Goal: Task Accomplishment & Management: Manage account settings

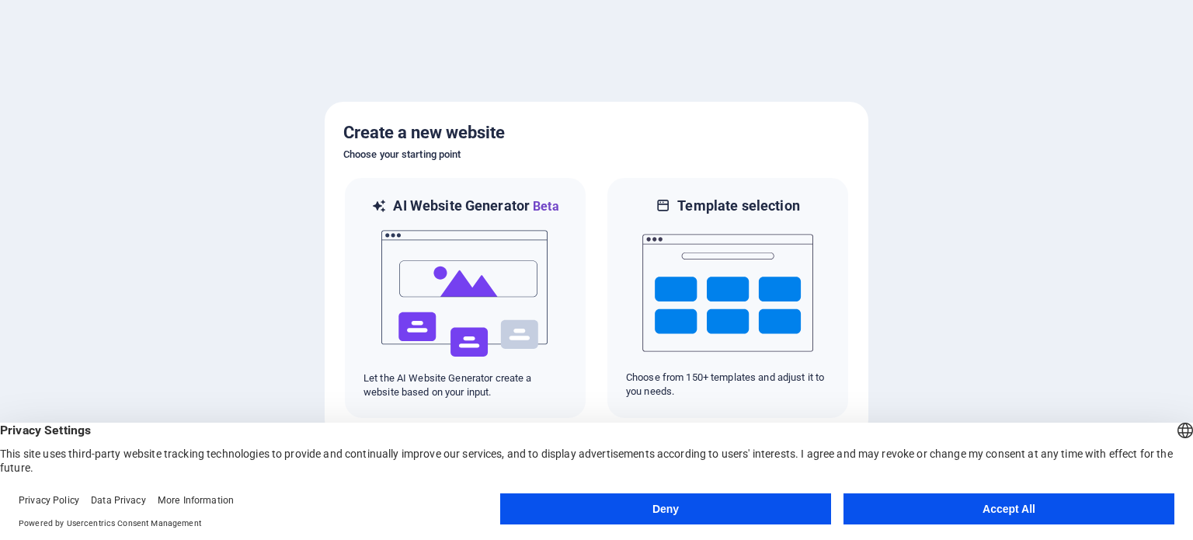
click at [1065, 511] on button "Accept All" at bounding box center [1008, 508] width 331 height 31
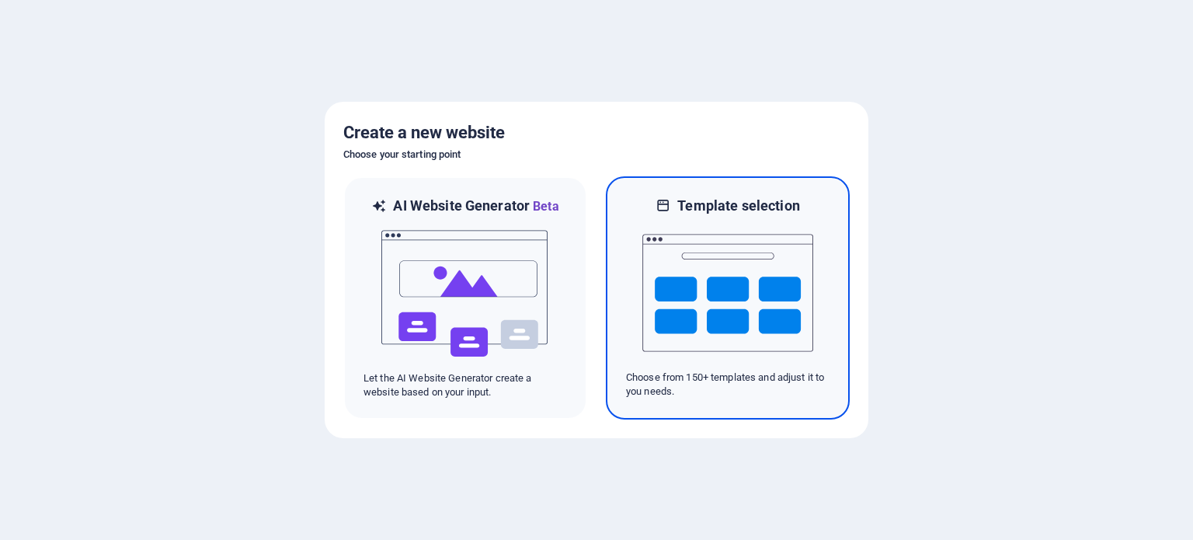
click at [696, 276] on img at bounding box center [727, 292] width 171 height 155
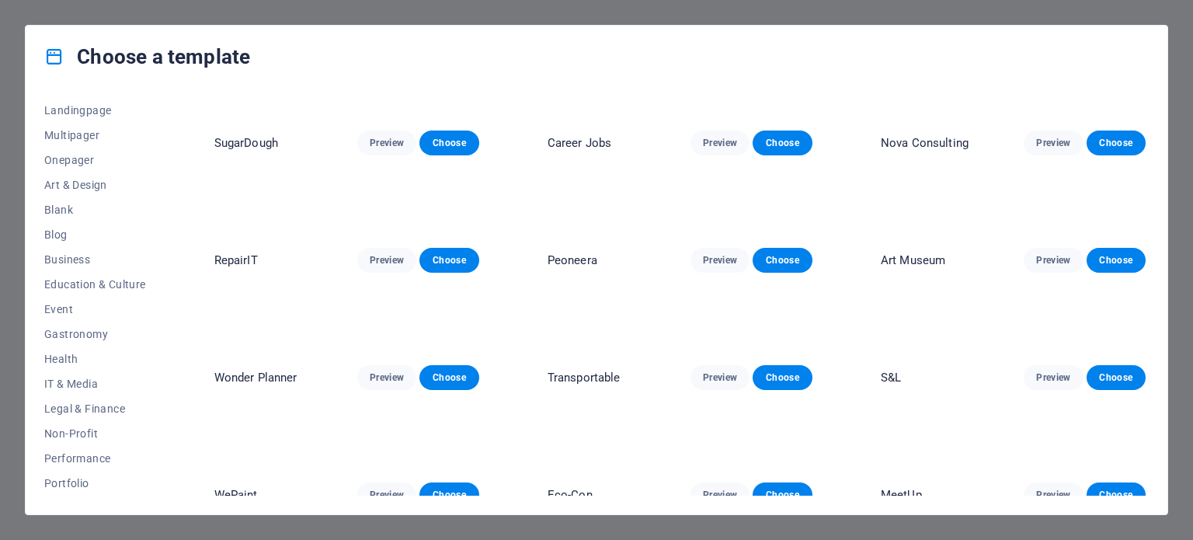
scroll to position [225, 0]
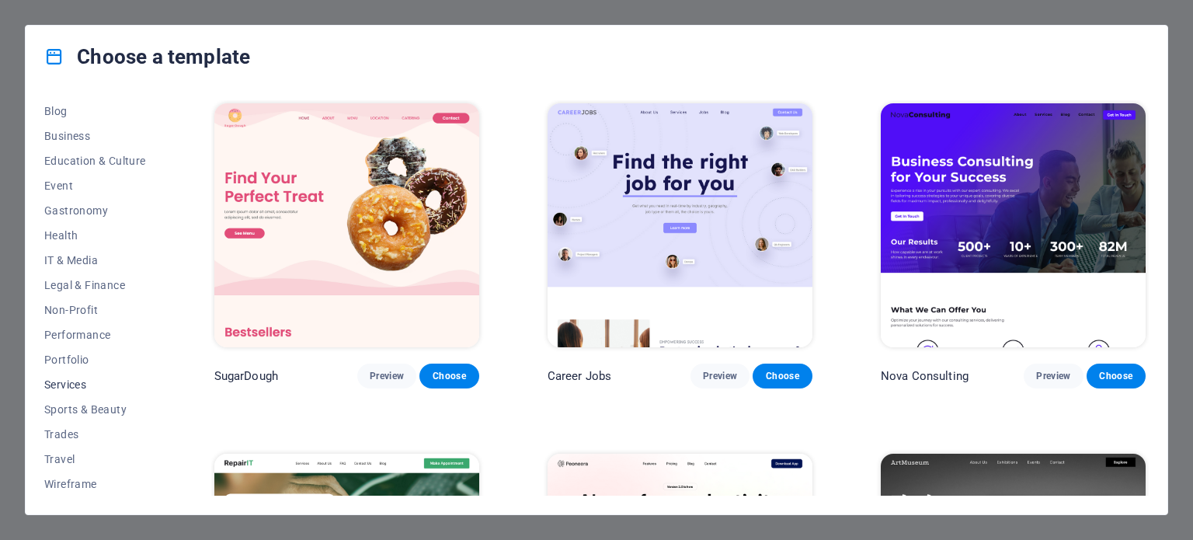
click at [69, 385] on span "Services" at bounding box center [95, 384] width 102 height 12
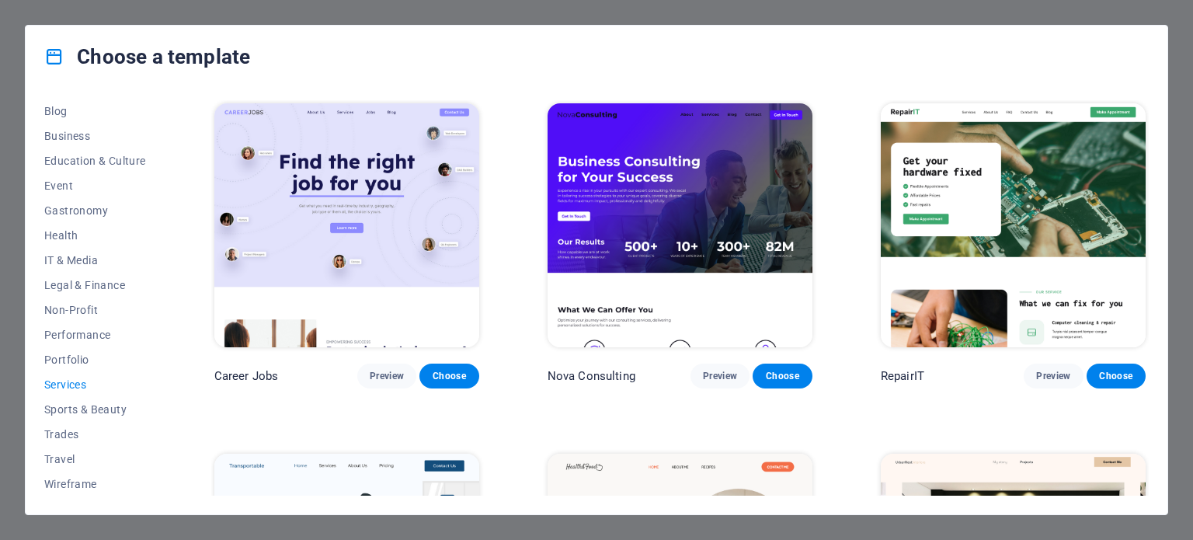
click at [69, 385] on span "Services" at bounding box center [95, 384] width 102 height 12
click at [63, 358] on span "Portfolio" at bounding box center [95, 359] width 102 height 12
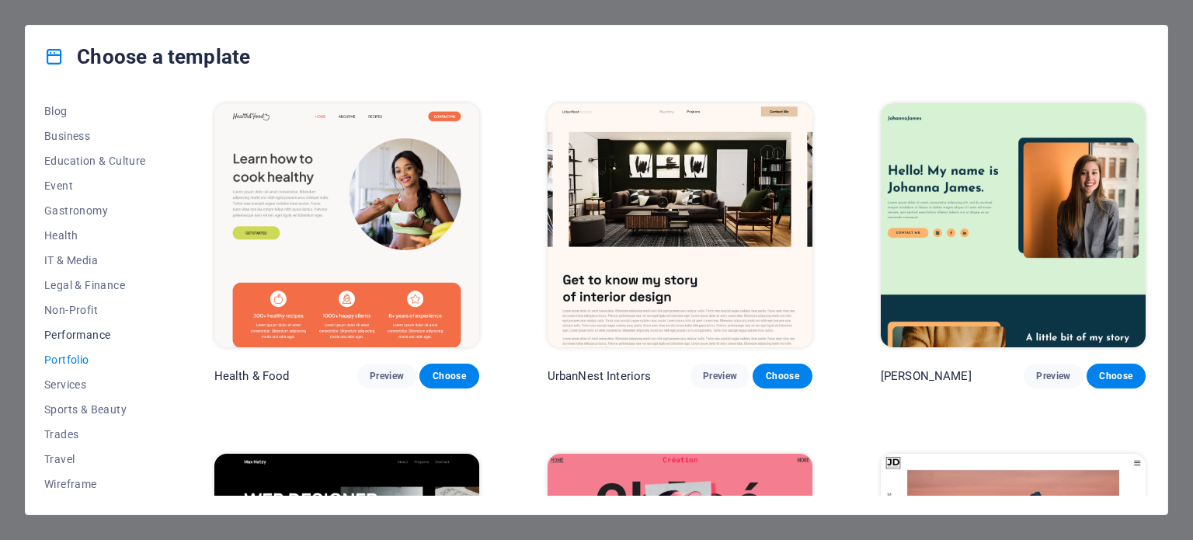
click at [57, 337] on span "Performance" at bounding box center [95, 334] width 102 height 12
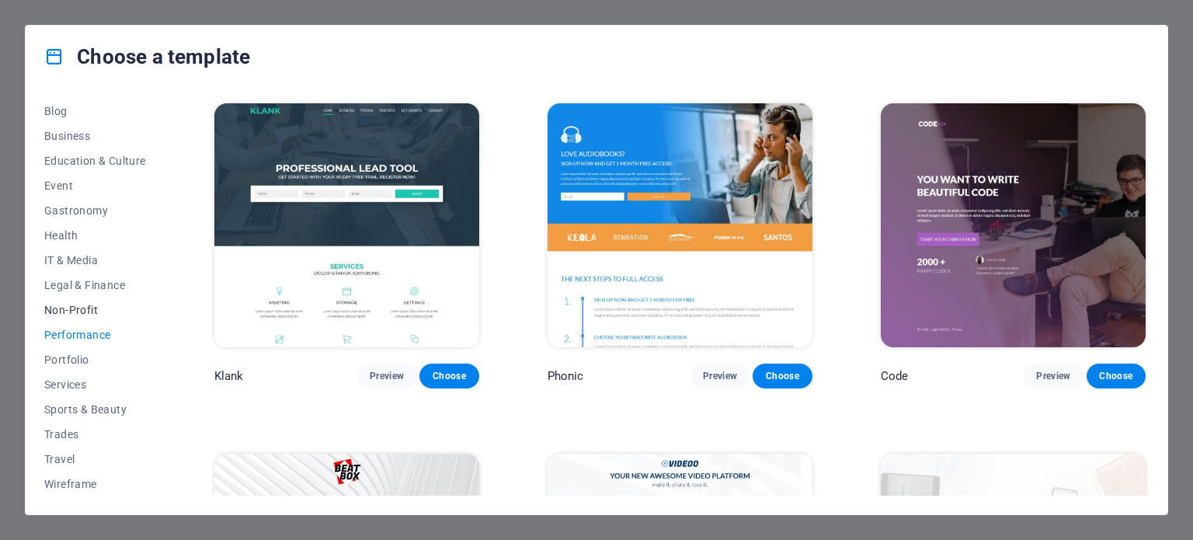
click at [62, 309] on span "Non-Profit" at bounding box center [95, 310] width 102 height 12
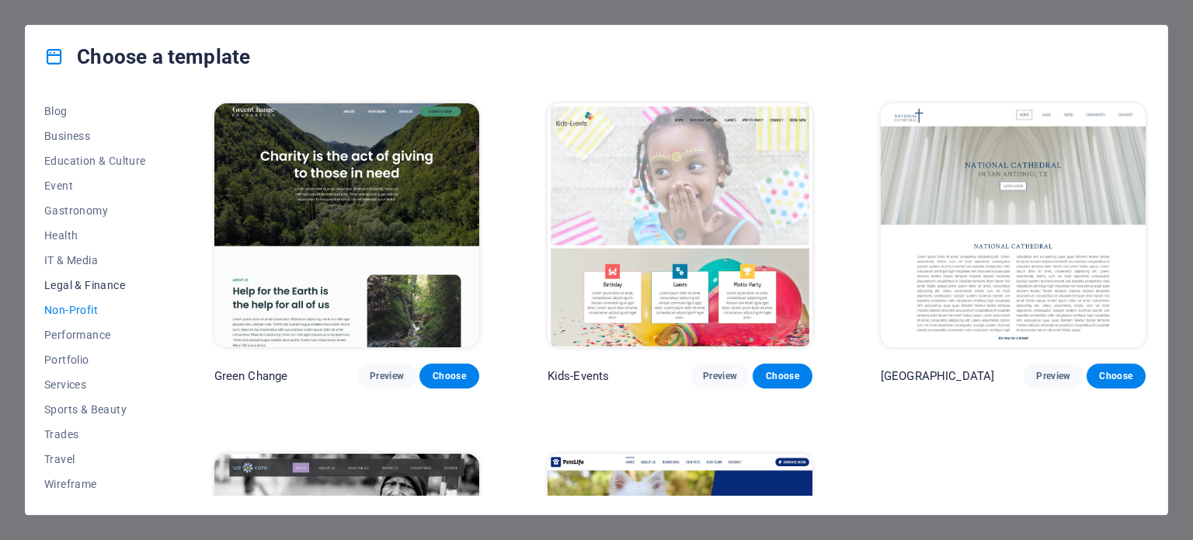
click at [59, 286] on span "Legal & Finance" at bounding box center [95, 285] width 102 height 12
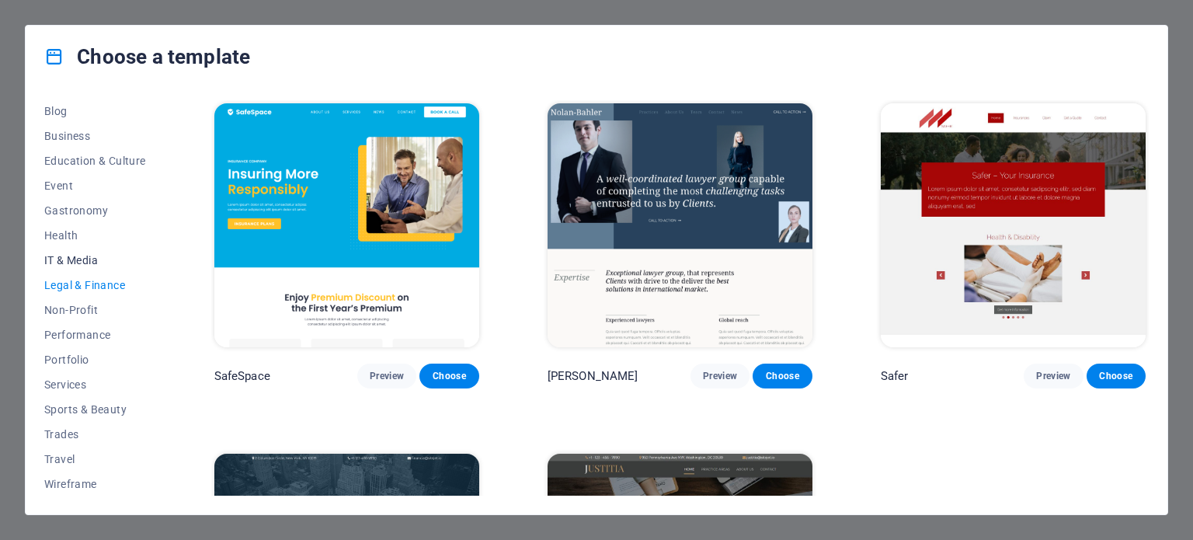
click at [60, 254] on span "IT & Media" at bounding box center [95, 260] width 102 height 12
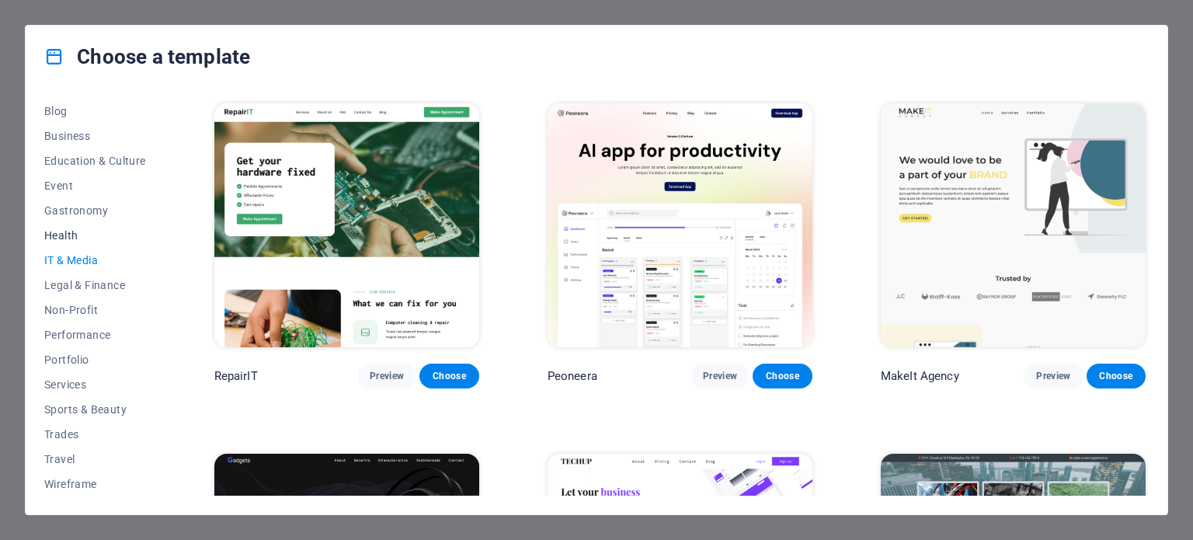
click at [59, 232] on span "Health" at bounding box center [95, 235] width 102 height 12
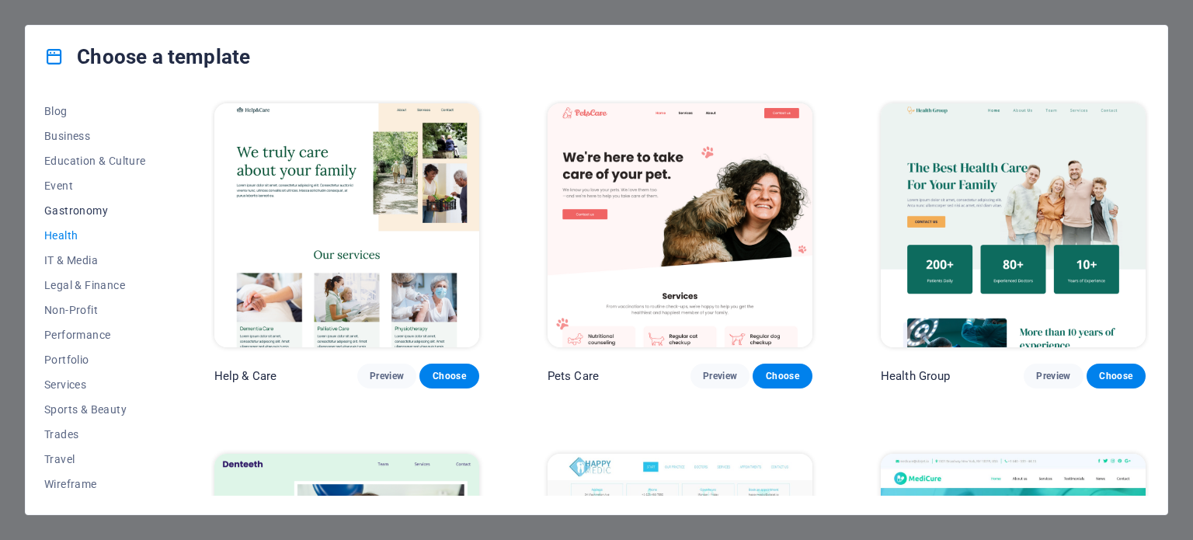
click at [61, 213] on span "Gastronomy" at bounding box center [95, 210] width 102 height 12
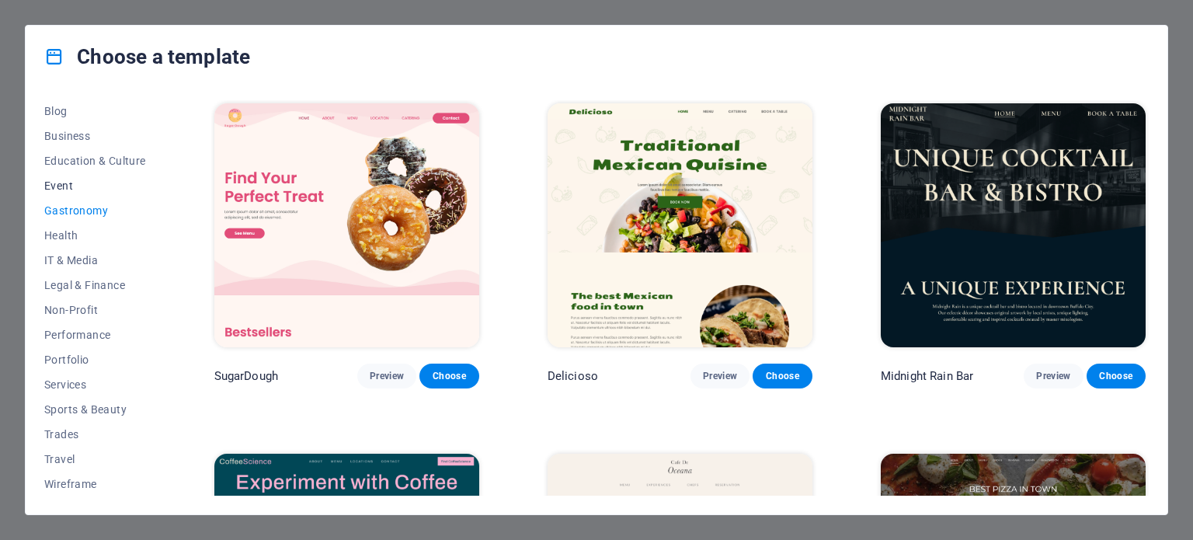
click at [58, 186] on span "Event" at bounding box center [95, 185] width 102 height 12
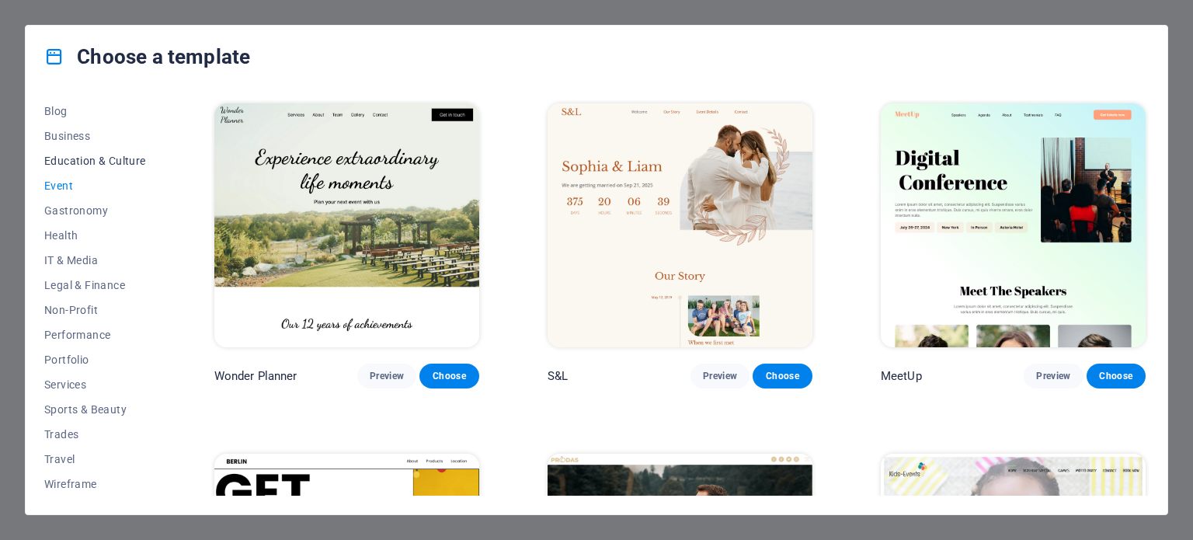
click at [62, 164] on span "Education & Culture" at bounding box center [95, 161] width 102 height 12
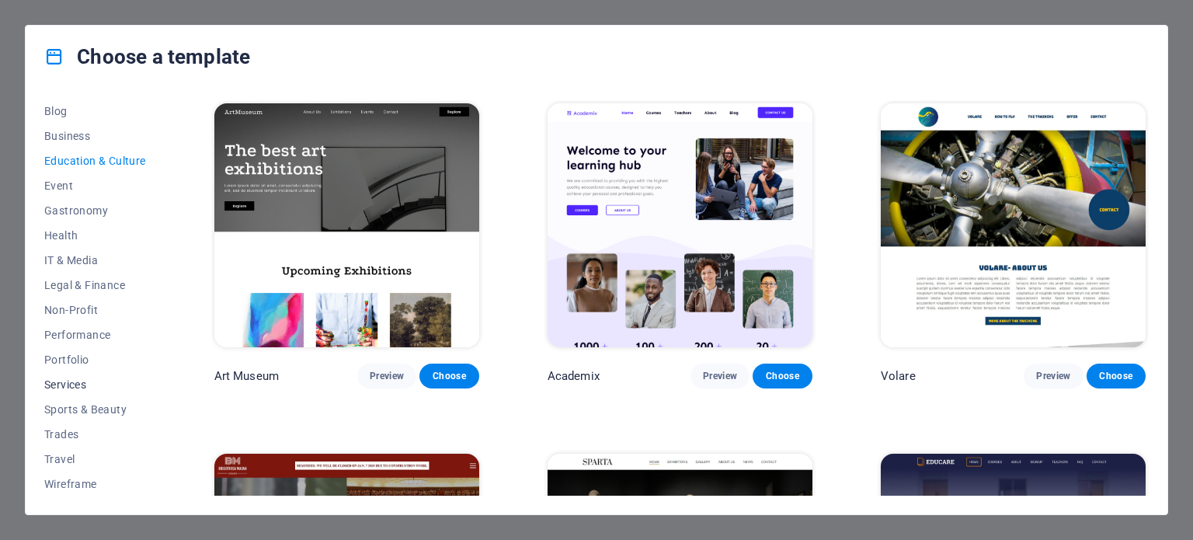
click at [72, 384] on span "Services" at bounding box center [95, 384] width 102 height 12
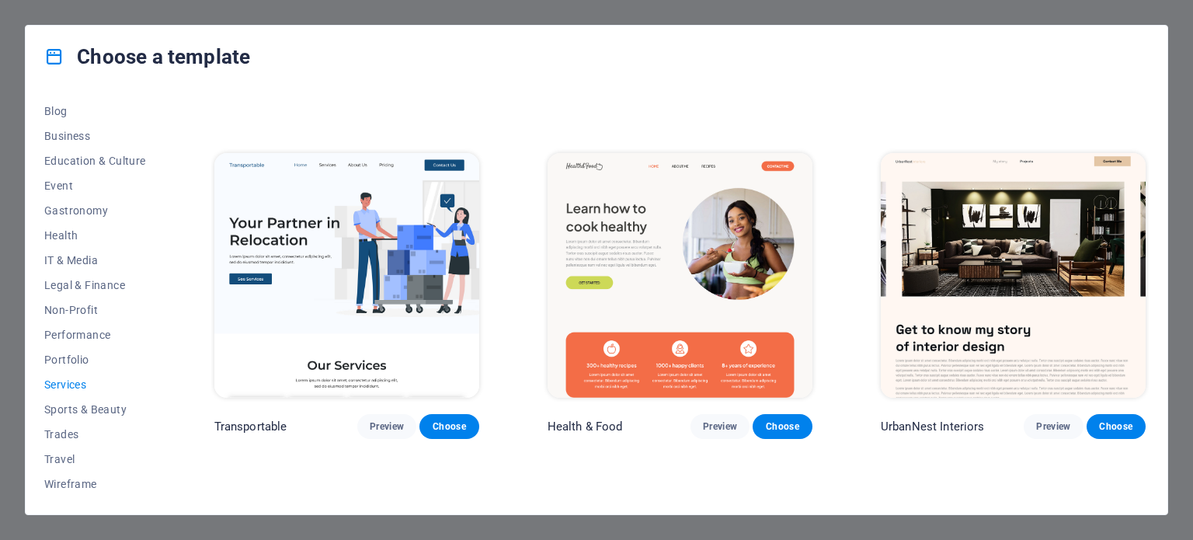
scroll to position [314, 0]
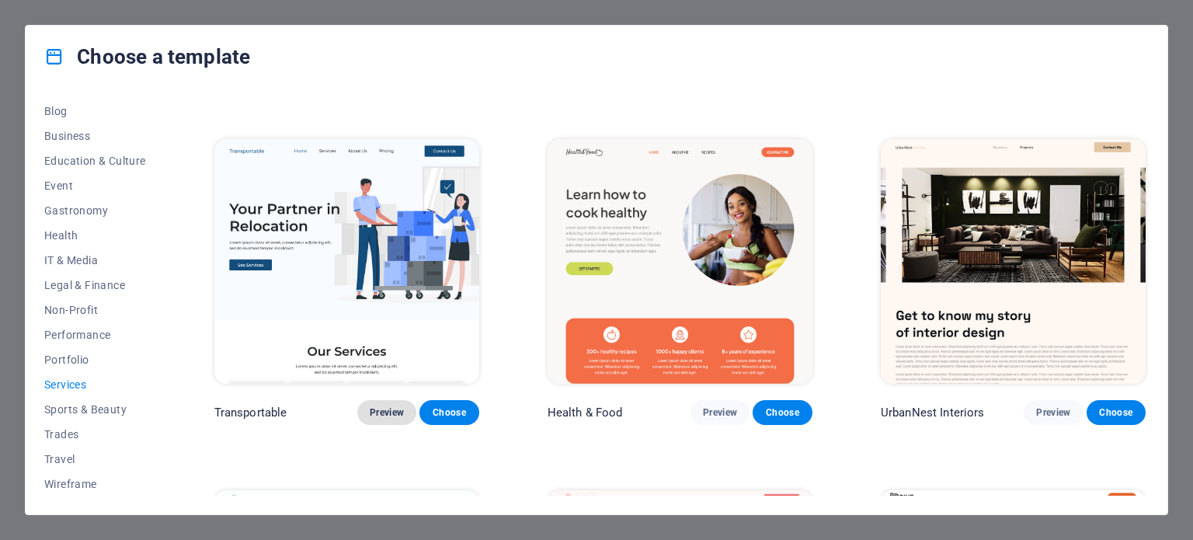
click at [384, 406] on span "Preview" at bounding box center [387, 412] width 34 height 12
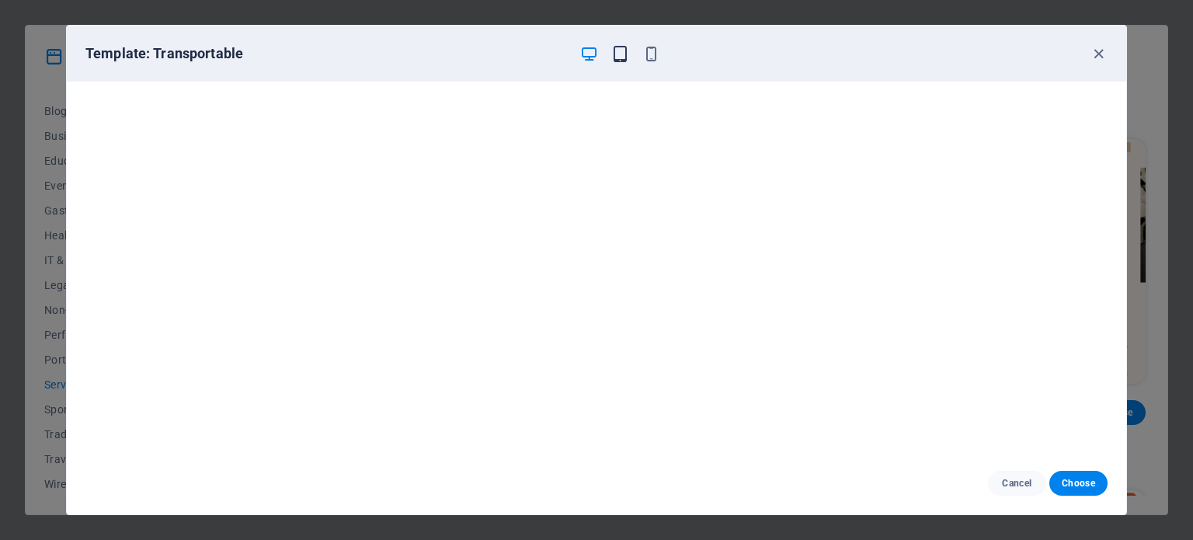
click at [616, 55] on icon "button" at bounding box center [620, 54] width 18 height 18
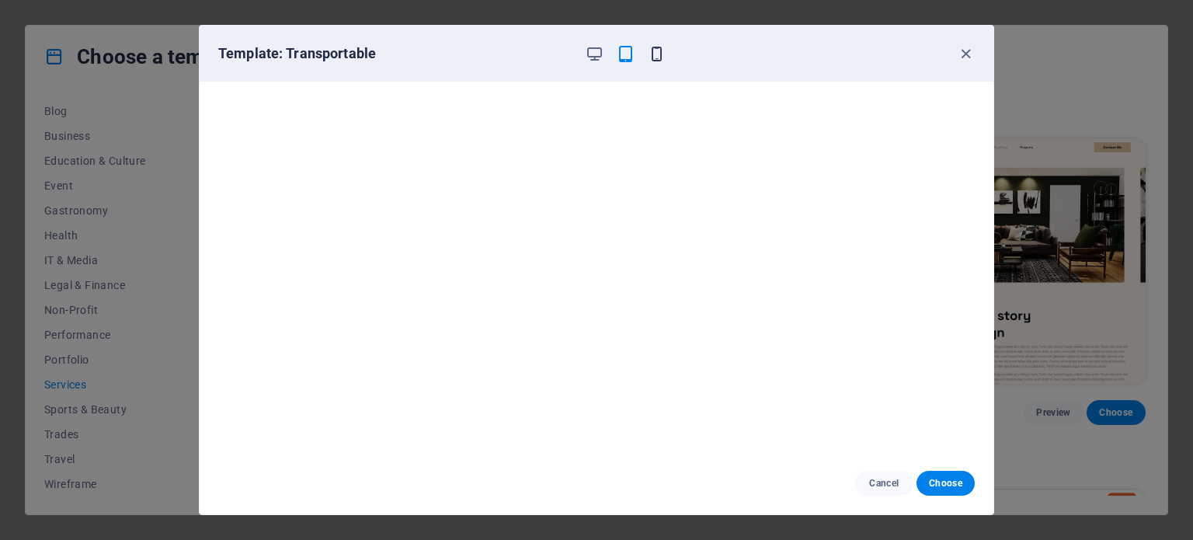
click at [660, 57] on icon "button" at bounding box center [657, 54] width 18 height 18
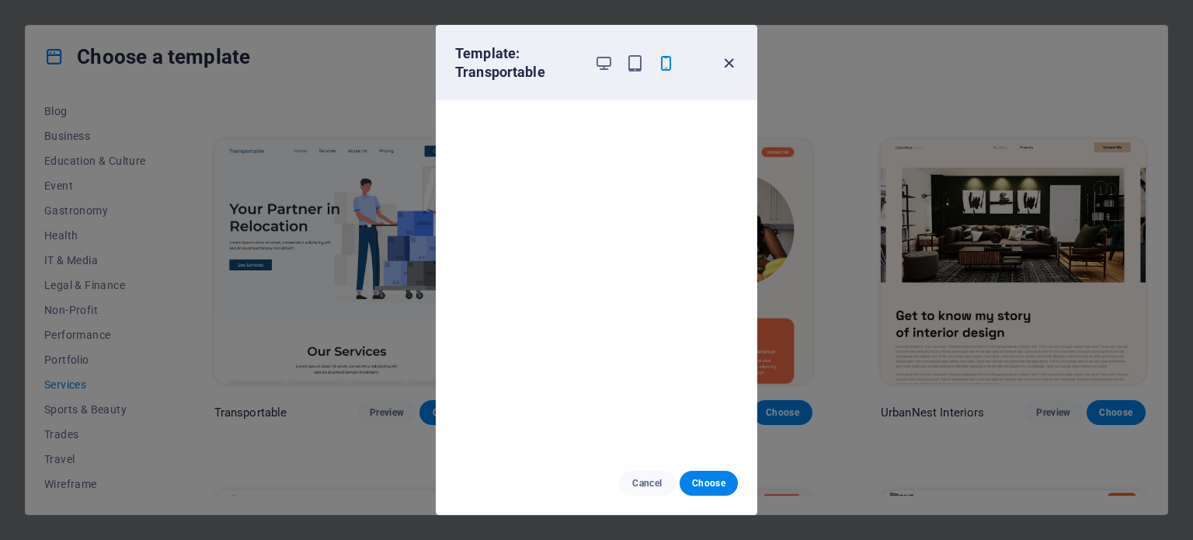
click at [728, 60] on icon "button" at bounding box center [729, 63] width 18 height 18
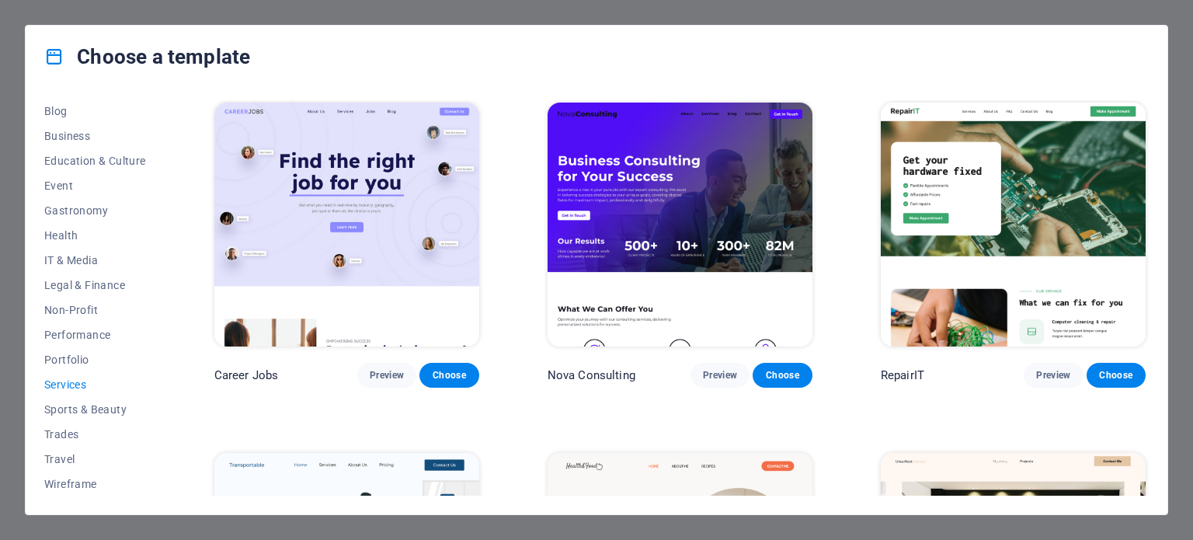
scroll to position [0, 0]
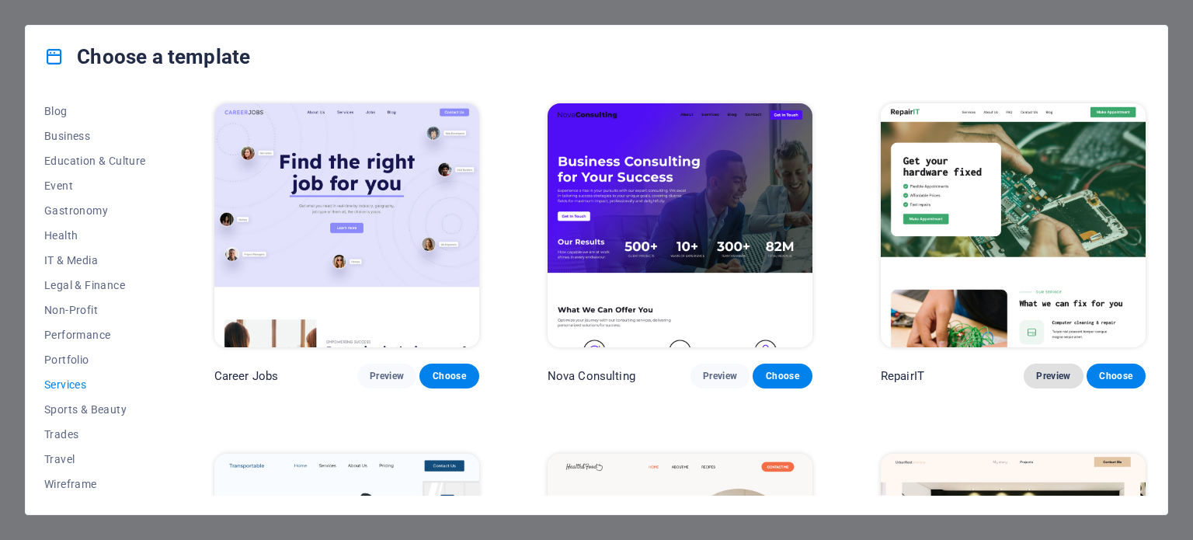
click at [1051, 378] on span "Preview" at bounding box center [1053, 376] width 34 height 12
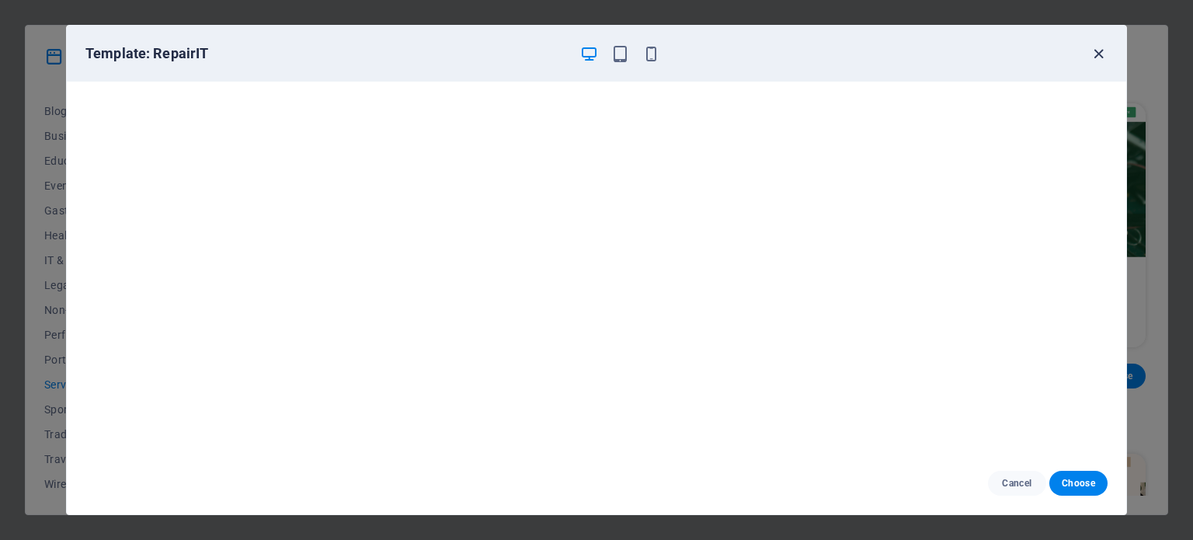
click at [1103, 51] on icon "button" at bounding box center [1098, 54] width 18 height 18
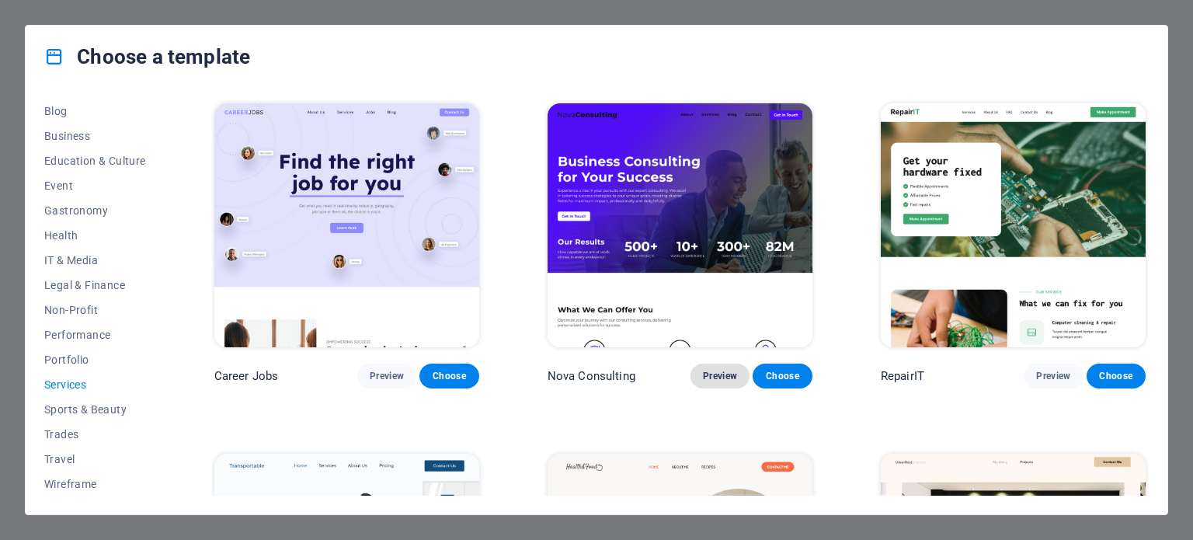
click at [728, 375] on span "Preview" at bounding box center [720, 376] width 34 height 12
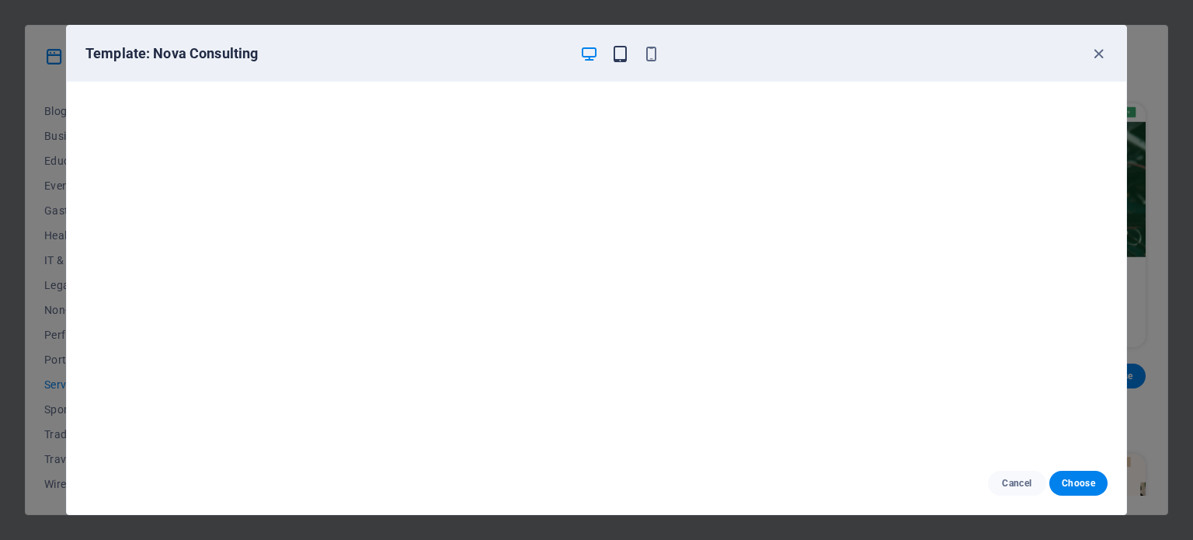
click at [617, 53] on icon "button" at bounding box center [620, 54] width 18 height 18
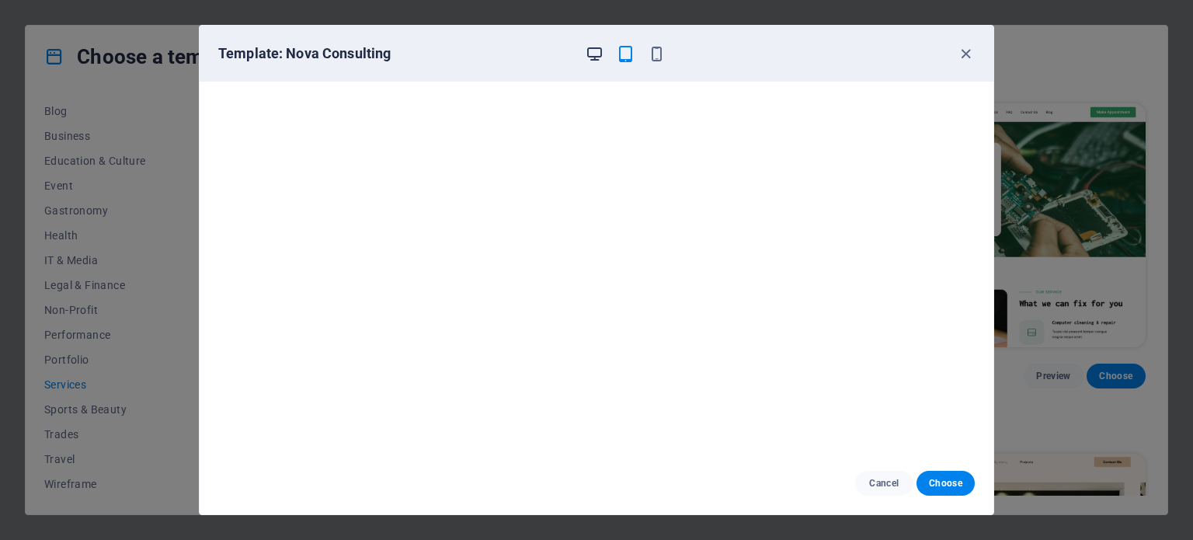
click at [594, 52] on icon "button" at bounding box center [594, 54] width 18 height 18
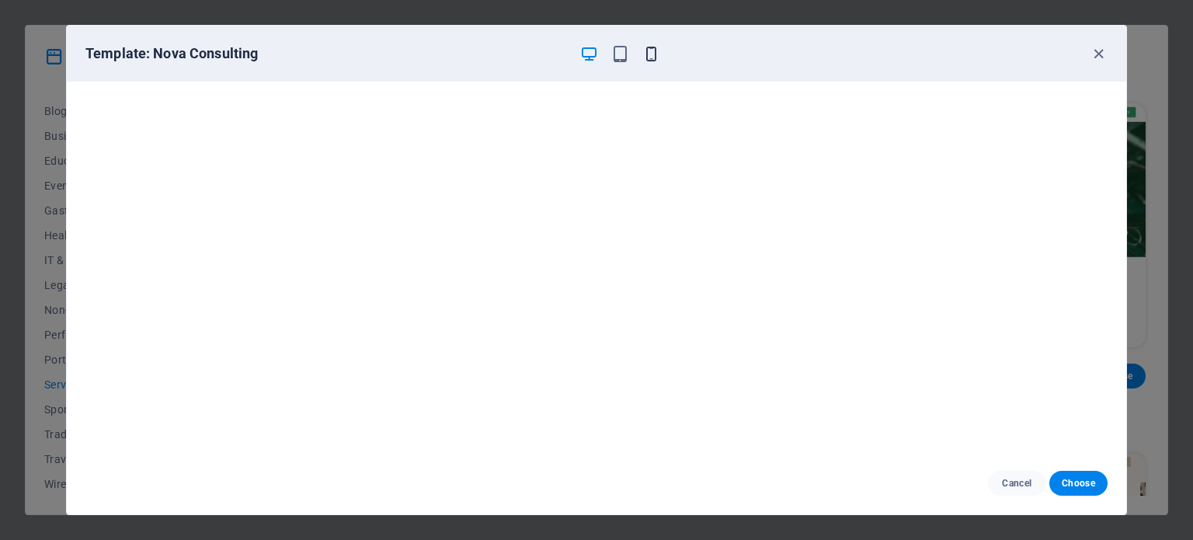
click at [651, 52] on icon "button" at bounding box center [651, 54] width 18 height 18
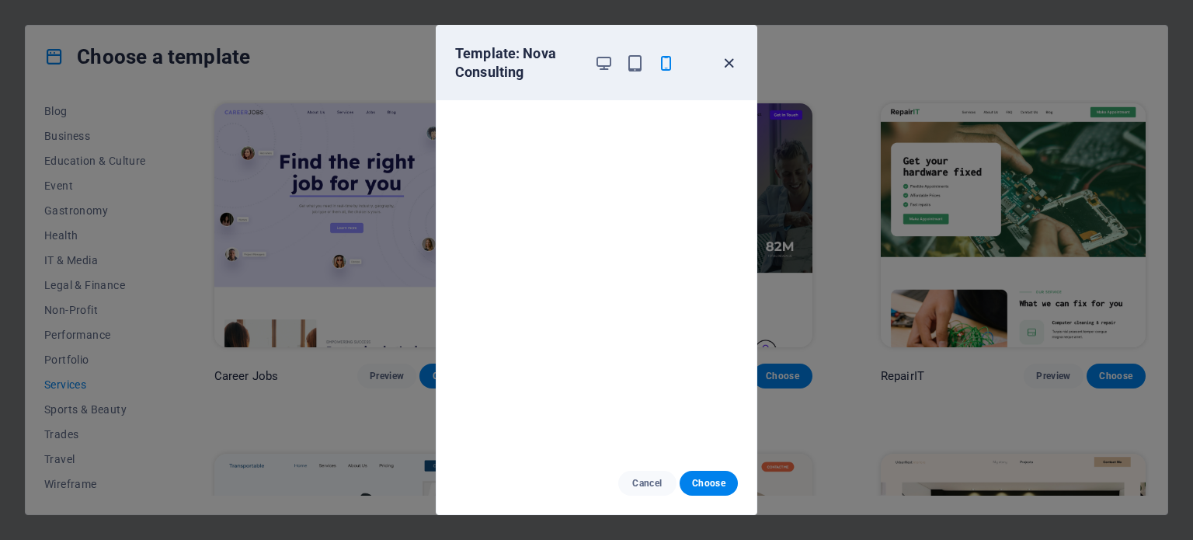
click at [724, 57] on icon "button" at bounding box center [729, 63] width 18 height 18
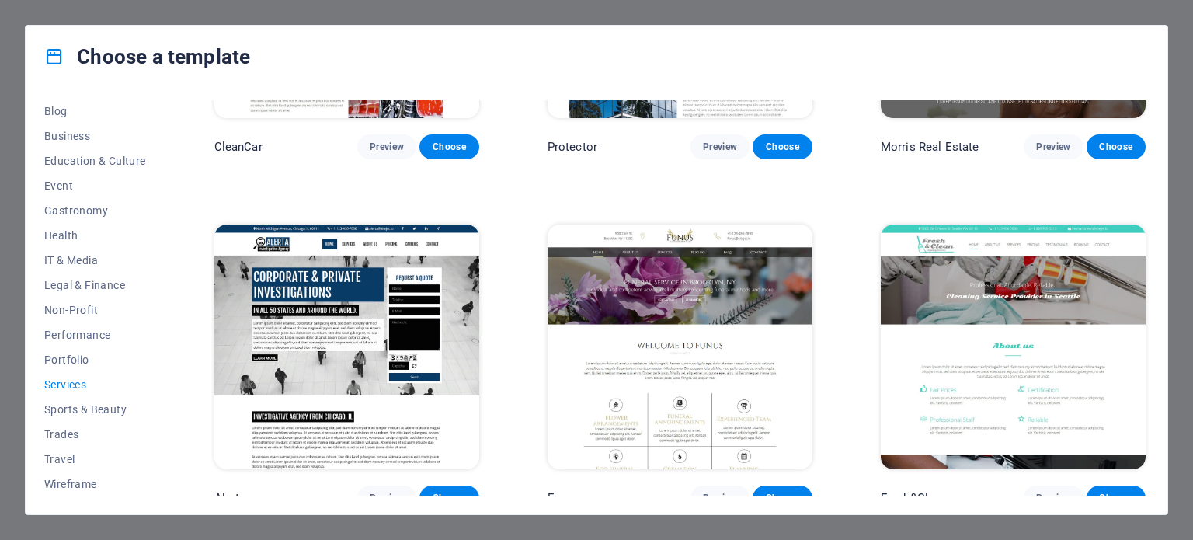
scroll to position [1708, 0]
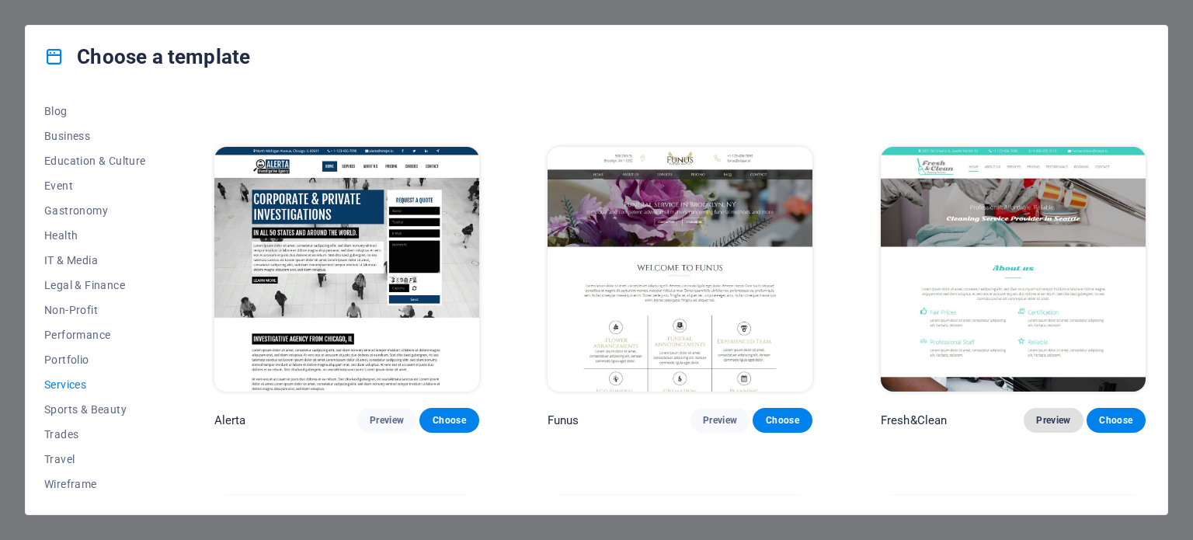
click at [1040, 414] on span "Preview" at bounding box center [1053, 420] width 34 height 12
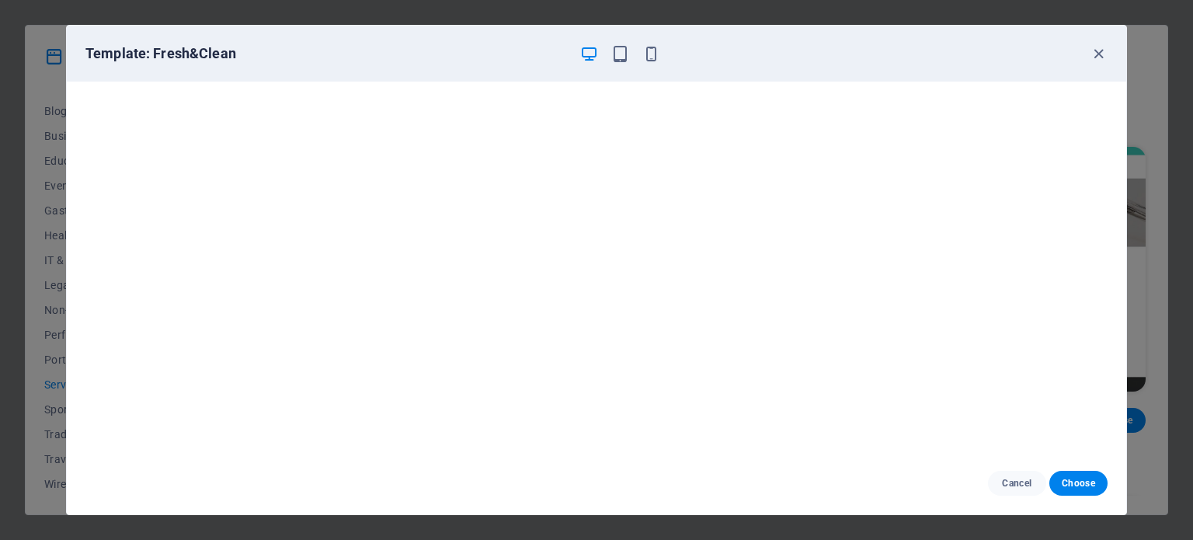
scroll to position [0, 0]
click at [646, 55] on icon "button" at bounding box center [651, 54] width 18 height 18
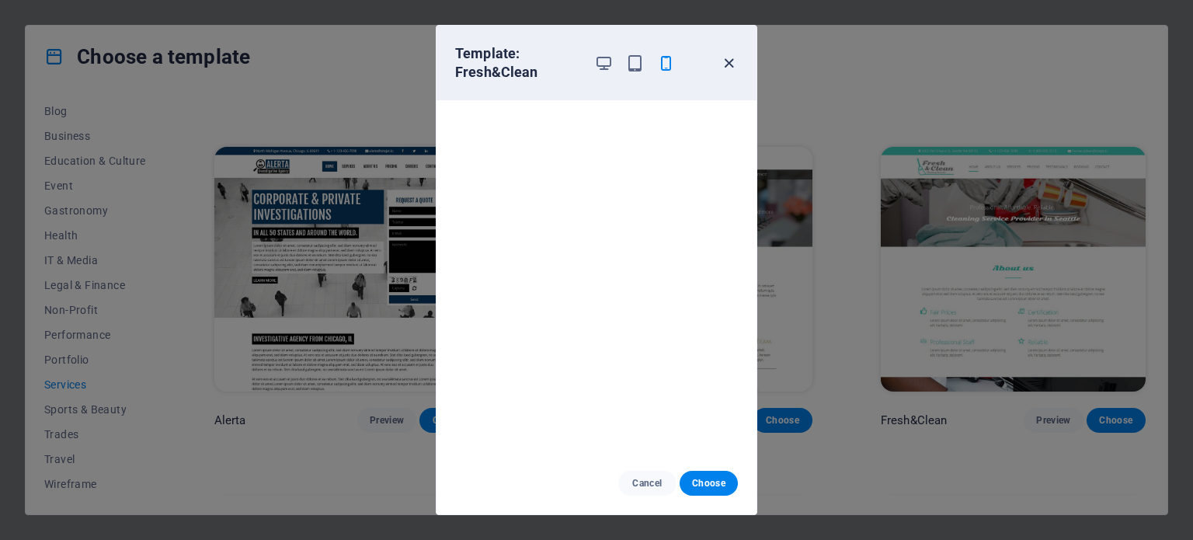
click at [735, 58] on icon "button" at bounding box center [729, 63] width 18 height 18
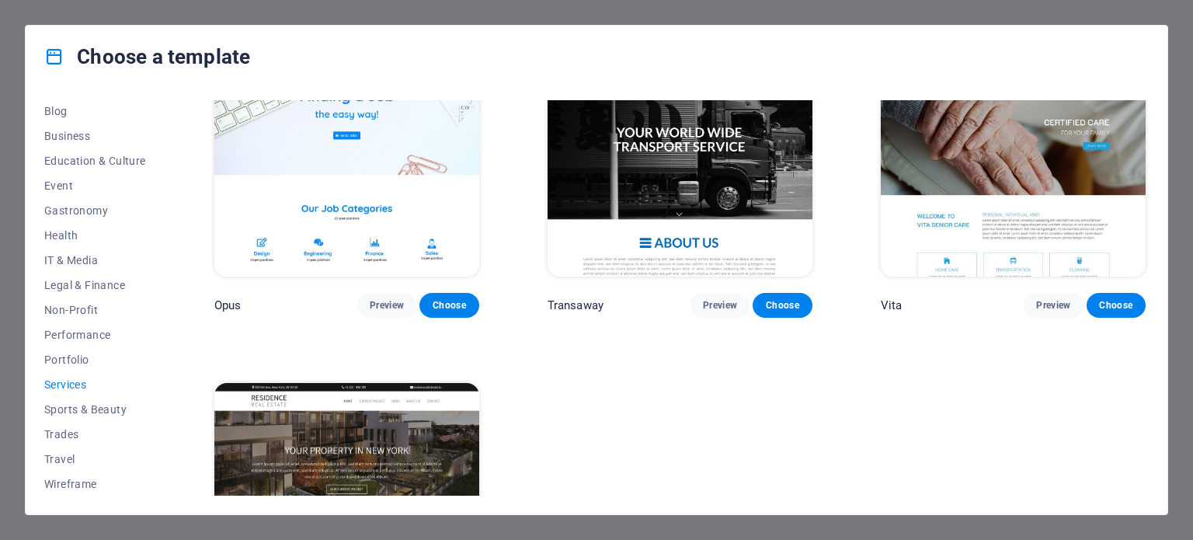
scroll to position [2174, 0]
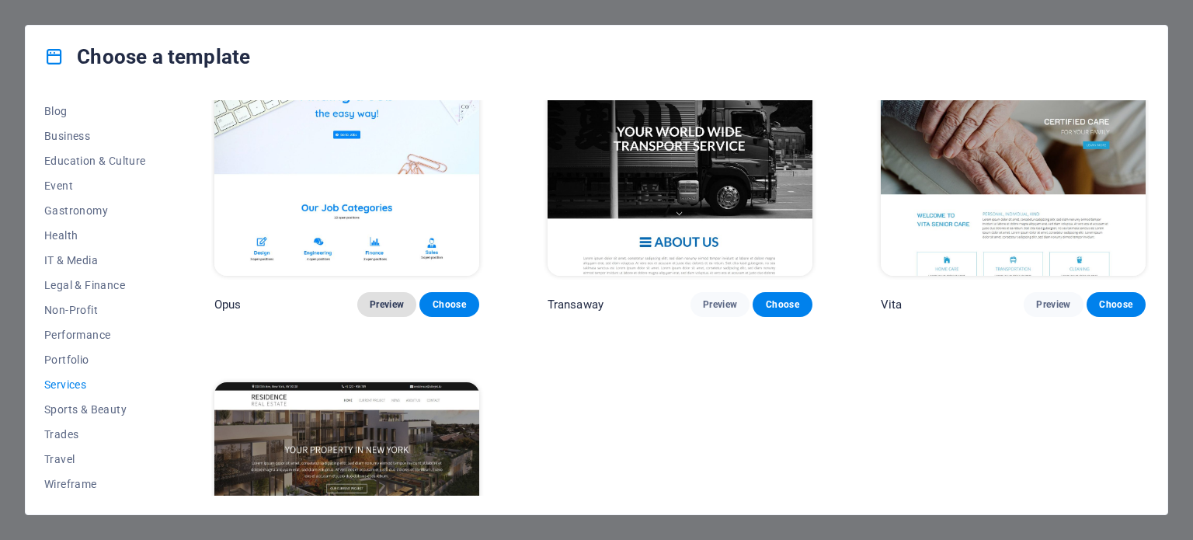
click at [384, 298] on span "Preview" at bounding box center [387, 304] width 34 height 12
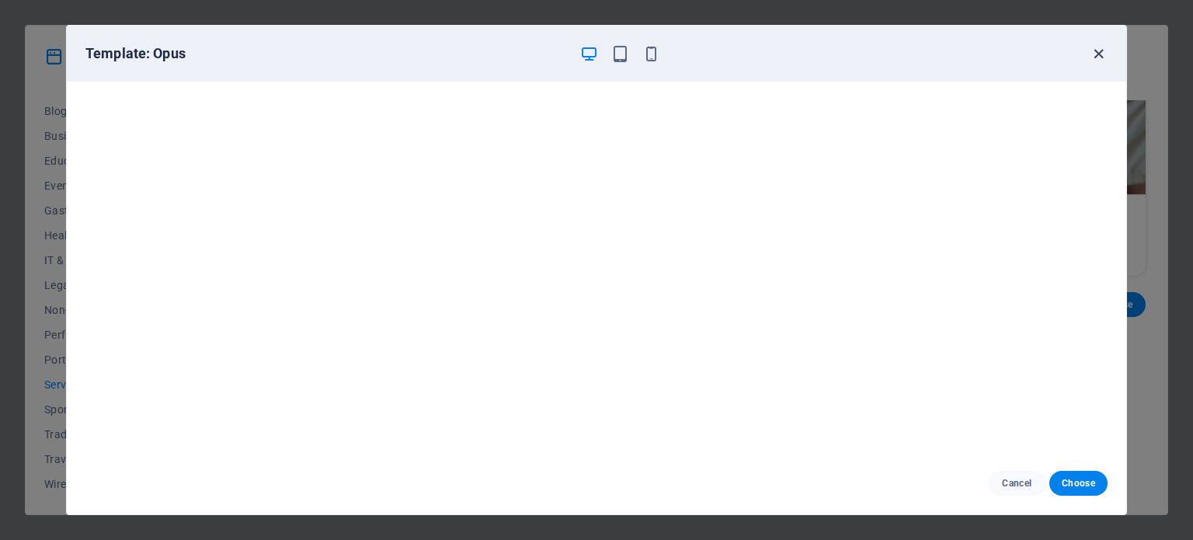
click at [1103, 54] on icon "button" at bounding box center [1098, 54] width 18 height 18
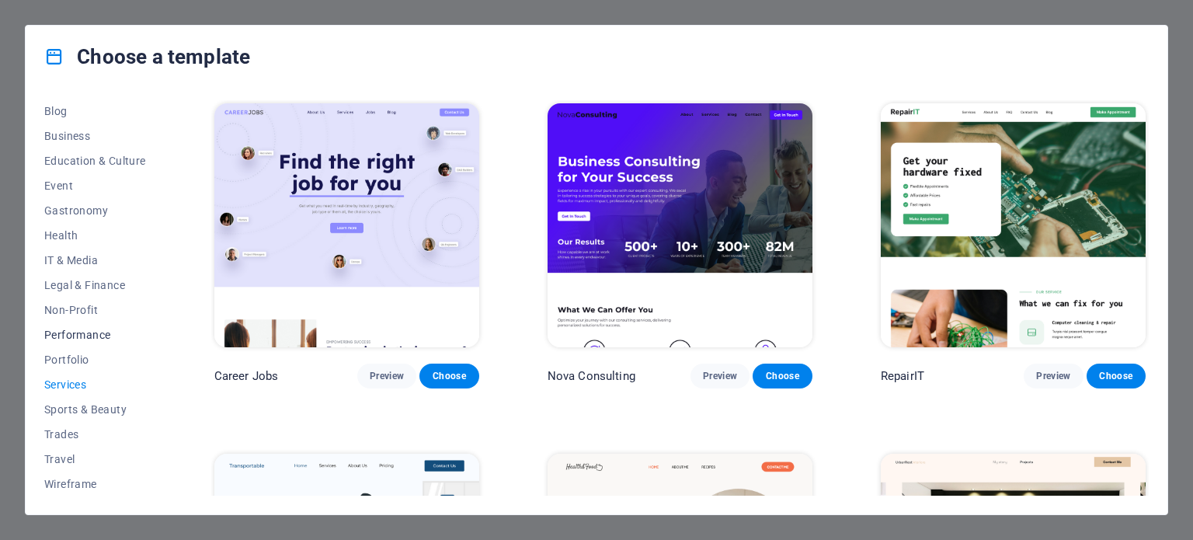
scroll to position [0, 0]
click at [68, 360] on span "Portfolio" at bounding box center [95, 359] width 102 height 12
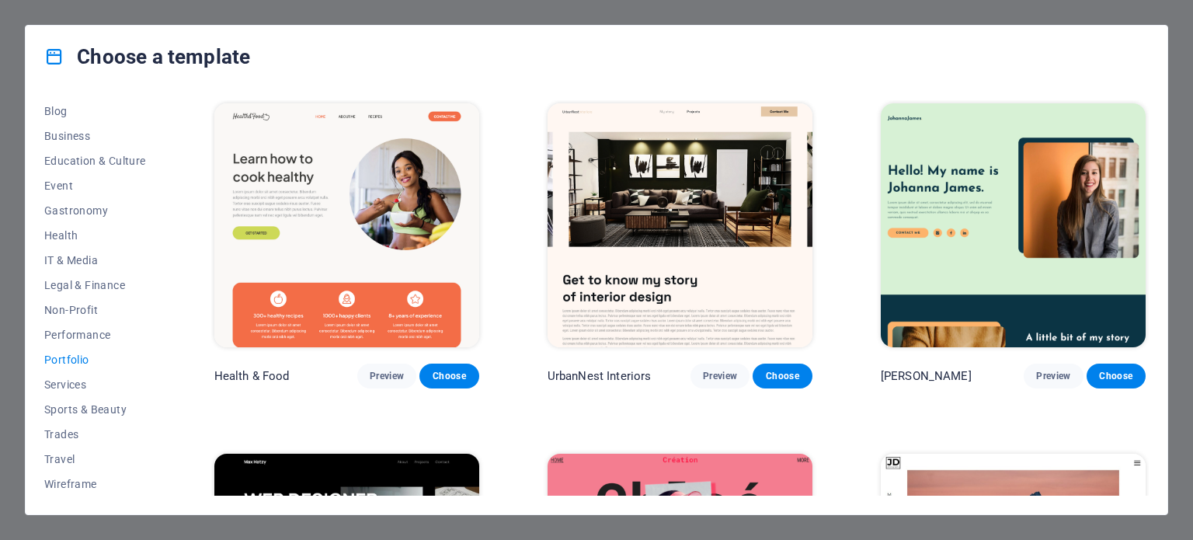
click at [59, 363] on span "Portfolio" at bounding box center [95, 359] width 102 height 12
click at [82, 336] on span "Performance" at bounding box center [95, 334] width 102 height 12
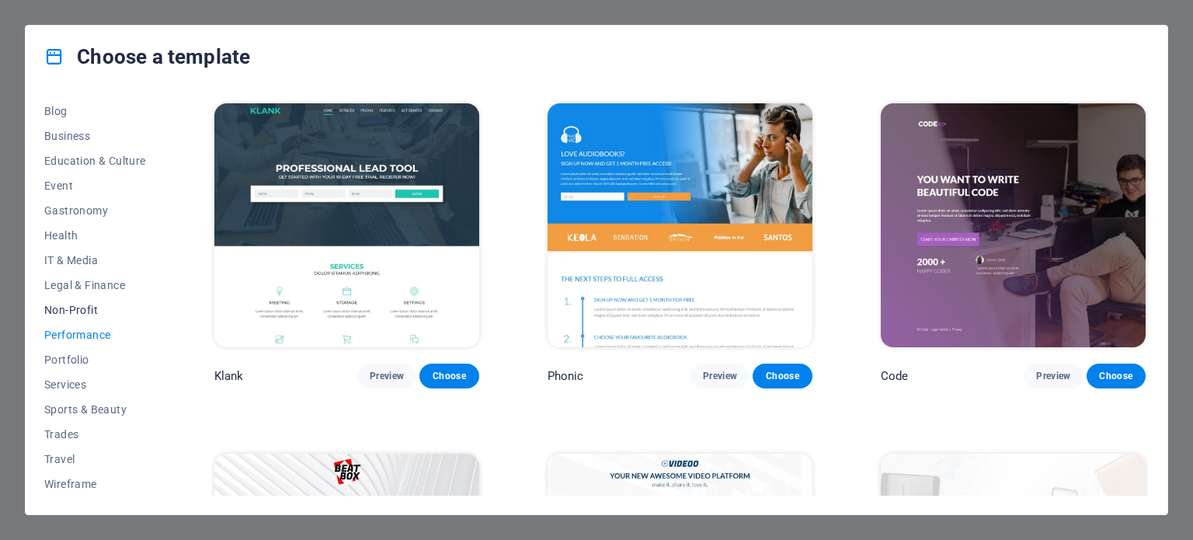
click at [78, 313] on span "Non-Profit" at bounding box center [95, 310] width 102 height 12
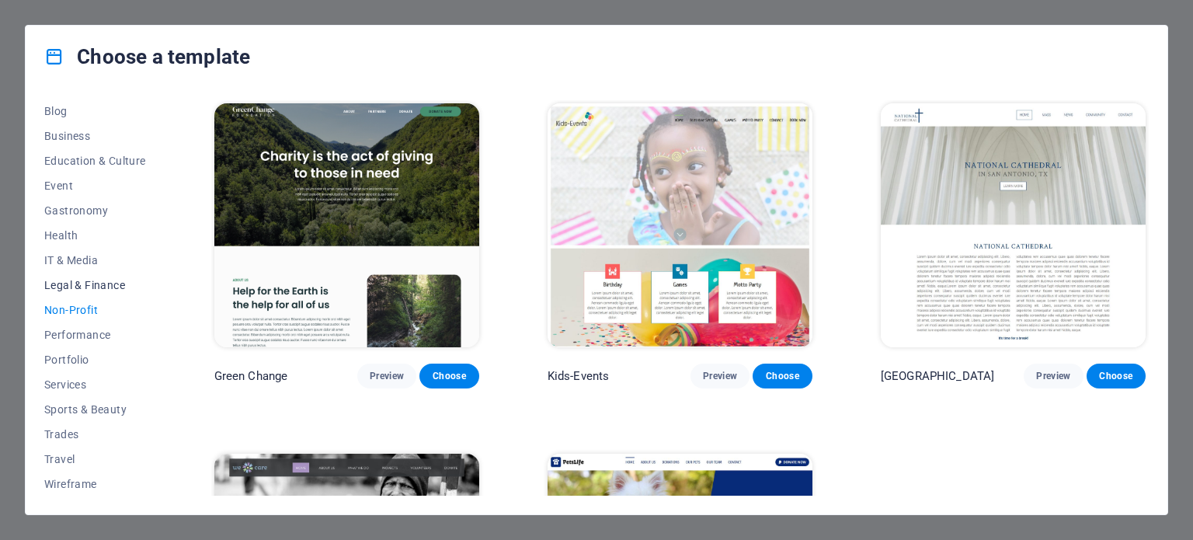
click at [77, 282] on span "Legal & Finance" at bounding box center [95, 285] width 102 height 12
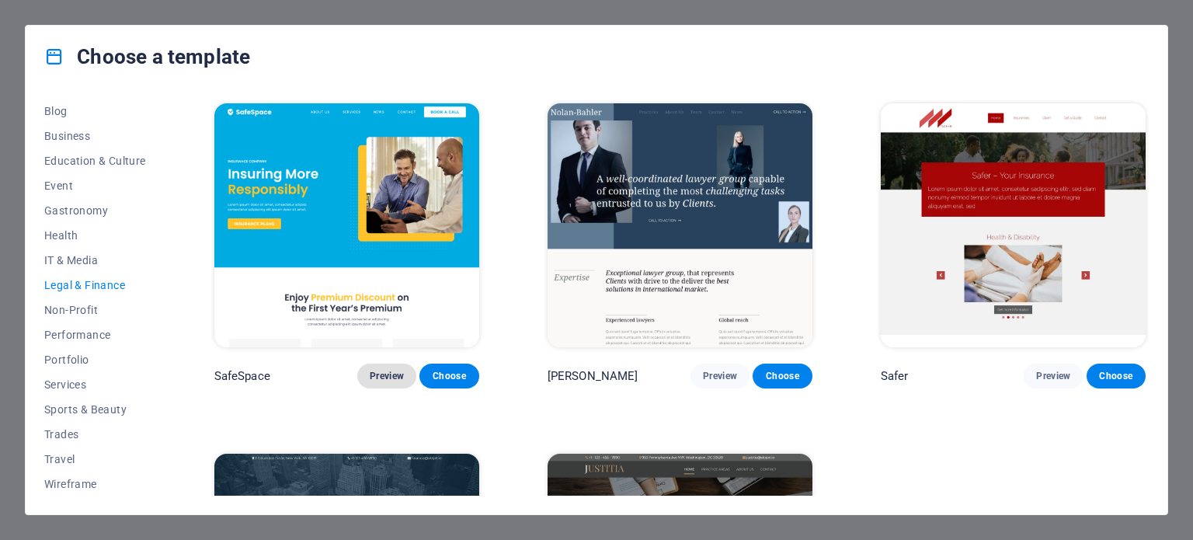
click at [385, 374] on span "Preview" at bounding box center [387, 376] width 34 height 12
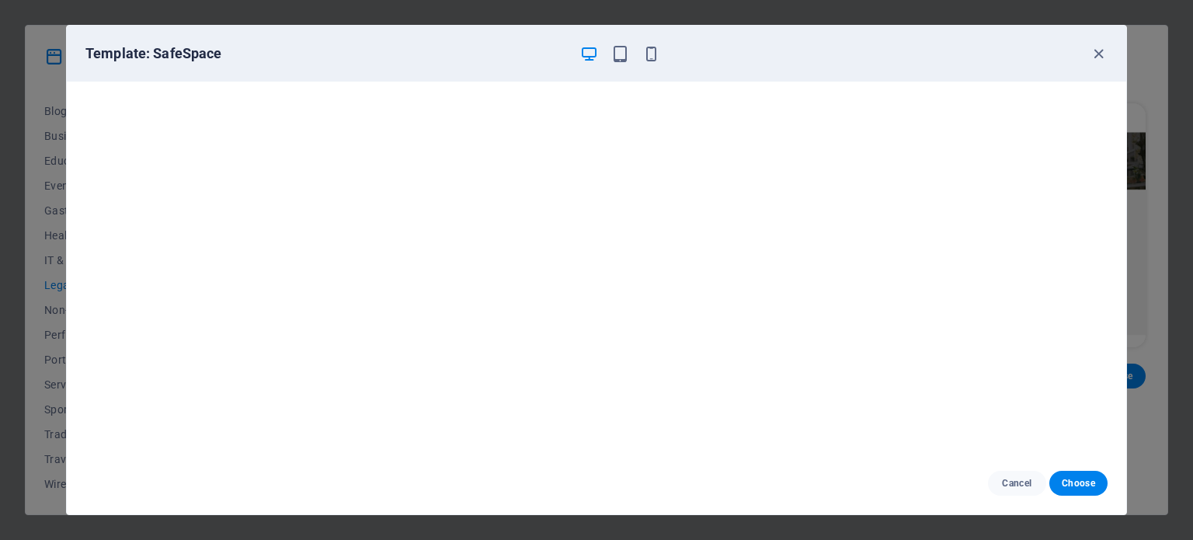
scroll to position [4, 0]
click at [1081, 487] on span "Choose" at bounding box center [1077, 483] width 33 height 12
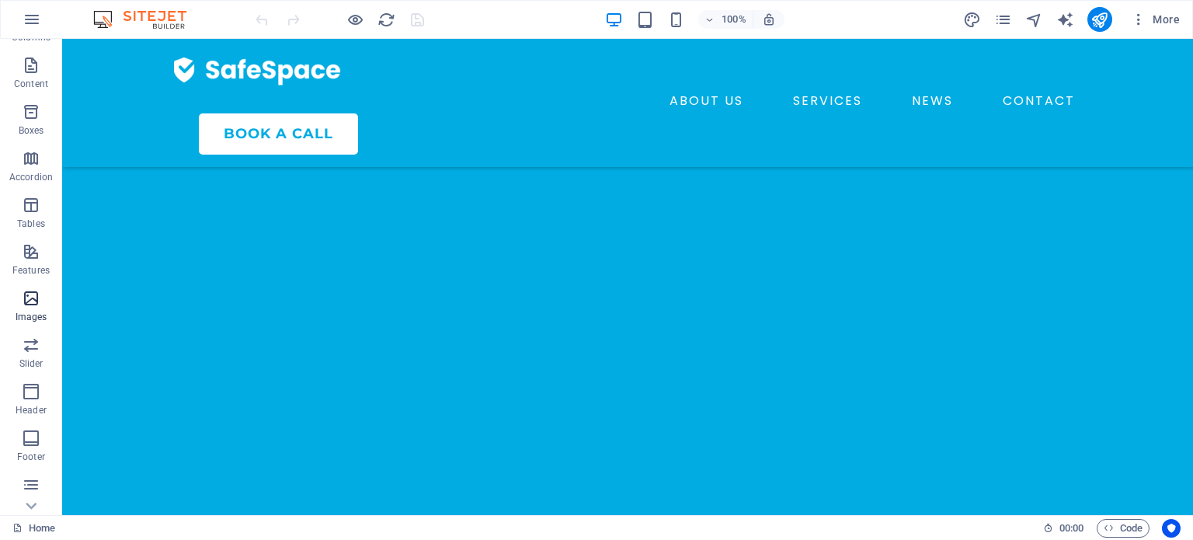
scroll to position [222, 0]
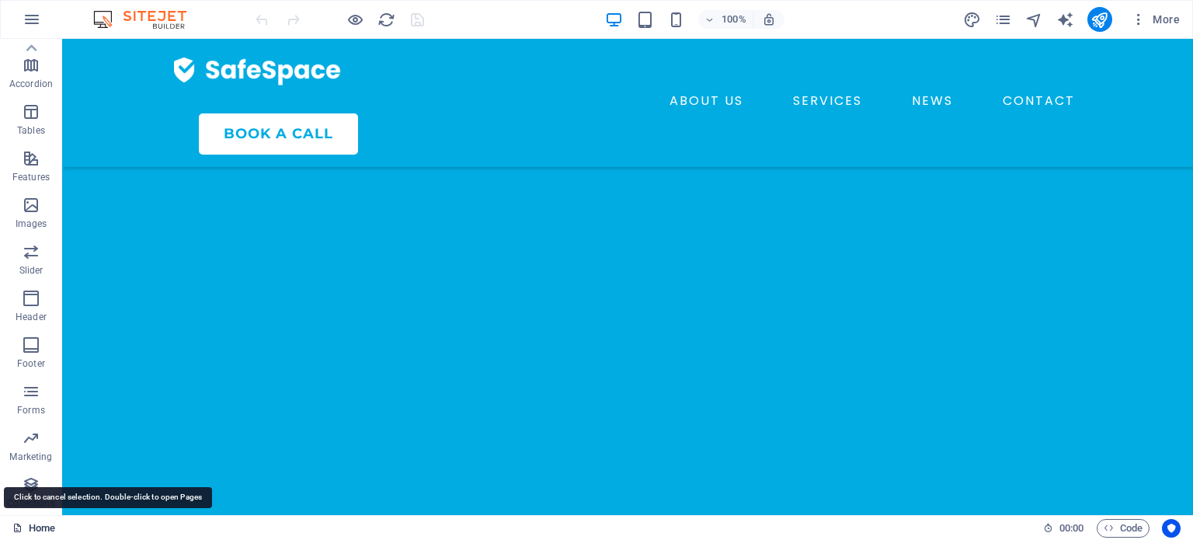
click at [29, 523] on link "Home" at bounding box center [33, 528] width 43 height 19
click at [1118, 527] on span "Code" at bounding box center [1122, 528] width 39 height 19
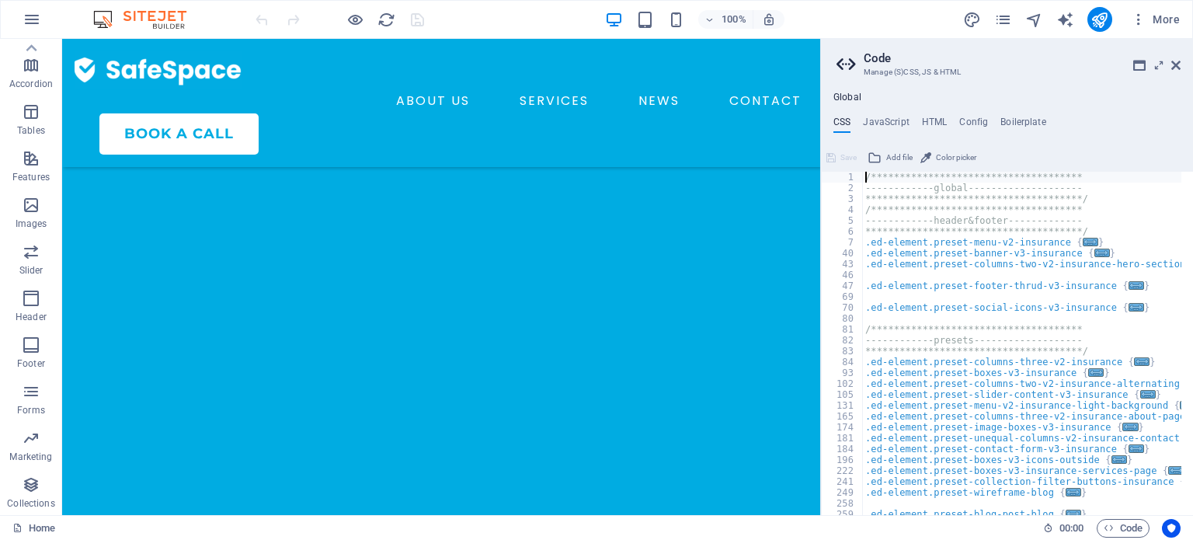
scroll to position [0, 0]
click at [888, 122] on h4 "JavaScript" at bounding box center [886, 124] width 46 height 17
type textarea "/* JS for preset "Menu V2" */"
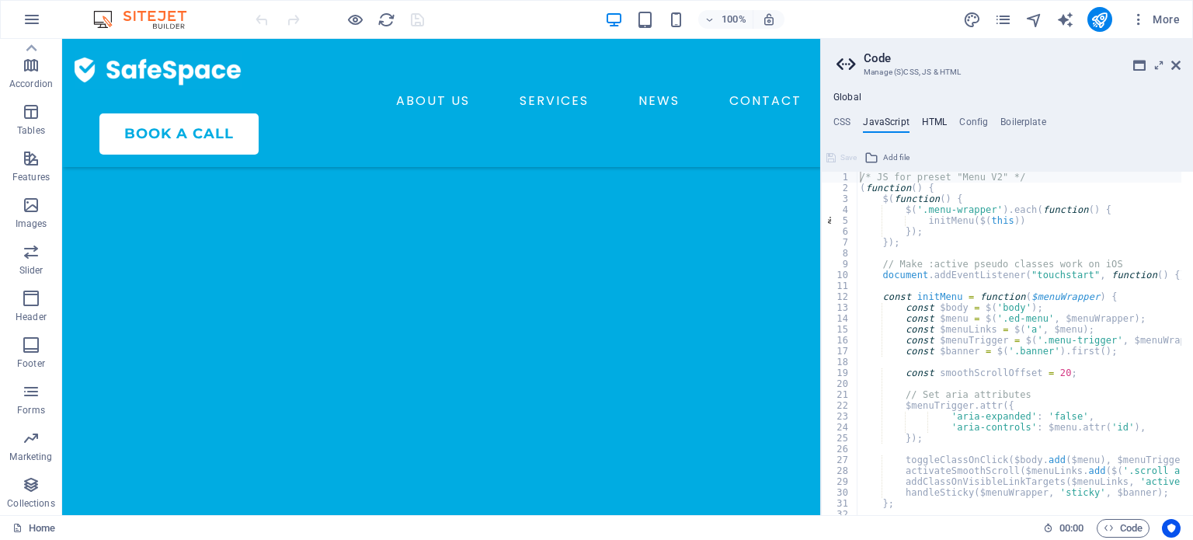
click at [930, 122] on h4 "HTML" at bounding box center [935, 124] width 26 height 17
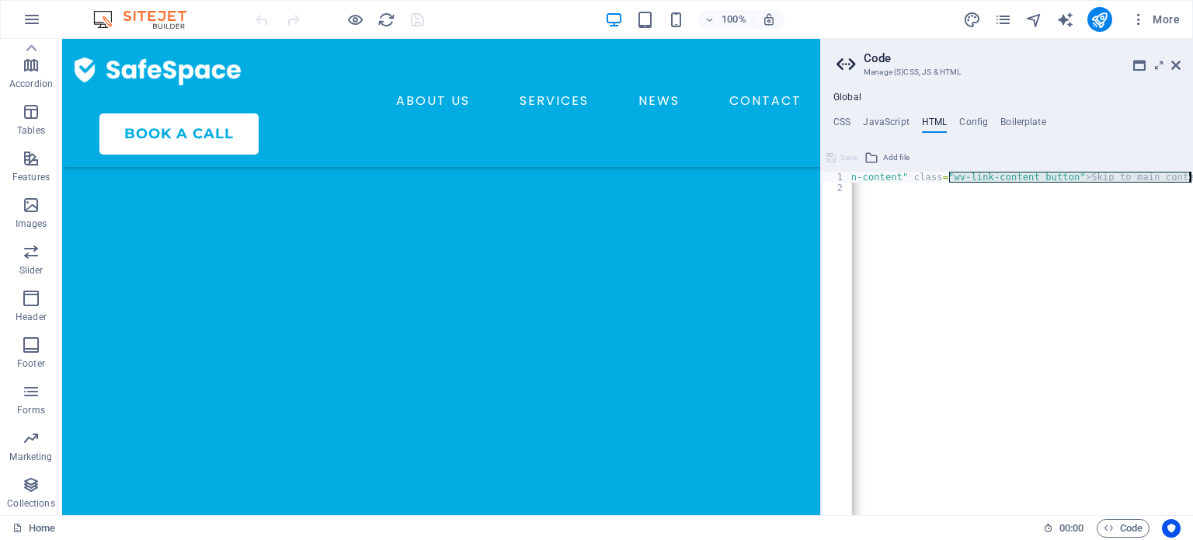
drag, startPoint x: 1025, startPoint y: 176, endPoint x: 1192, endPoint y: 176, distance: 166.9
click at [1192, 176] on div "< a href = "#main-content" class = "wv-link-content button" > Skip to main cont…" at bounding box center [1022, 343] width 341 height 343
click at [1117, 184] on div "< a href = "#main-content" class = "wv-link-content button" > Skip to main cont…" at bounding box center [982, 348] width 419 height 353
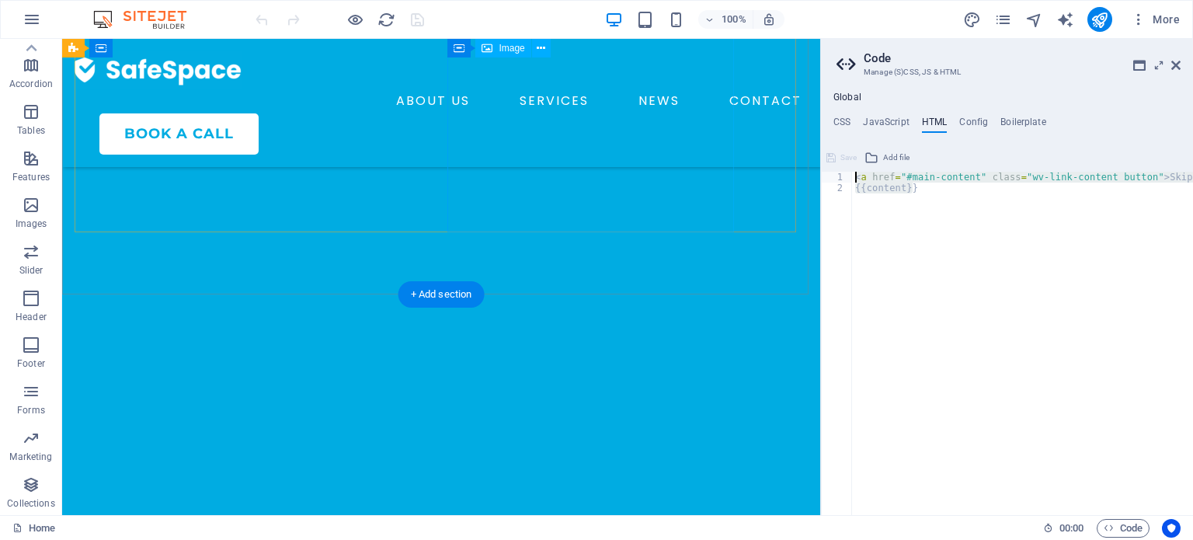
drag, startPoint x: 972, startPoint y: 223, endPoint x: 693, endPoint y: 179, distance: 282.9
click at [954, 184] on div "< a href = "#main-content" class = "wv-link-content button" > Skip to main cont…" at bounding box center [1022, 343] width 341 height 343
type textarea "{{content}}"
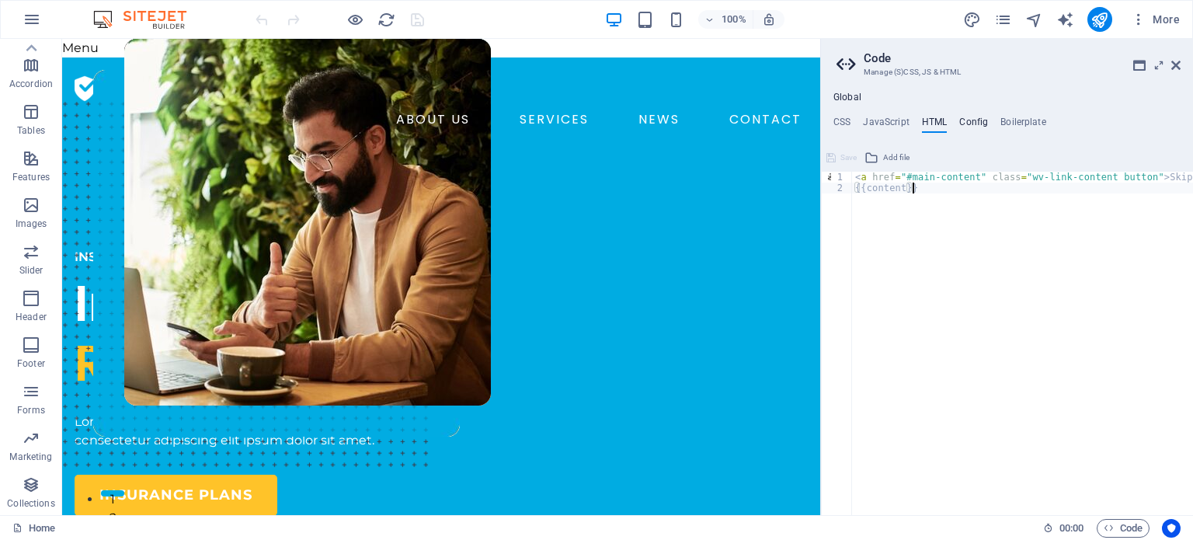
click at [975, 122] on h4 "Config" at bounding box center [973, 124] width 29 height 17
type textarea "$color-background: #ffffff;"
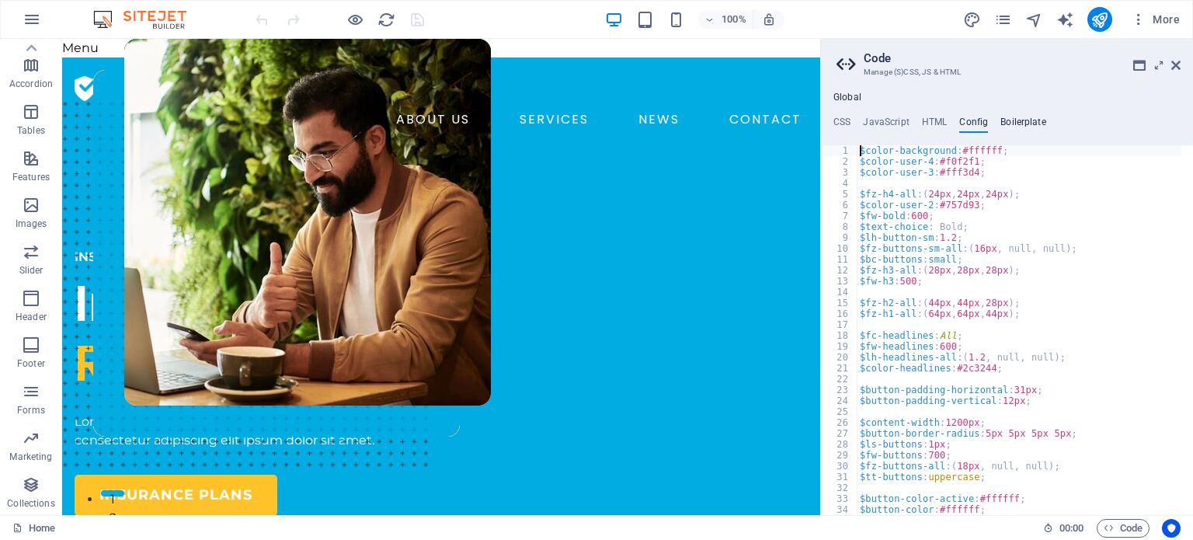
click at [1033, 120] on h4 "Boilerplate" at bounding box center [1023, 124] width 46 height 17
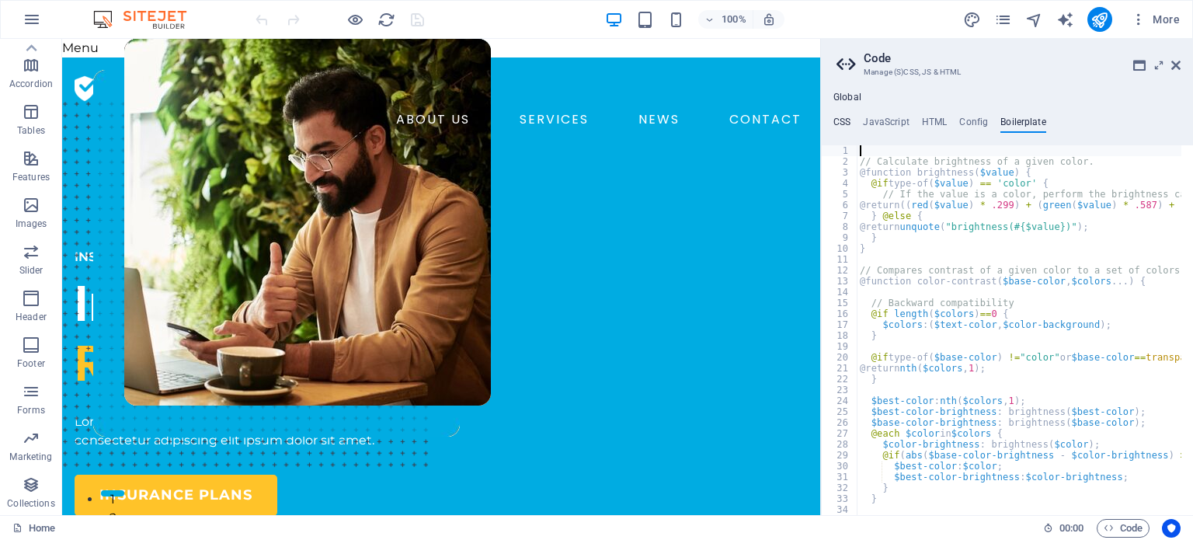
click at [834, 123] on h4 "CSS" at bounding box center [841, 124] width 17 height 17
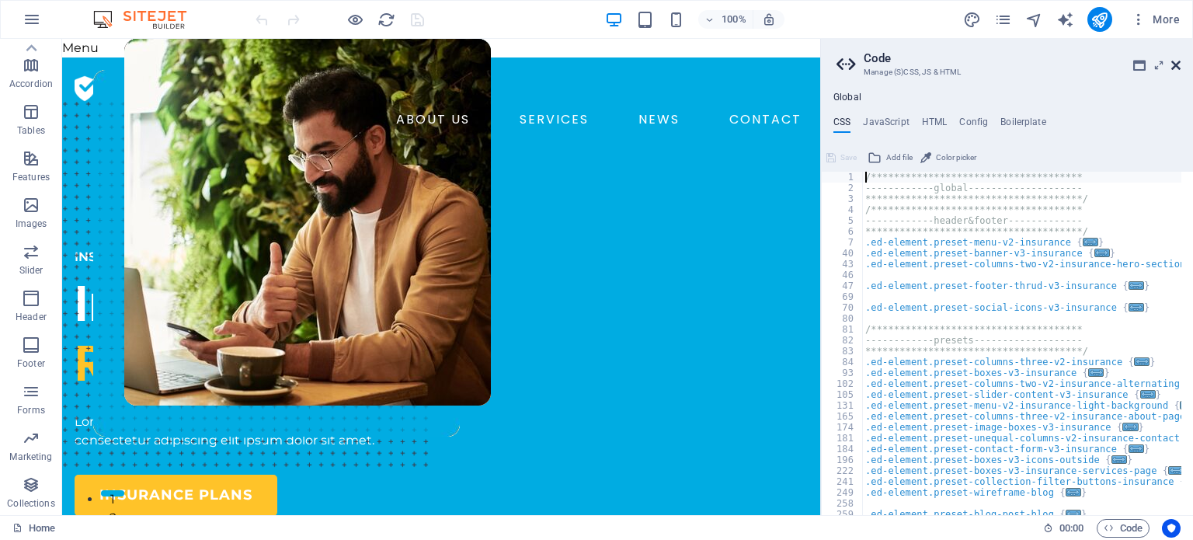
click at [1176, 61] on icon at bounding box center [1175, 65] width 9 height 12
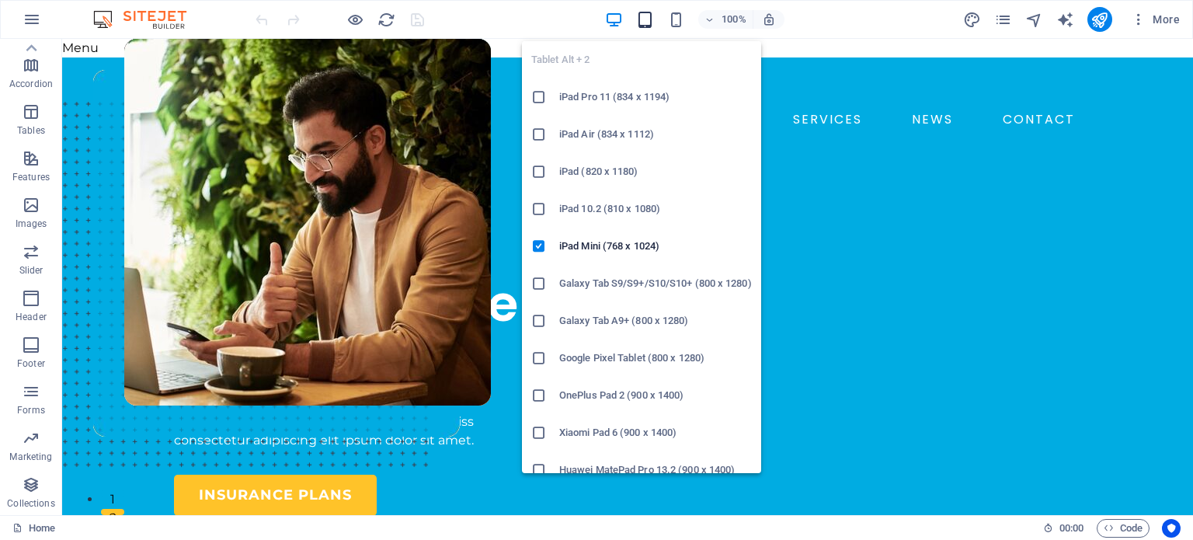
click at [652, 18] on icon "button" at bounding box center [645, 20] width 18 height 18
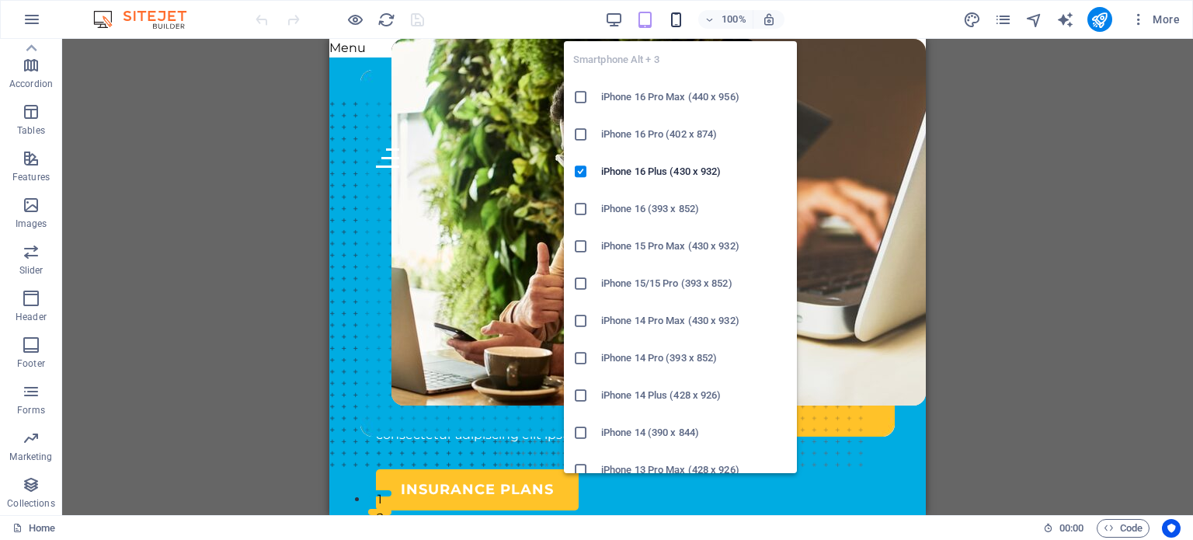
click at [680, 23] on icon "button" at bounding box center [676, 20] width 18 height 18
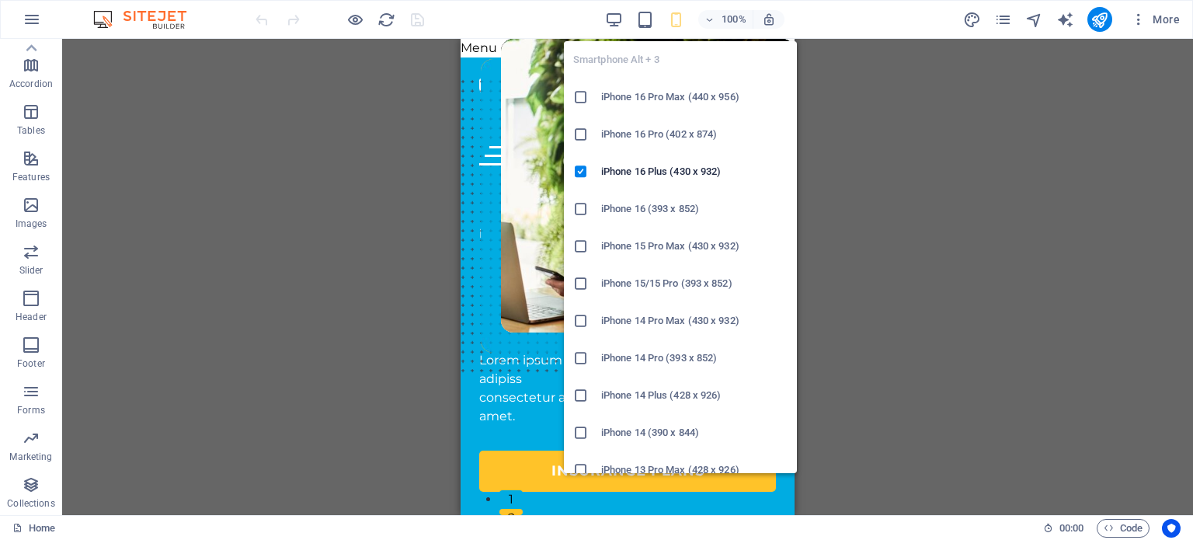
click at [674, 18] on icon "button" at bounding box center [676, 20] width 18 height 18
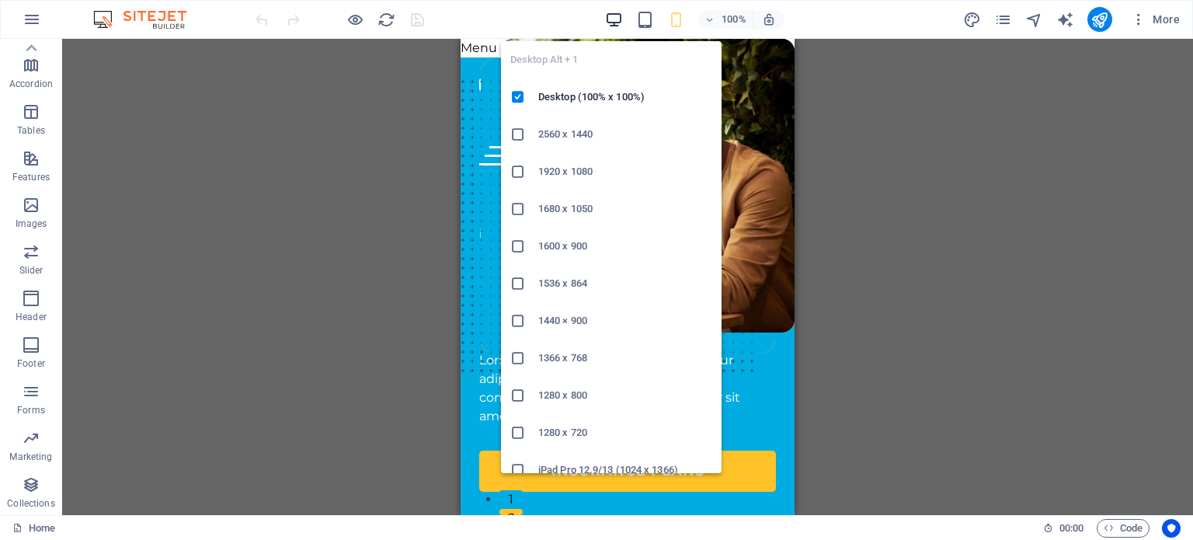
click at [613, 18] on icon "button" at bounding box center [614, 20] width 18 height 18
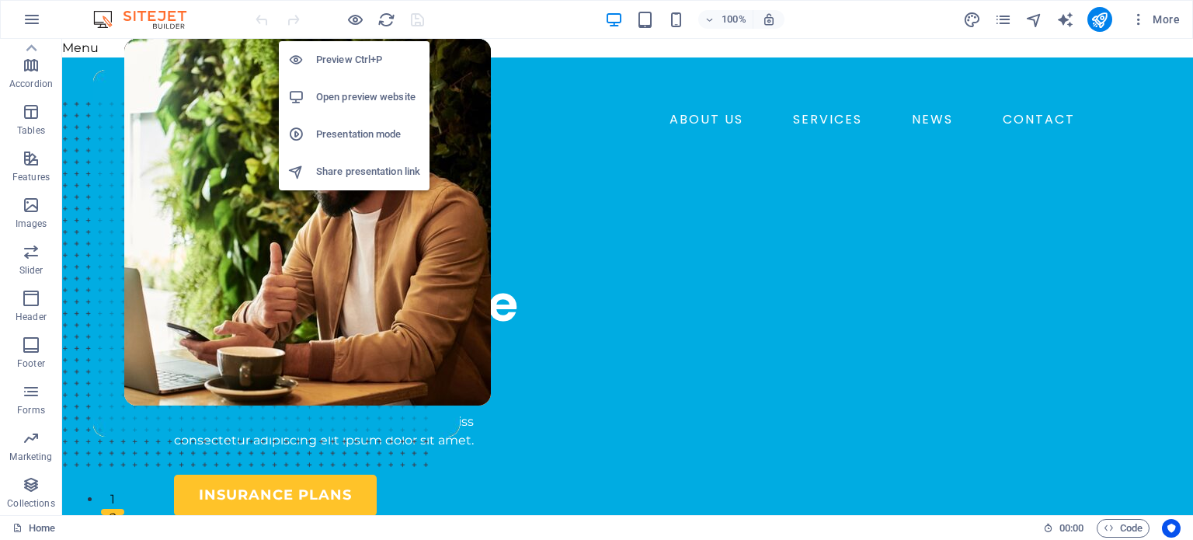
click at [350, 64] on h6 "Preview Ctrl+P" at bounding box center [368, 59] width 104 height 19
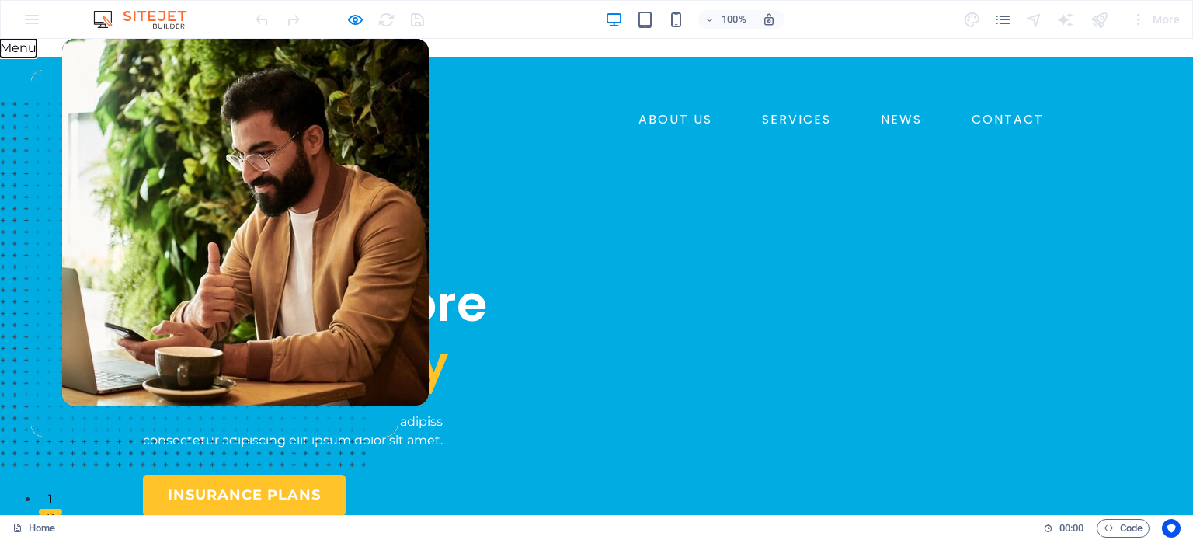
click at [14, 51] on button "Menu" at bounding box center [18, 48] width 36 height 19
click at [17, 46] on button "Menu" at bounding box center [18, 48] width 36 height 19
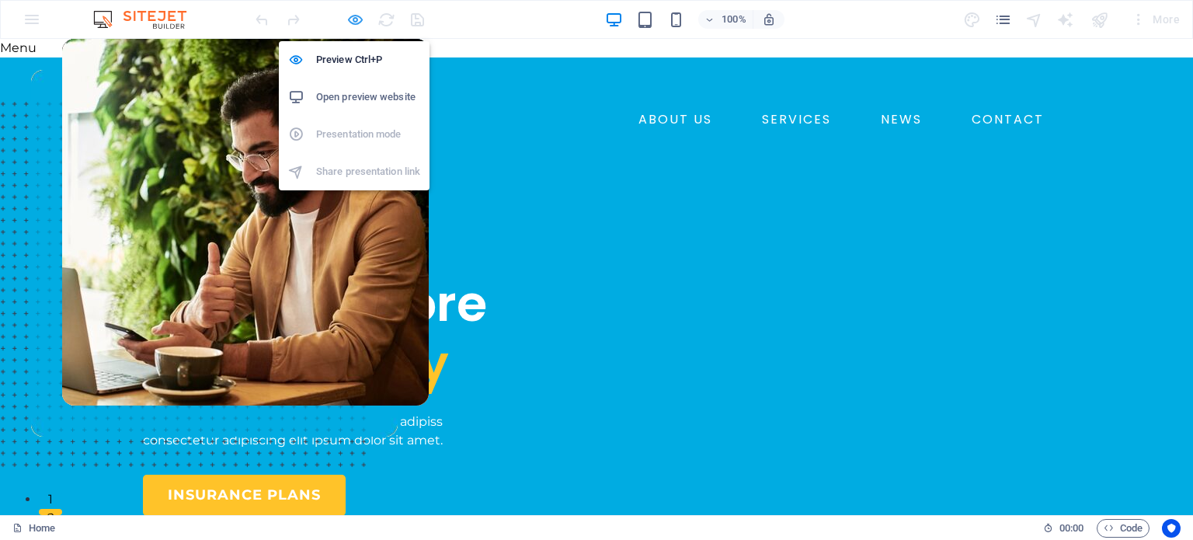
click at [356, 17] on icon "button" at bounding box center [355, 20] width 18 height 18
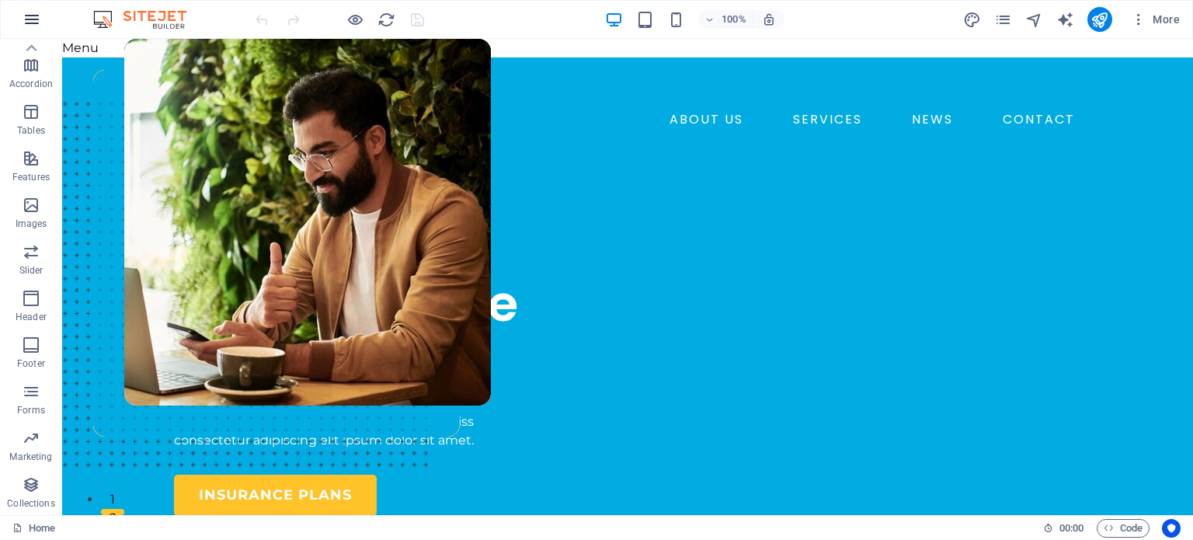
click at [33, 21] on icon "button" at bounding box center [32, 19] width 19 height 19
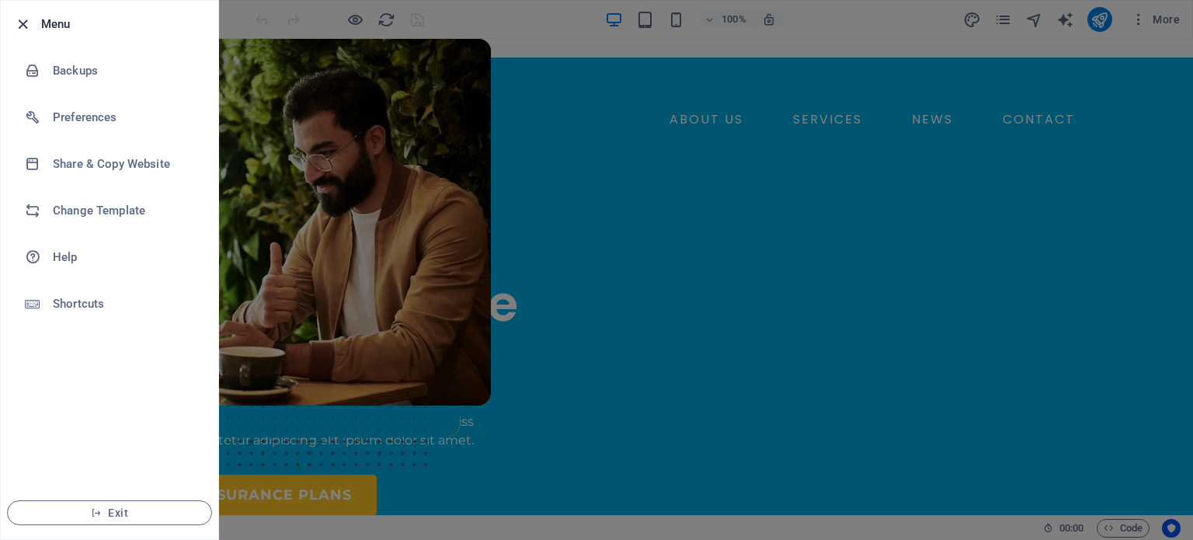
click at [21, 26] on icon "button" at bounding box center [23, 25] width 18 height 18
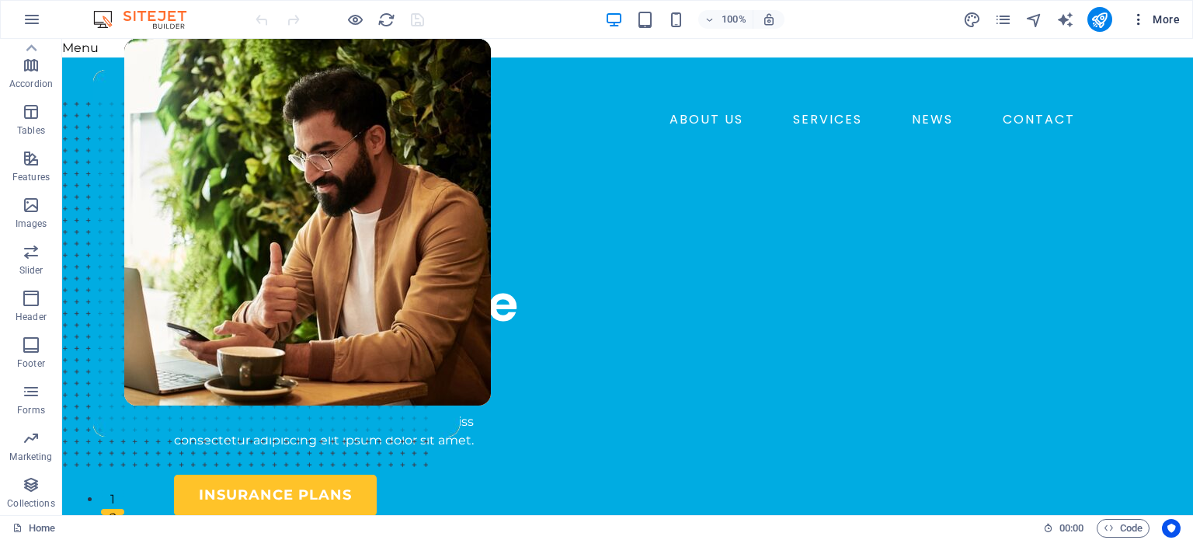
click at [1136, 15] on icon "button" at bounding box center [1139, 20] width 16 height 16
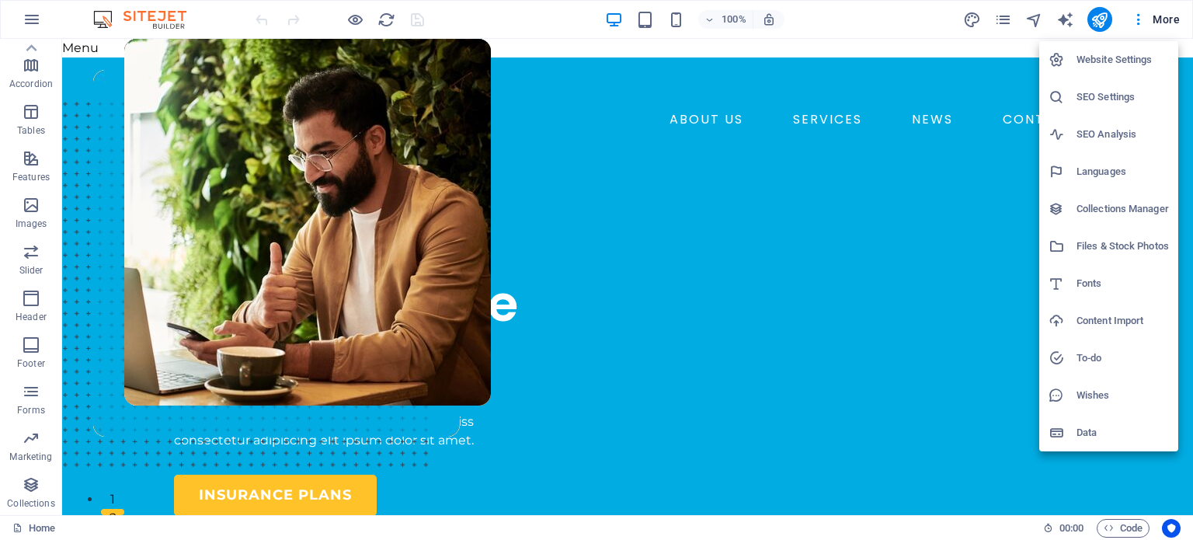
click at [1103, 21] on div at bounding box center [596, 270] width 1193 height 540
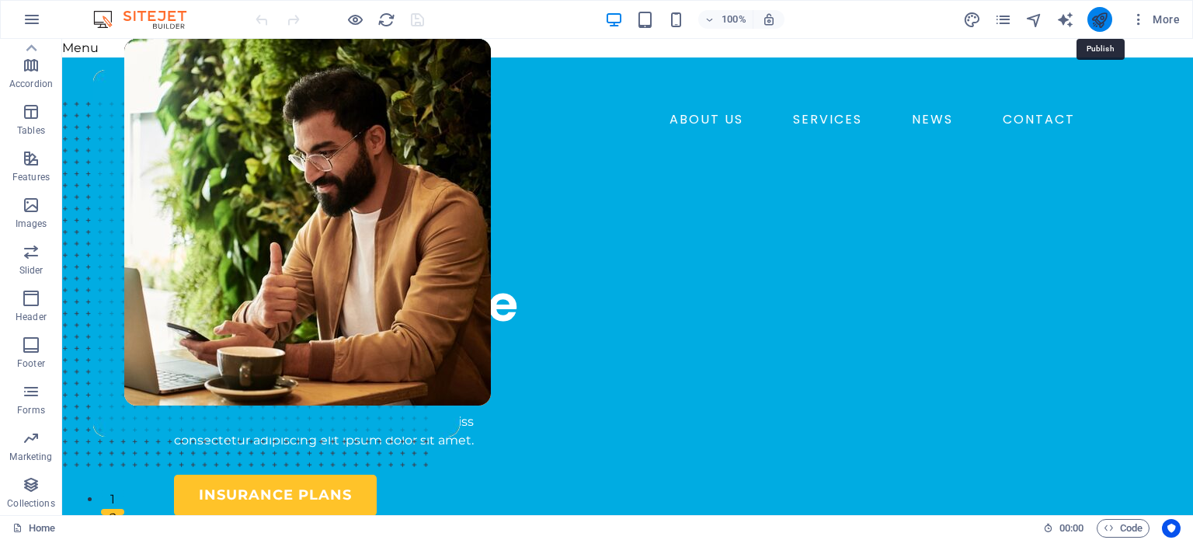
click at [1098, 21] on icon "publish" at bounding box center [1099, 20] width 18 height 18
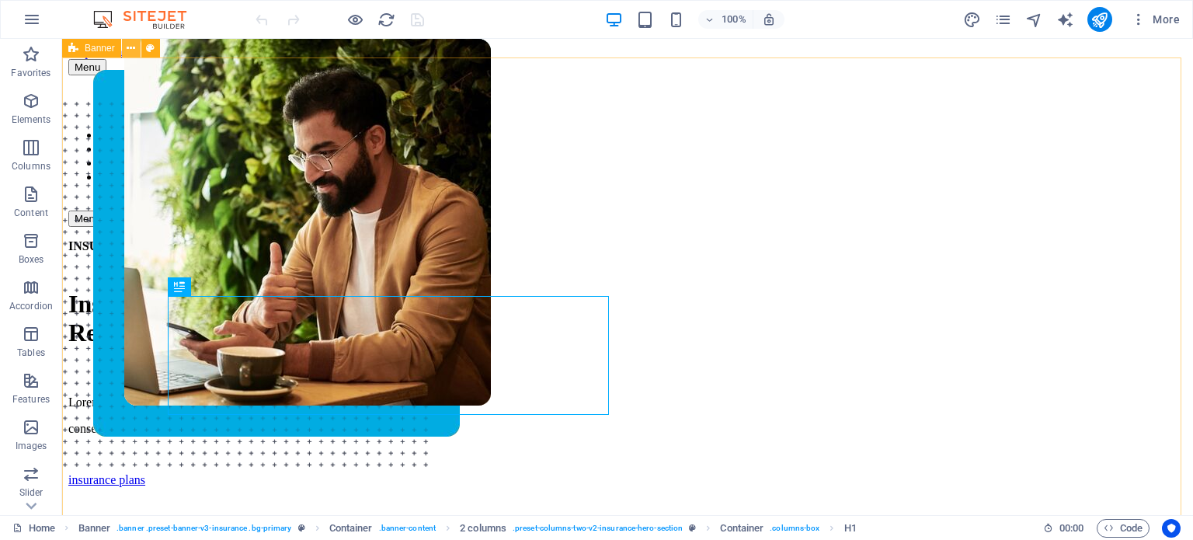
click at [134, 49] on icon at bounding box center [131, 48] width 9 height 16
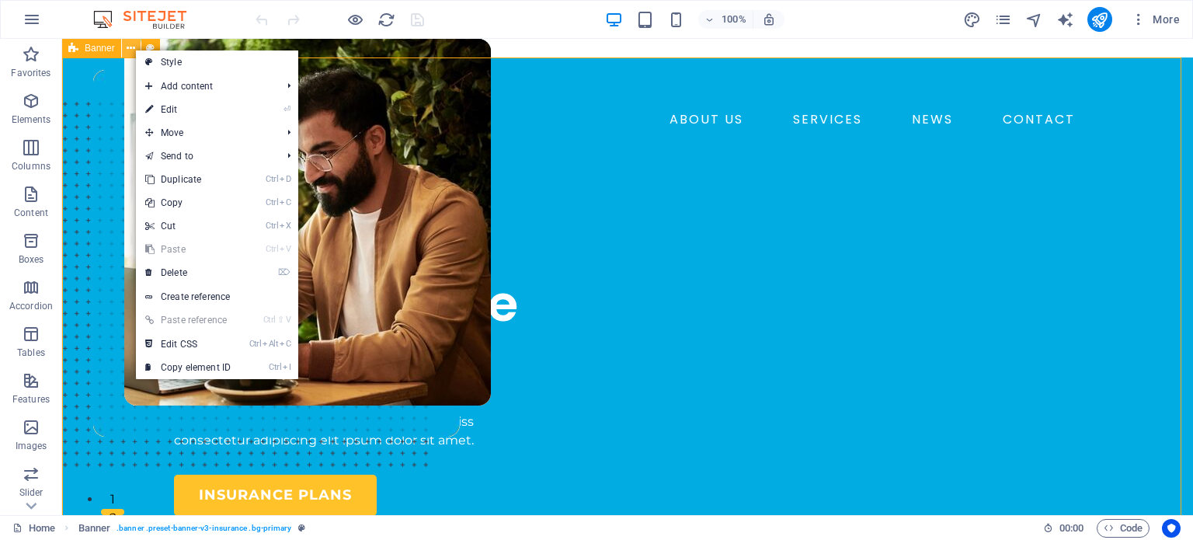
click at [134, 49] on icon at bounding box center [131, 48] width 9 height 16
click at [86, 104] on div "ABOUT US SERVICES NEWS CONTACT BOOK A CALL Menu" at bounding box center [627, 121] width 1131 height 128
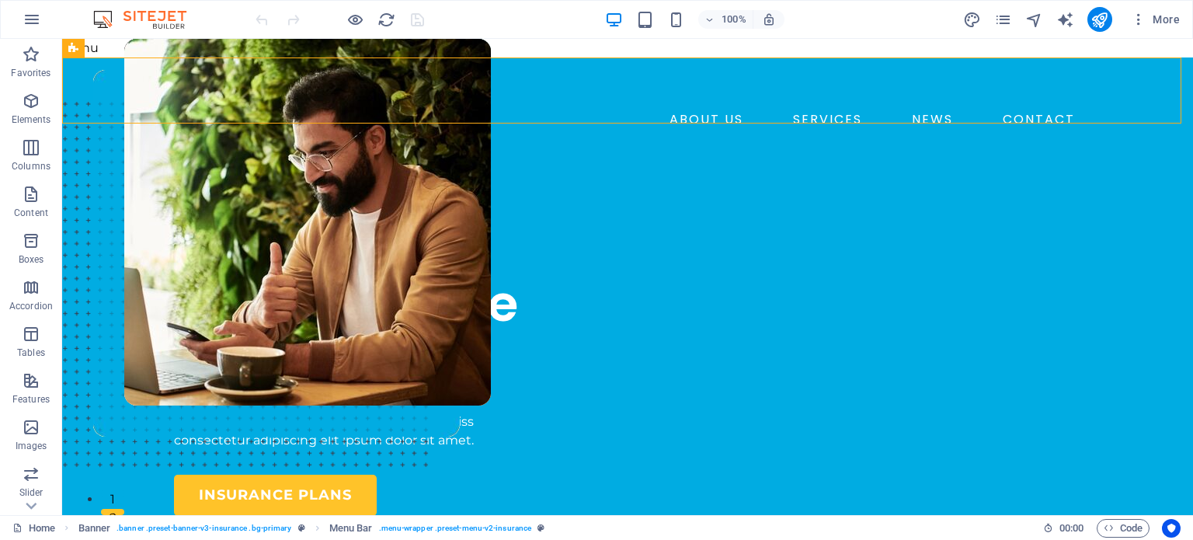
click at [304, 39] on div "Menu" at bounding box center [627, 48] width 1131 height 19
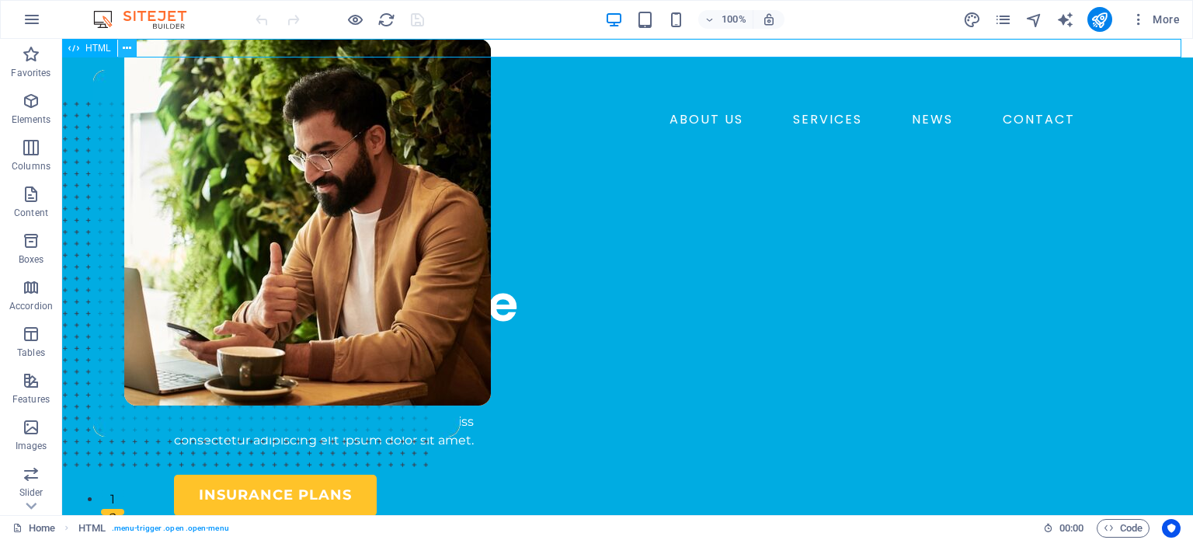
click at [130, 48] on icon at bounding box center [127, 48] width 9 height 16
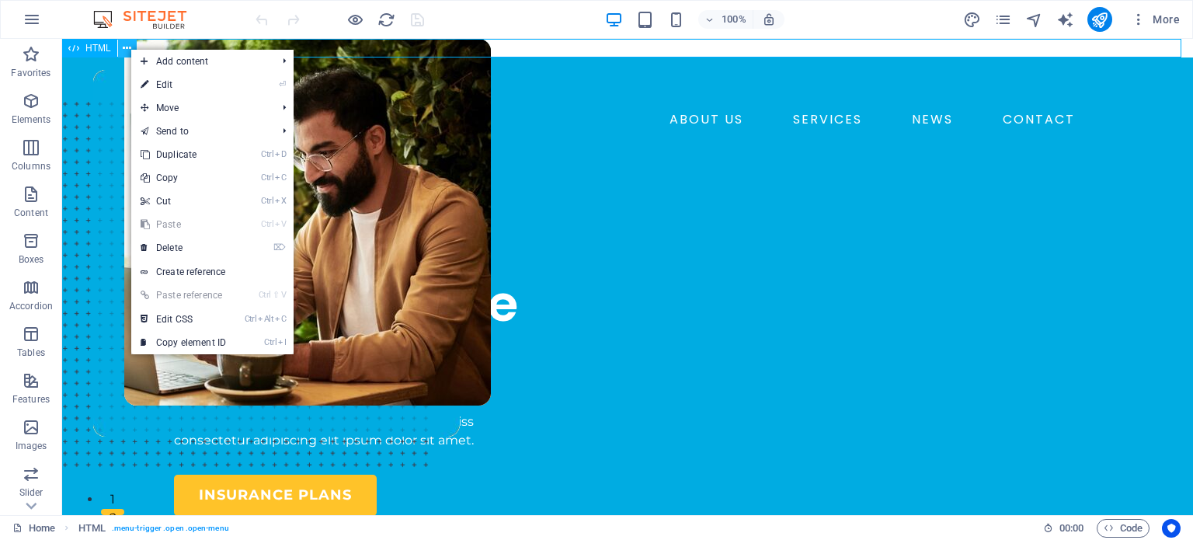
click at [130, 48] on icon at bounding box center [127, 48] width 9 height 16
click at [89, 48] on span "HTML" at bounding box center [98, 47] width 26 height 9
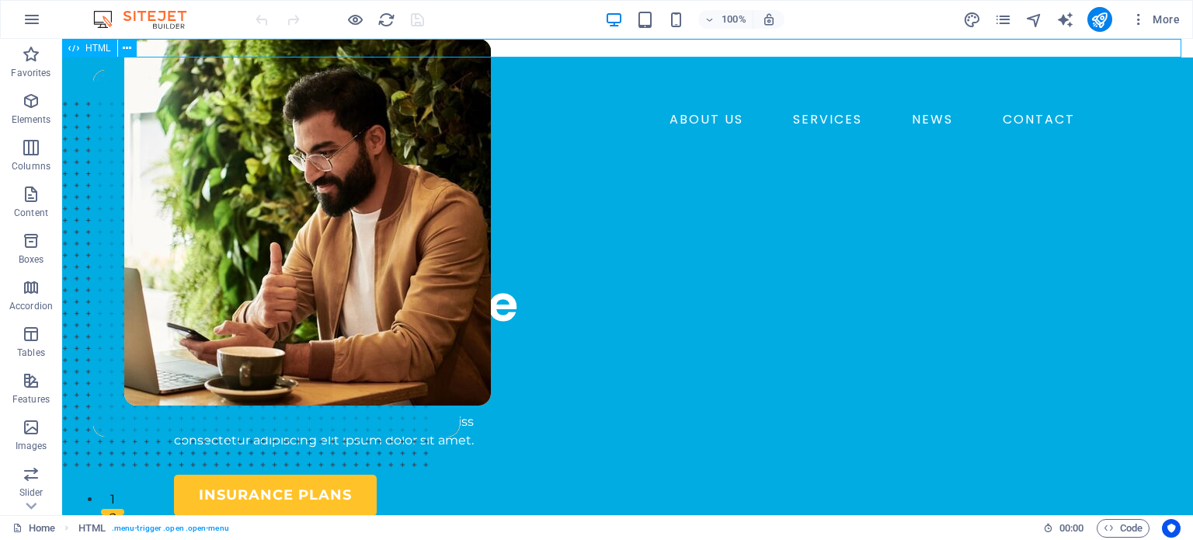
click at [89, 48] on span "HTML" at bounding box center [98, 47] width 26 height 9
click at [162, 48] on div "Menu" at bounding box center [627, 48] width 1131 height 19
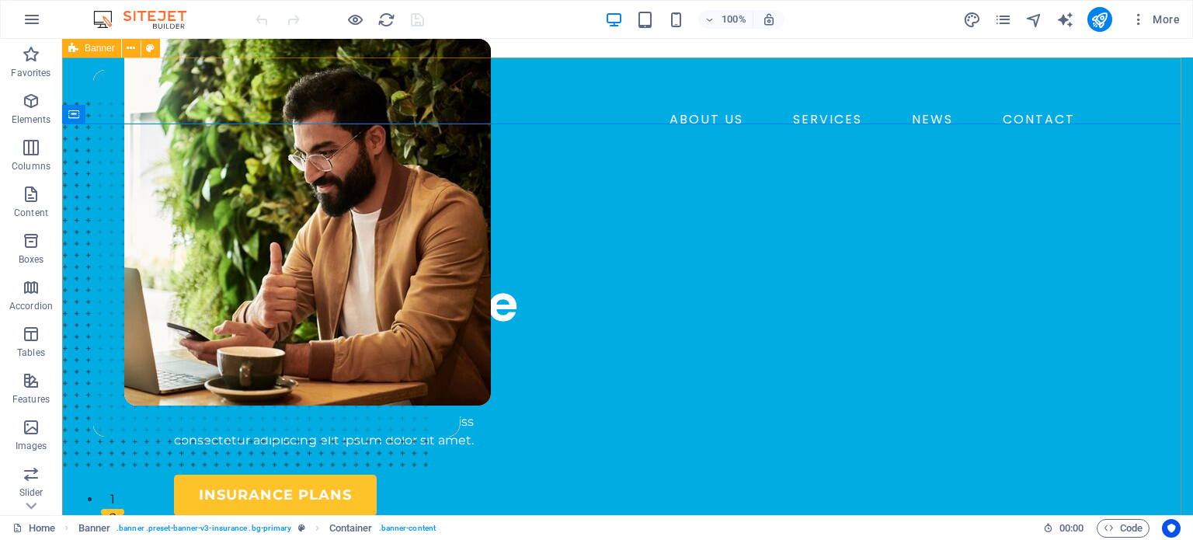
click at [92, 47] on span "Banner" at bounding box center [100, 47] width 30 height 9
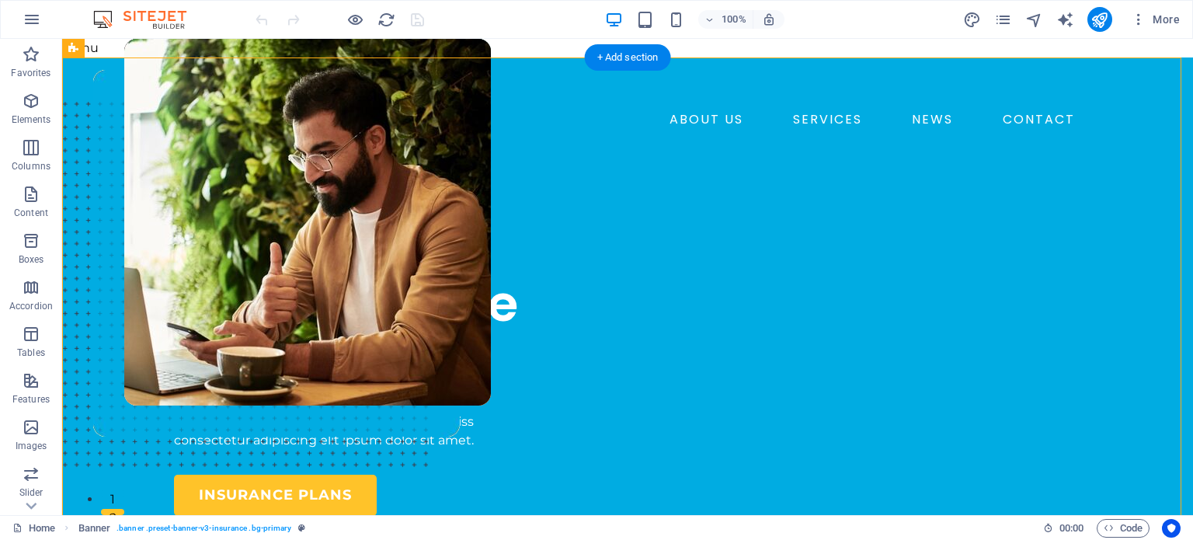
drag, startPoint x: 148, startPoint y: 86, endPoint x: 113, endPoint y: 108, distance: 41.8
click at [168, 50] on icon at bounding box center [169, 48] width 9 height 16
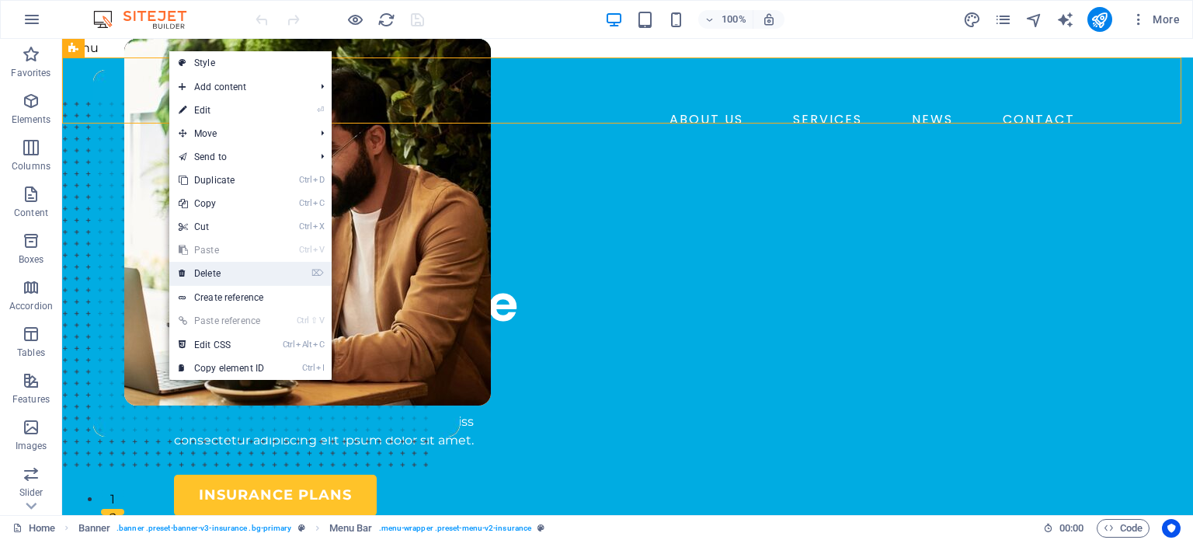
click at [214, 275] on link "⌦ Delete" at bounding box center [221, 273] width 104 height 23
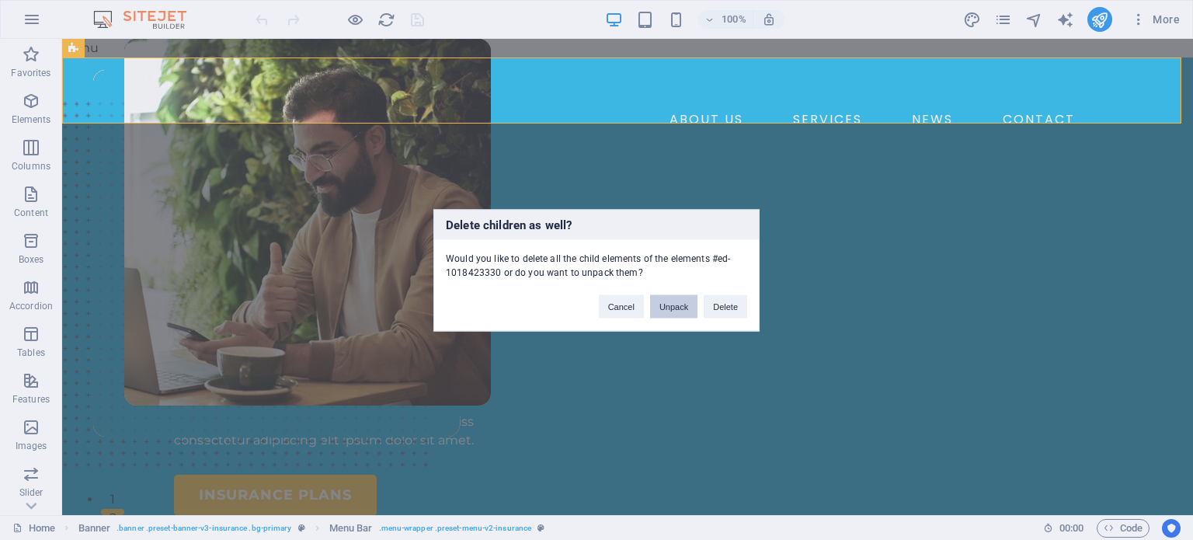
click at [664, 307] on button "Unpack" at bounding box center [673, 305] width 47 height 23
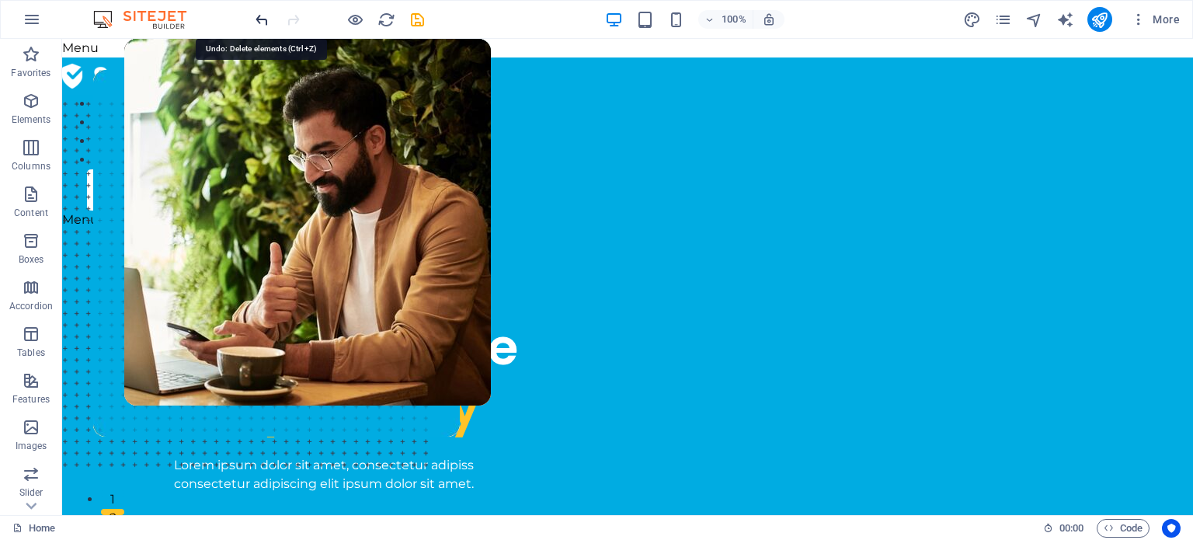
click at [255, 16] on icon "undo" at bounding box center [262, 20] width 18 height 18
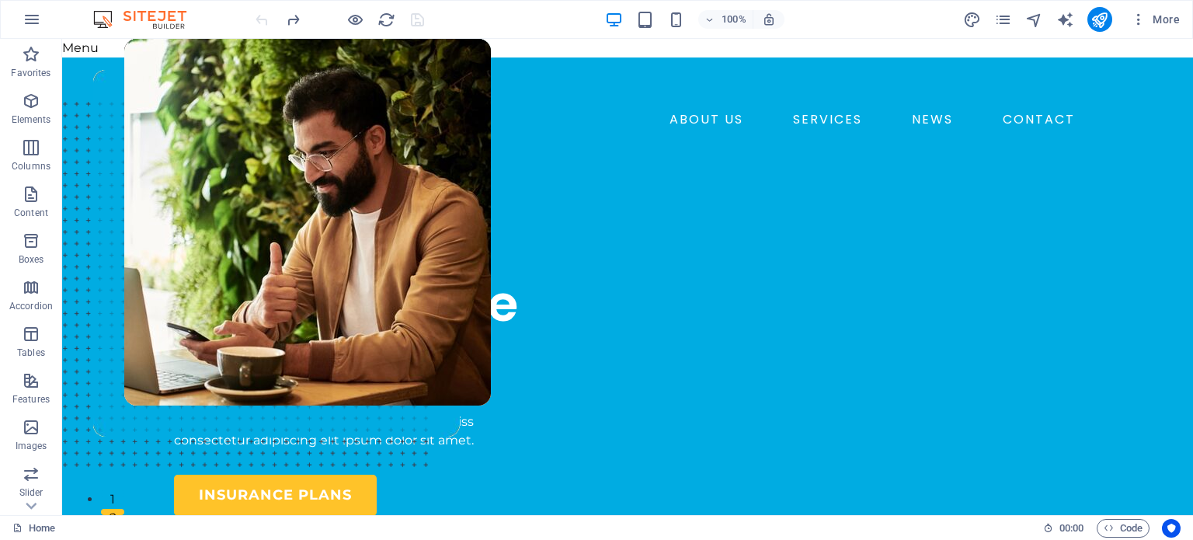
click at [260, 19] on div at bounding box center [339, 19] width 174 height 25
click at [84, 49] on div "HTML" at bounding box center [89, 48] width 55 height 19
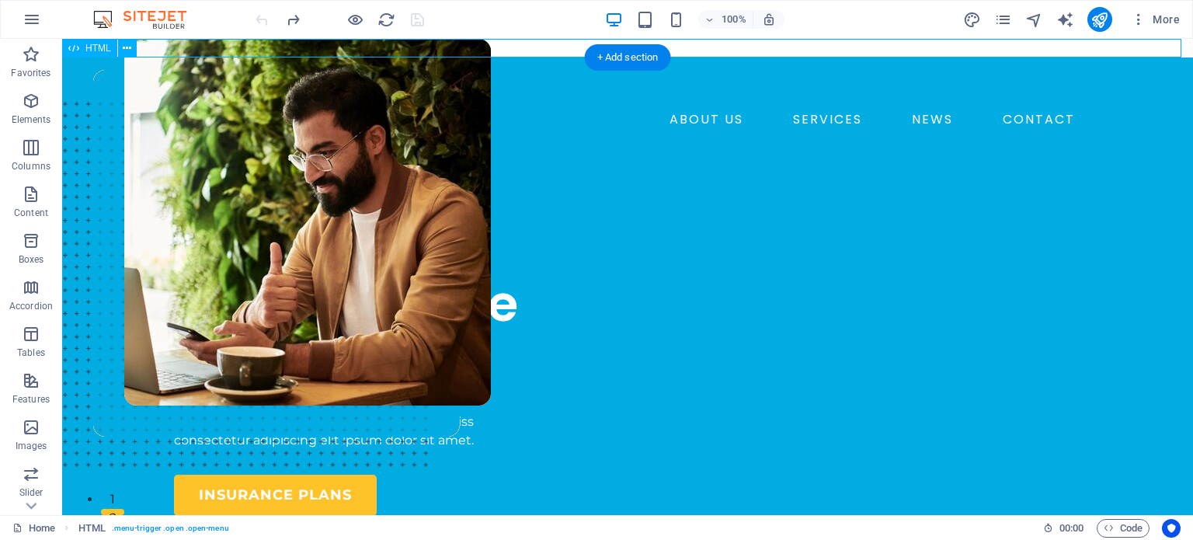
click at [154, 48] on div "Menu" at bounding box center [627, 48] width 1131 height 19
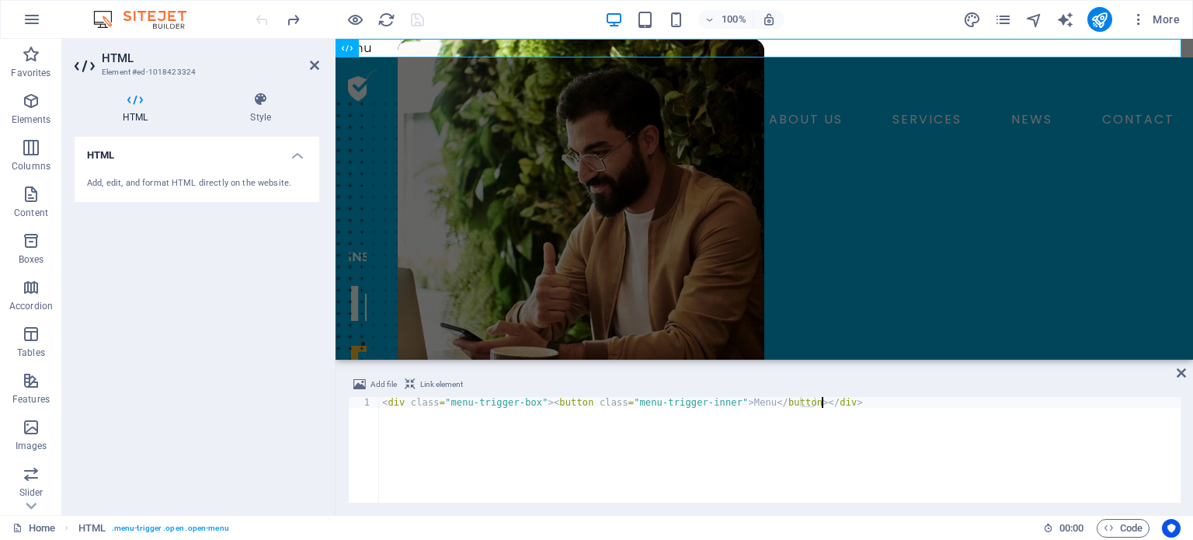
click at [838, 404] on div "< div class = "menu-trigger-box" > < button class = "menu-trigger-inner" > Menu…" at bounding box center [779, 460] width 801 height 127
drag, startPoint x: 841, startPoint y: 402, endPoint x: 245, endPoint y: 408, distance: 595.6
click at [245, 408] on div "HTML Element #ed-1018423324 HTML Style HTML Add, edit, and format HTML directly…" at bounding box center [627, 277] width 1131 height 476
type textarea "<"
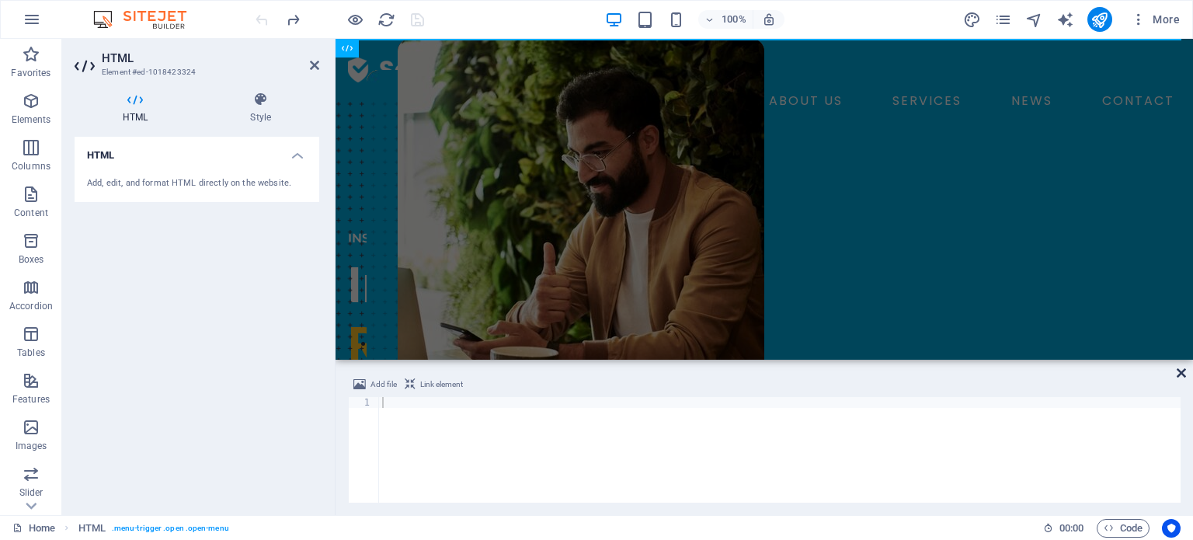
click at [1178, 372] on icon at bounding box center [1180, 372] width 9 height 12
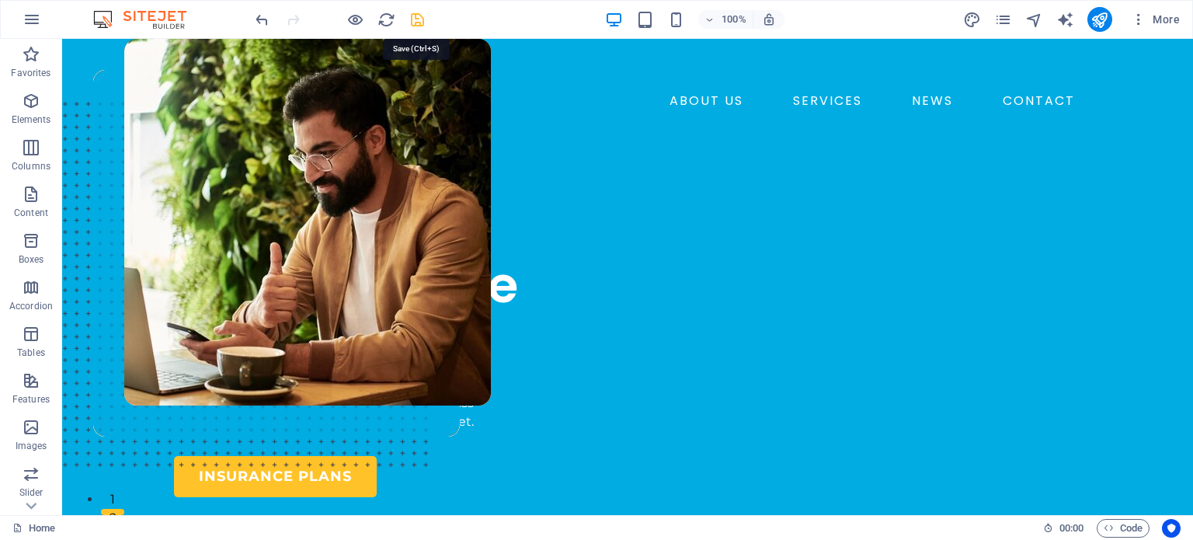
click at [416, 21] on icon "save" at bounding box center [417, 20] width 18 height 18
click at [1090, 19] on button "publish" at bounding box center [1099, 19] width 25 height 25
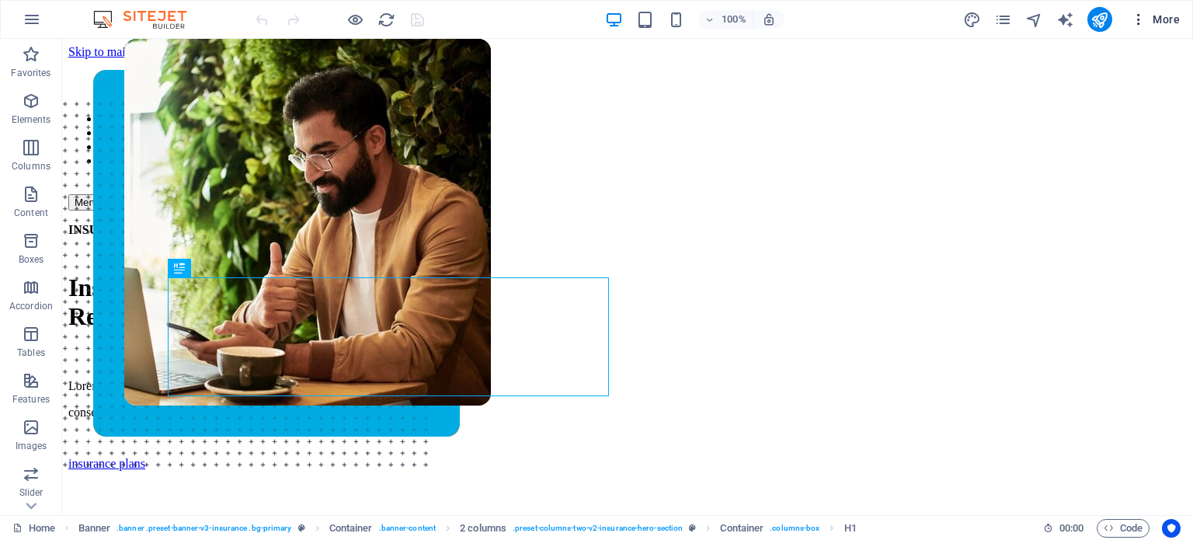
click at [1149, 15] on span "More" at bounding box center [1155, 20] width 49 height 16
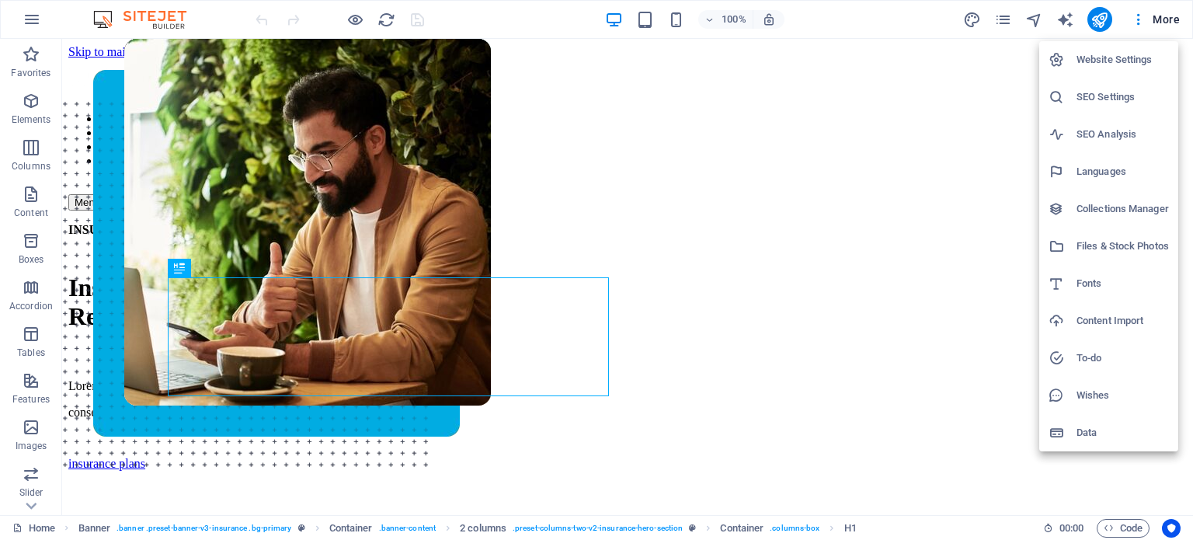
click at [1124, 55] on h6 "Website Settings" at bounding box center [1122, 59] width 92 height 19
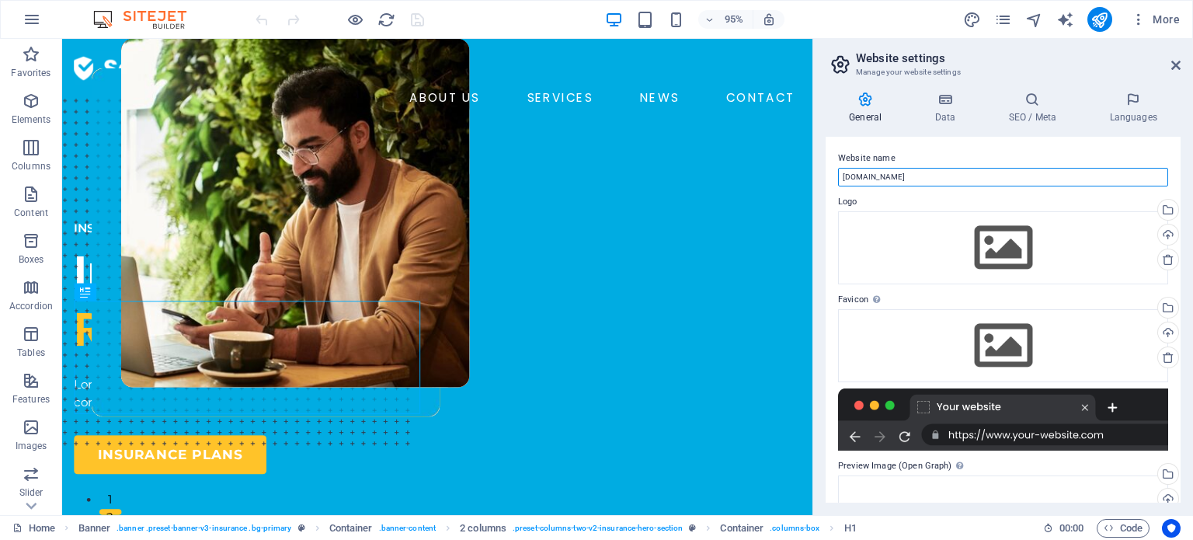
click at [929, 176] on input "[DOMAIN_NAME]" at bounding box center [1003, 177] width 330 height 19
drag, startPoint x: 949, startPoint y: 179, endPoint x: 814, endPoint y: 195, distance: 136.0
click at [814, 195] on aside "Website settings Manage your website settings General Data SEO / Meta Languages…" at bounding box center [1002, 277] width 380 height 476
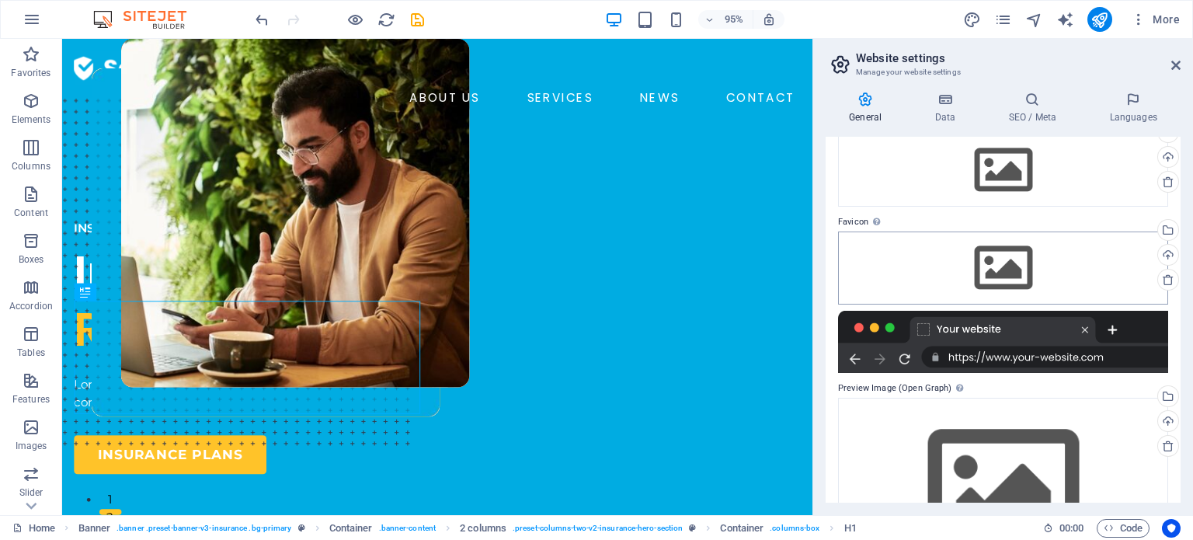
type input "DIGITAL WORLD"
click at [1003, 262] on div "Drag files here, click to choose files or select files from Files or our free s…" at bounding box center [1003, 267] width 330 height 73
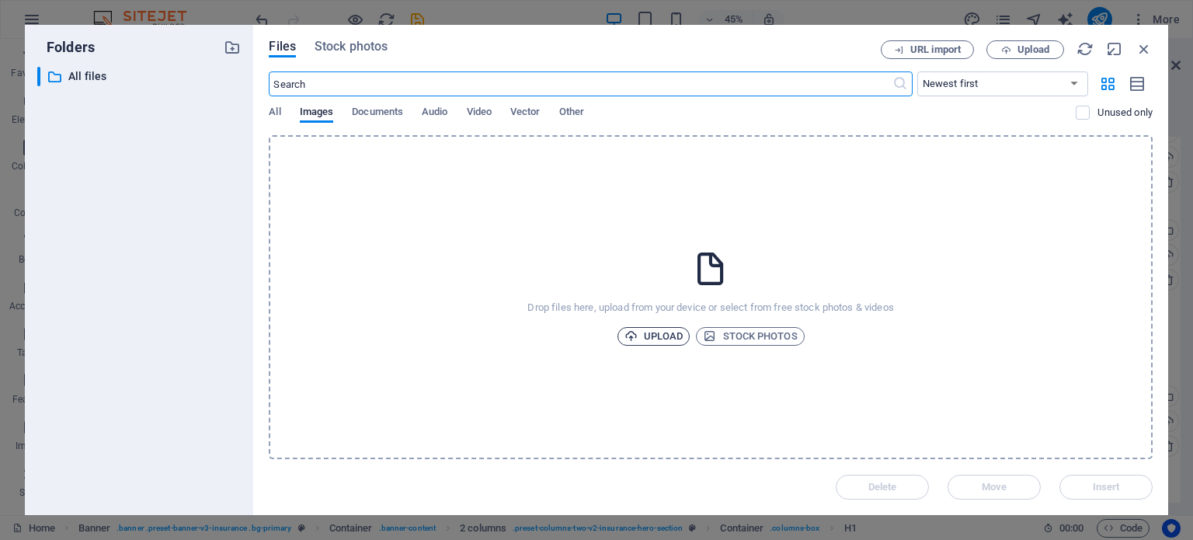
click at [665, 336] on span "Upload" at bounding box center [653, 336] width 59 height 19
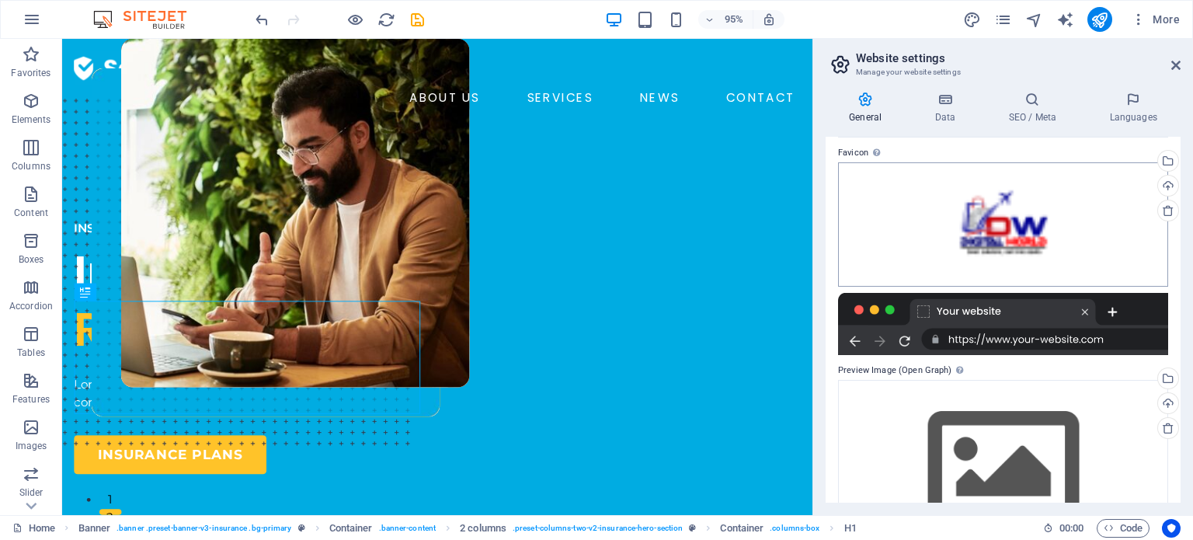
scroll to position [59, 0]
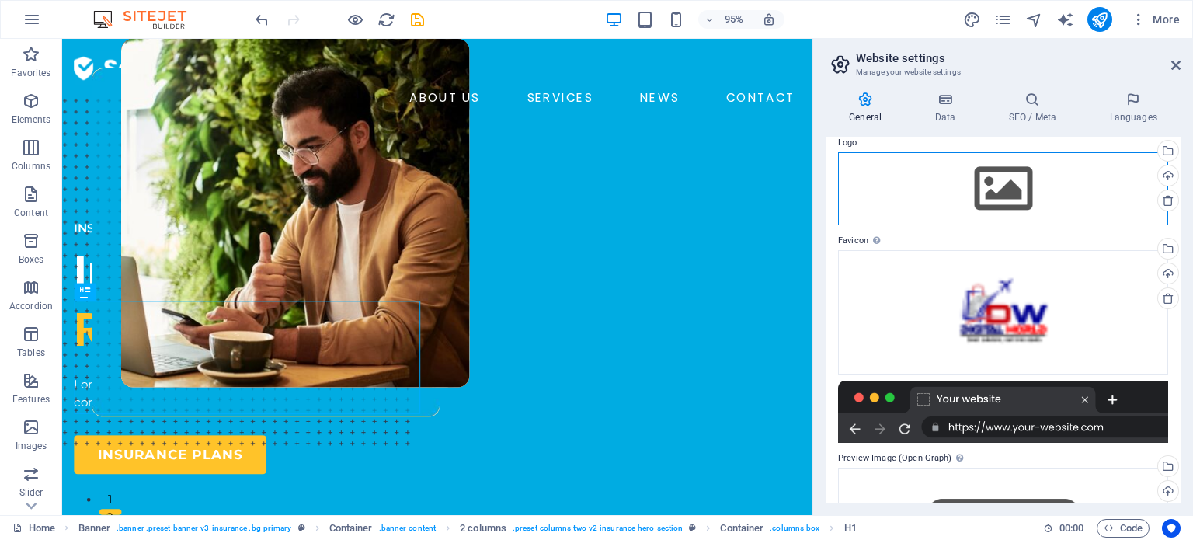
click at [997, 203] on div "Drag files here, click to choose files or select files from Files or our free s…" at bounding box center [1003, 188] width 330 height 73
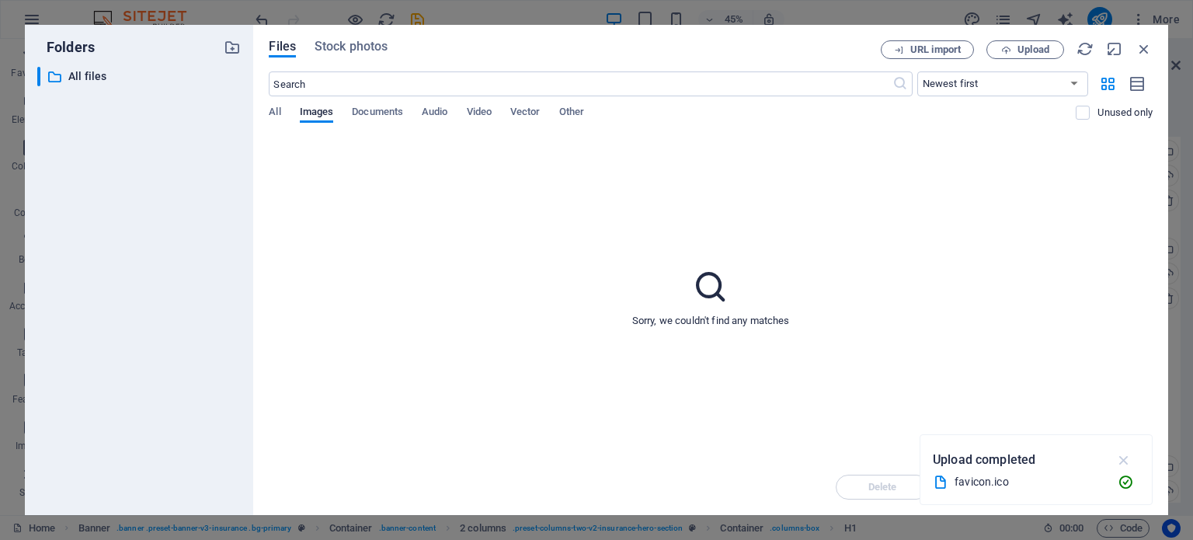
click at [1125, 460] on icon "button" at bounding box center [1124, 459] width 18 height 17
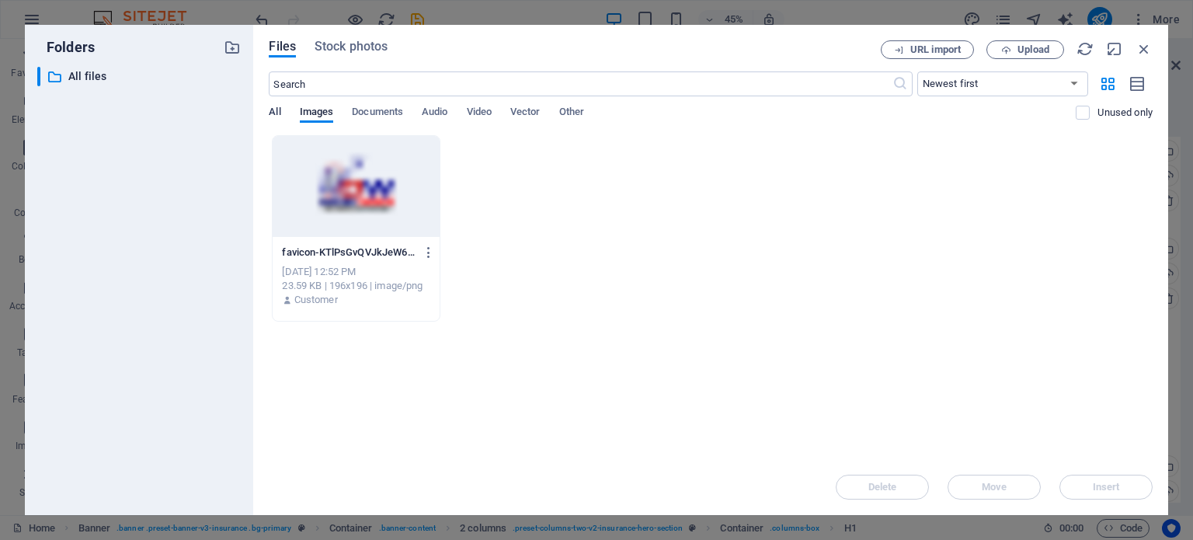
click at [274, 109] on span "All" at bounding box center [275, 113] width 12 height 22
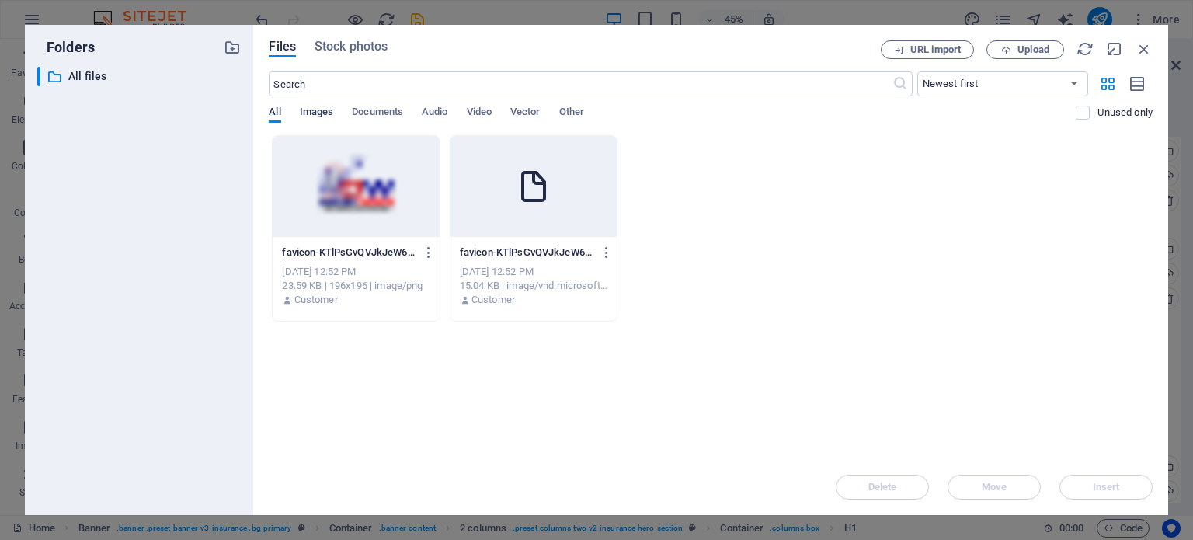
click at [330, 108] on span "Images" at bounding box center [317, 113] width 34 height 22
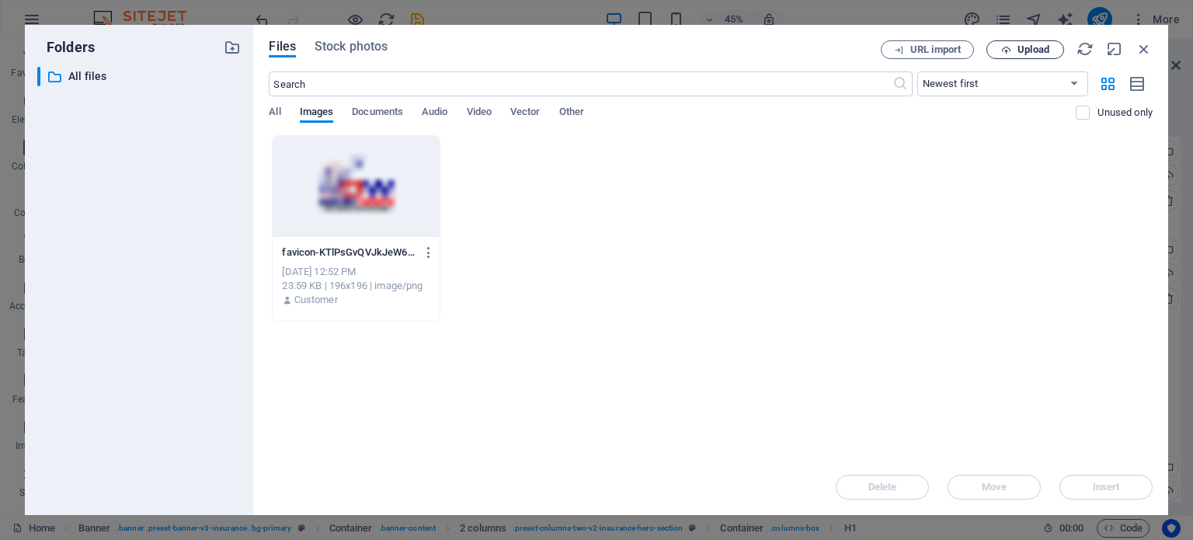
click at [1024, 52] on span "Upload" at bounding box center [1033, 49] width 32 height 9
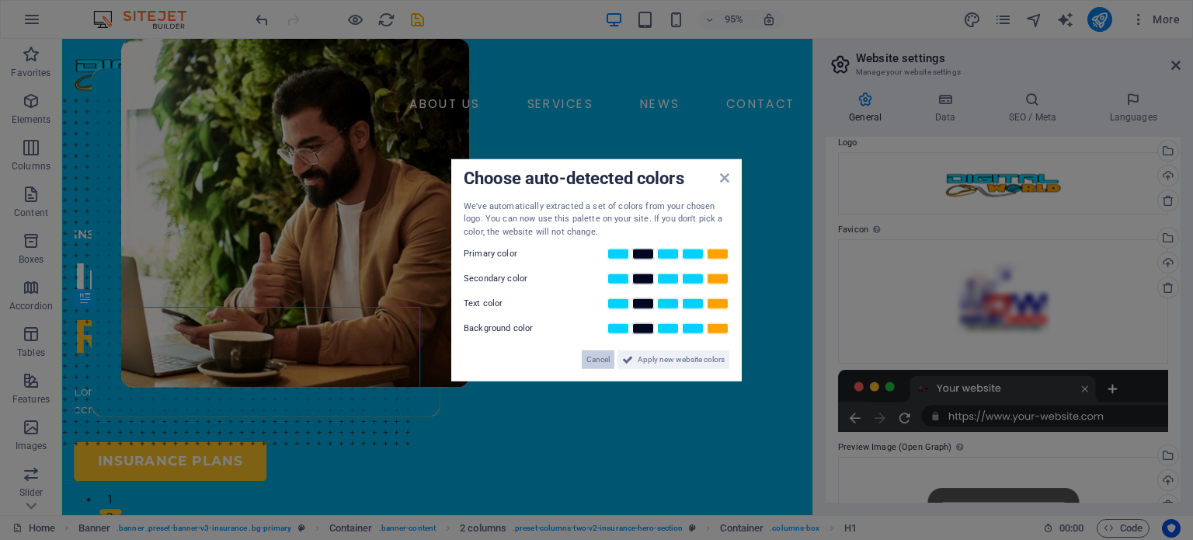
click at [601, 361] on span "Cancel" at bounding box center [597, 359] width 23 height 19
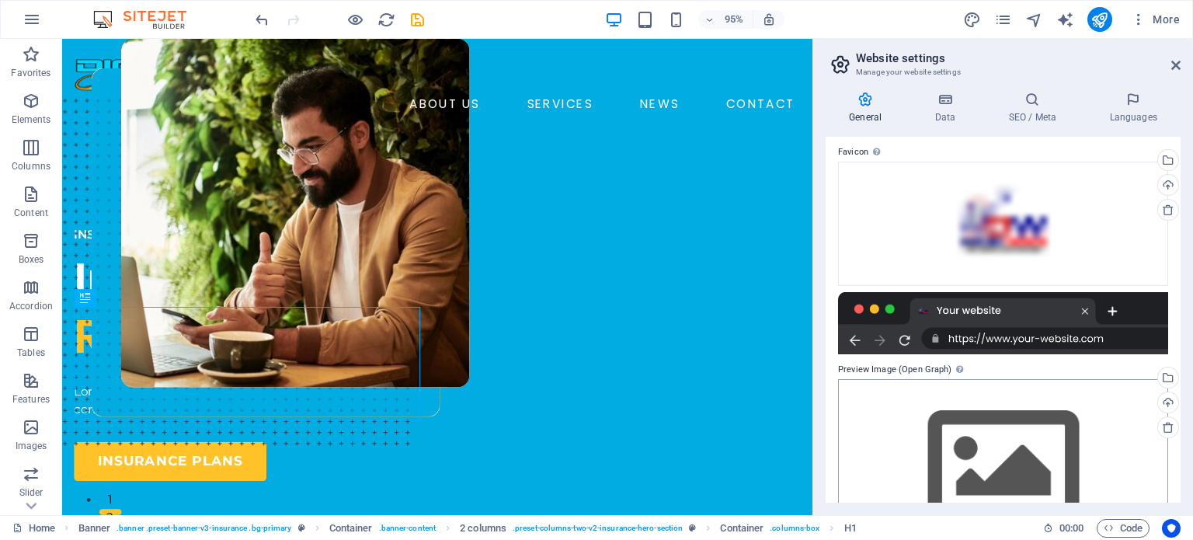
scroll to position [203, 0]
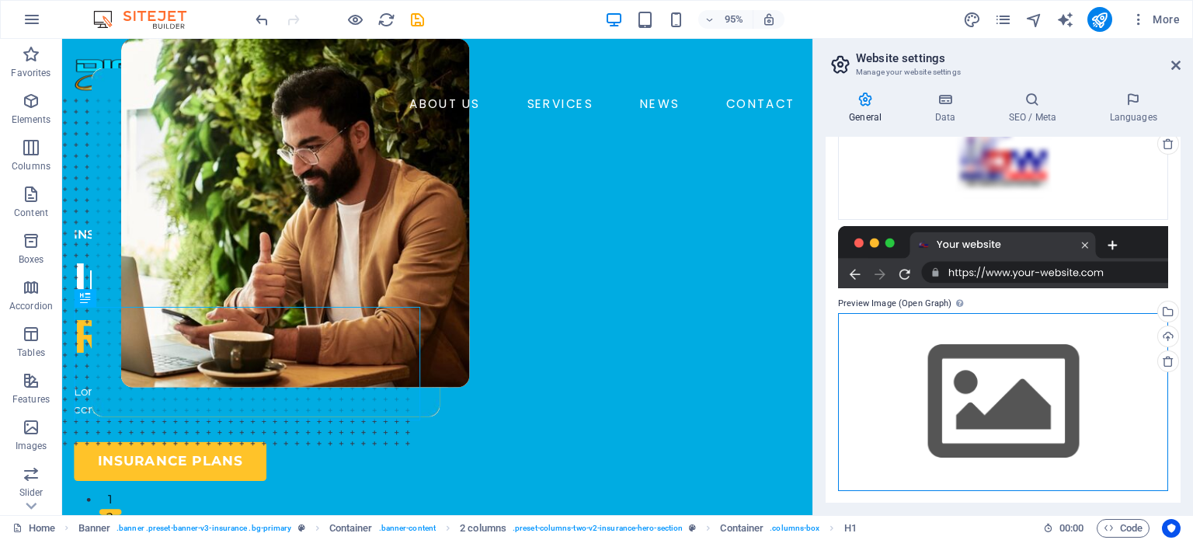
click at [979, 381] on div "Drag files here, click to choose files or select files from Files or our free s…" at bounding box center [1003, 402] width 330 height 178
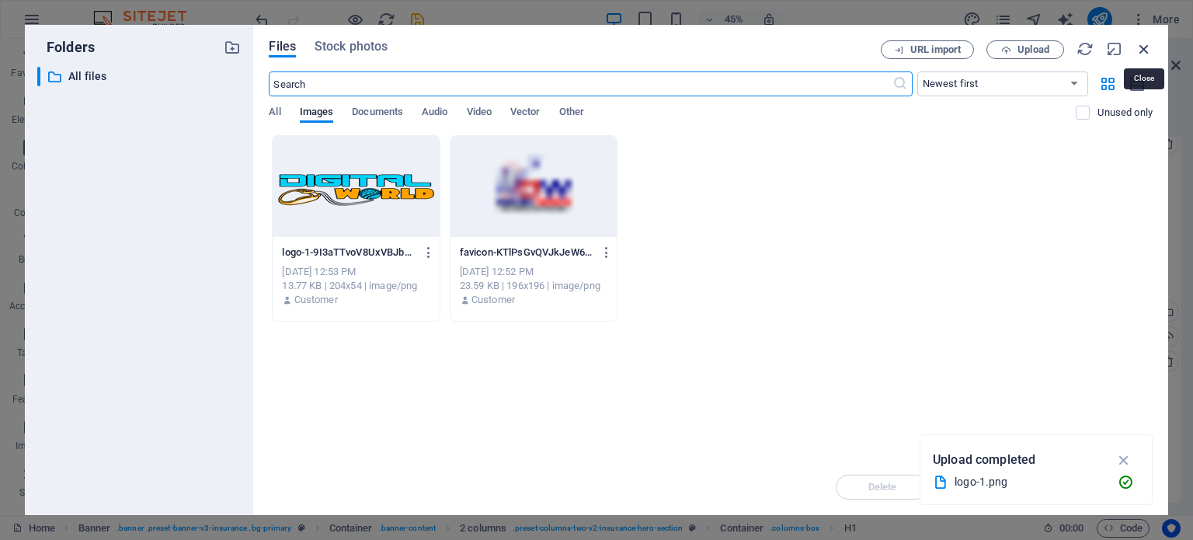
click at [1138, 46] on icon "button" at bounding box center [1143, 48] width 17 height 17
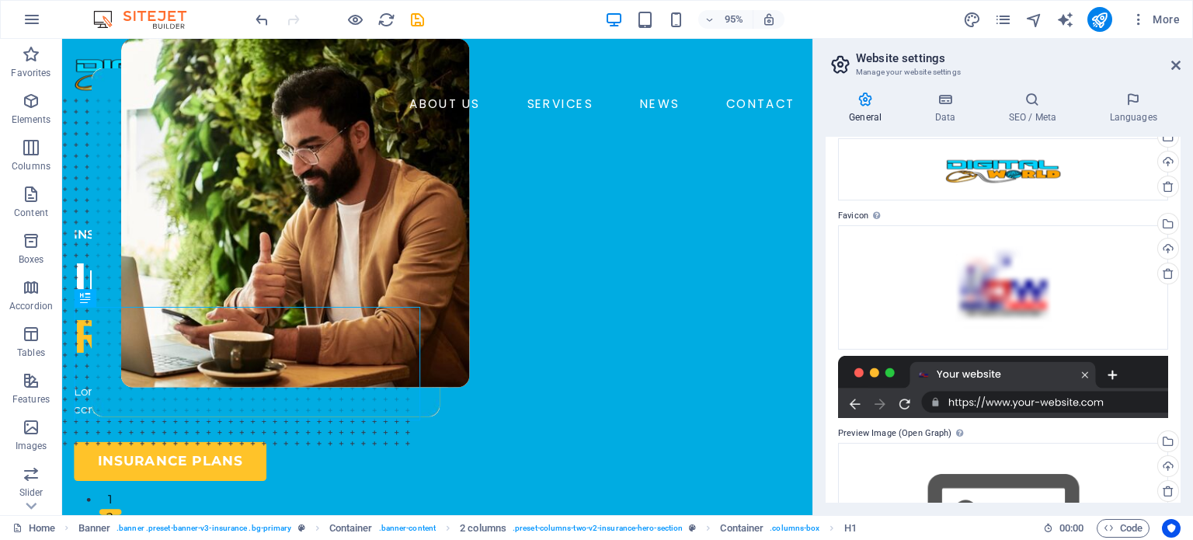
scroll to position [0, 0]
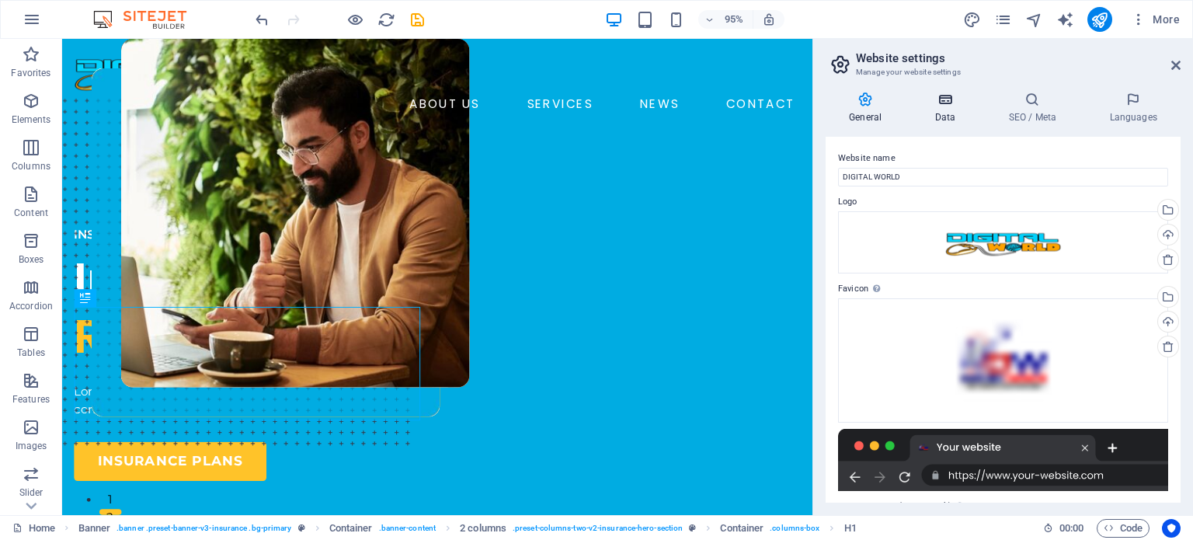
click at [948, 110] on h4 "Data" at bounding box center [948, 108] width 74 height 33
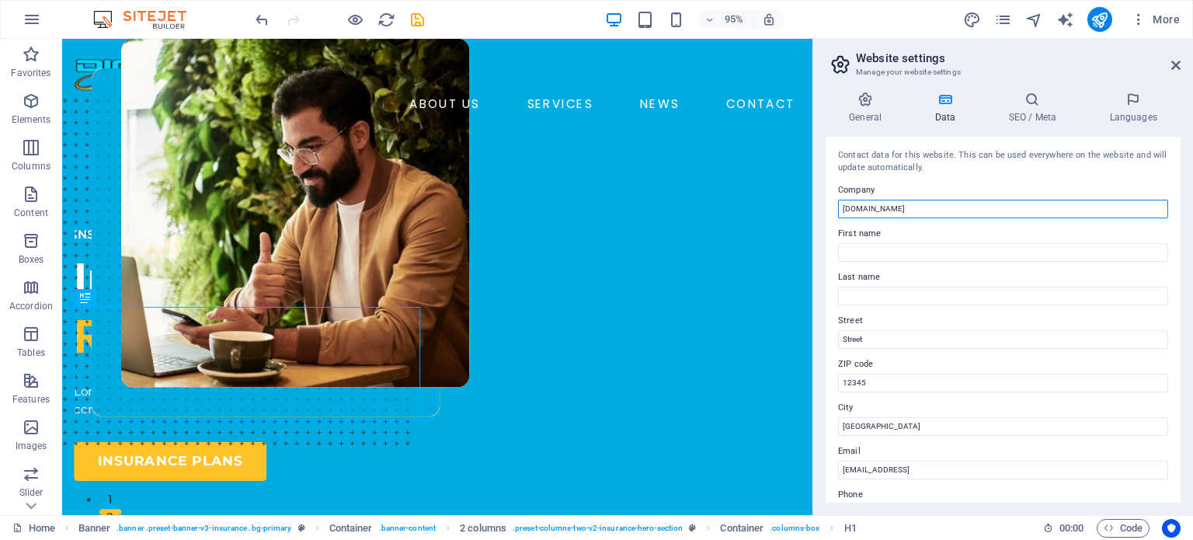
drag, startPoint x: 925, startPoint y: 207, endPoint x: 811, endPoint y: 211, distance: 113.4
click at [812, 211] on aside "Website settings Manage your website settings General Data SEO / Meta Languages…" at bounding box center [1002, 277] width 380 height 476
type input "DIGITAL WORLD"
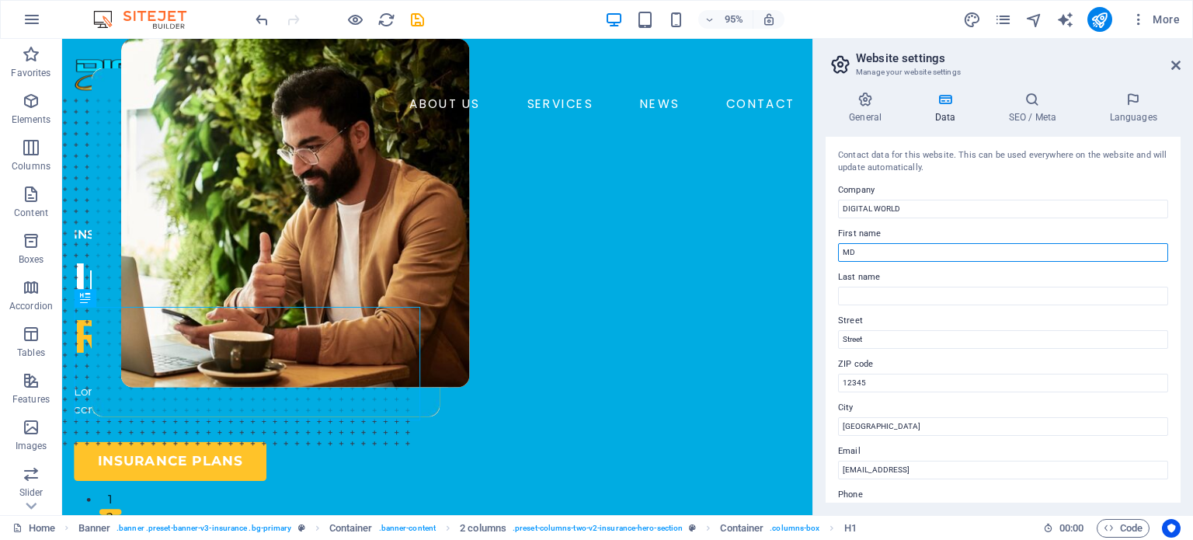
type input "MD"
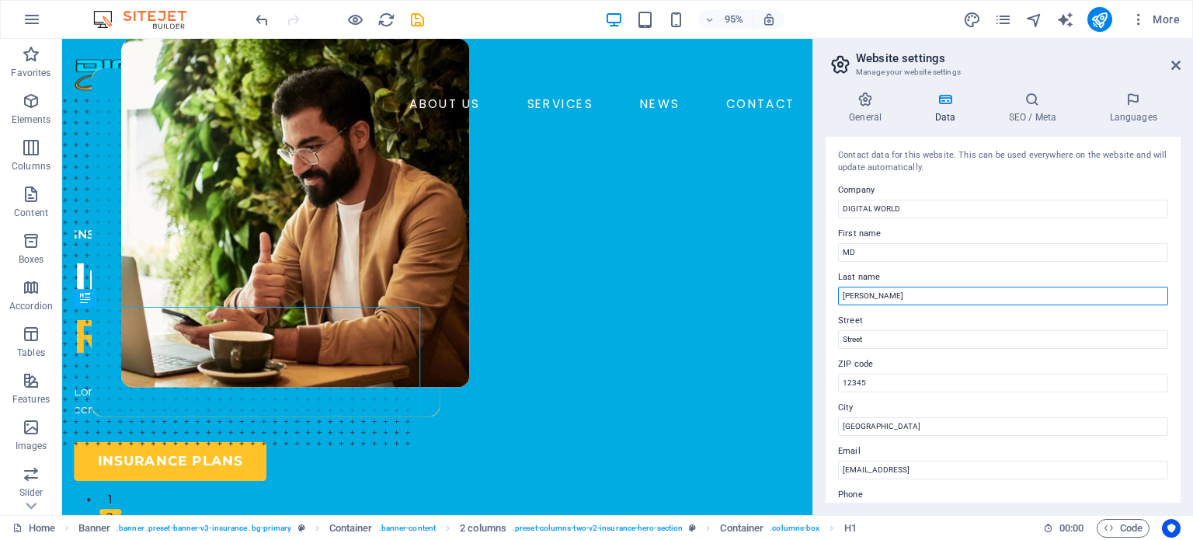
type input "[PERSON_NAME]"
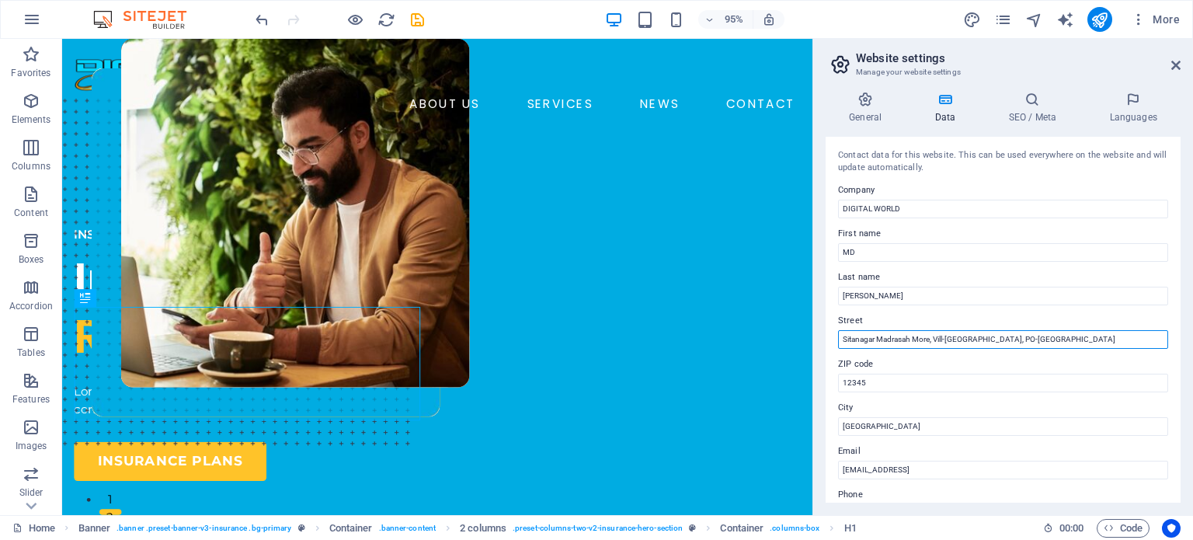
type input "Sitanagar Madrasah More, Vill-[GEOGRAPHIC_DATA], PO-[GEOGRAPHIC_DATA]"
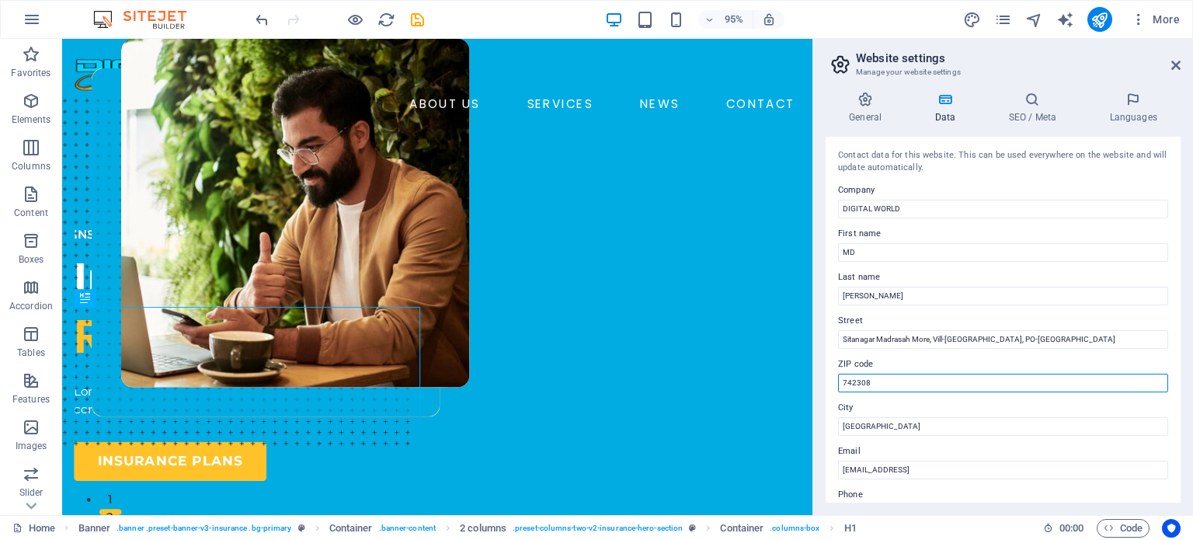
type input "742308"
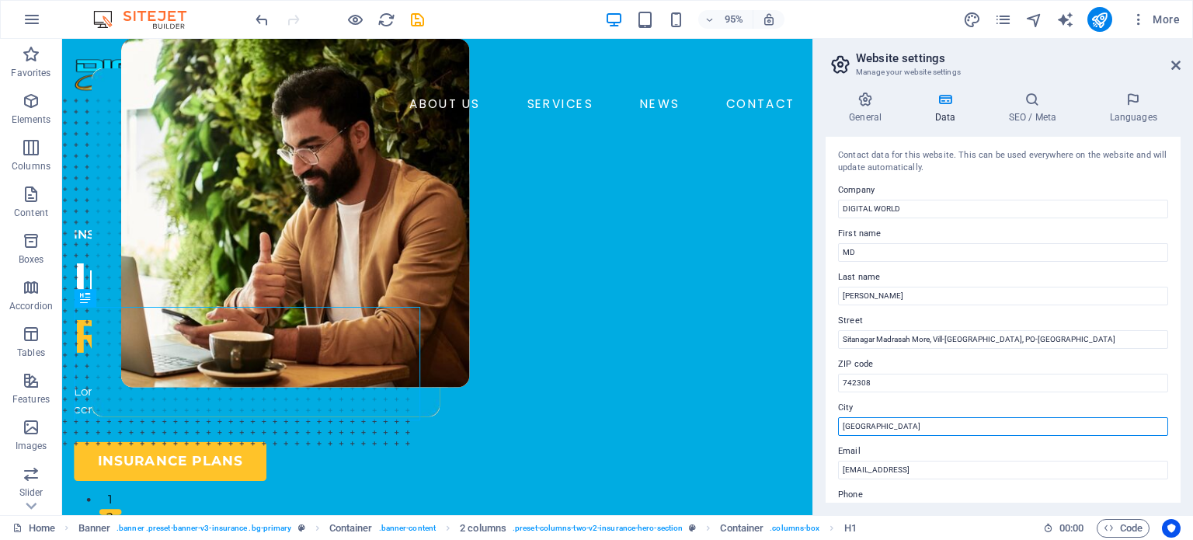
type input "[GEOGRAPHIC_DATA]"
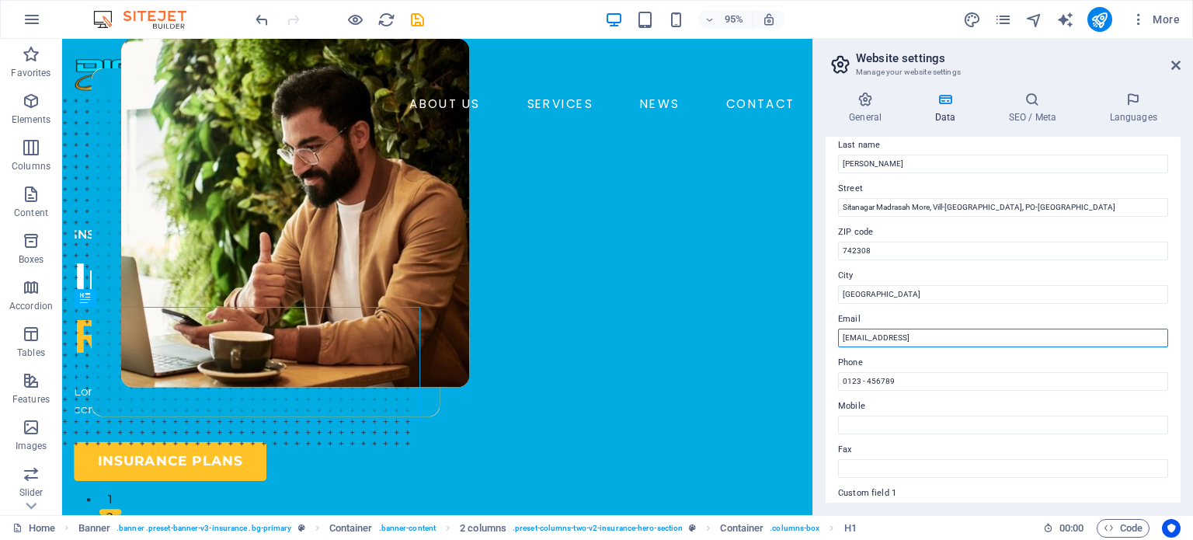
scroll to position [155, 0]
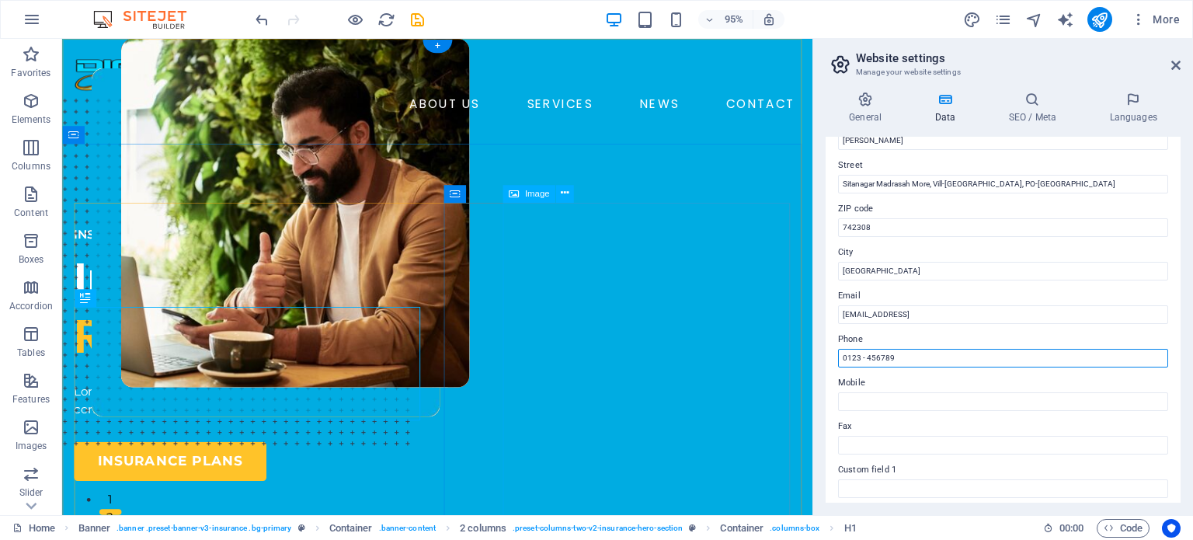
drag, startPoint x: 970, startPoint y: 394, endPoint x: 797, endPoint y: 379, distance: 173.8
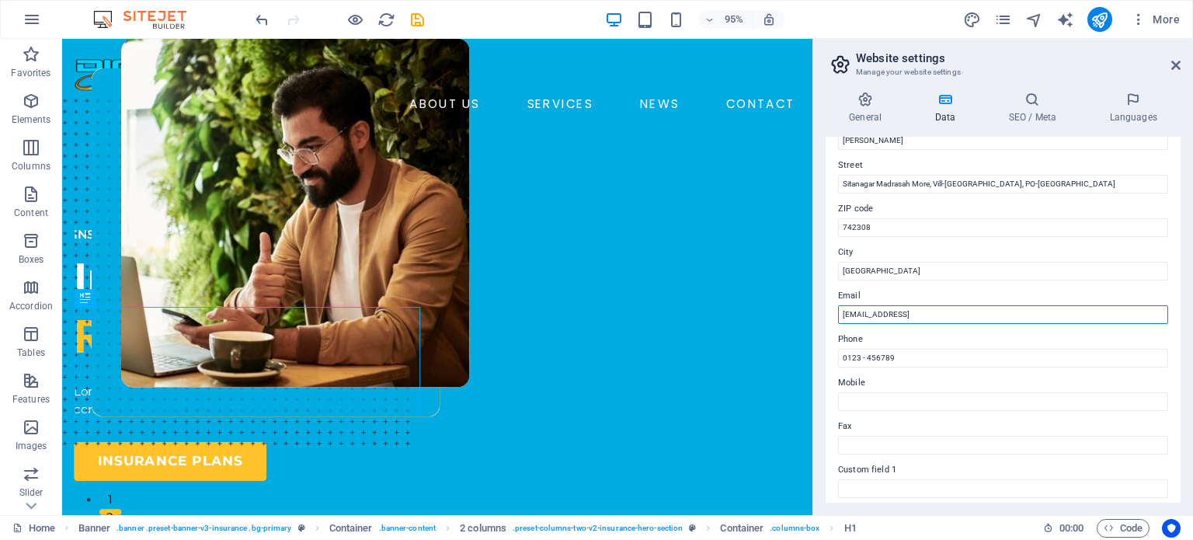
drag, startPoint x: 1039, startPoint y: 311, endPoint x: 842, endPoint y: 320, distance: 196.6
click at [842, 320] on input "dfde65d66afefb6ef5bba7f05f1f46@cpanel.local" at bounding box center [1003, 314] width 330 height 19
type input "[EMAIL_ADDRESS][DOMAIN_NAME]"
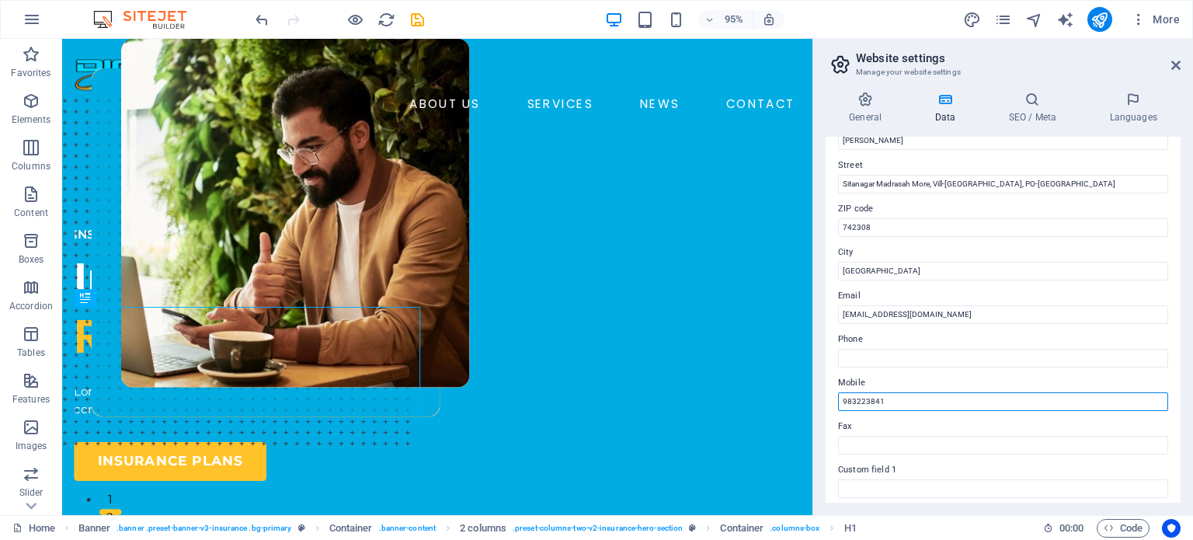
type input "9832238413"
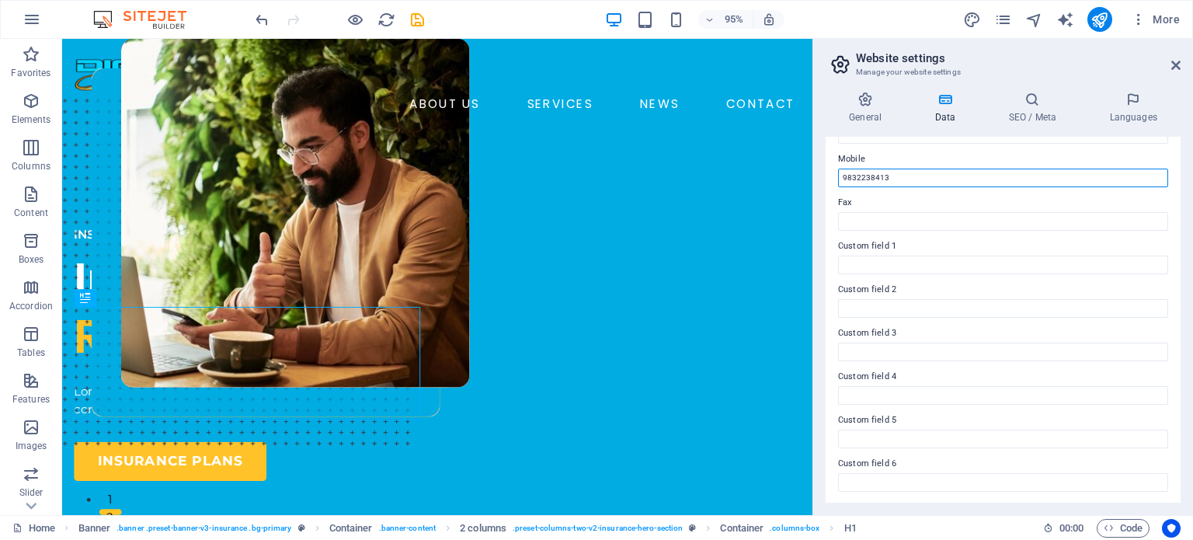
scroll to position [0, 0]
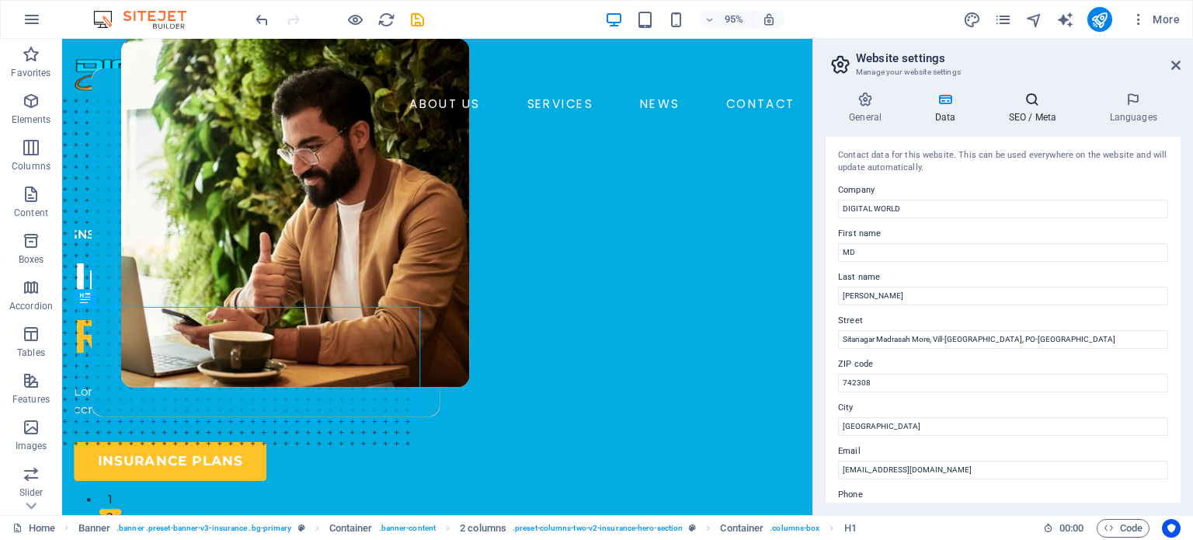
click at [1019, 113] on h4 "SEO / Meta" at bounding box center [1035, 108] width 101 height 33
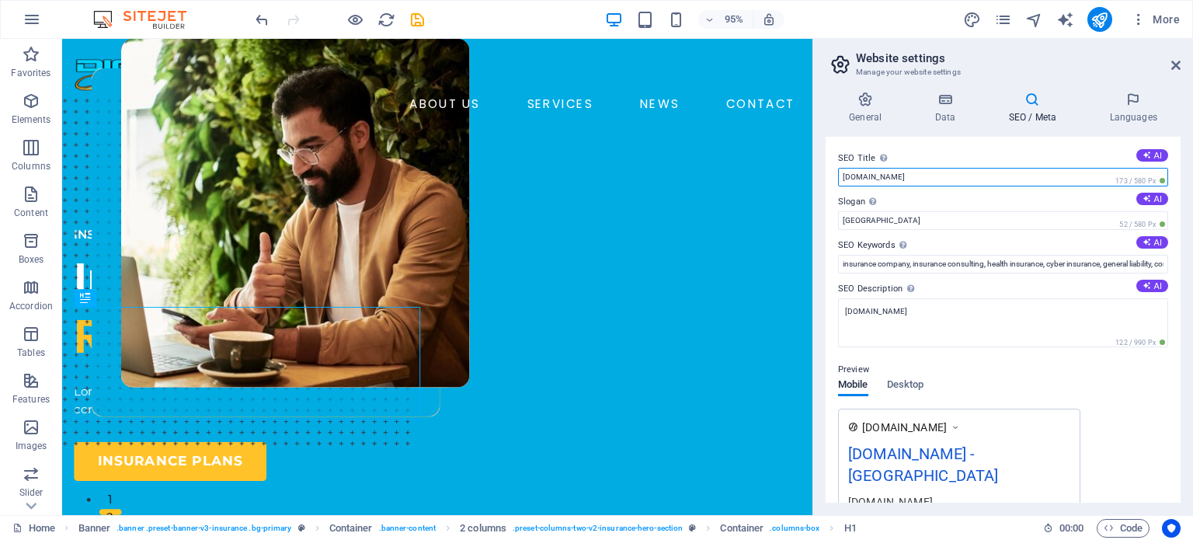
click at [936, 175] on input "[DOMAIN_NAME]" at bounding box center [1003, 177] width 330 height 19
drag, startPoint x: 936, startPoint y: 175, endPoint x: 820, endPoint y: 181, distance: 116.6
click at [820, 181] on div "General Data SEO / Meta Languages Website name DIGITAL WORLD Logo Drag files he…" at bounding box center [1003, 297] width 380 height 436
type input "DIGITAL WORLD"
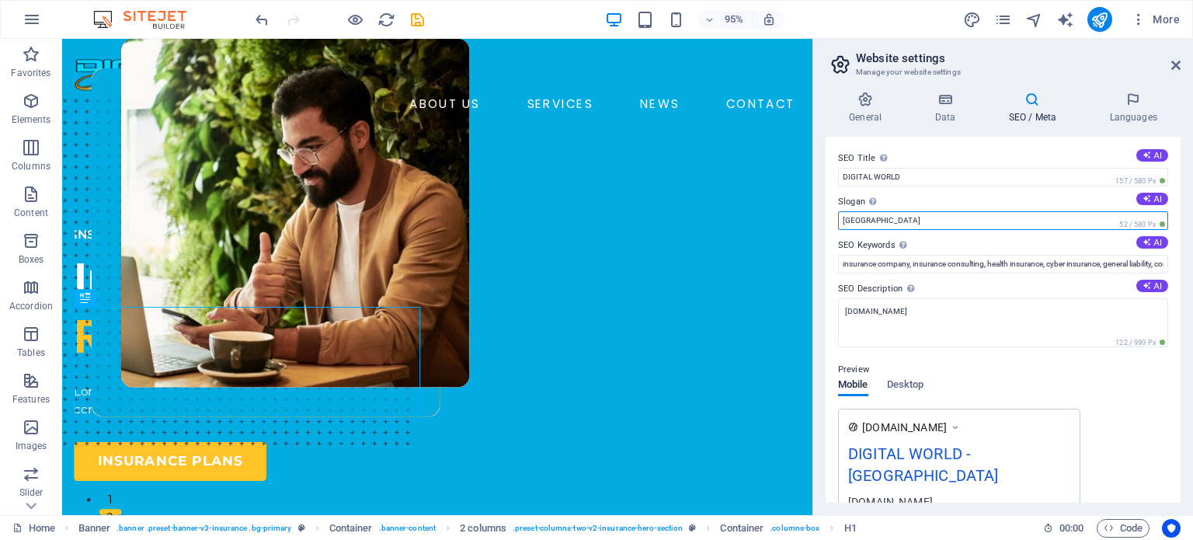
click at [839, 218] on input "Berlin" at bounding box center [1003, 220] width 330 height 19
click at [868, 218] on input "Berlin" at bounding box center [1003, 220] width 330 height 19
type input "Smart solutions, real-time results"
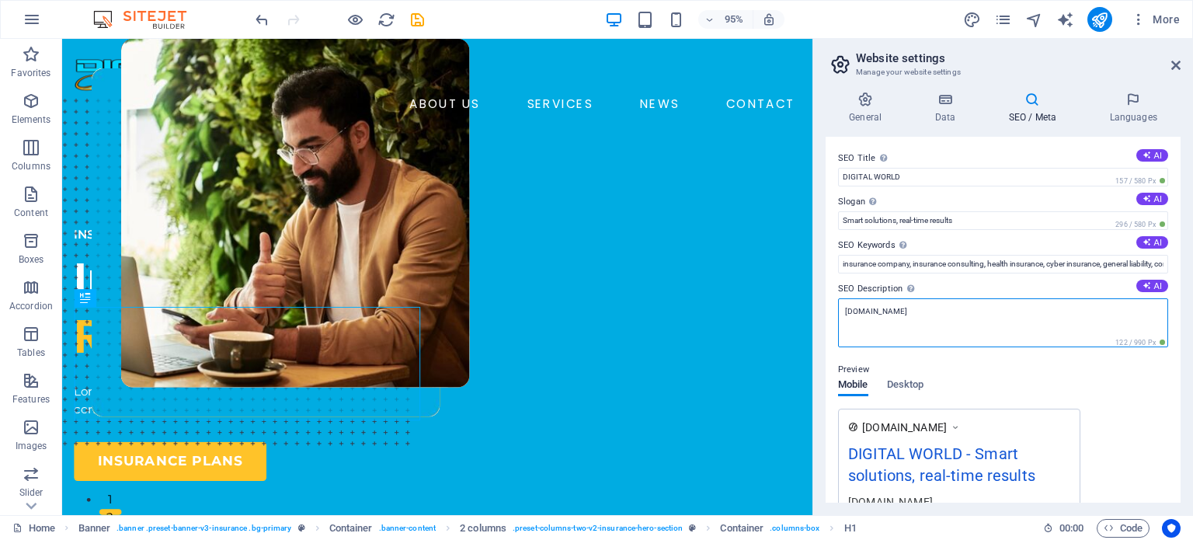
click at [940, 307] on textarea "[DOMAIN_NAME]" at bounding box center [1003, 322] width 330 height 49
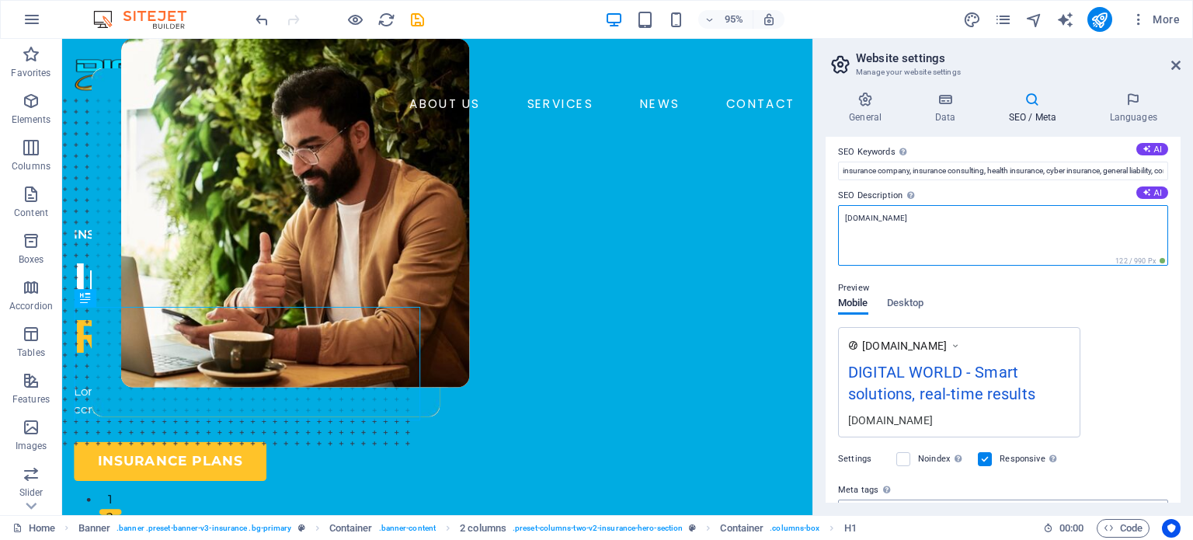
scroll to position [233, 0]
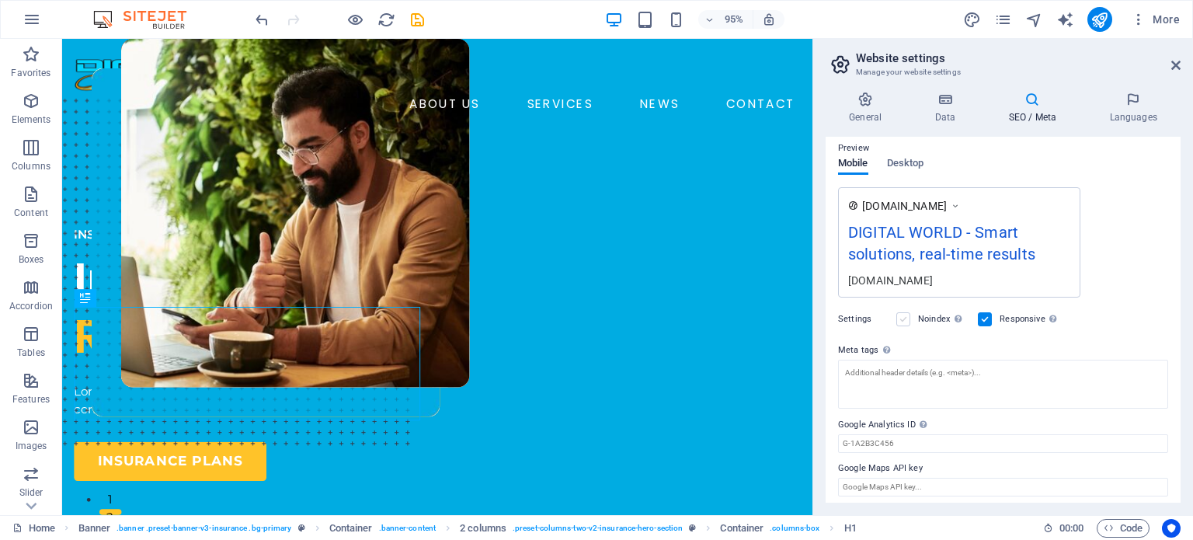
click at [902, 320] on label at bounding box center [903, 319] width 14 height 14
click at [0, 0] on input "Noindex Instruct search engines to exclude this website from search results." at bounding box center [0, 0] width 0 height 0
click at [902, 320] on label at bounding box center [903, 320] width 14 height 14
click at [0, 0] on input "Noindex Instruct search engines to exclude this website from search results." at bounding box center [0, 0] width 0 height 0
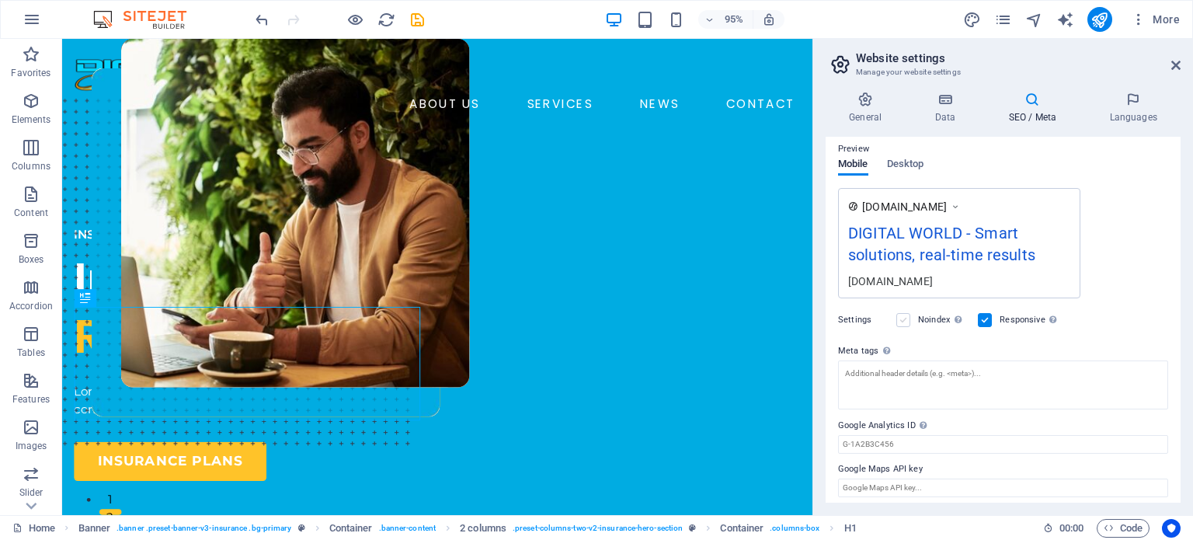
click at [902, 320] on label at bounding box center [903, 320] width 14 height 14
click at [0, 0] on input "Noindex Instruct search engines to exclude this website from search results." at bounding box center [0, 0] width 0 height 0
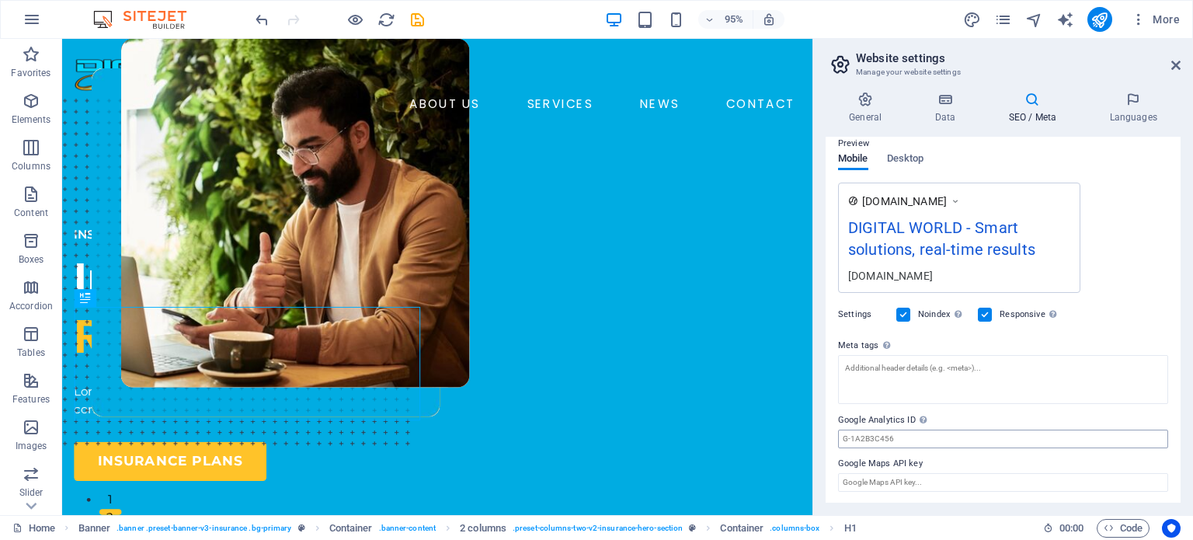
scroll to position [0, 0]
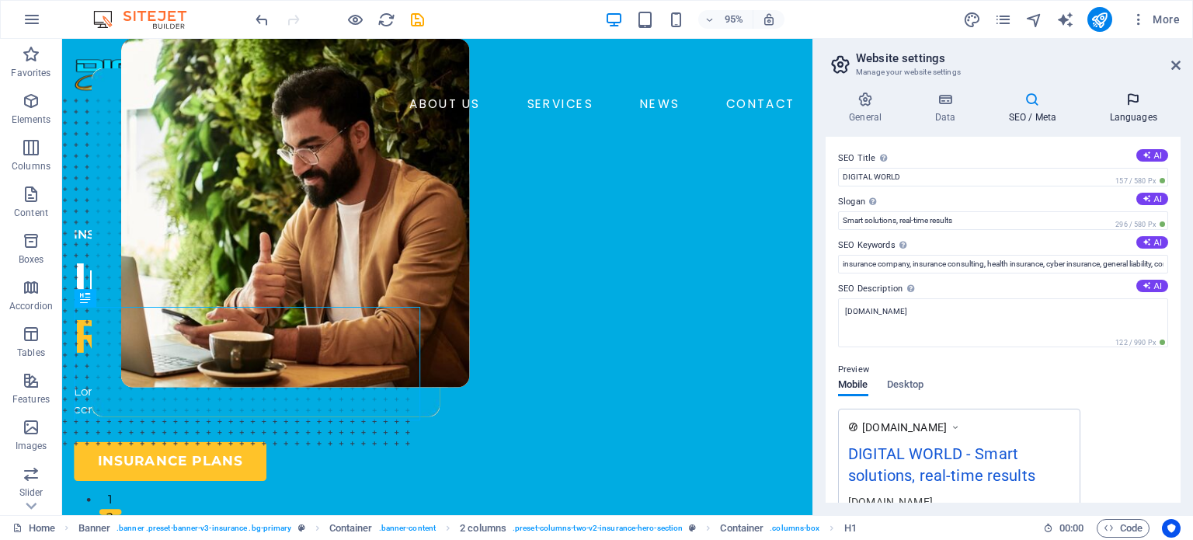
click at [1117, 110] on h4 "Languages" at bounding box center [1132, 108] width 95 height 33
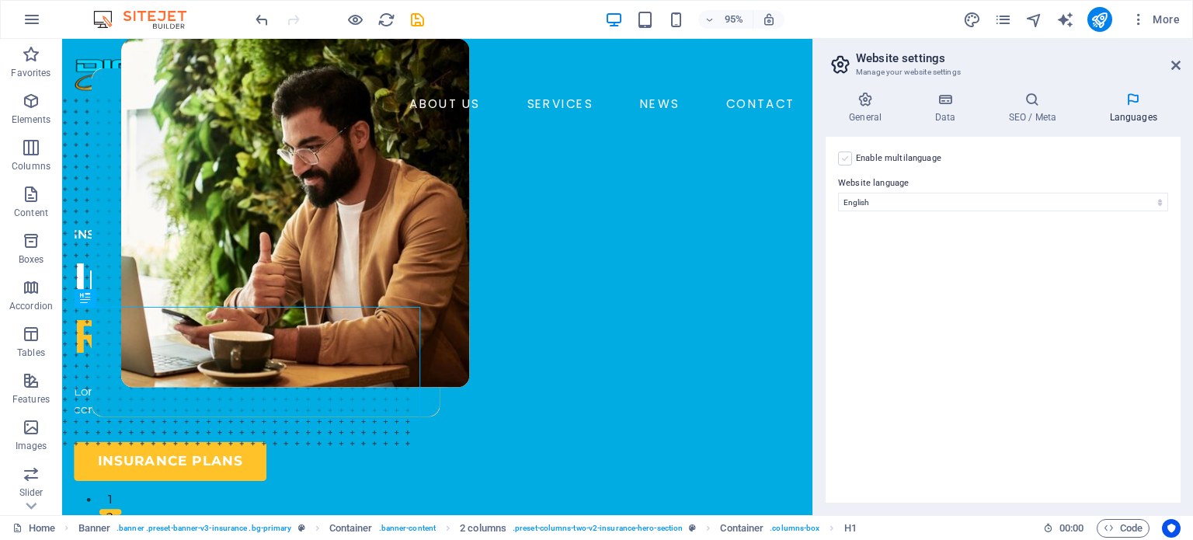
click at [846, 157] on label at bounding box center [845, 158] width 14 height 14
click at [0, 0] on input "Enable multilanguage To disable multilanguage delete all languages until only o…" at bounding box center [0, 0] width 0 height 0
select select
click at [846, 157] on label at bounding box center [845, 158] width 14 height 14
click at [0, 0] on input "Enable multilanguage To disable multilanguage delete all languages until only o…" at bounding box center [0, 0] width 0 height 0
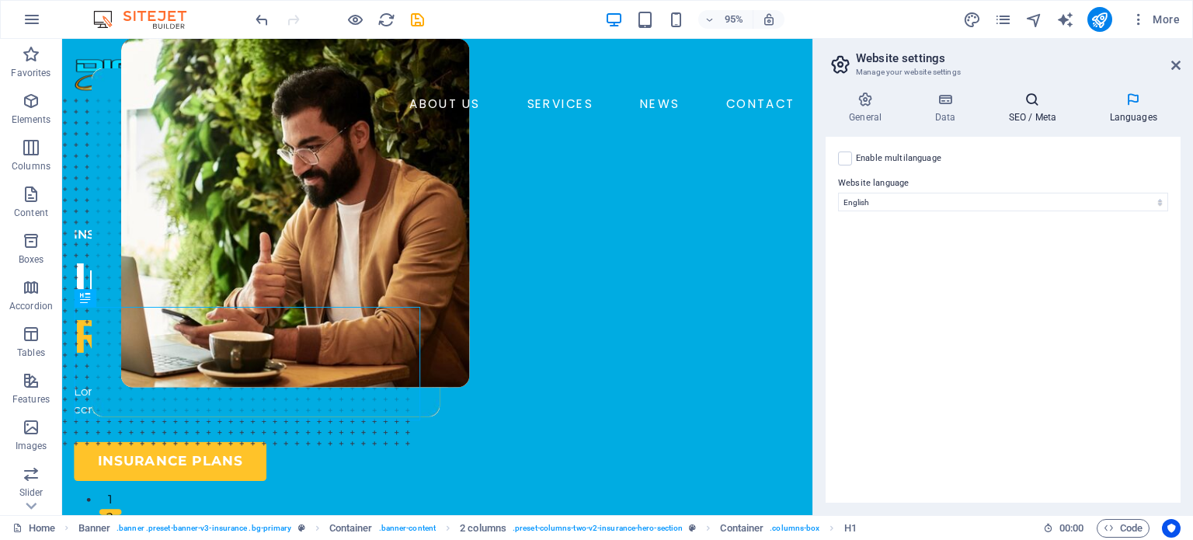
click at [1034, 100] on icon at bounding box center [1032, 100] width 95 height 16
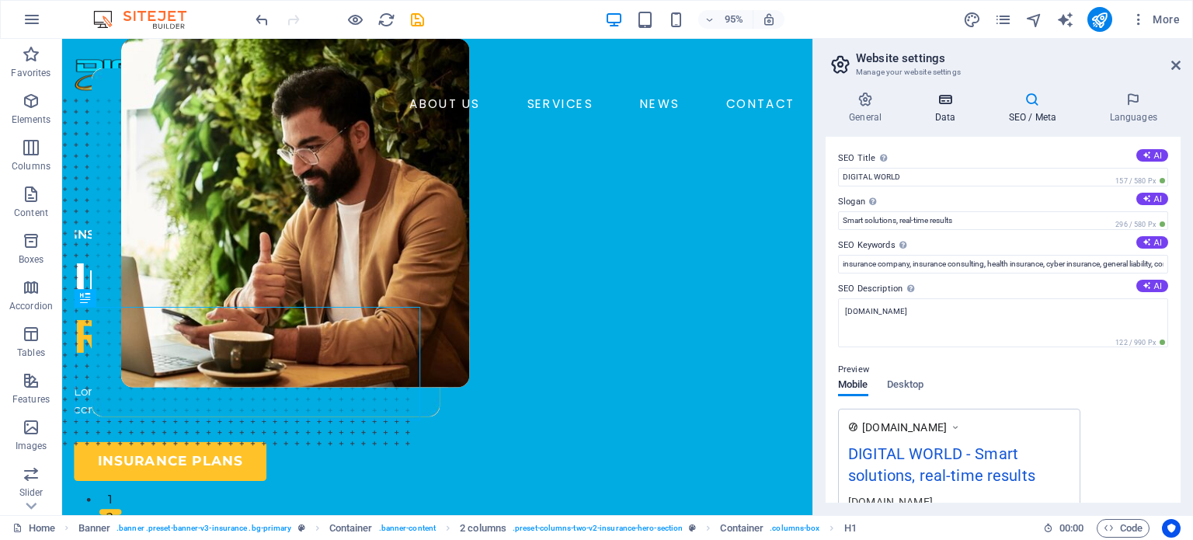
click at [945, 104] on icon at bounding box center [945, 100] width 68 height 16
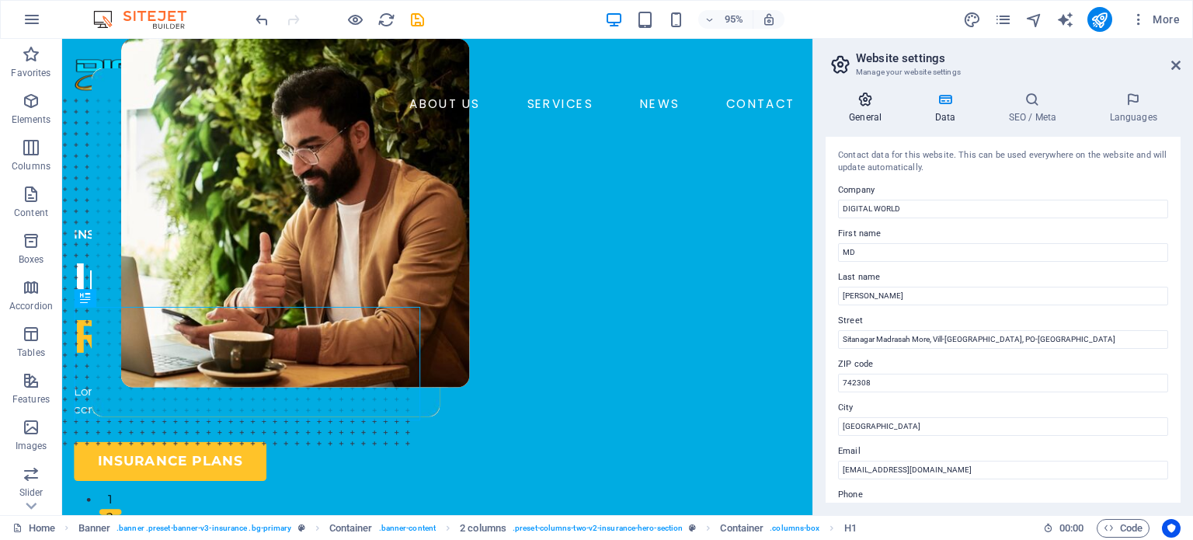
click at [875, 104] on icon at bounding box center [864, 100] width 79 height 16
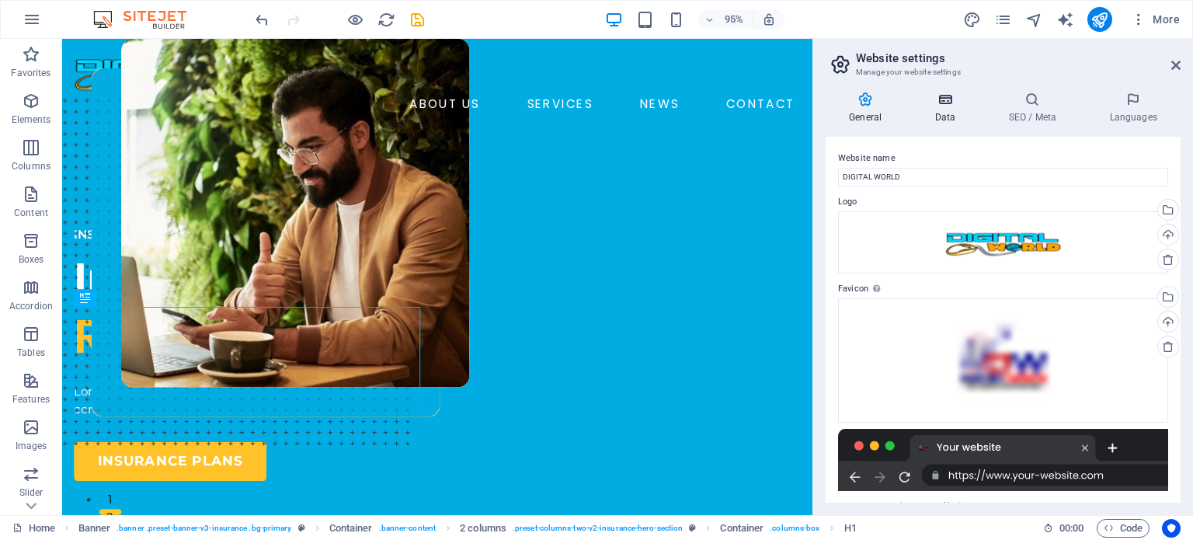
click at [946, 100] on icon at bounding box center [945, 100] width 68 height 16
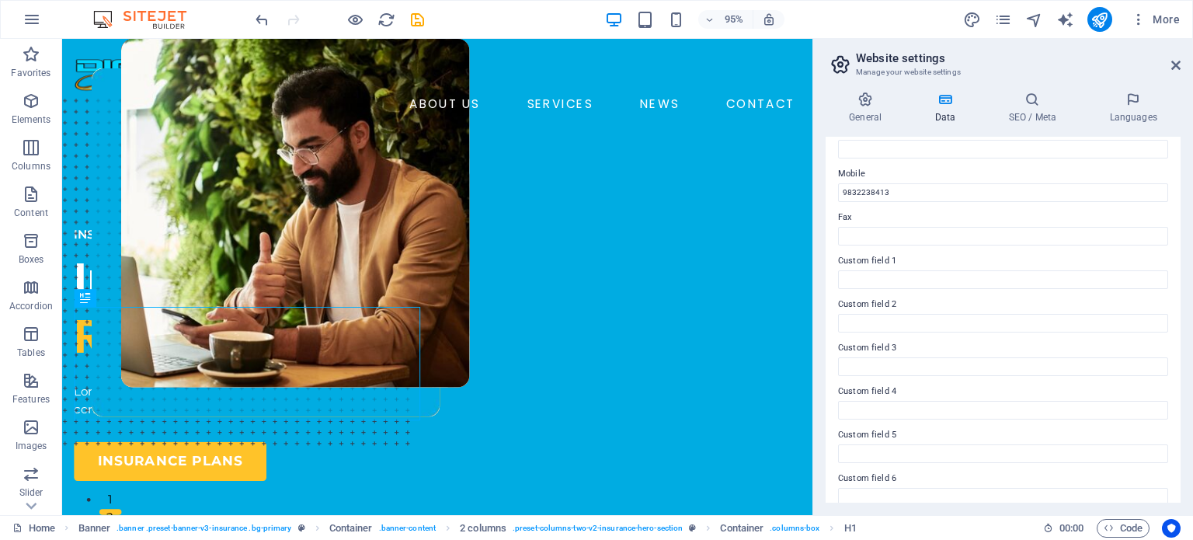
scroll to position [379, 0]
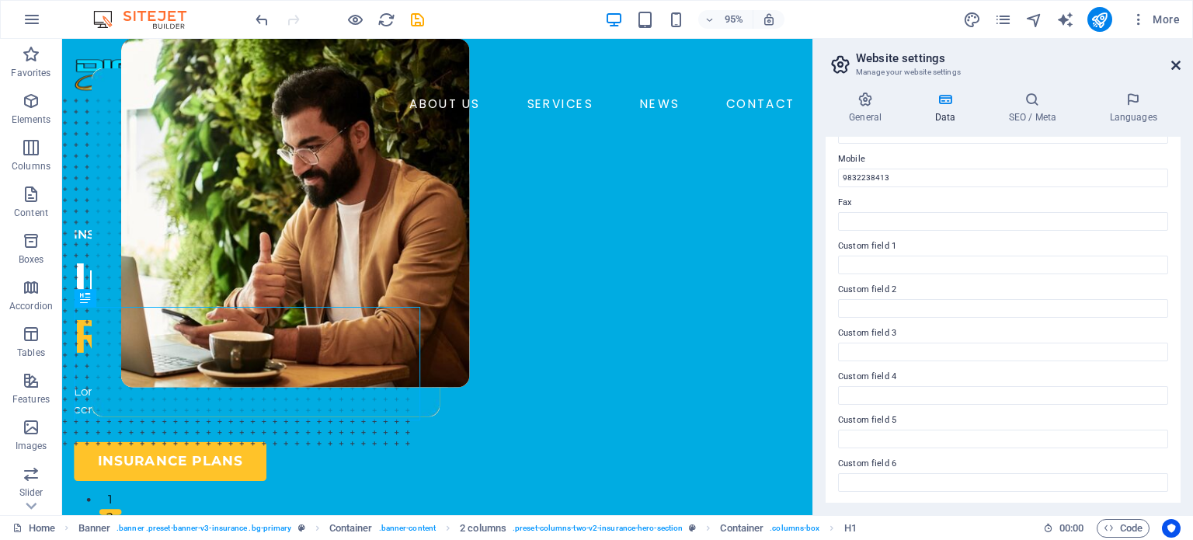
click at [1177, 69] on icon at bounding box center [1175, 65] width 9 height 12
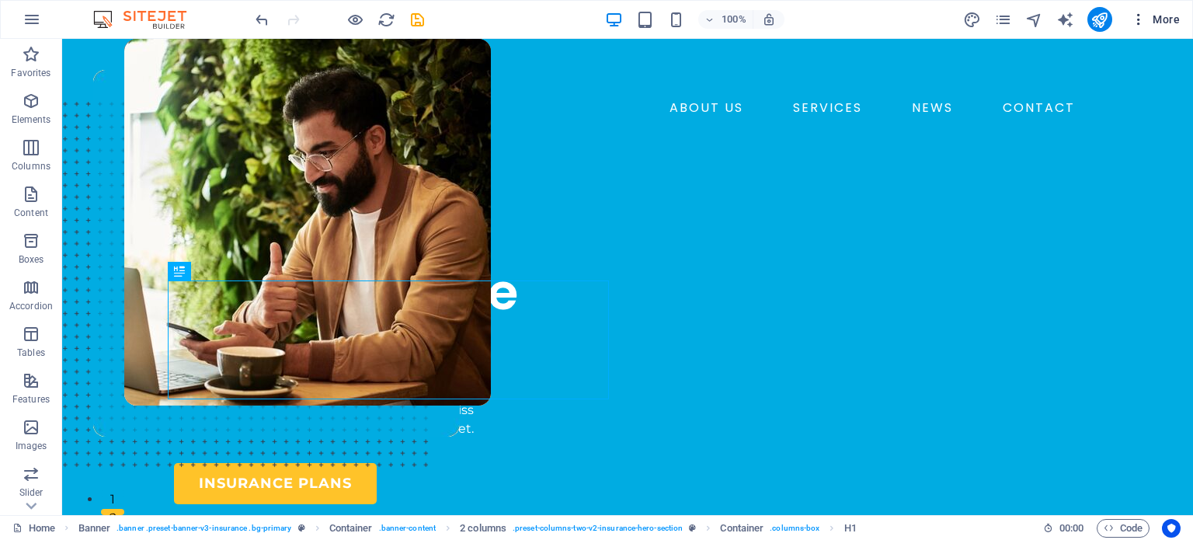
click at [1147, 13] on span "More" at bounding box center [1155, 20] width 49 height 16
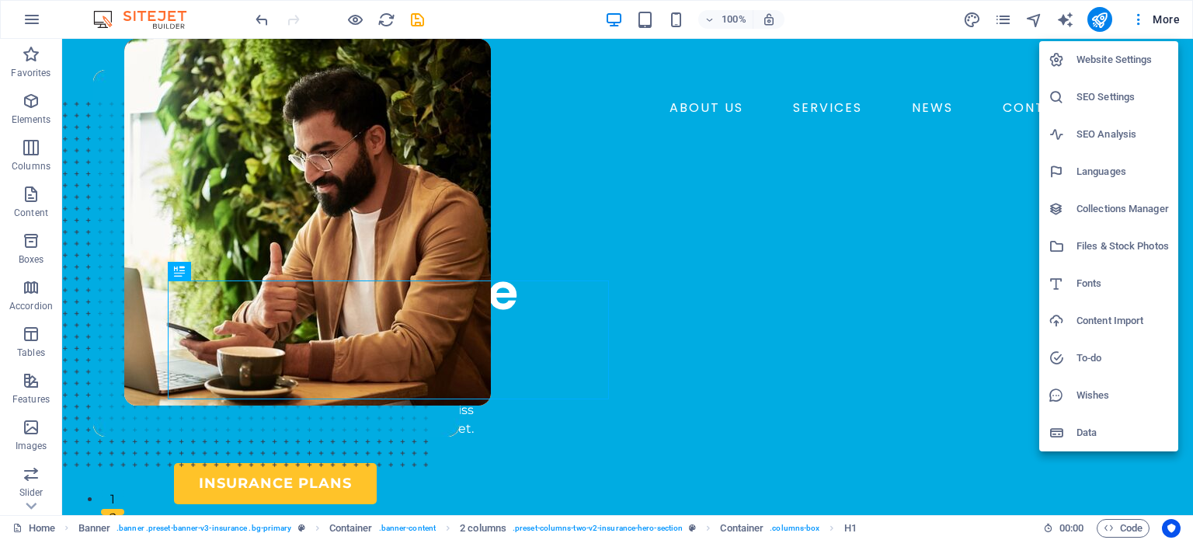
click at [1102, 51] on h6 "Website Settings" at bounding box center [1122, 59] width 92 height 19
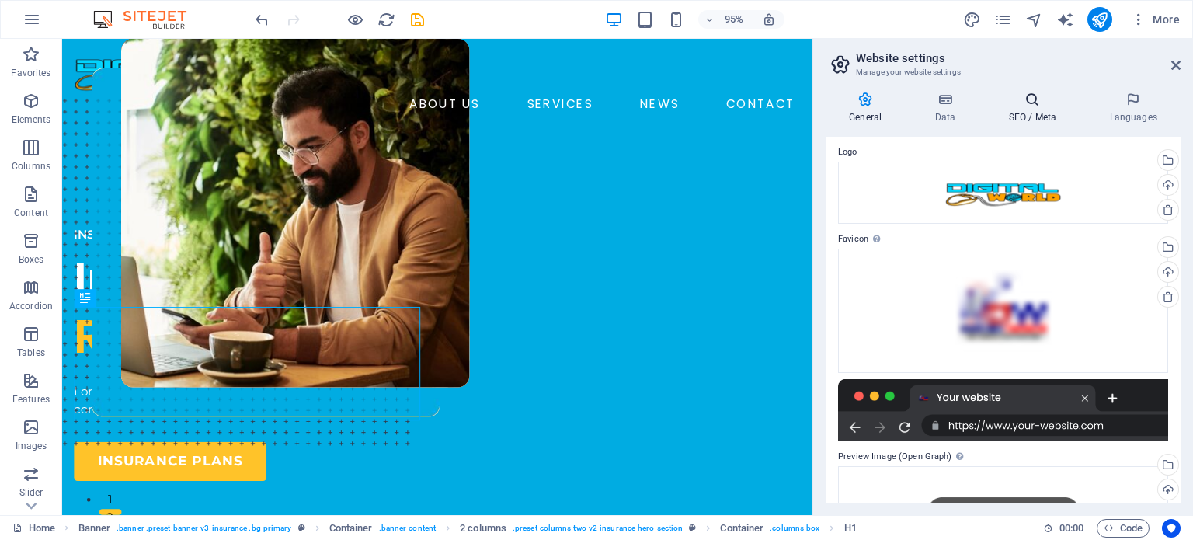
scroll to position [0, 0]
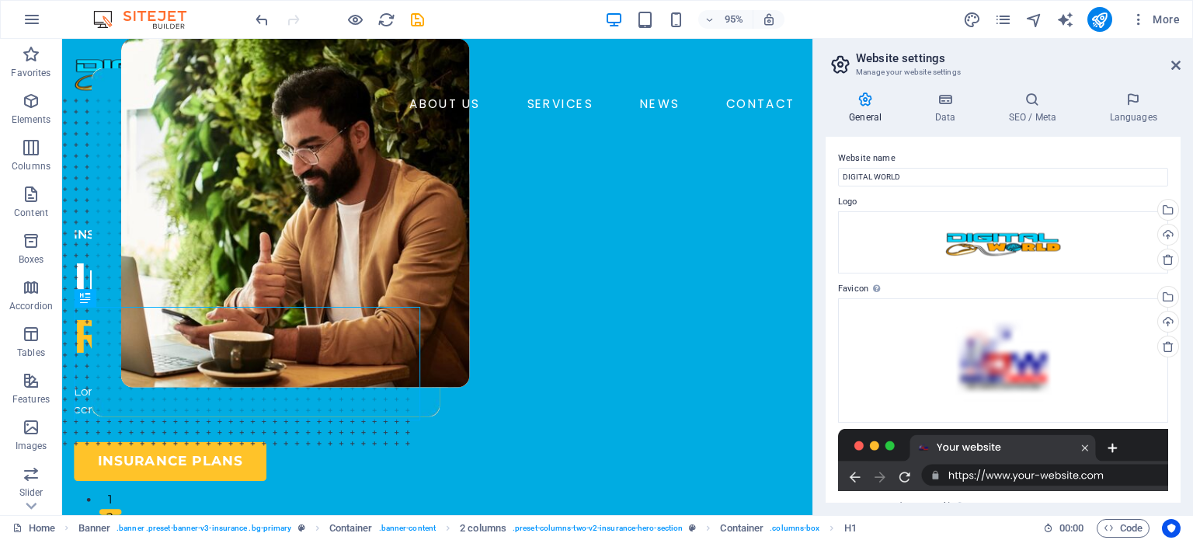
click at [1183, 64] on aside "Website settings Manage your website settings General Data SEO / Meta Languages…" at bounding box center [1002, 277] width 380 height 476
click at [1175, 60] on icon at bounding box center [1175, 65] width 9 height 12
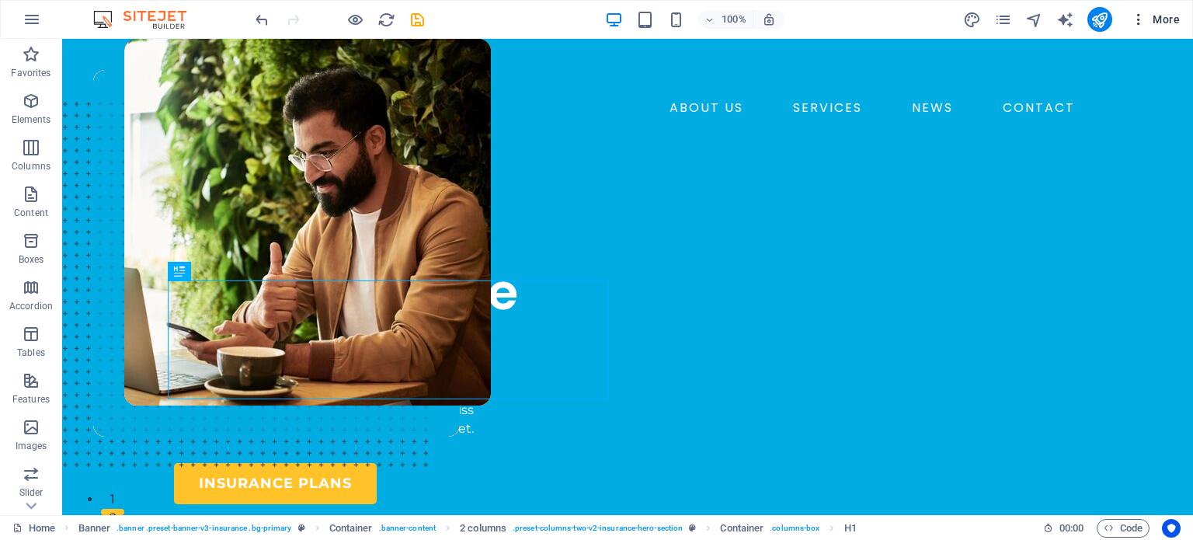
click at [1160, 22] on span "More" at bounding box center [1155, 20] width 49 height 16
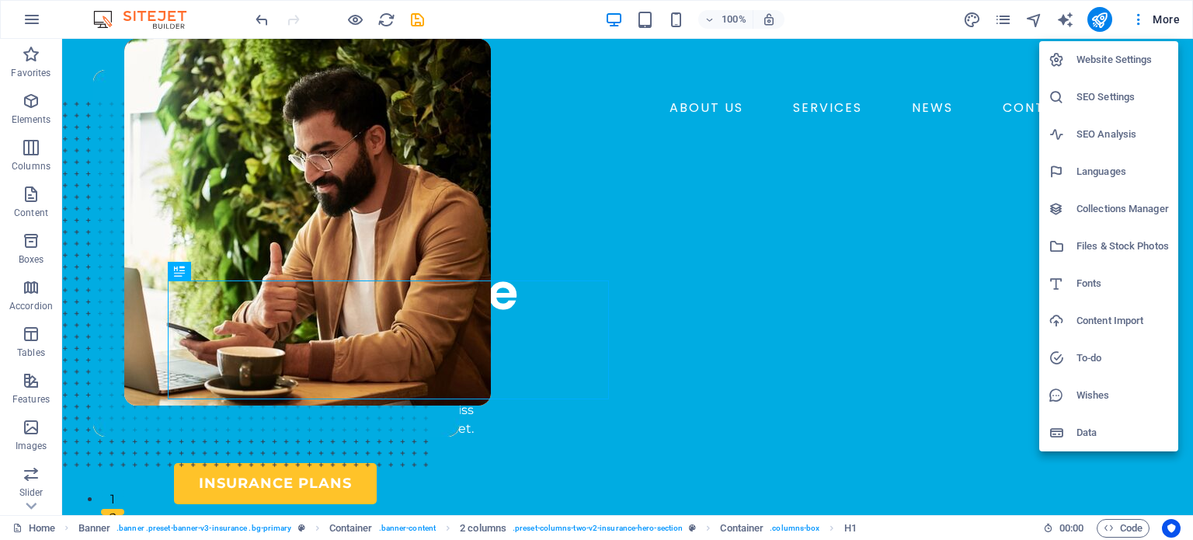
click at [1101, 285] on h6 "Fonts" at bounding box center [1122, 283] width 92 height 19
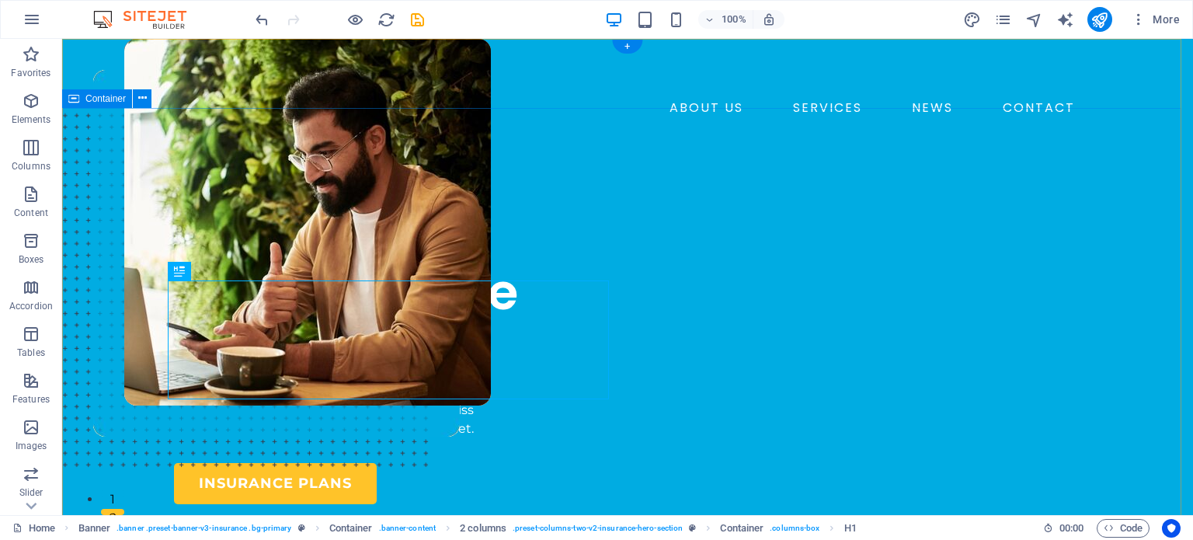
select select "popularity"
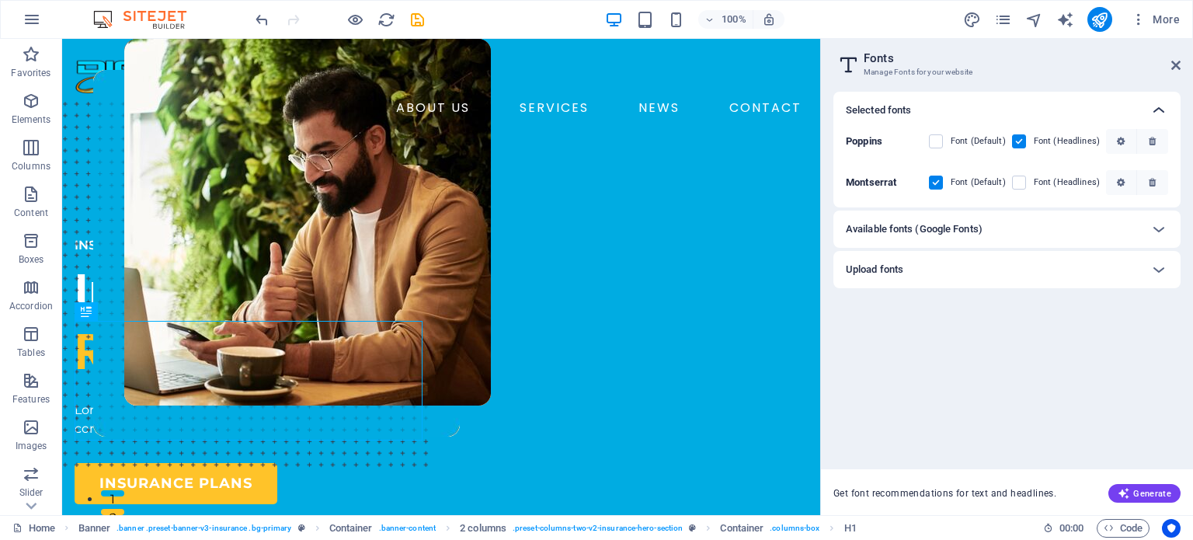
click at [1150, 106] on icon at bounding box center [1158, 110] width 19 height 19
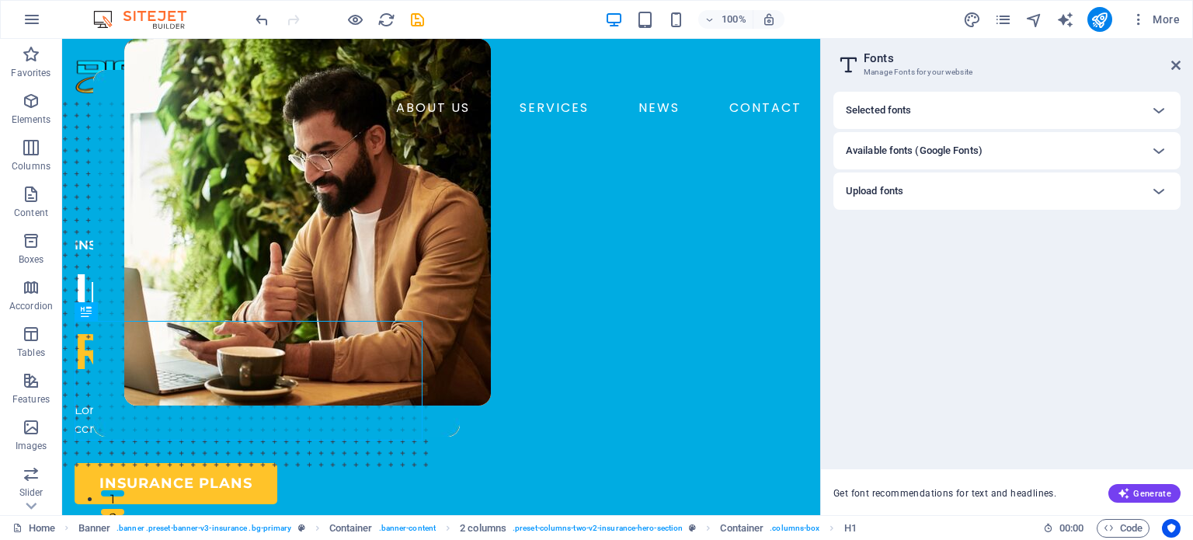
click at [907, 151] on h6 "Available fonts (Google Fonts)" at bounding box center [914, 150] width 137 height 19
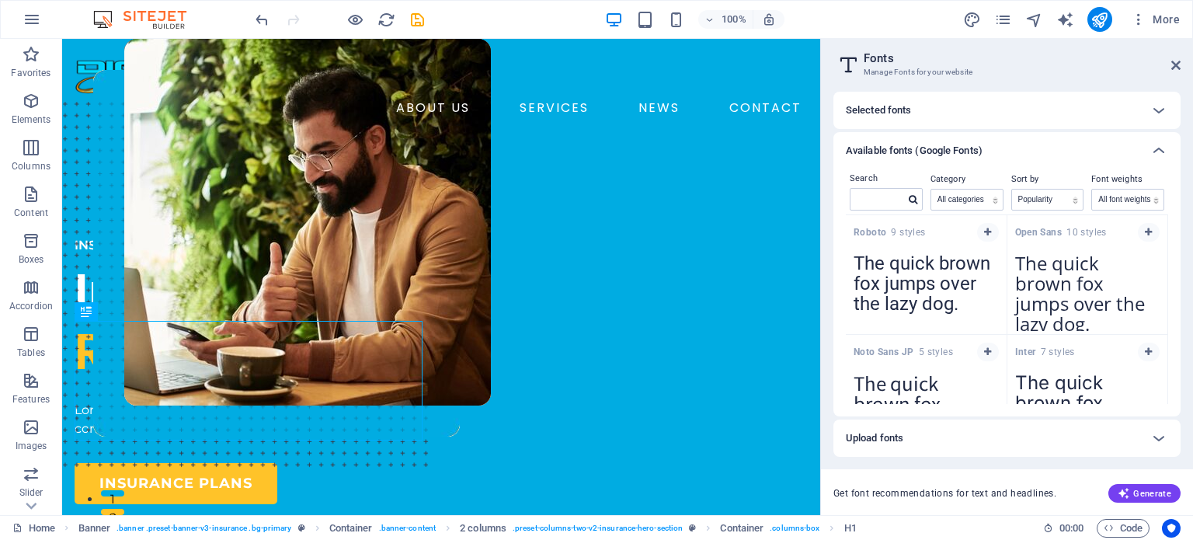
click at [907, 151] on h6 "Available fonts (Google Fonts)" at bounding box center [914, 150] width 137 height 19
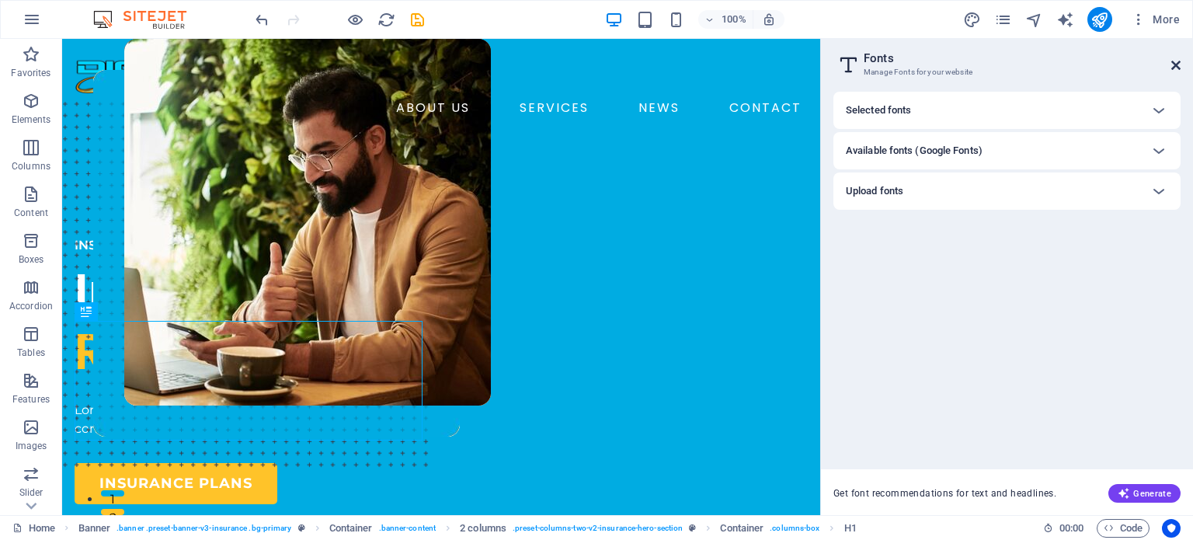
click at [1176, 64] on icon at bounding box center [1175, 65] width 9 height 12
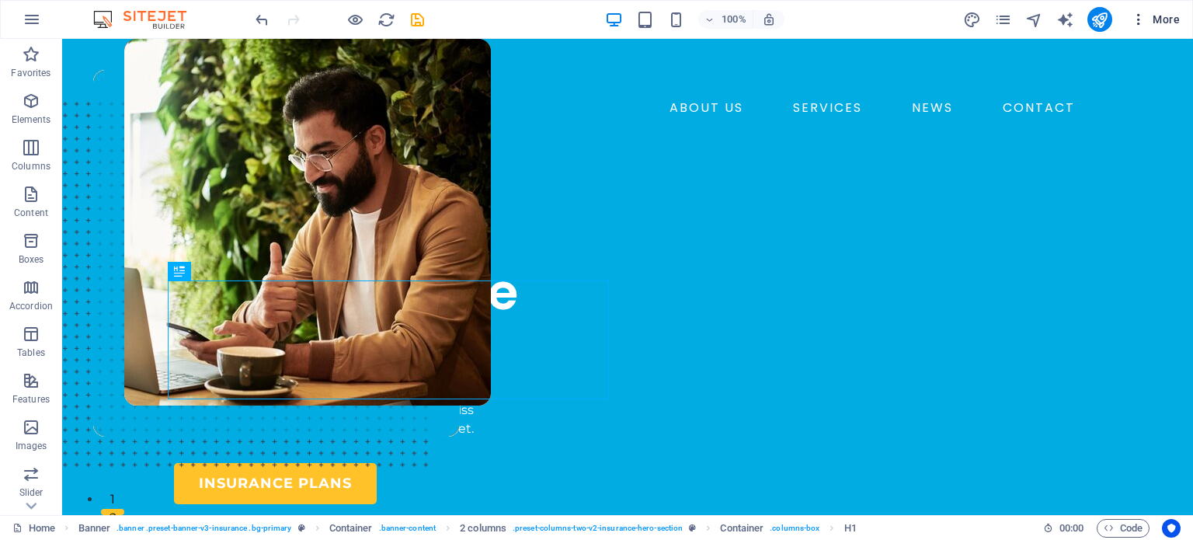
click at [1162, 22] on span "More" at bounding box center [1155, 20] width 49 height 16
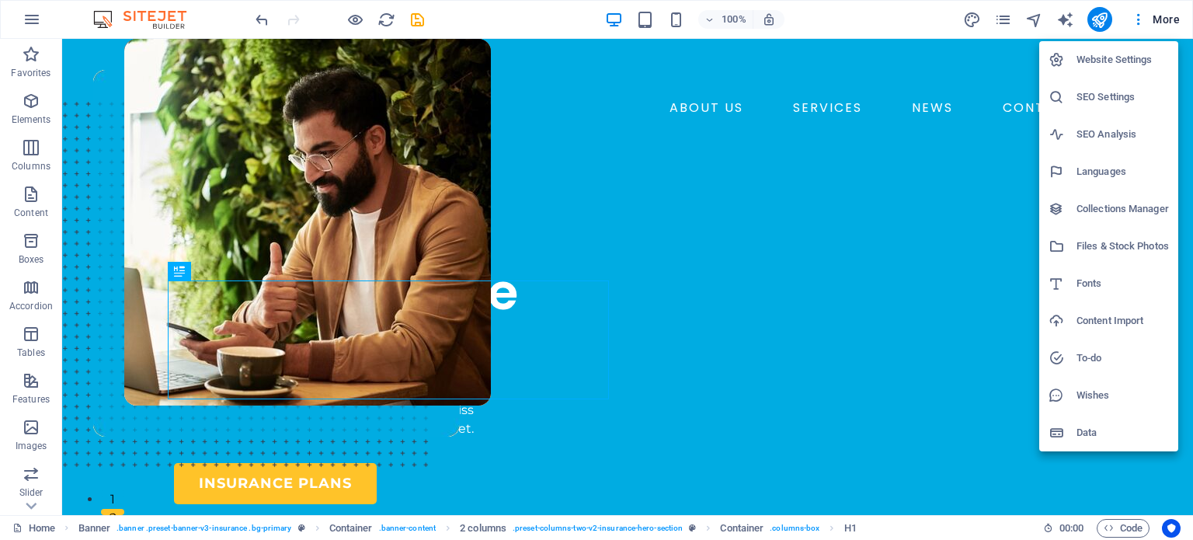
click at [1098, 436] on h6 "Data" at bounding box center [1122, 432] width 92 height 19
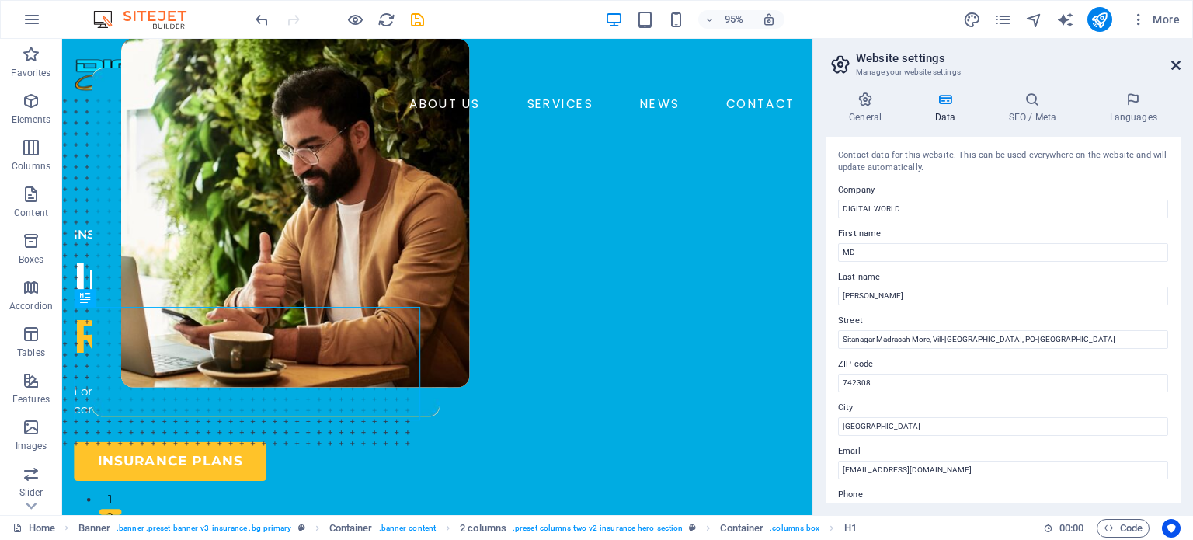
click at [1177, 61] on icon at bounding box center [1175, 65] width 9 height 12
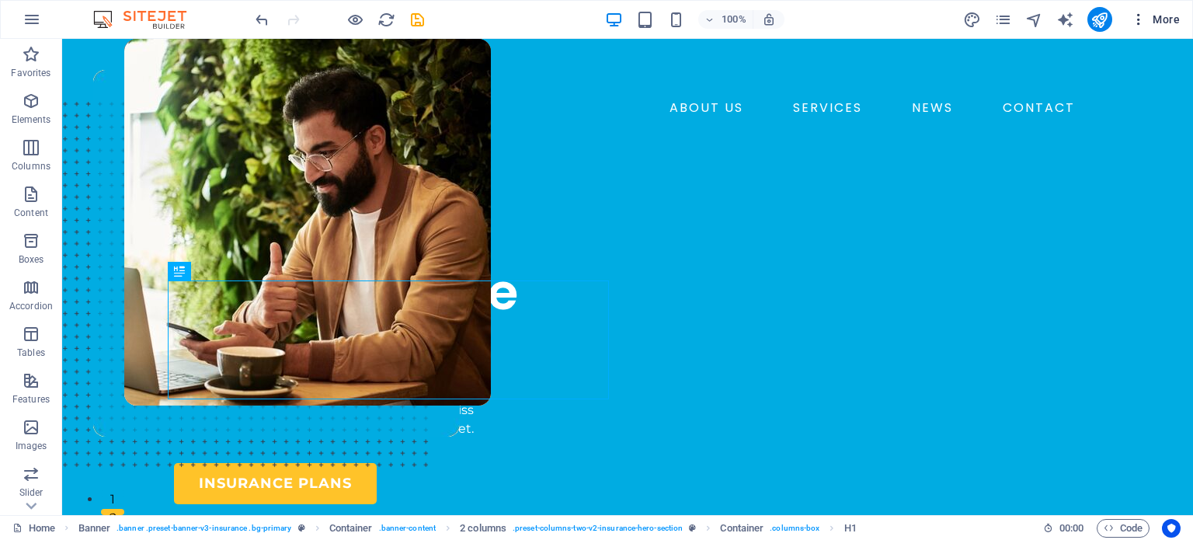
click at [1172, 15] on span "More" at bounding box center [1155, 20] width 49 height 16
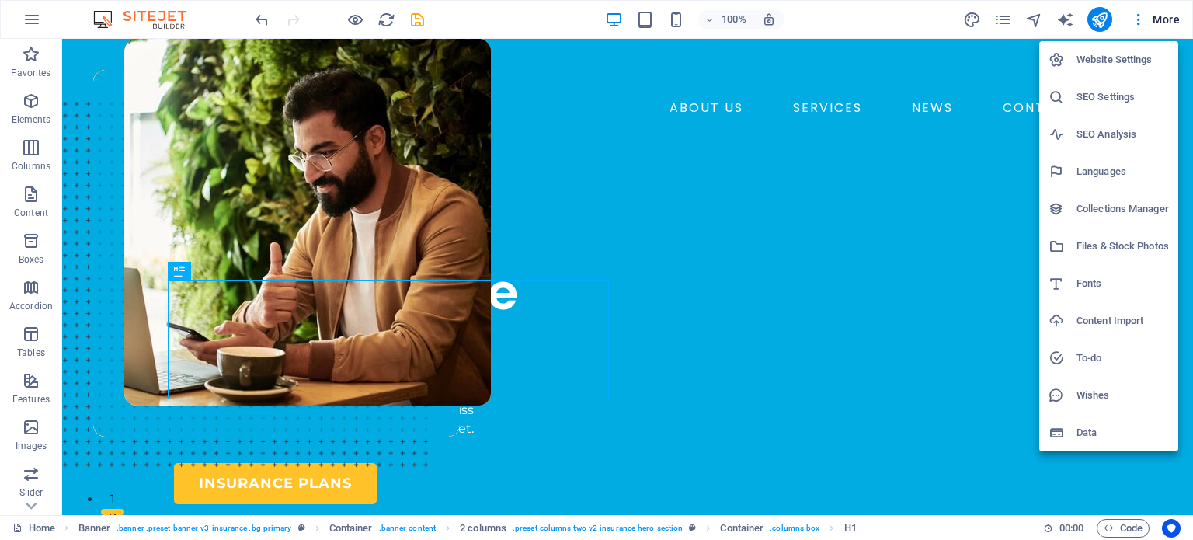
click at [1089, 353] on h6 "To-do" at bounding box center [1122, 358] width 92 height 19
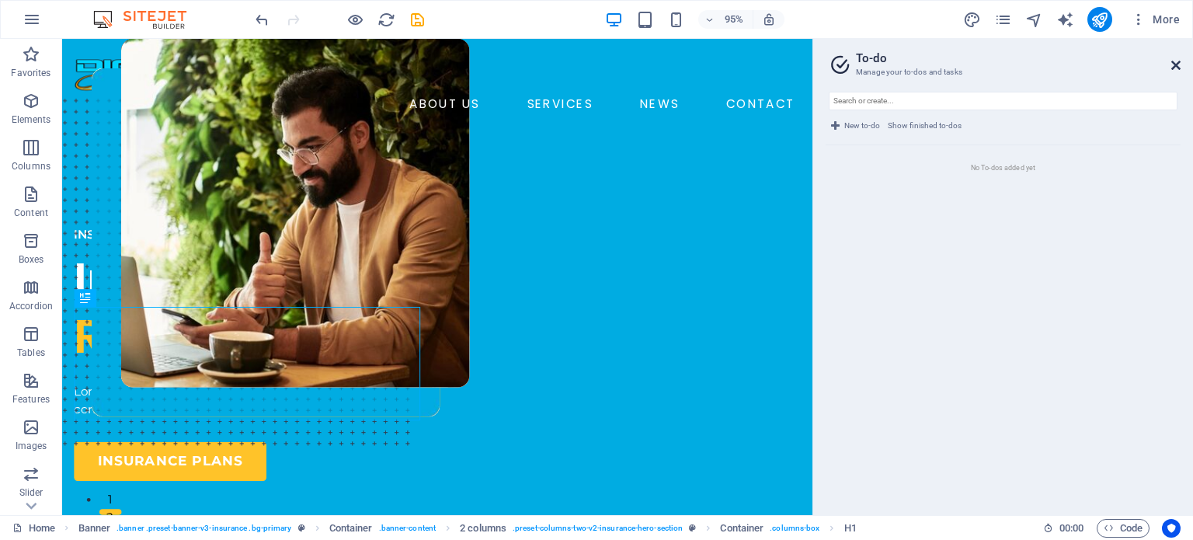
click at [1177, 66] on icon at bounding box center [1175, 65] width 9 height 12
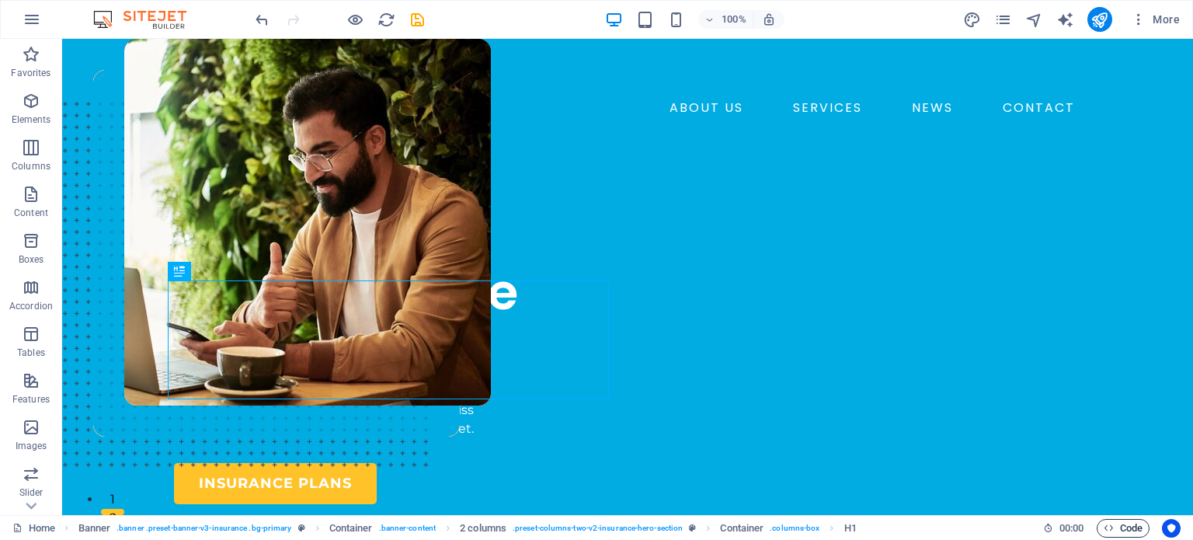
click at [1127, 533] on span "Code" at bounding box center [1122, 528] width 39 height 19
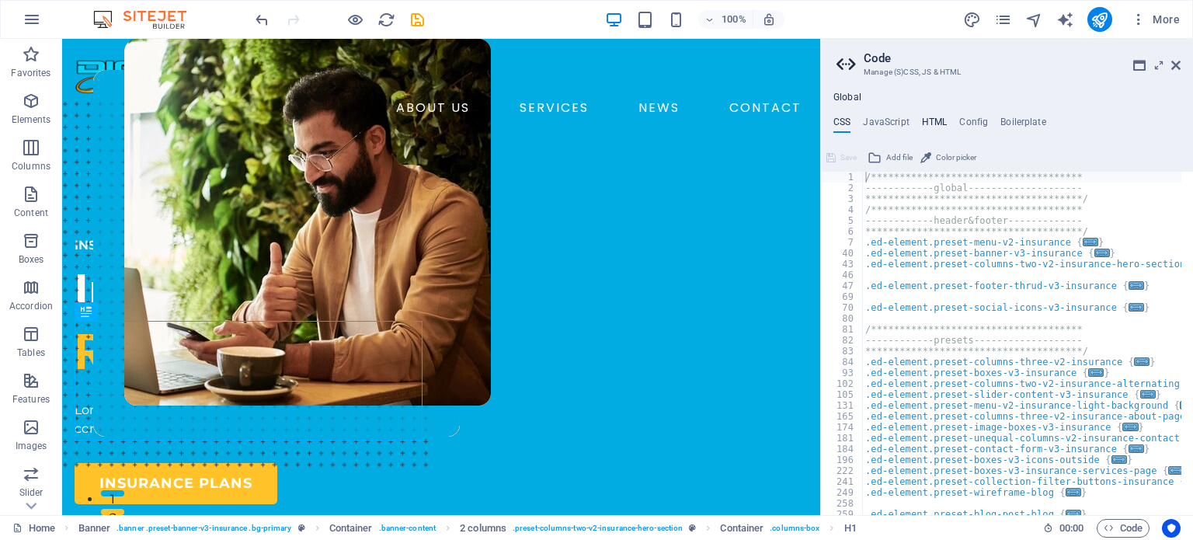
click at [935, 116] on h4 "HTML" at bounding box center [935, 124] width 26 height 17
type textarea "<a href="#main-content" class="wv-link-content button">Skip to main content</a>"
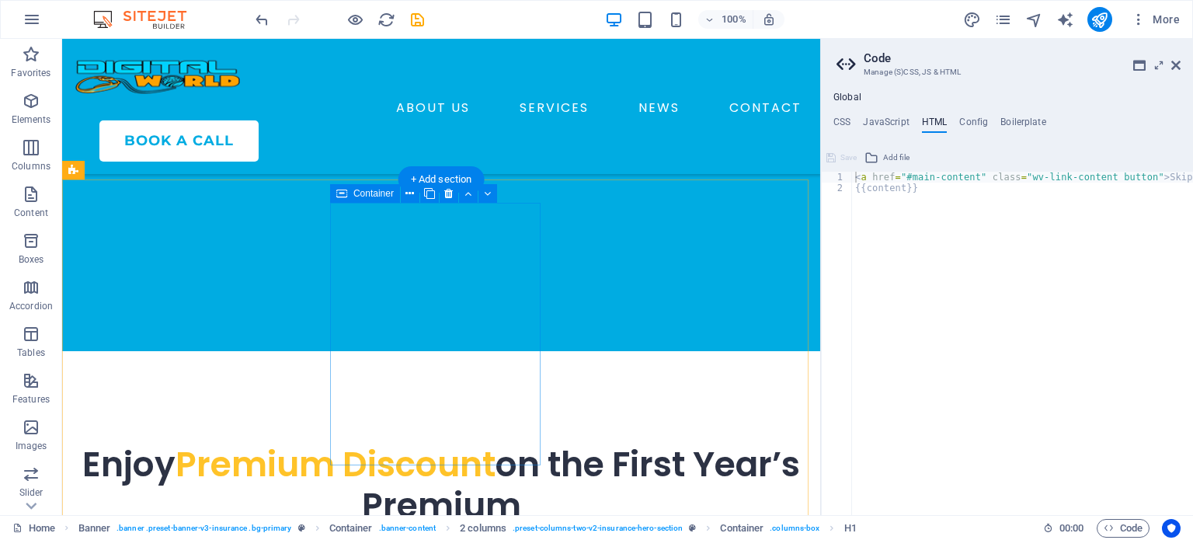
scroll to position [776, 0]
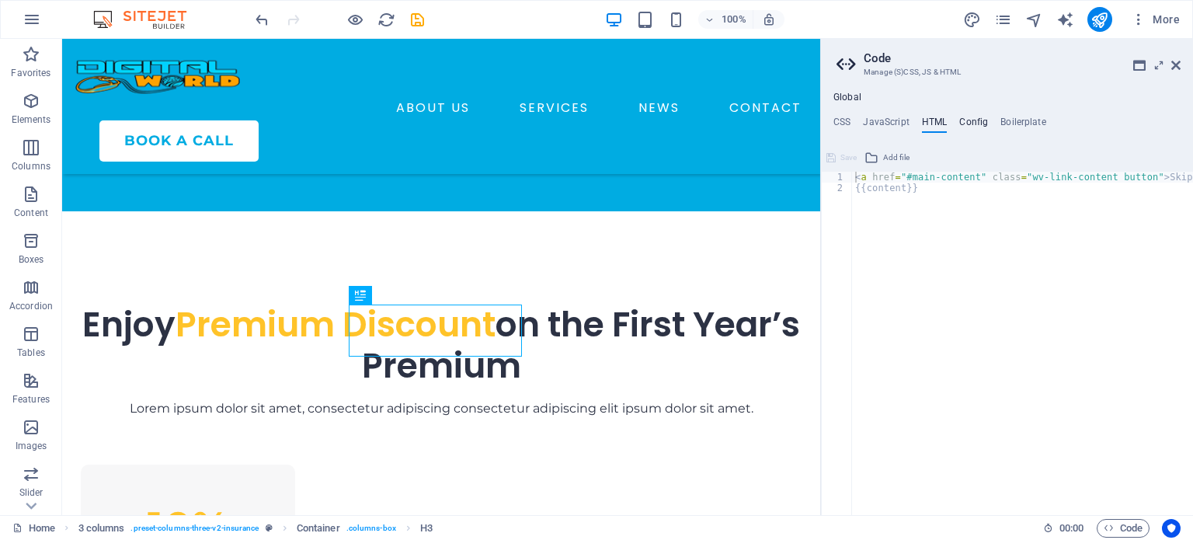
click at [973, 123] on h4 "Config" at bounding box center [973, 124] width 29 height 17
type textarea "$color-background: #ffffff;"
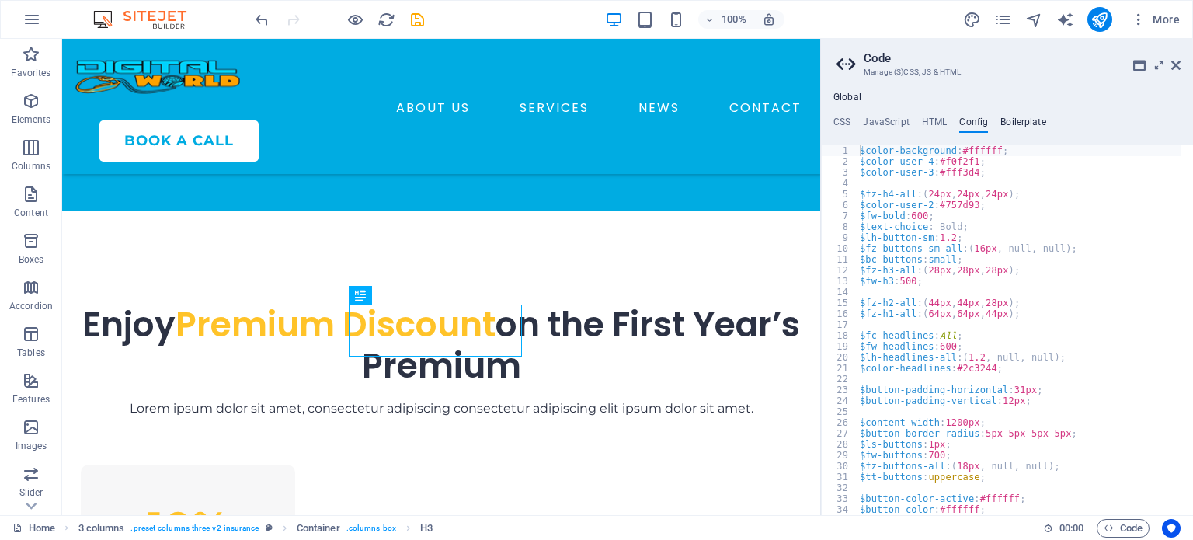
click at [1023, 121] on h4 "Boilerplate" at bounding box center [1023, 124] width 46 height 17
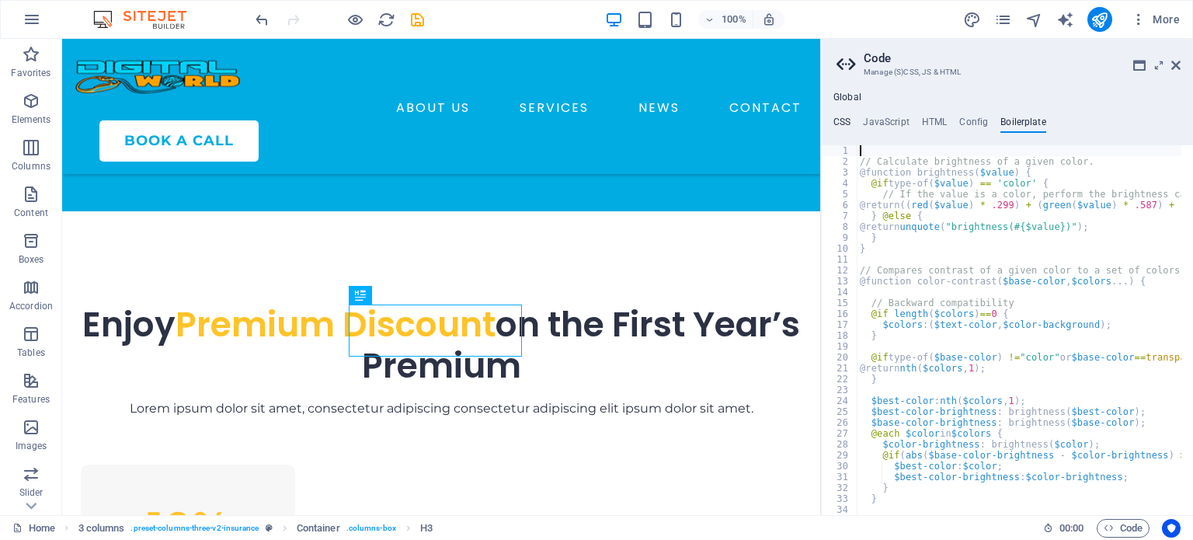
click at [835, 125] on h4 "CSS" at bounding box center [841, 124] width 17 height 17
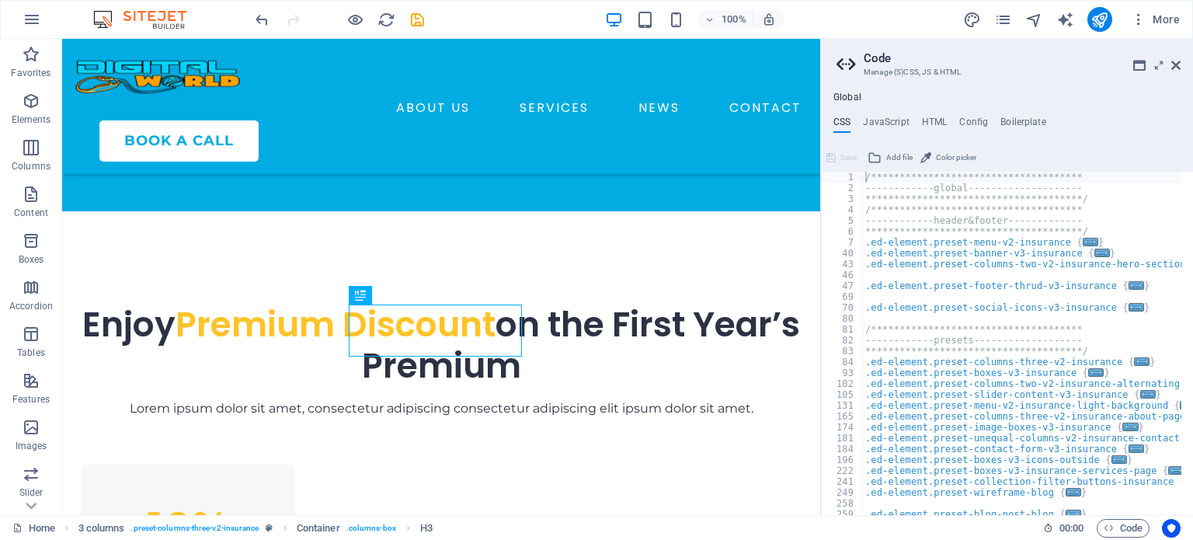
click at [849, 102] on h4 "Global" at bounding box center [847, 98] width 28 height 12
click at [1169, 63] on h2 "Code" at bounding box center [1021, 58] width 317 height 14
click at [1173, 65] on icon at bounding box center [1175, 65] width 9 height 12
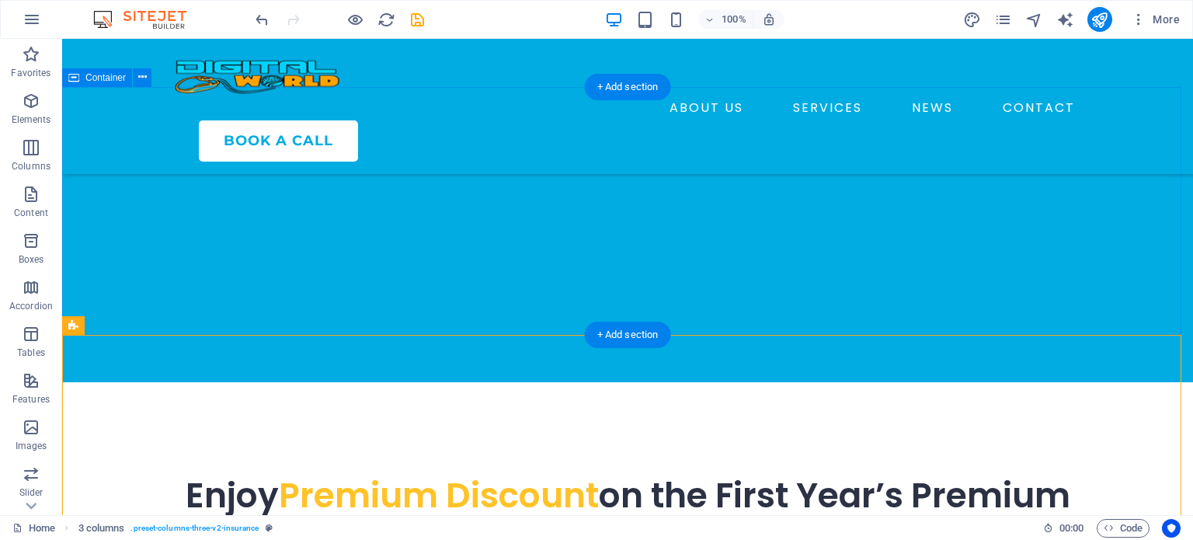
scroll to position [192, 0]
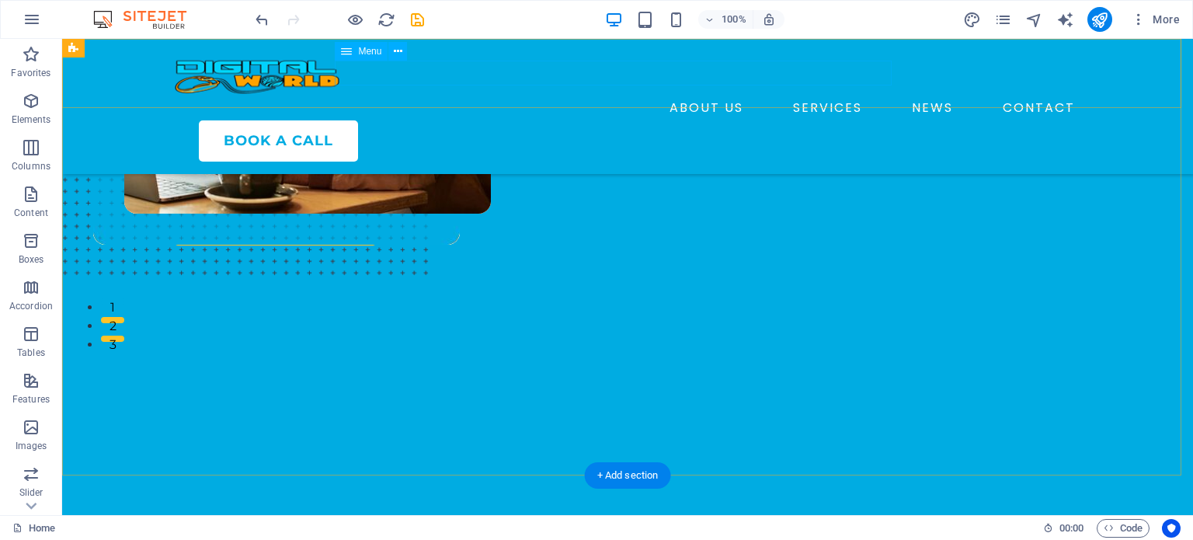
click at [851, 96] on nav "ABOUT US SERVICES NEWS CONTACT" at bounding box center [627, 108] width 907 height 25
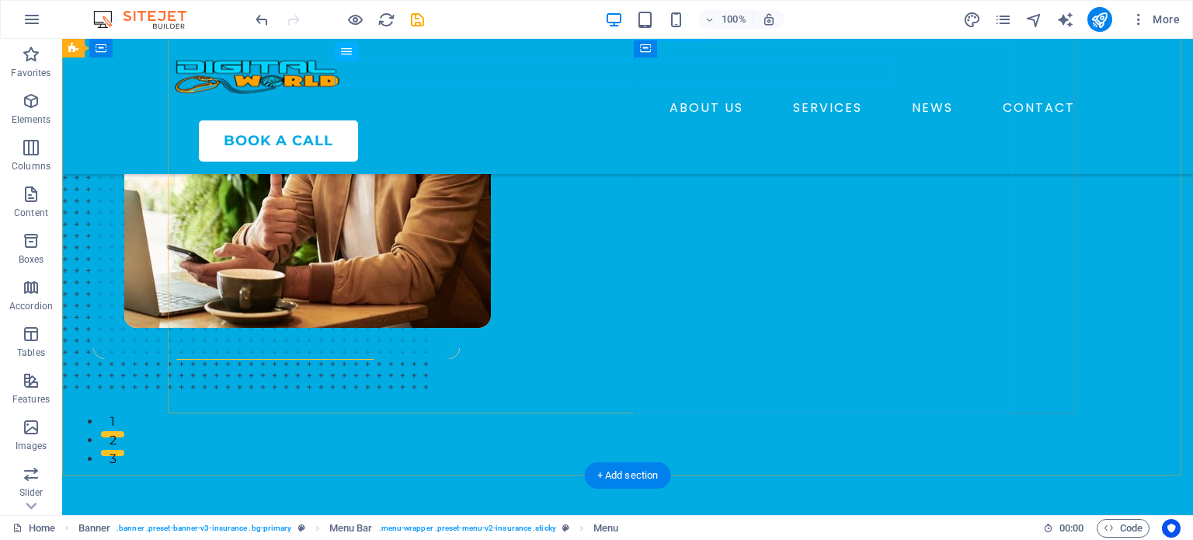
scroll to position [0, 0]
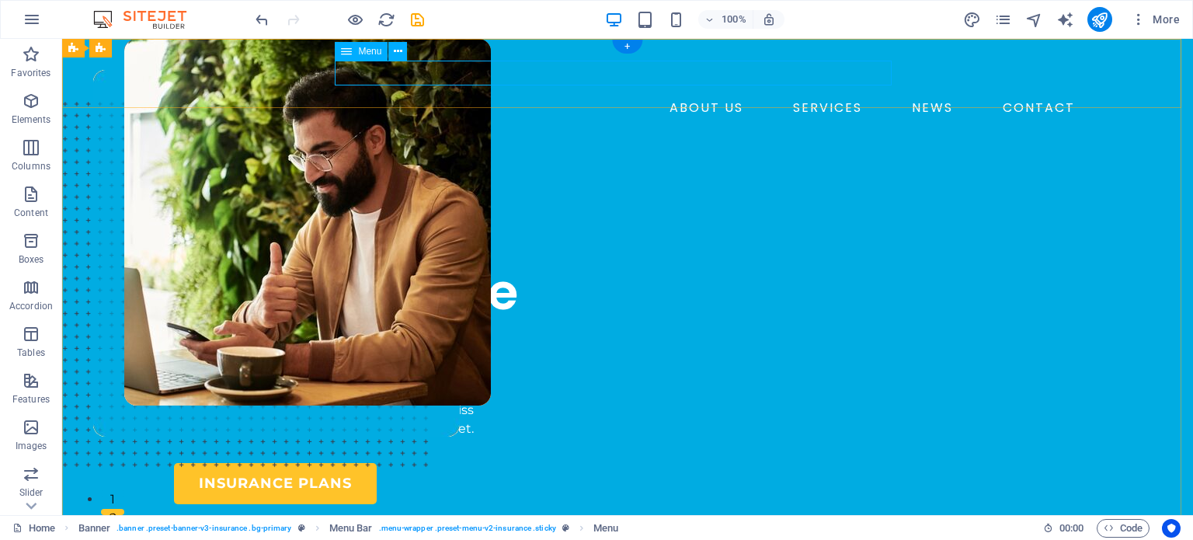
click at [625, 96] on nav "ABOUT US SERVICES NEWS CONTACT" at bounding box center [627, 108] width 907 height 25
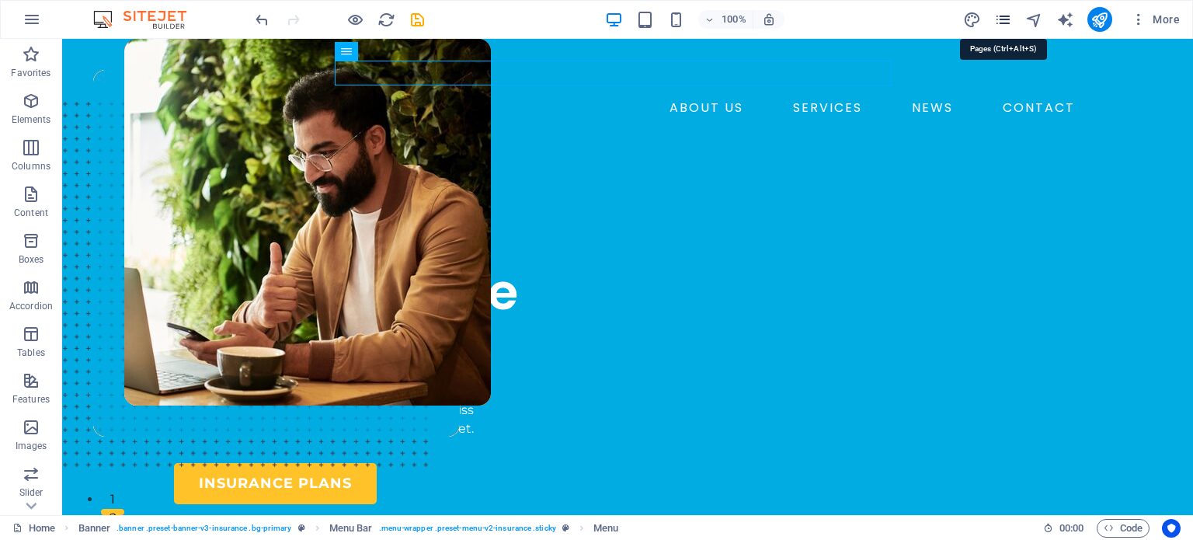
click at [1008, 18] on icon "pages" at bounding box center [1003, 20] width 18 height 18
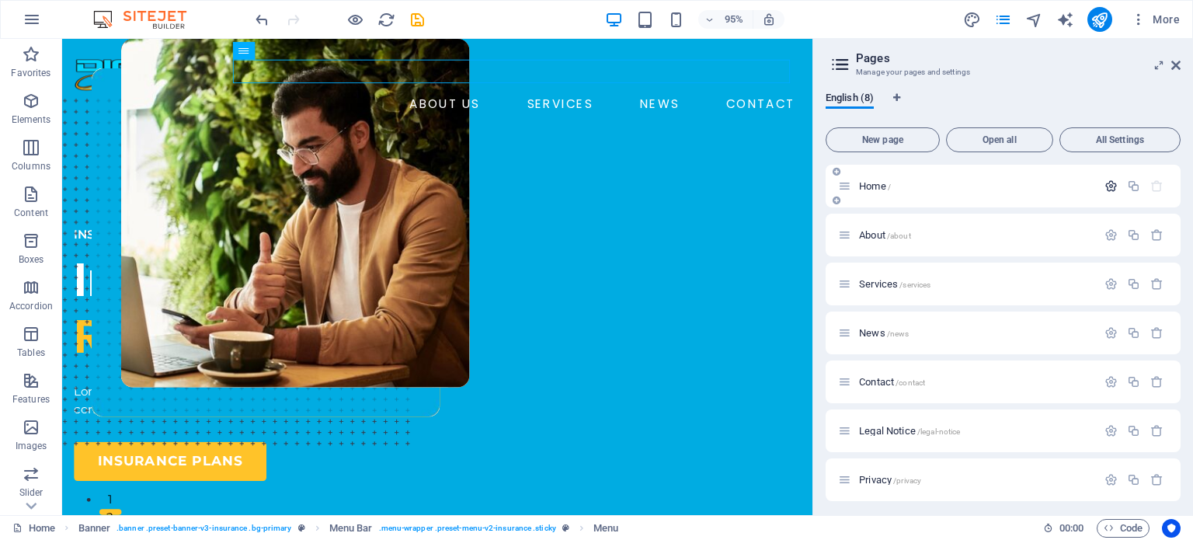
click at [1099, 188] on button "button" at bounding box center [1110, 185] width 23 height 13
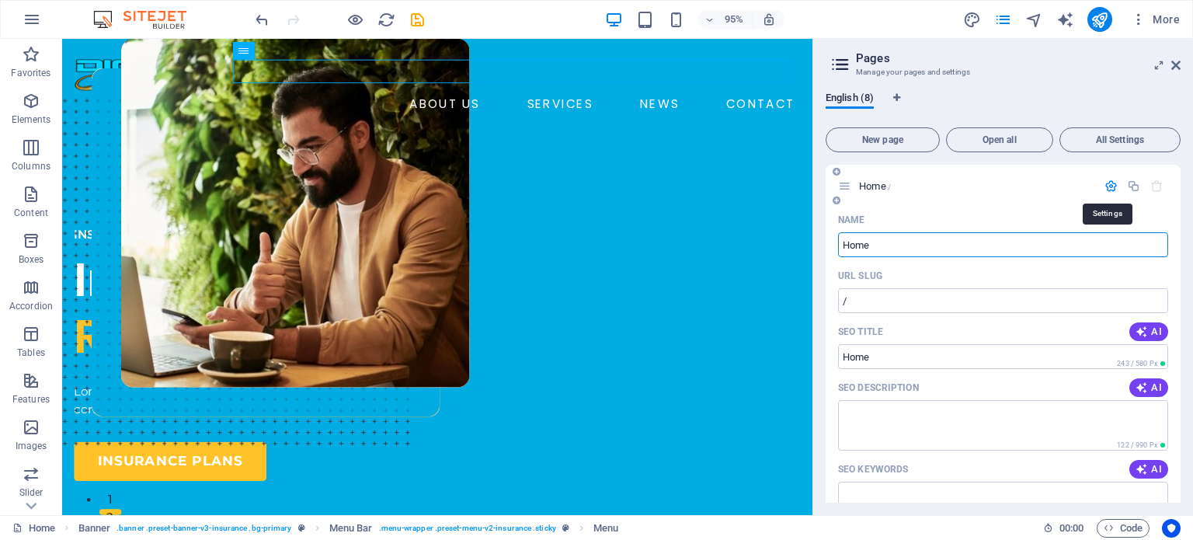
click at [1104, 186] on icon "button" at bounding box center [1110, 185] width 13 height 13
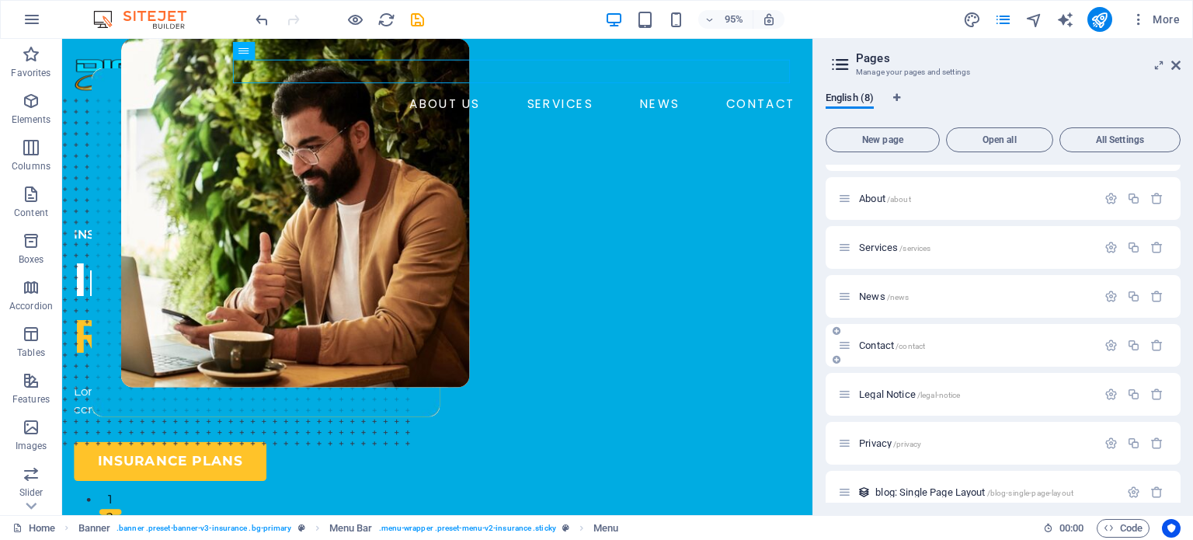
scroll to position [53, 0]
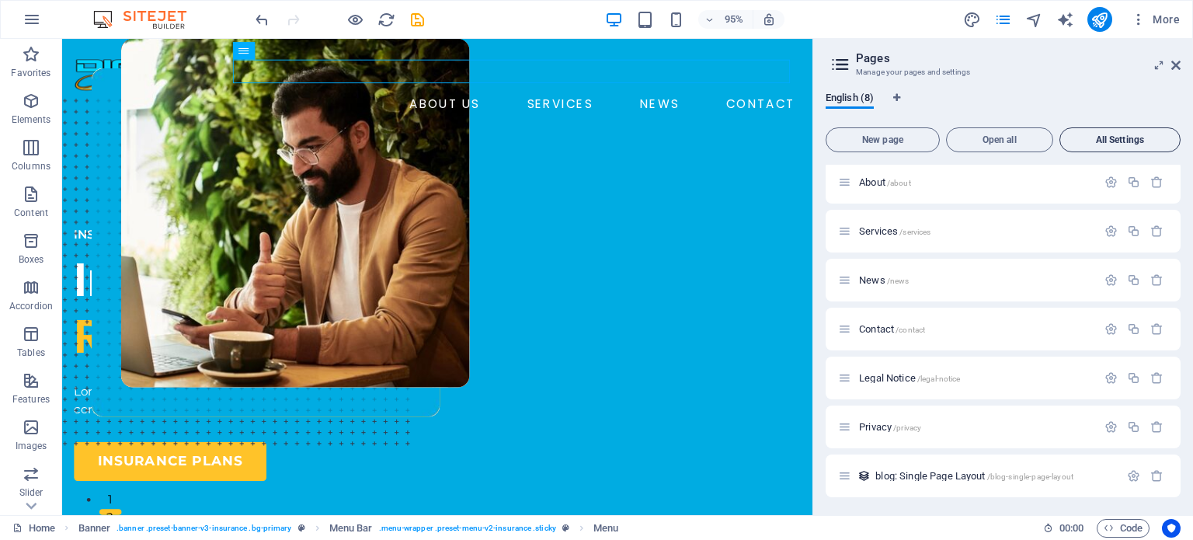
click at [1124, 141] on span "All Settings" at bounding box center [1119, 139] width 107 height 9
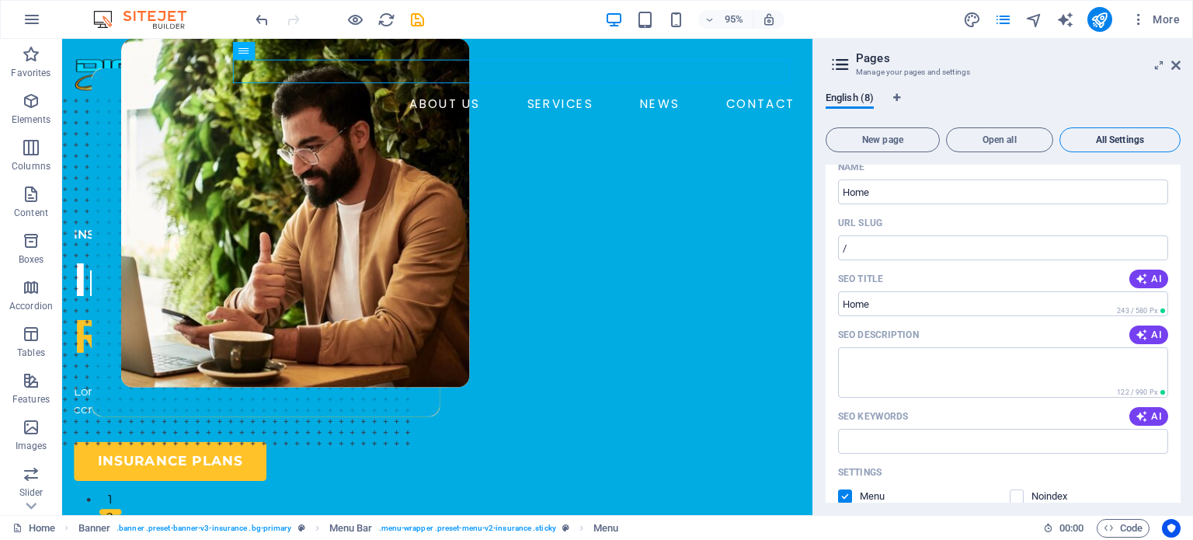
scroll to position [4230, 0]
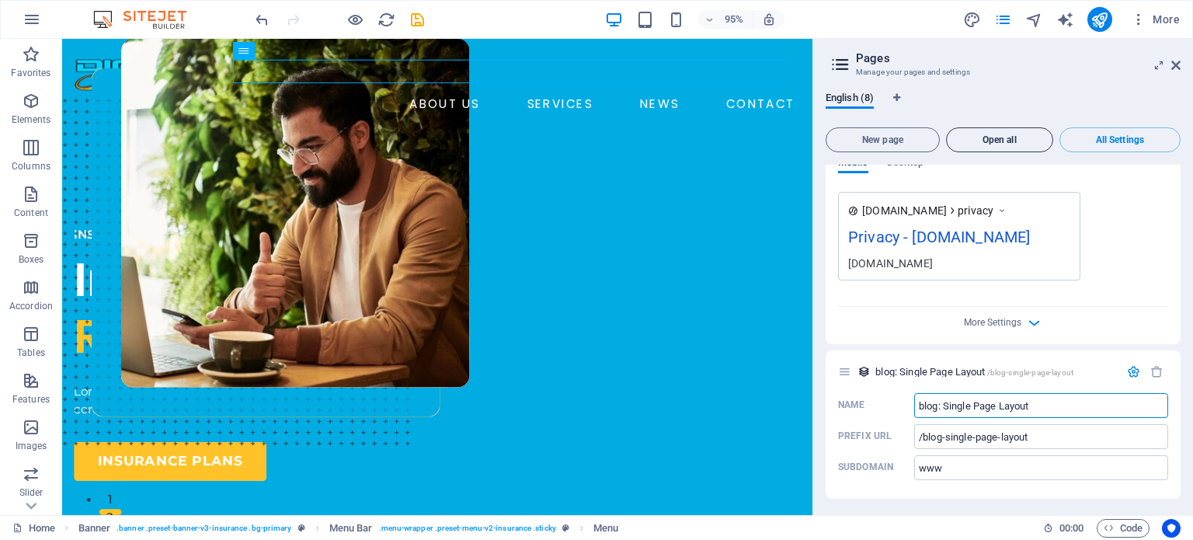
click at [1029, 145] on button "Open all" at bounding box center [999, 139] width 107 height 25
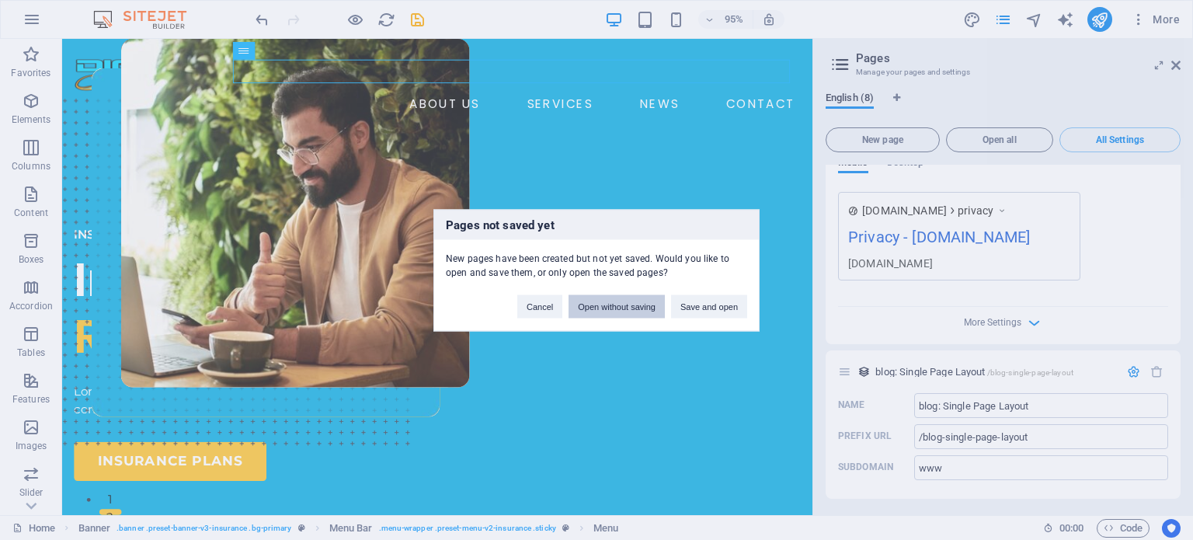
click at [609, 312] on button "Open without saving" at bounding box center [616, 305] width 96 height 23
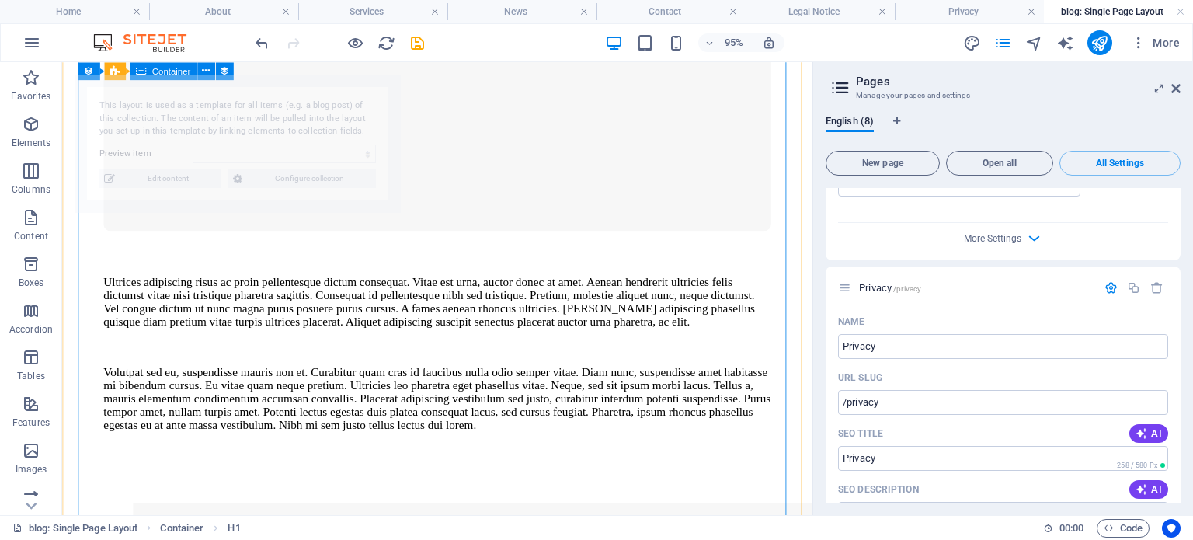
scroll to position [0, 0]
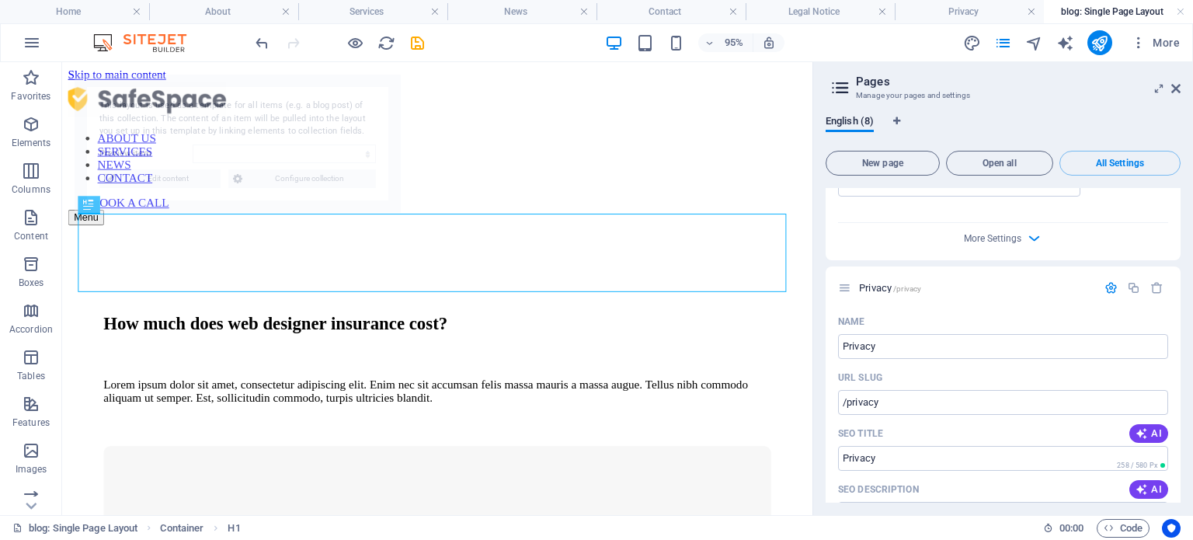
click at [846, 85] on icon at bounding box center [839, 88] width 23 height 22
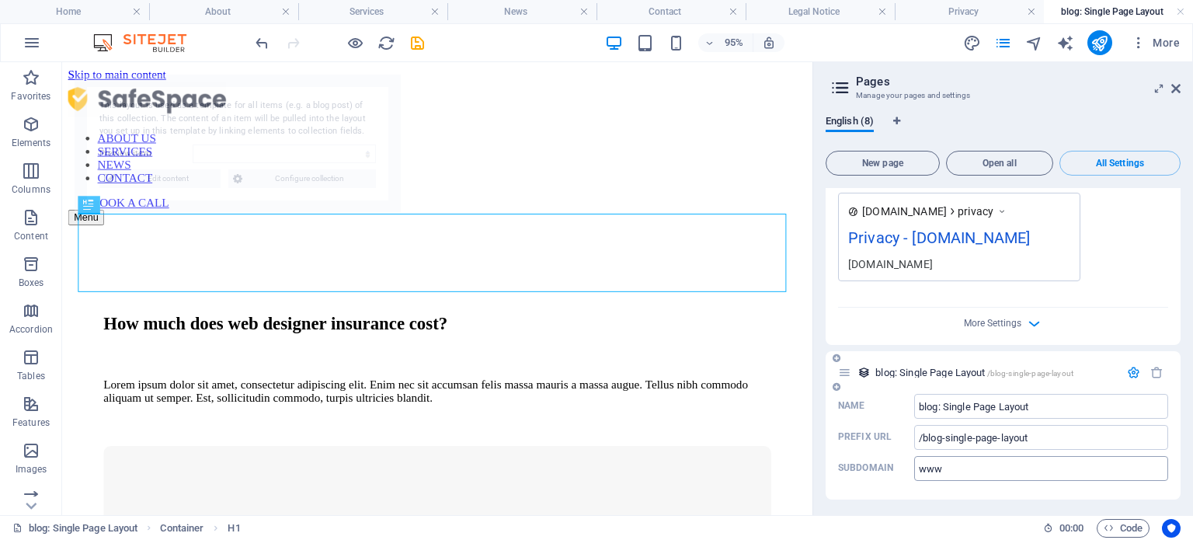
select select "68e39d7bc777e847910a4adc"
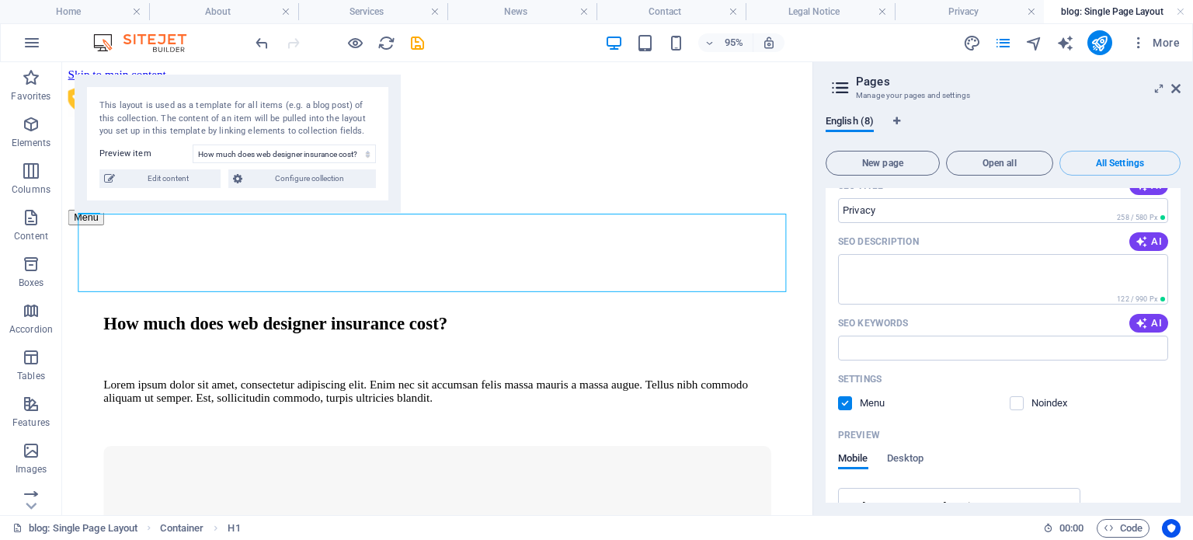
scroll to position [3632, 0]
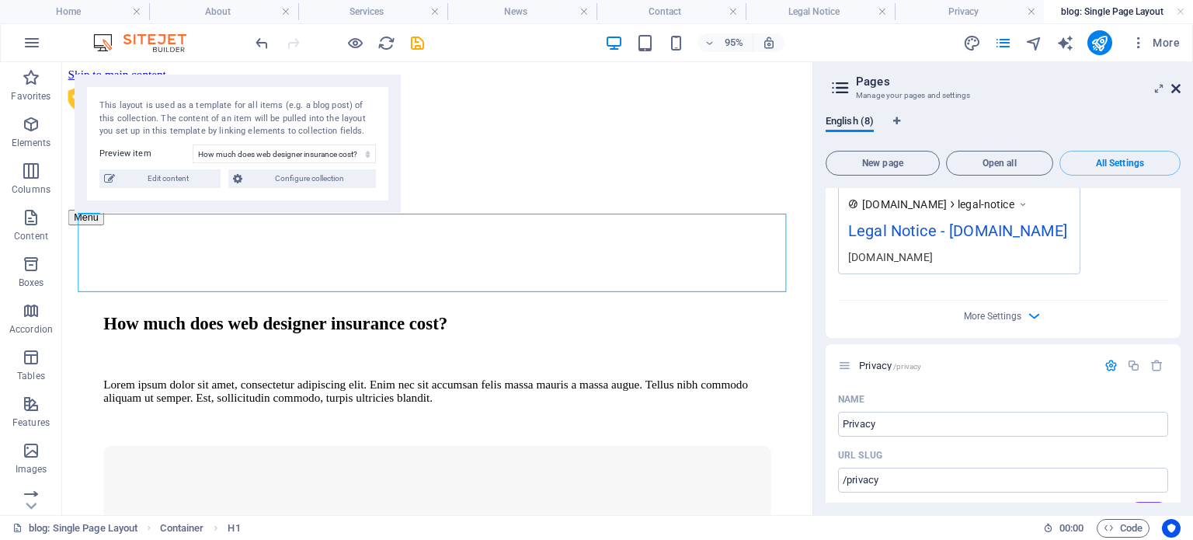
click at [1176, 90] on icon at bounding box center [1175, 88] width 9 height 12
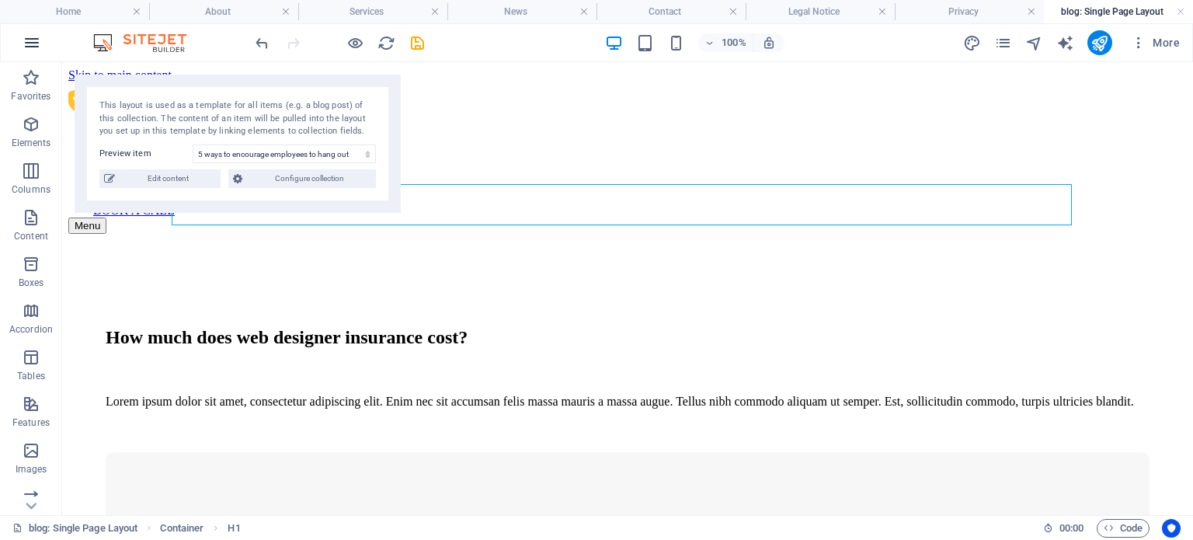
click at [35, 40] on icon "button" at bounding box center [32, 42] width 19 height 19
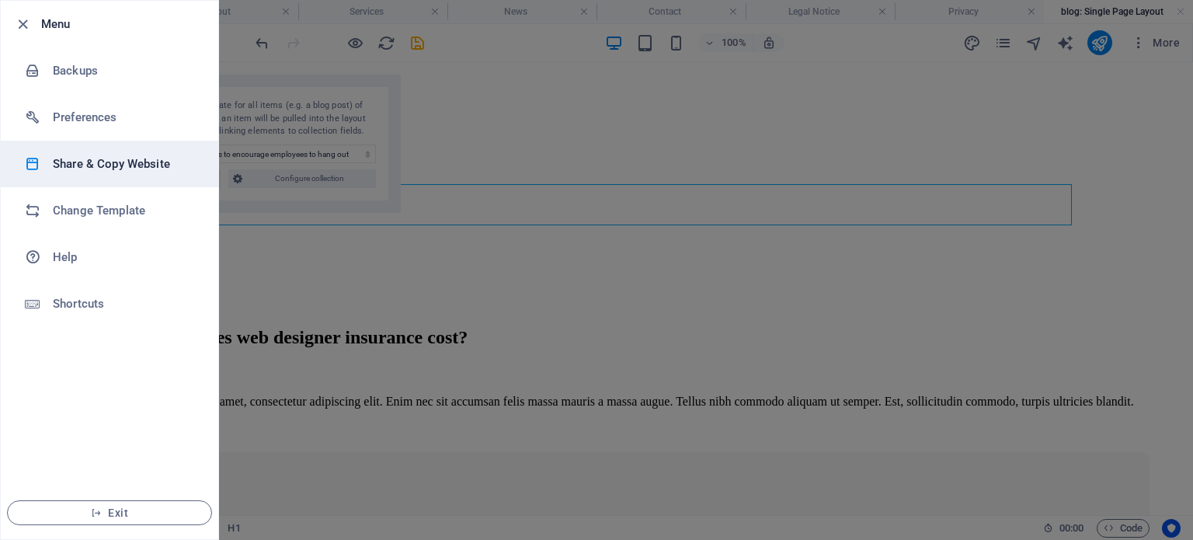
click at [76, 168] on h6 "Share & Copy Website" at bounding box center [125, 164] width 144 height 19
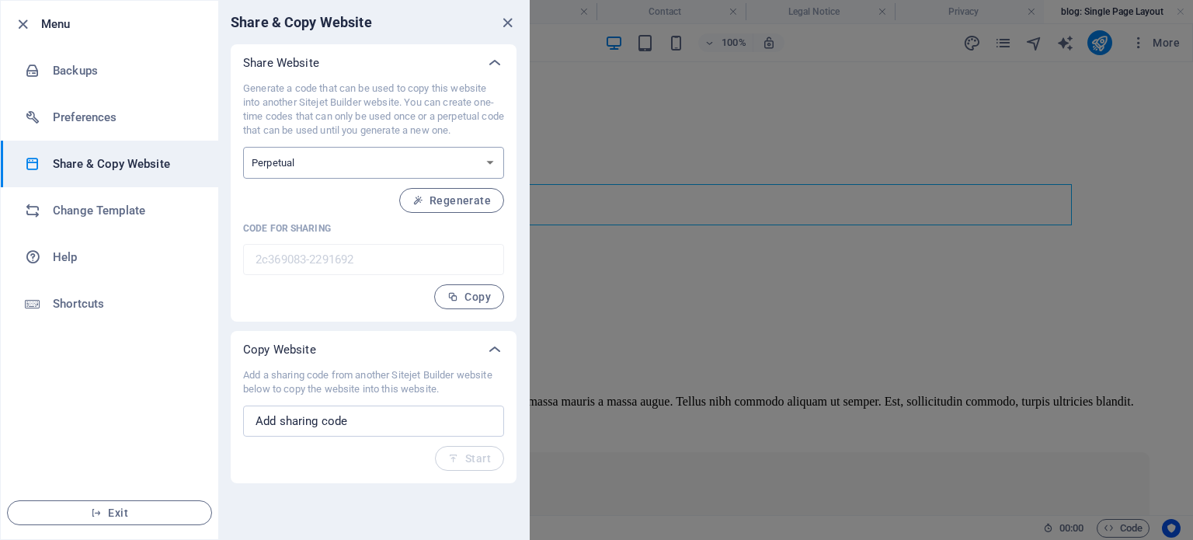
click at [309, 168] on select "One-time Perpetual" at bounding box center [373, 163] width 261 height 32
click at [506, 25] on icon "close" at bounding box center [507, 23] width 18 height 18
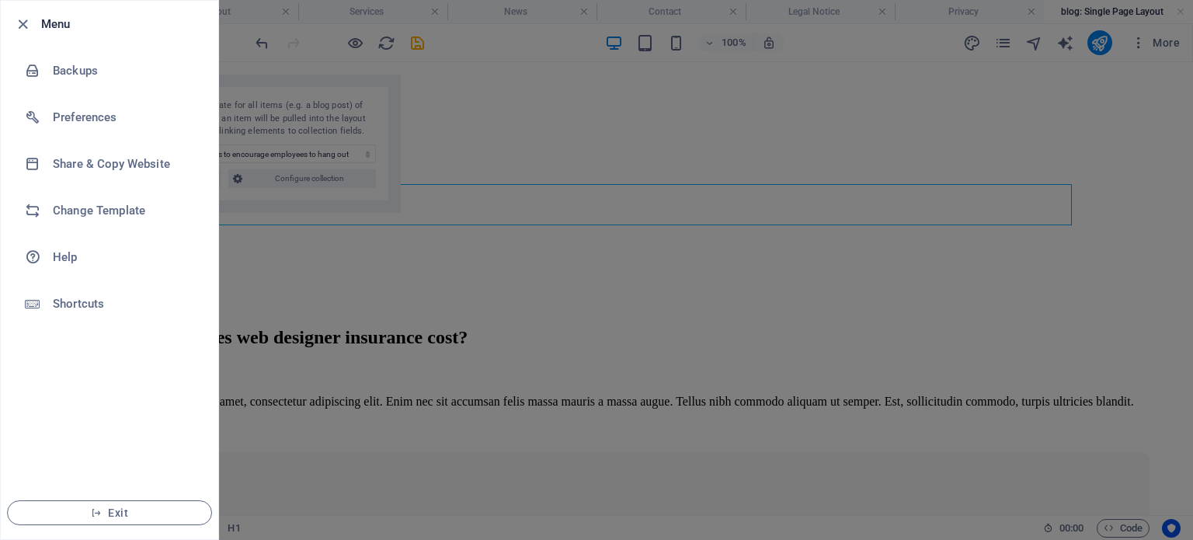
click at [506, 46] on div at bounding box center [596, 270] width 1193 height 540
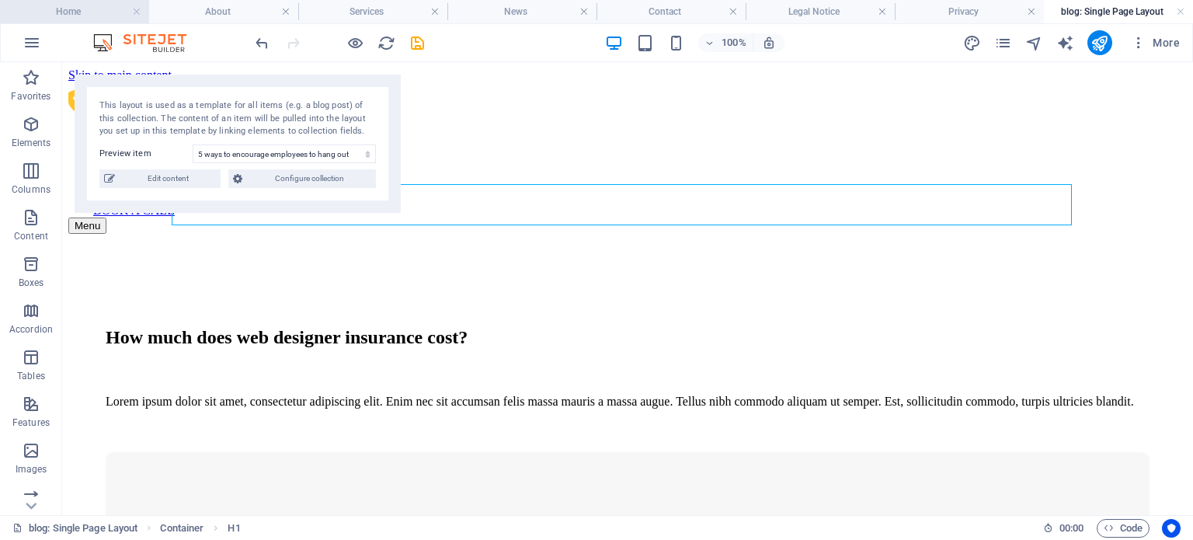
click at [99, 12] on h4 "Home" at bounding box center [74, 11] width 149 height 17
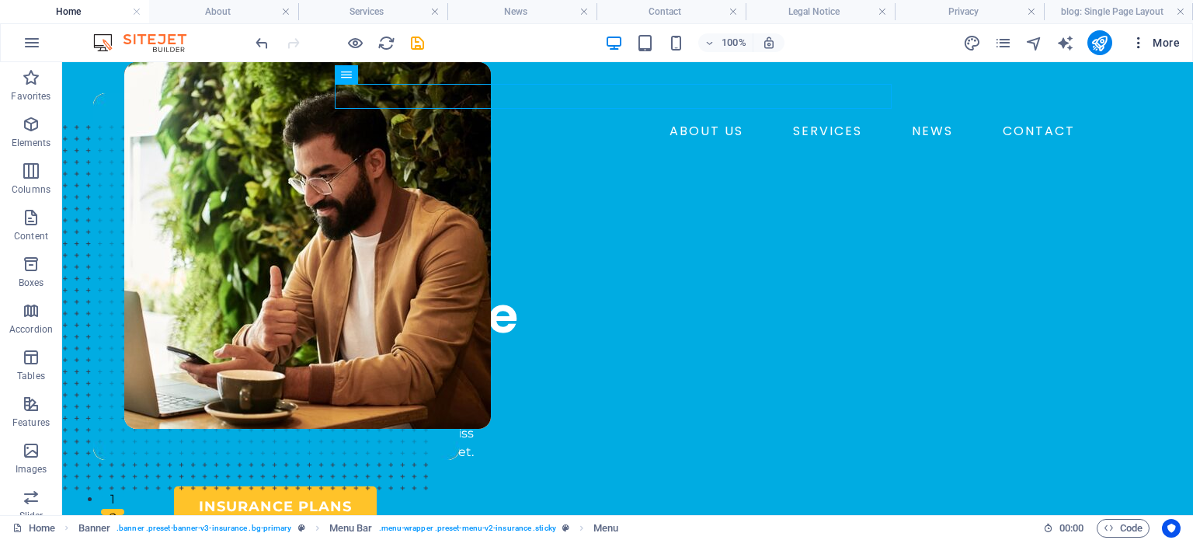
click at [1140, 41] on icon "button" at bounding box center [1139, 43] width 16 height 16
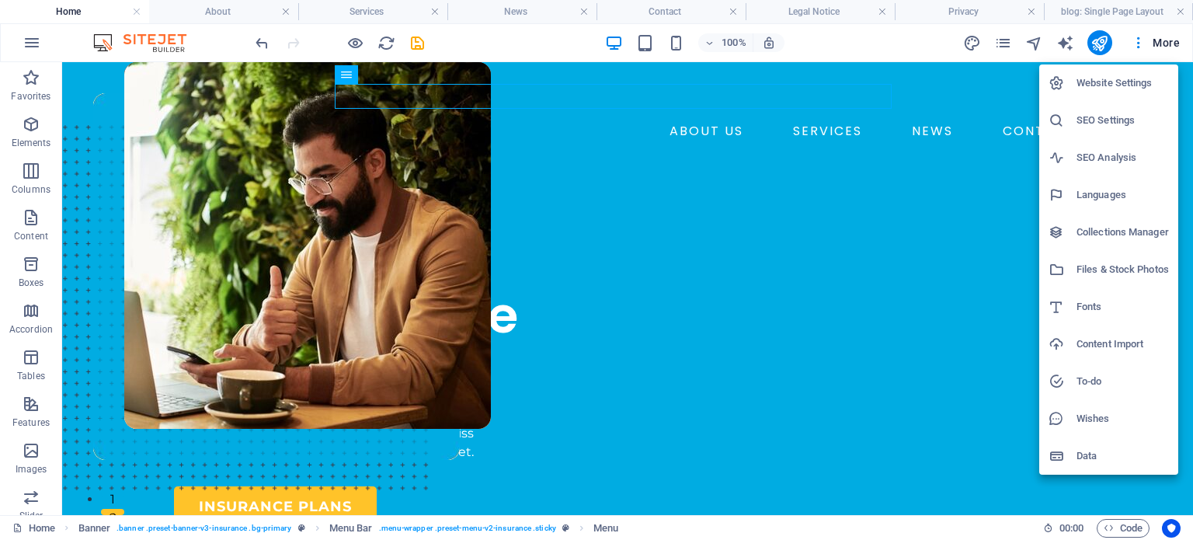
click at [1099, 387] on h6 "To-do" at bounding box center [1122, 381] width 92 height 19
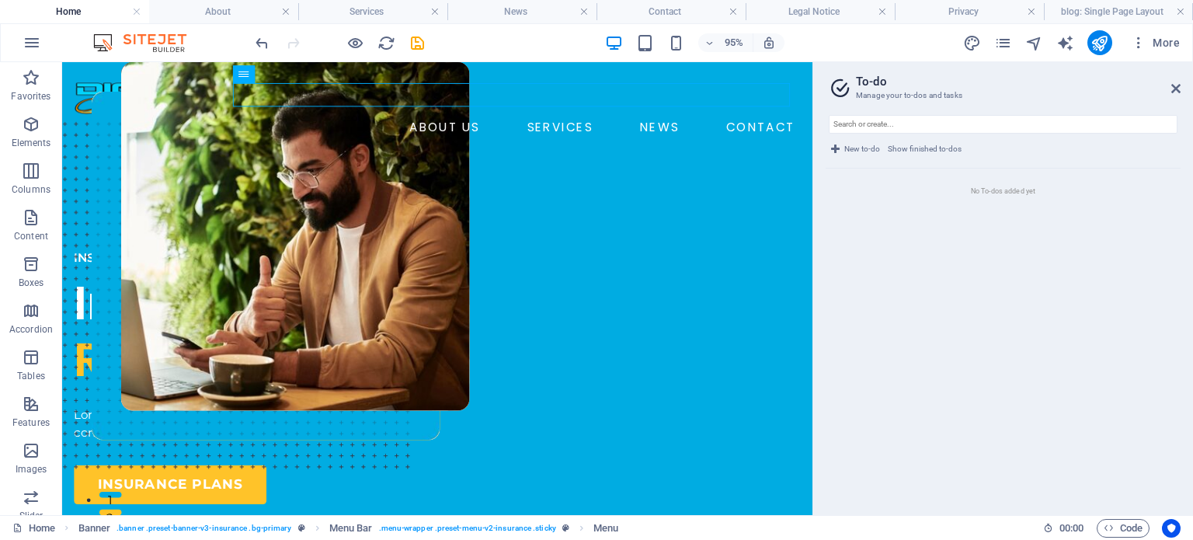
click at [1175, 80] on h2 "To-do" at bounding box center [1018, 82] width 325 height 14
click at [1174, 86] on icon at bounding box center [1175, 88] width 9 height 12
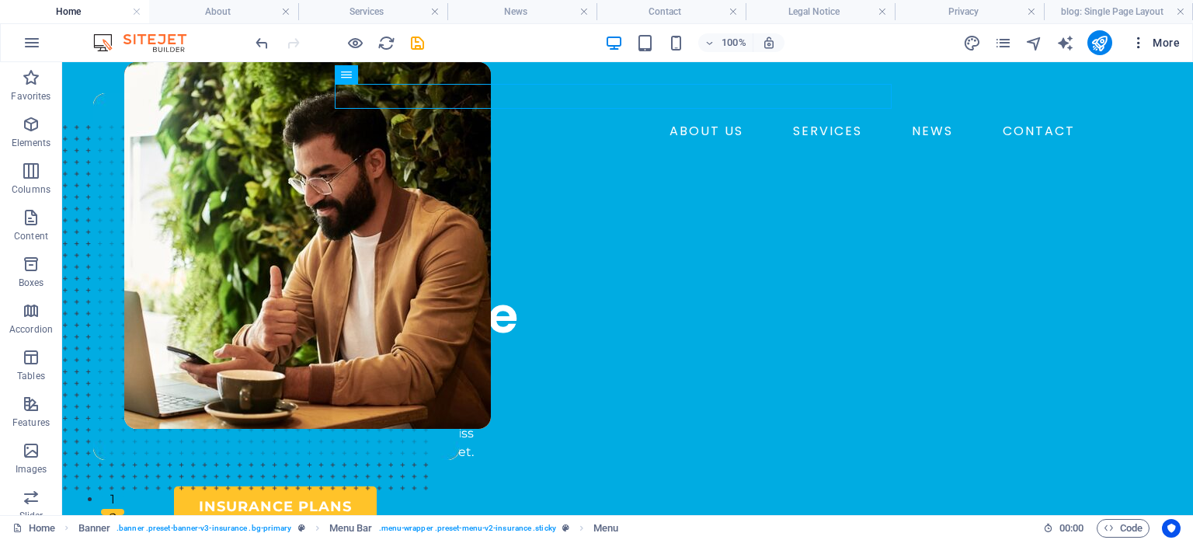
click at [1148, 39] on span "More" at bounding box center [1155, 43] width 49 height 16
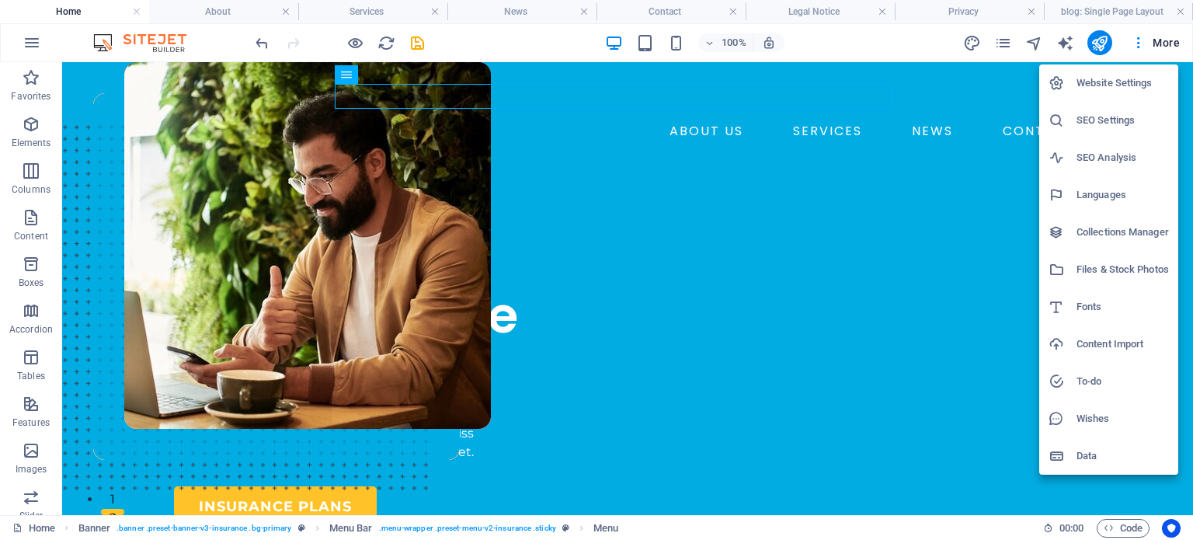
click at [975, 44] on div at bounding box center [596, 270] width 1193 height 540
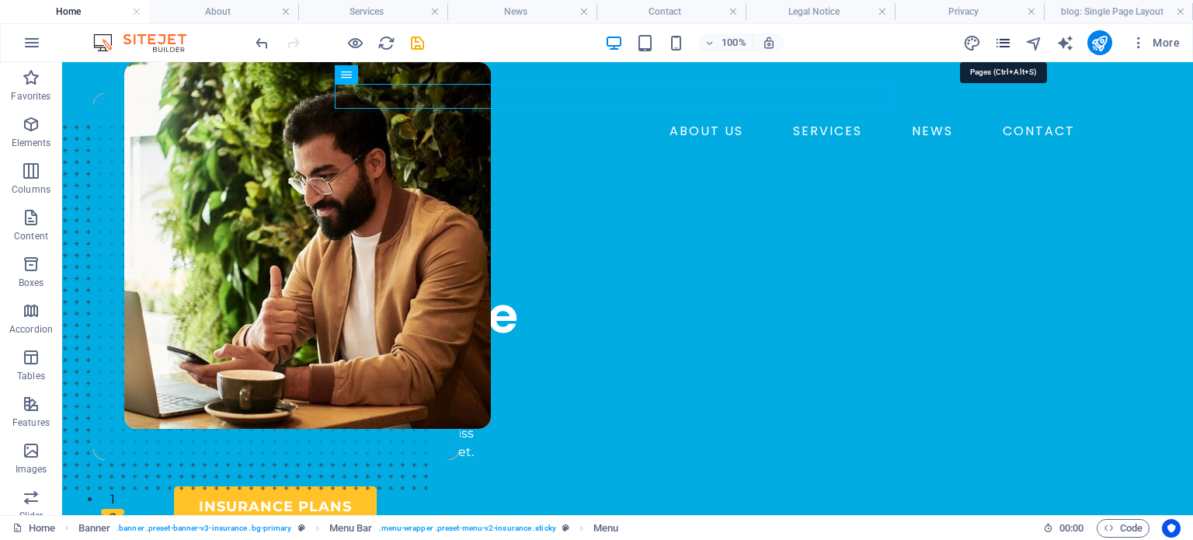
click at [1002, 45] on icon "pages" at bounding box center [1003, 43] width 18 height 18
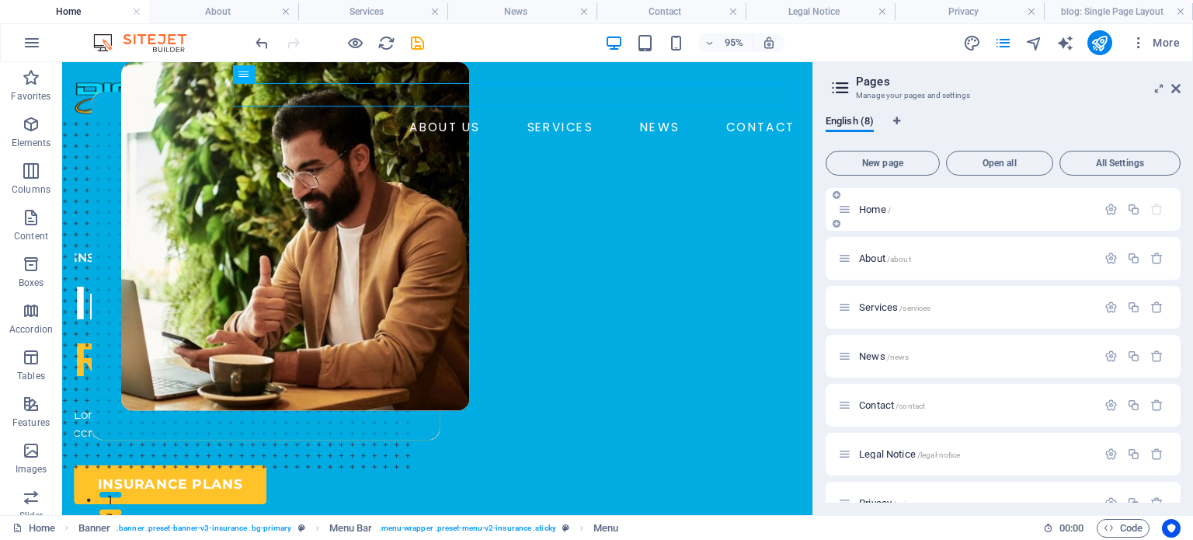
click at [847, 213] on icon at bounding box center [844, 209] width 13 height 13
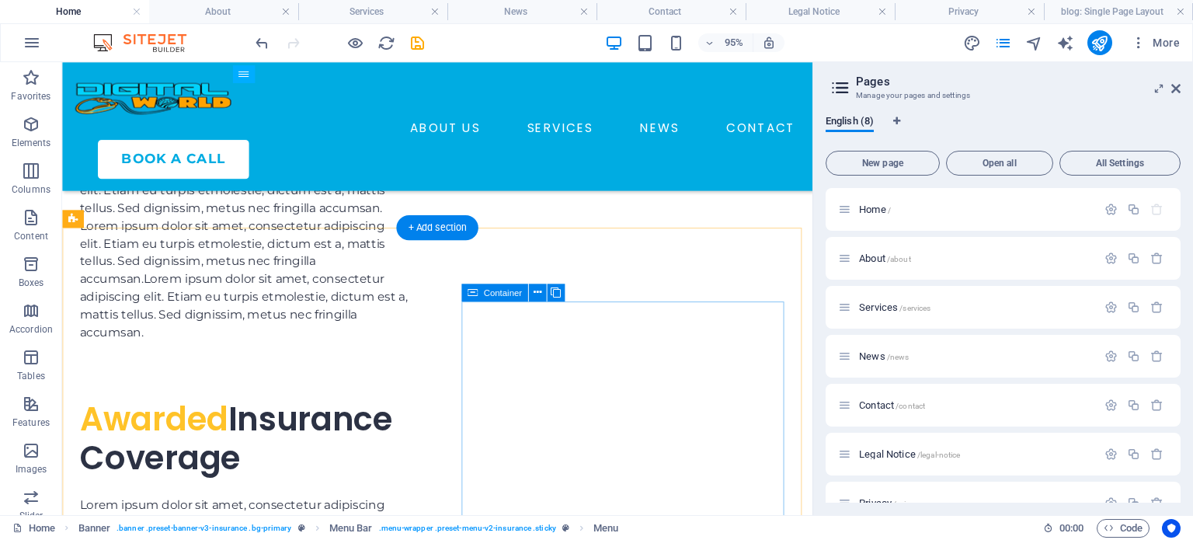
scroll to position [4227, 0]
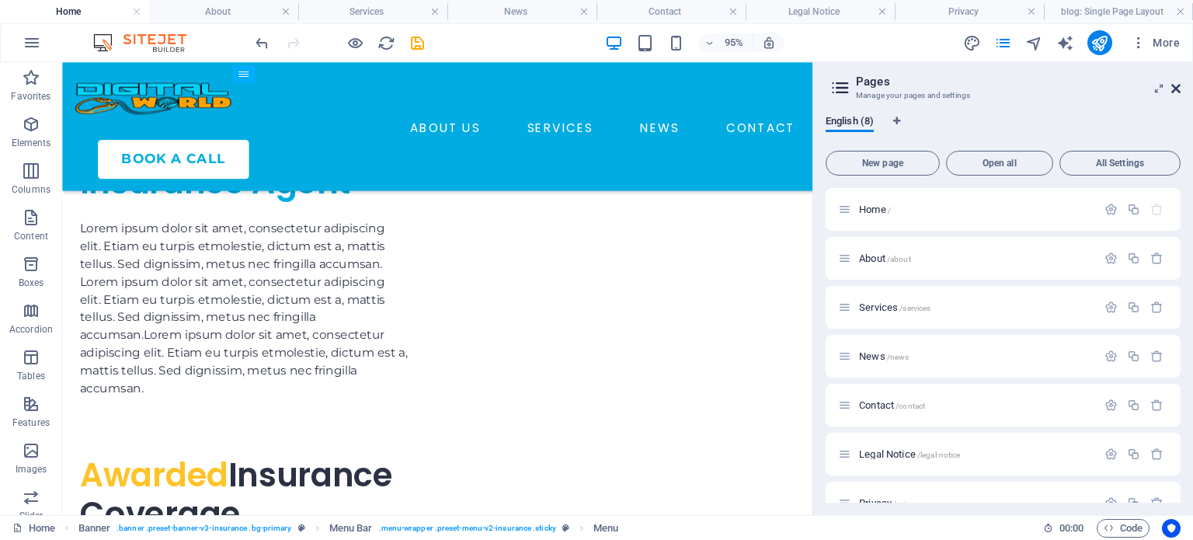
click at [1177, 88] on icon at bounding box center [1175, 88] width 9 height 12
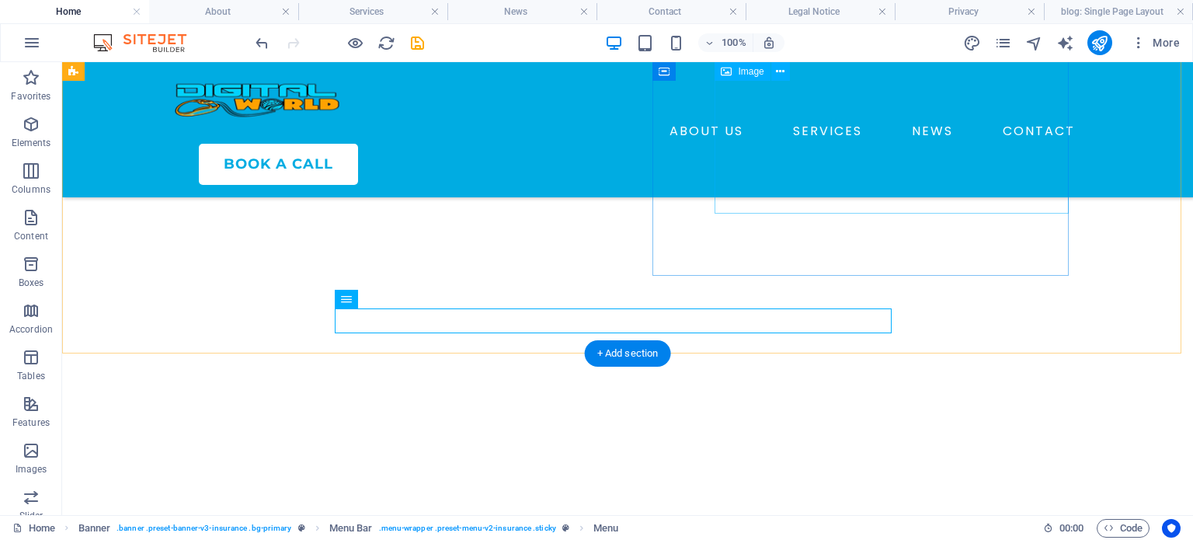
scroll to position [3475, 0]
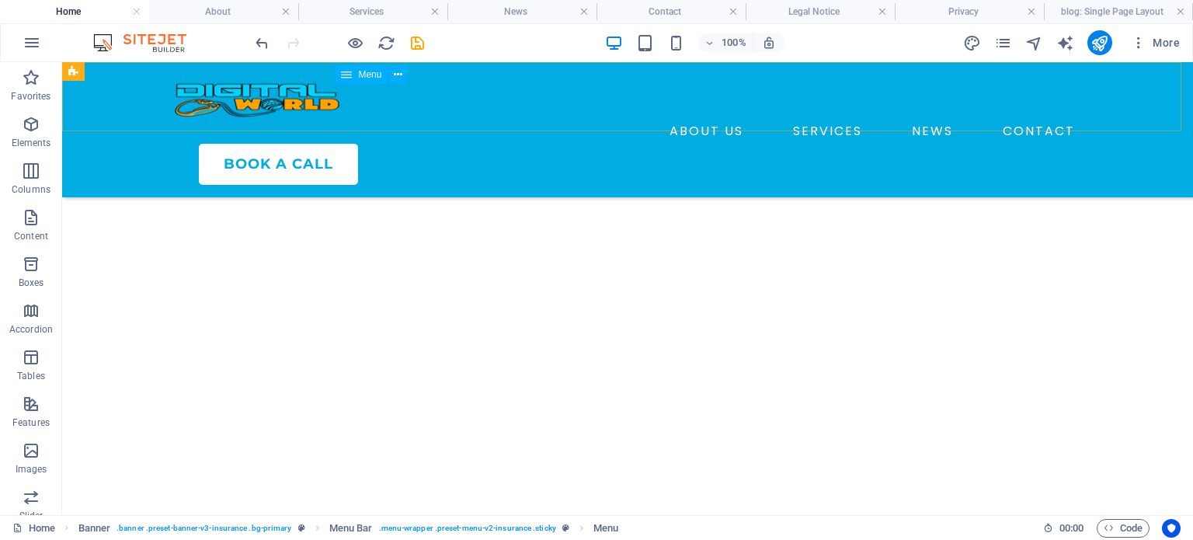
click at [500, 119] on nav "ABOUT US SERVICES NEWS CONTACT" at bounding box center [627, 131] width 907 height 25
click at [358, 73] on span "Menu" at bounding box center [369, 74] width 23 height 9
click at [401, 75] on icon at bounding box center [398, 75] width 9 height 16
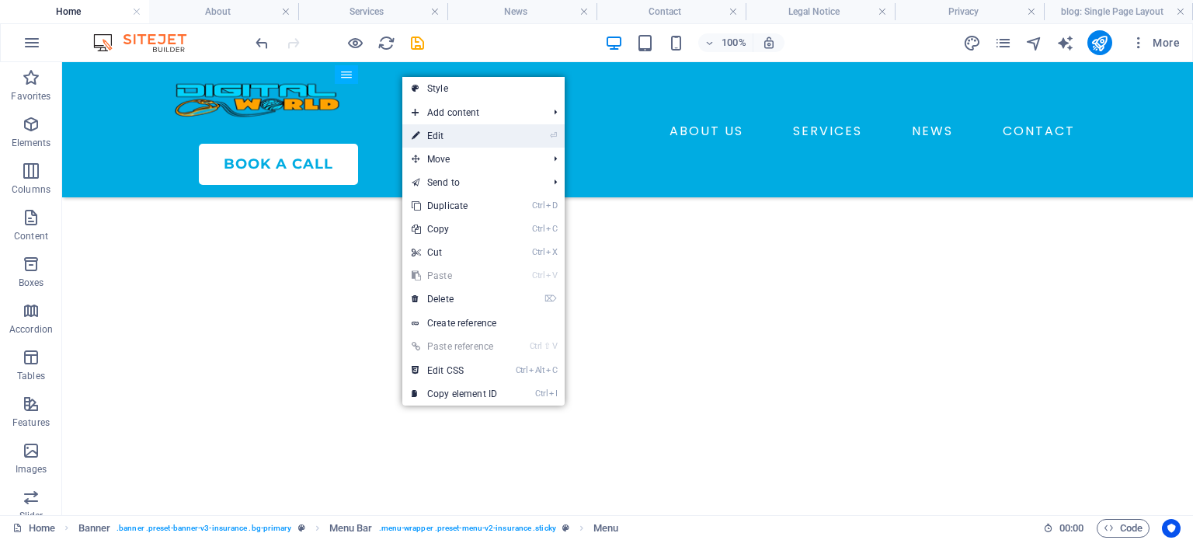
click at [471, 136] on link "⏎ Edit" at bounding box center [454, 135] width 104 height 23
select select "1"
select select
select select "2"
select select
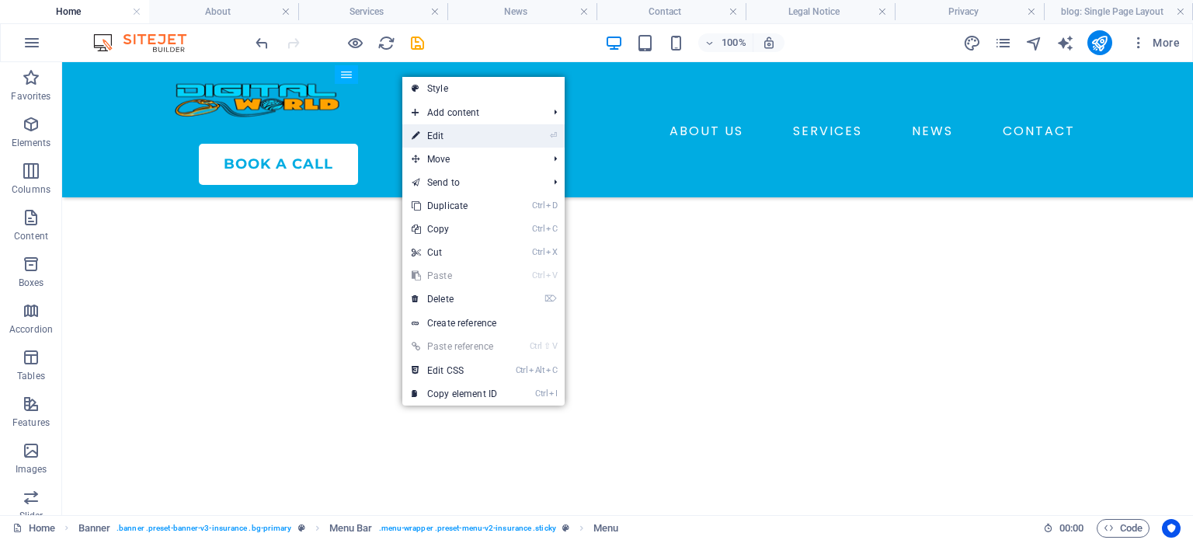
select select "3"
select select
select select "4"
select select
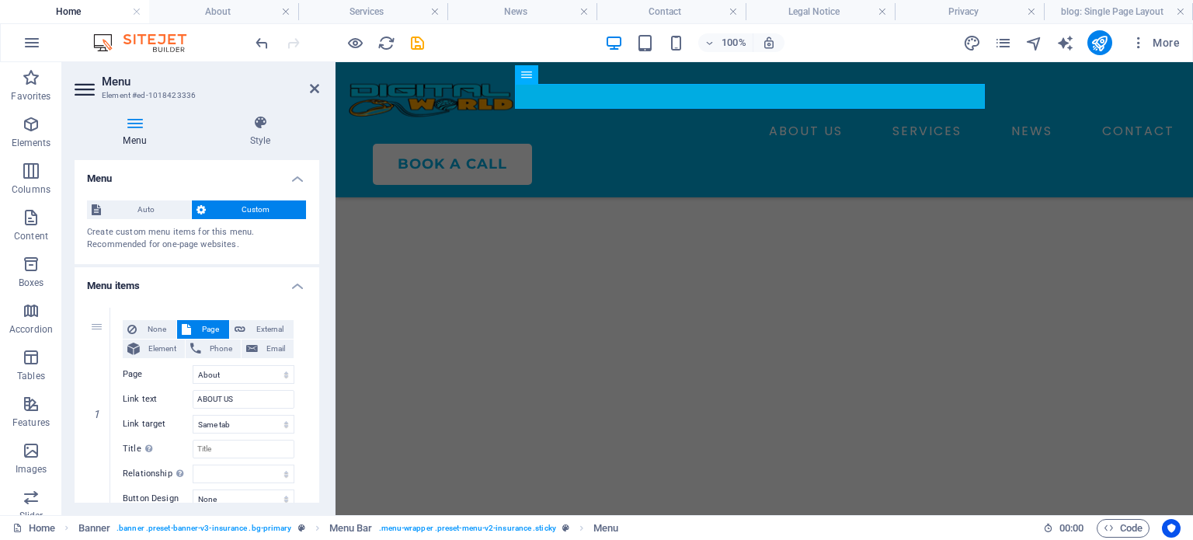
click at [143, 136] on h4 "Menu" at bounding box center [138, 131] width 127 height 33
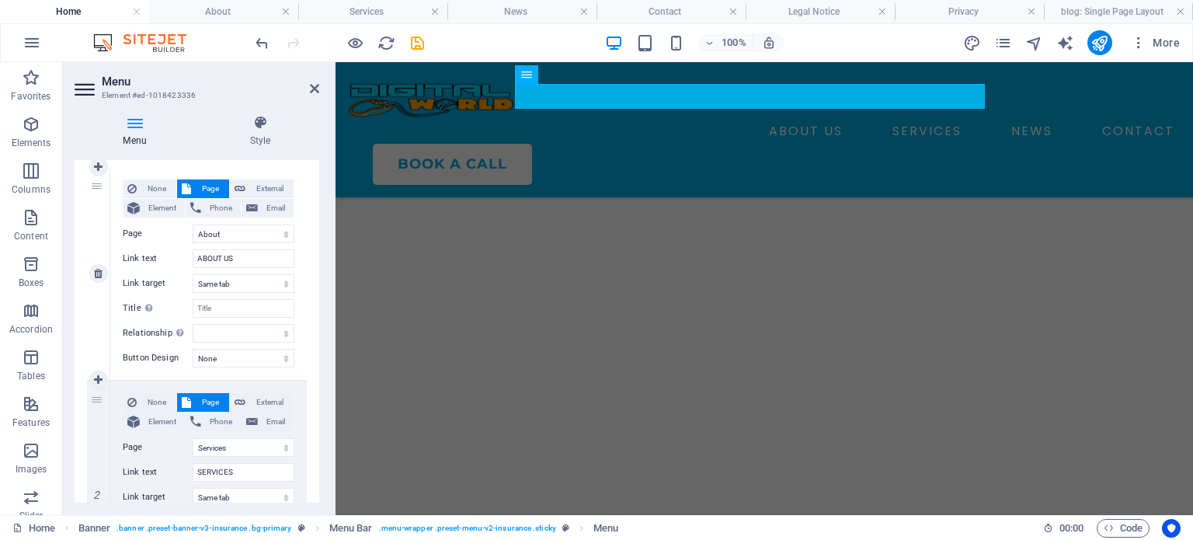
scroll to position [0, 0]
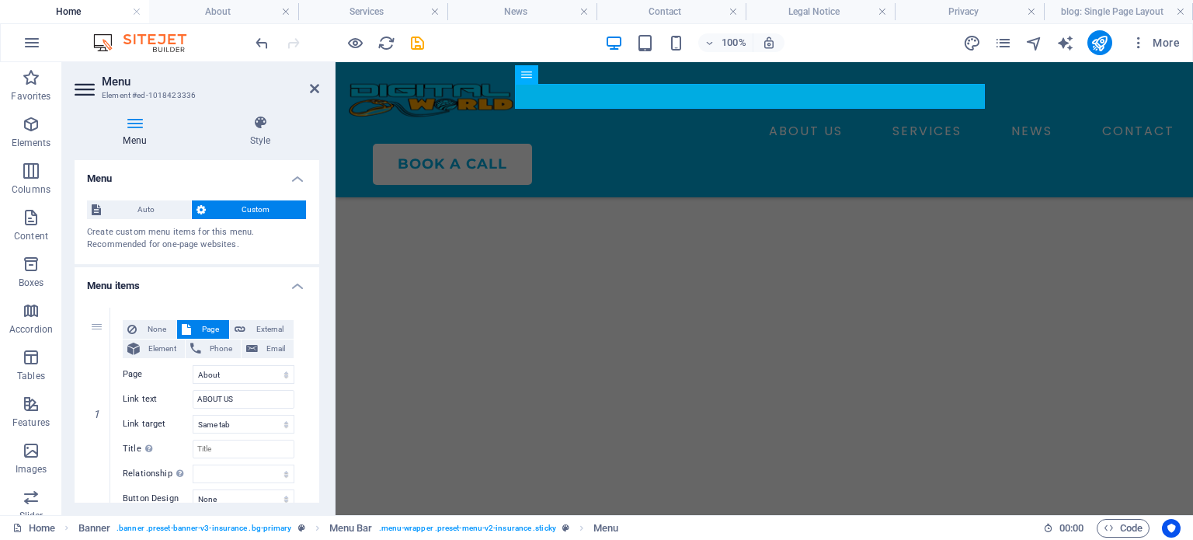
click at [292, 174] on h4 "Menu" at bounding box center [197, 174] width 245 height 28
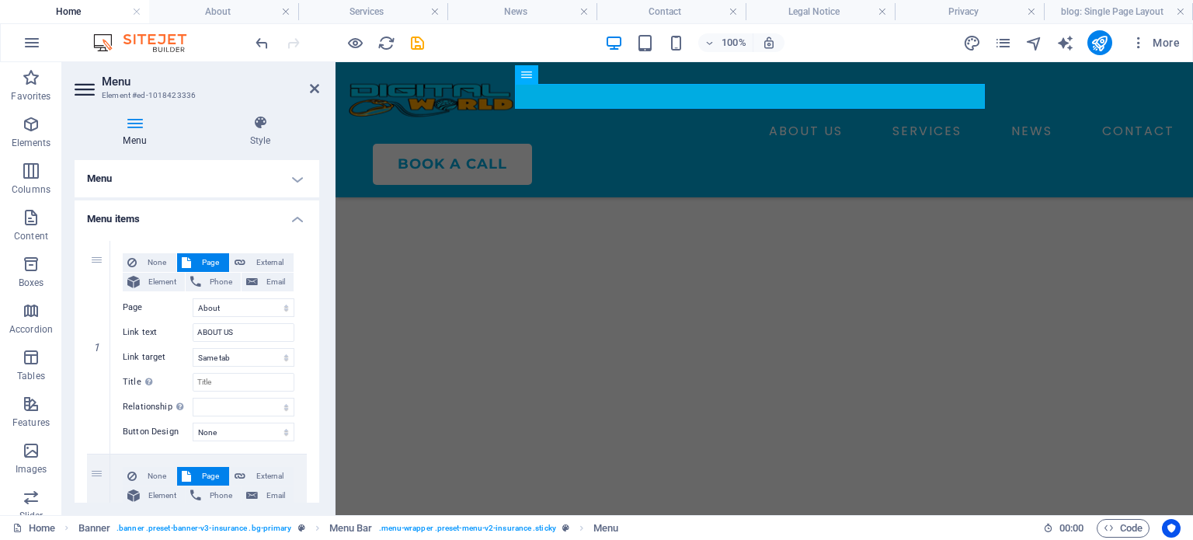
click at [297, 218] on h4 "Menu items" at bounding box center [197, 214] width 245 height 28
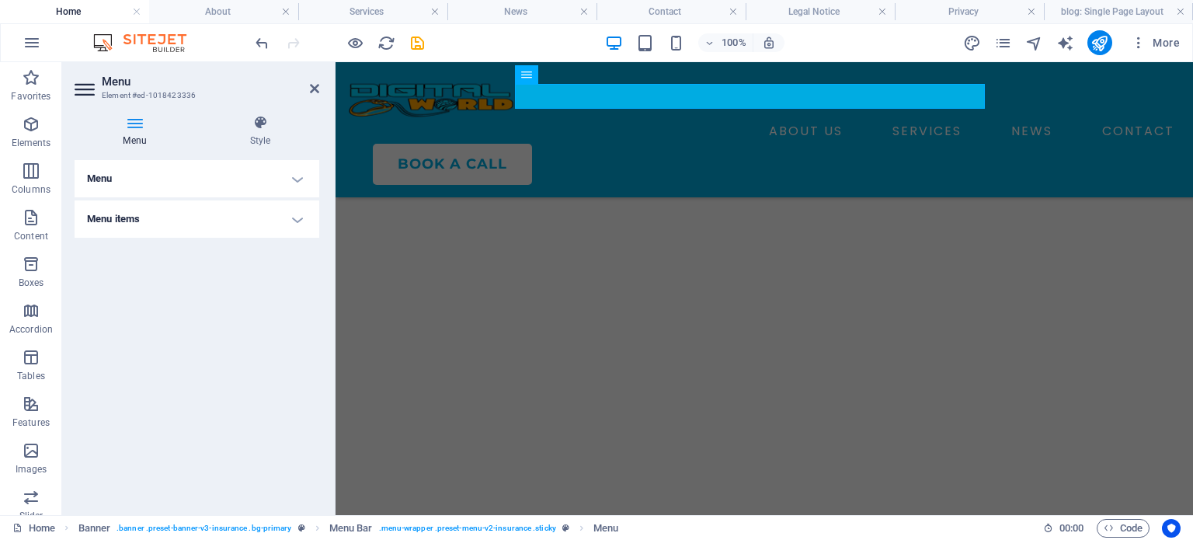
click at [300, 221] on h4 "Menu items" at bounding box center [197, 218] width 245 height 37
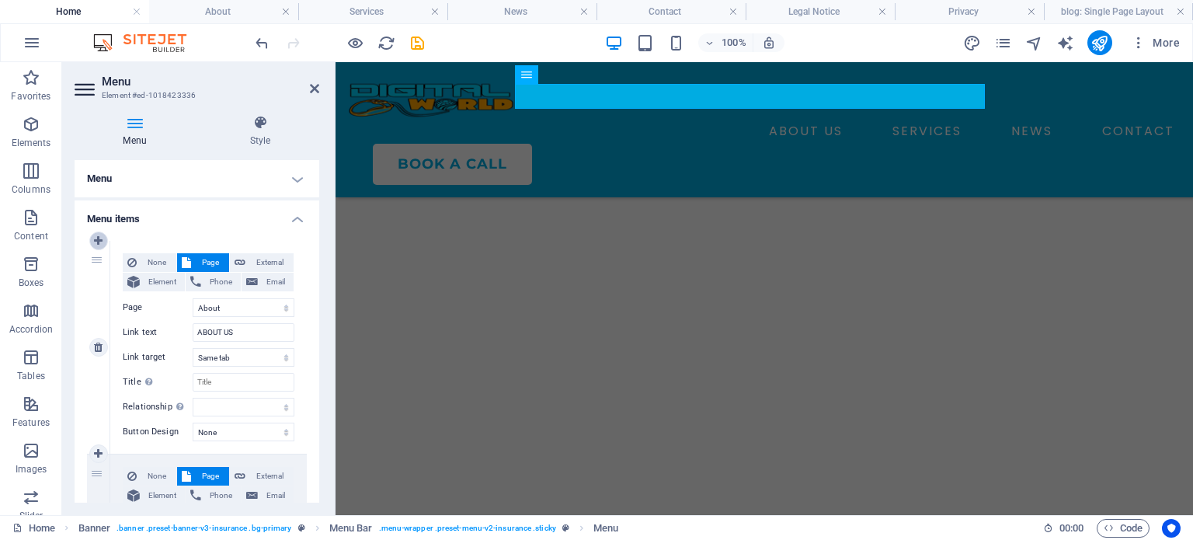
click at [96, 235] on icon at bounding box center [98, 240] width 9 height 11
select select
select select "1"
type input "ABOUT US"
select select
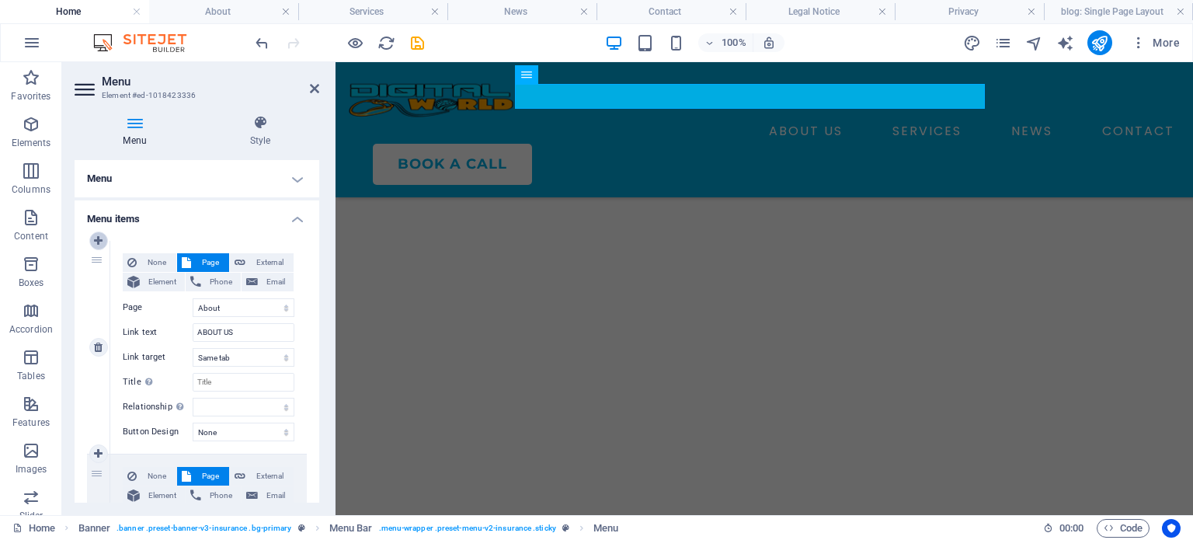
select select "2"
type input "SERVICES"
select select
select select "3"
type input "NEWS"
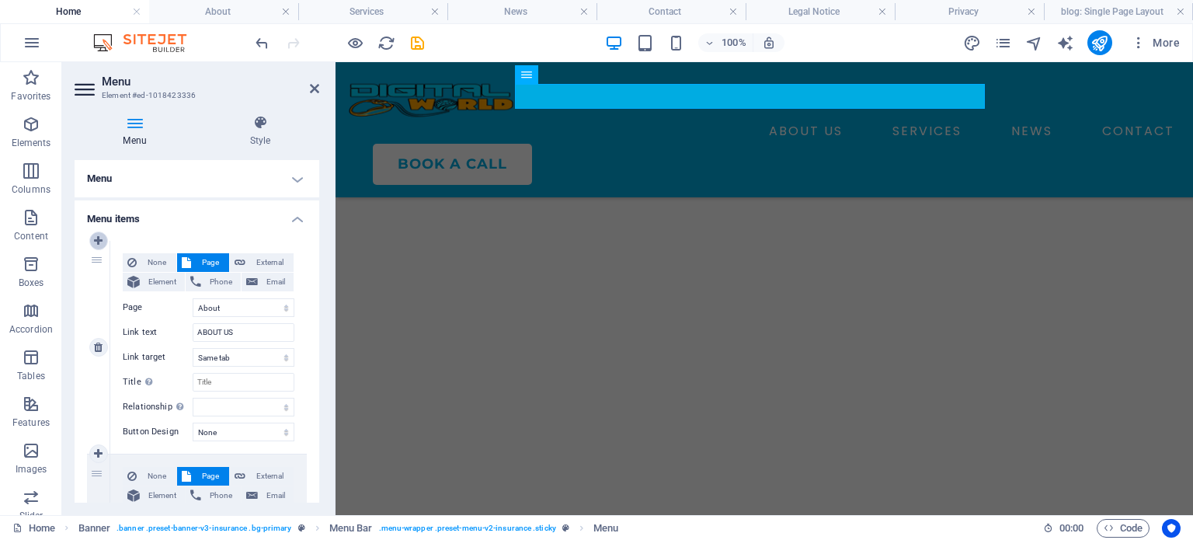
select select
select select "4"
select select
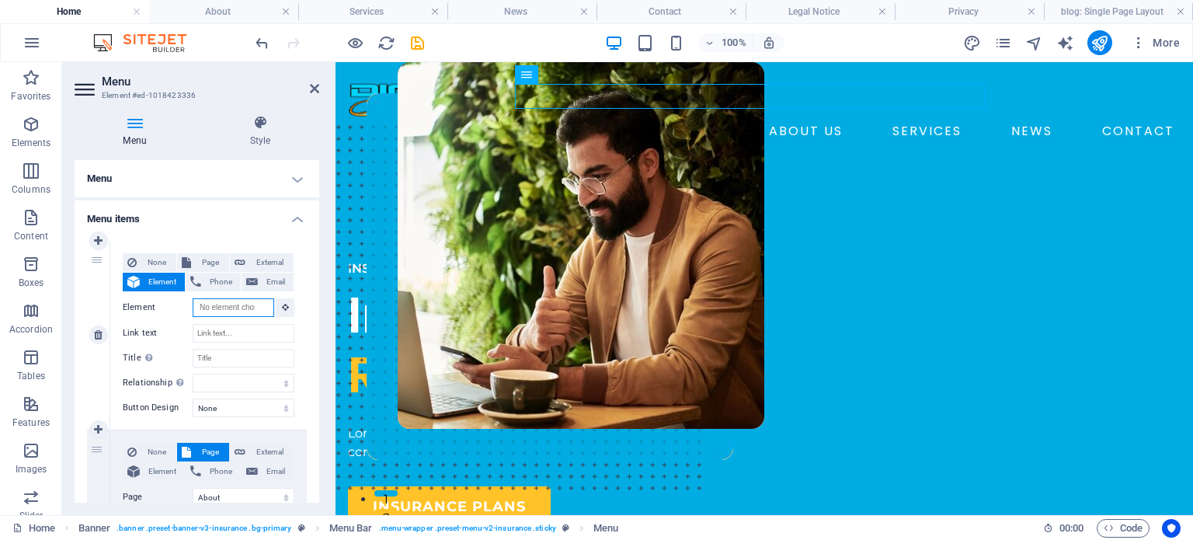
click at [232, 307] on input "Element" at bounding box center [234, 307] width 82 height 19
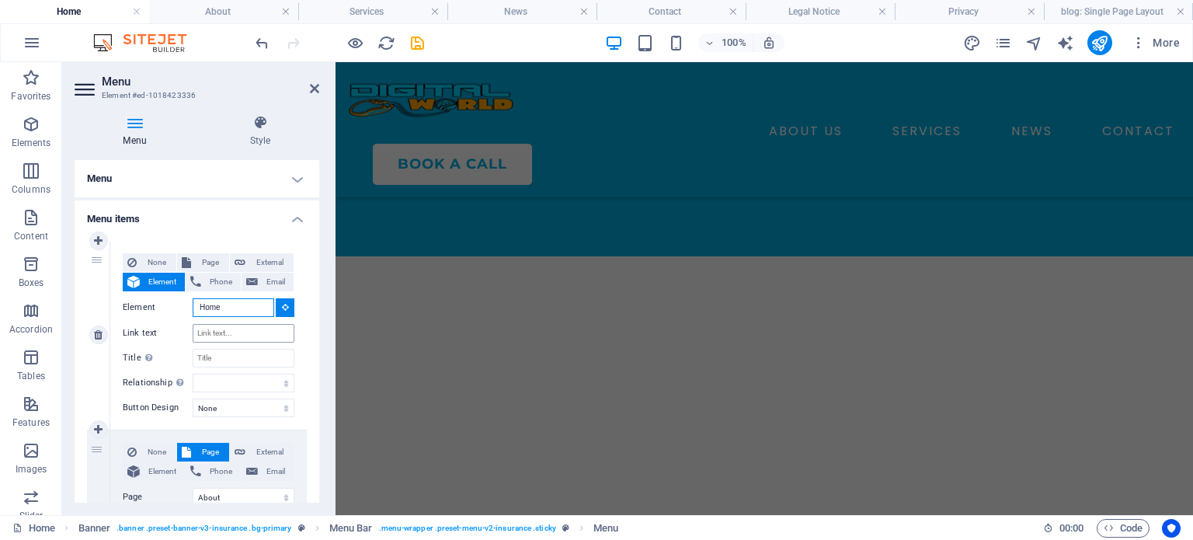
scroll to position [3337, 0]
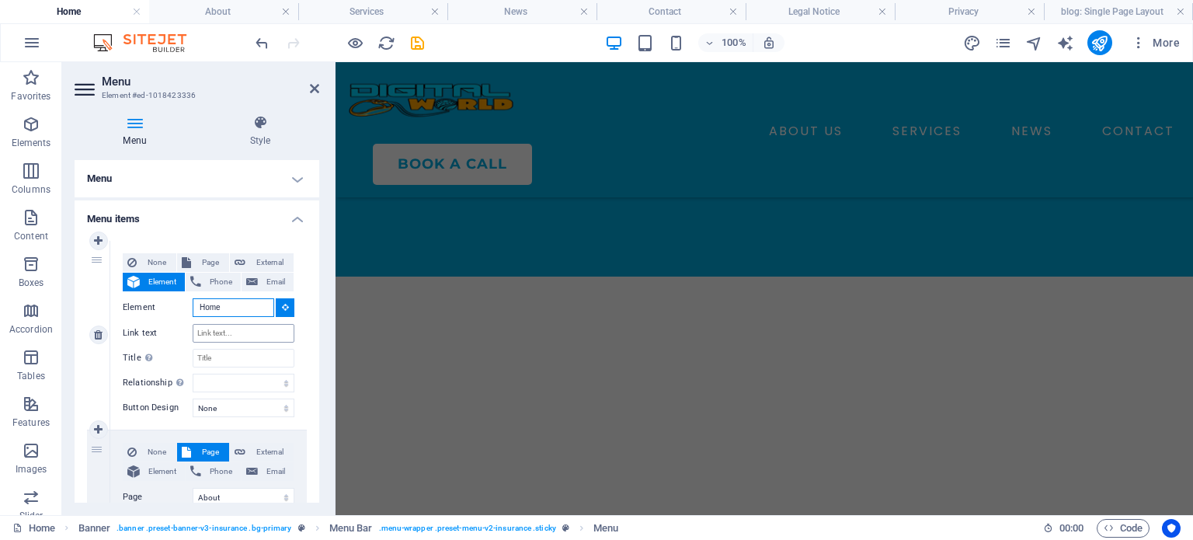
type input "Home"
click at [211, 332] on input "Link text" at bounding box center [244, 333] width 102 height 19
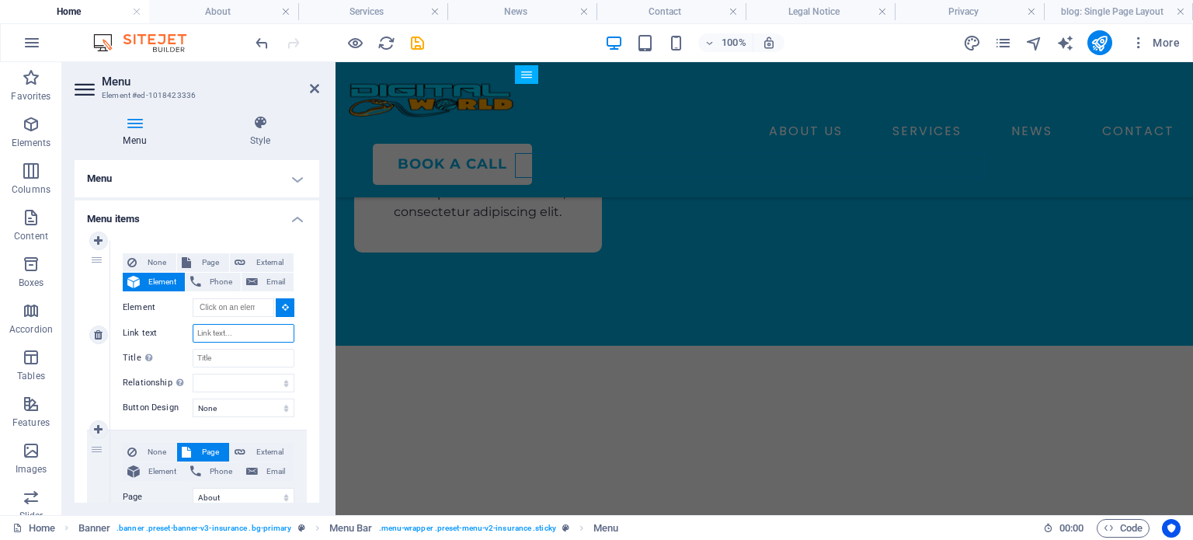
type input "ABOUT US"
select select
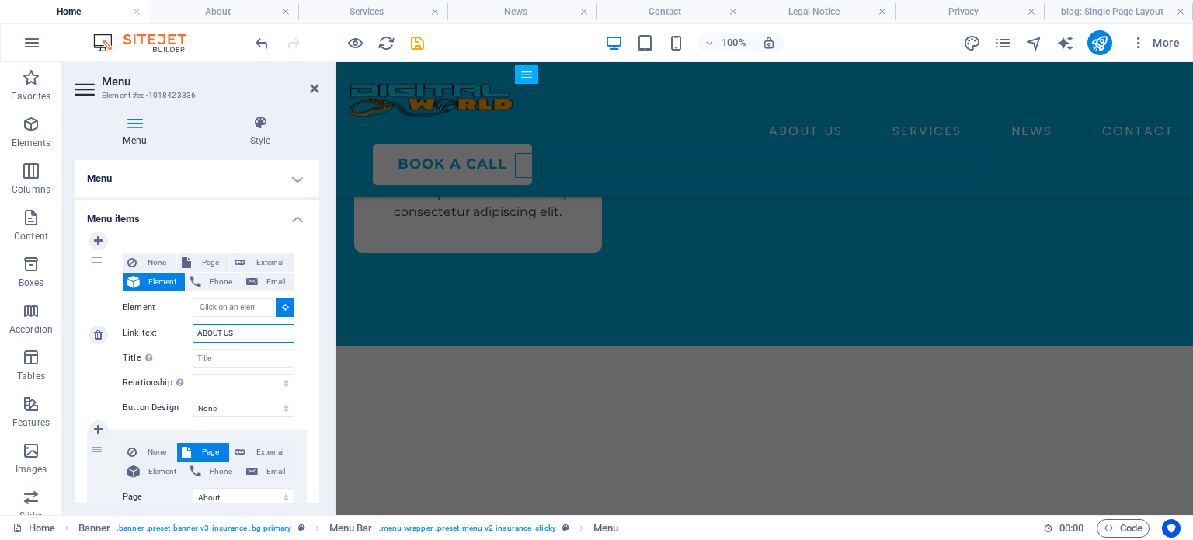
select select
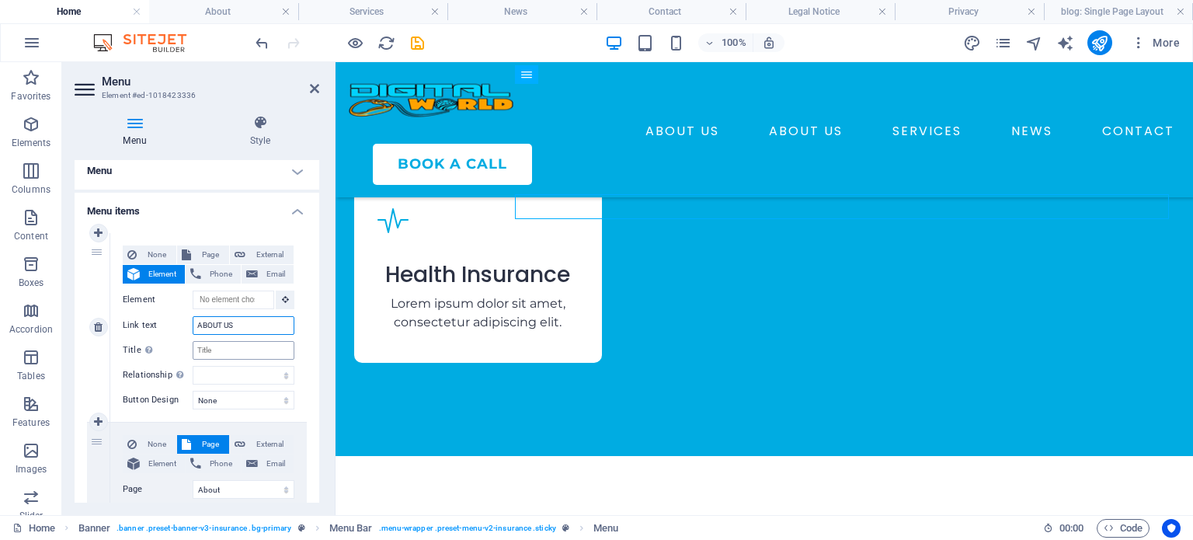
scroll to position [0, 0]
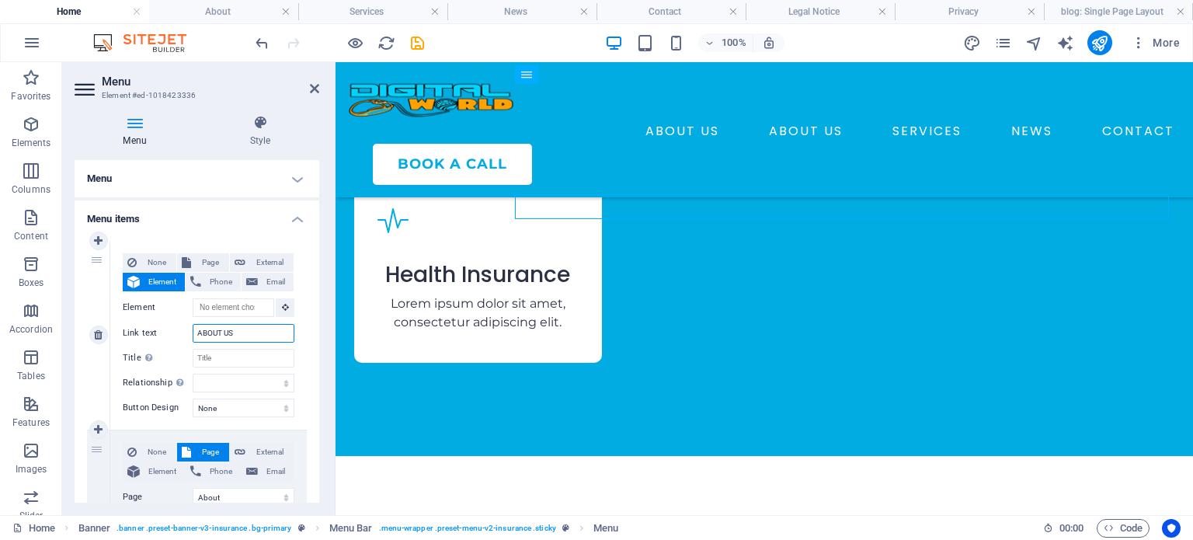
drag, startPoint x: 246, startPoint y: 335, endPoint x: 145, endPoint y: 336, distance: 100.9
click at [145, 336] on div "Link text ABOUT US" at bounding box center [209, 333] width 172 height 19
type input "HOME"
select select
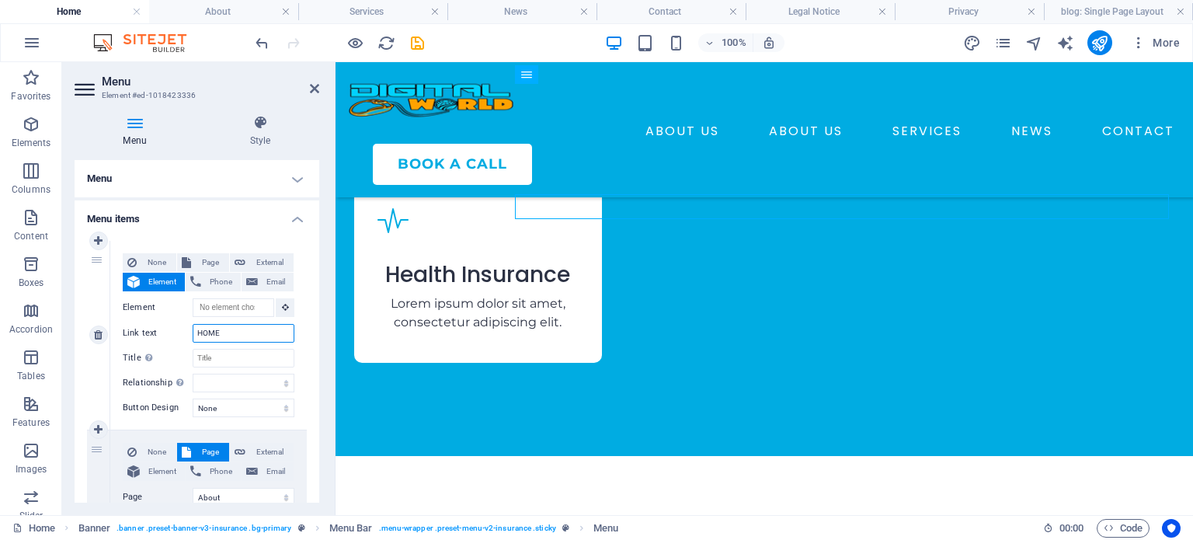
select select
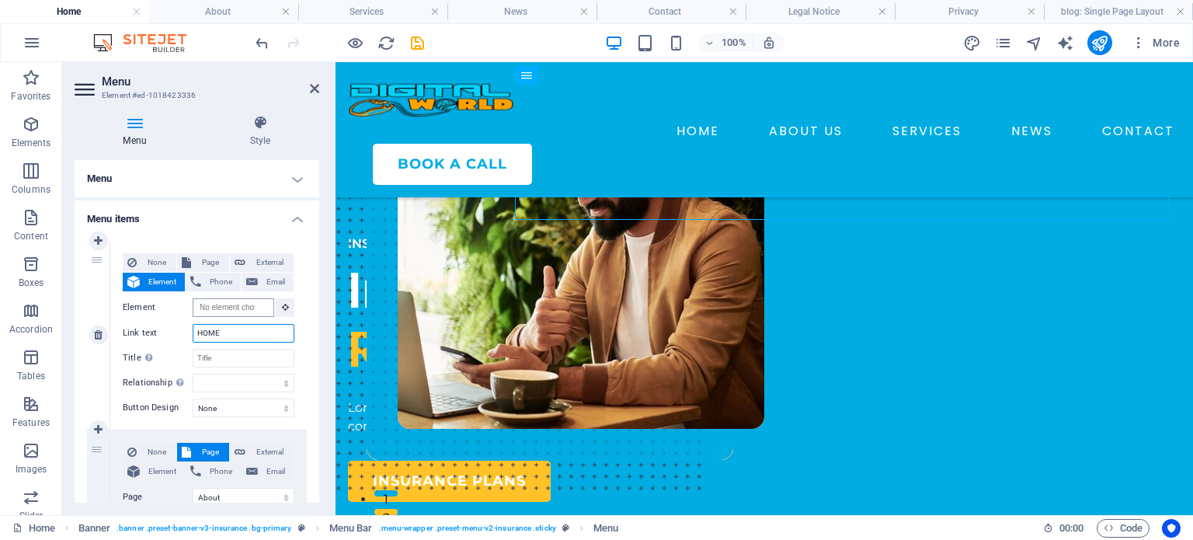
type input "HOME"
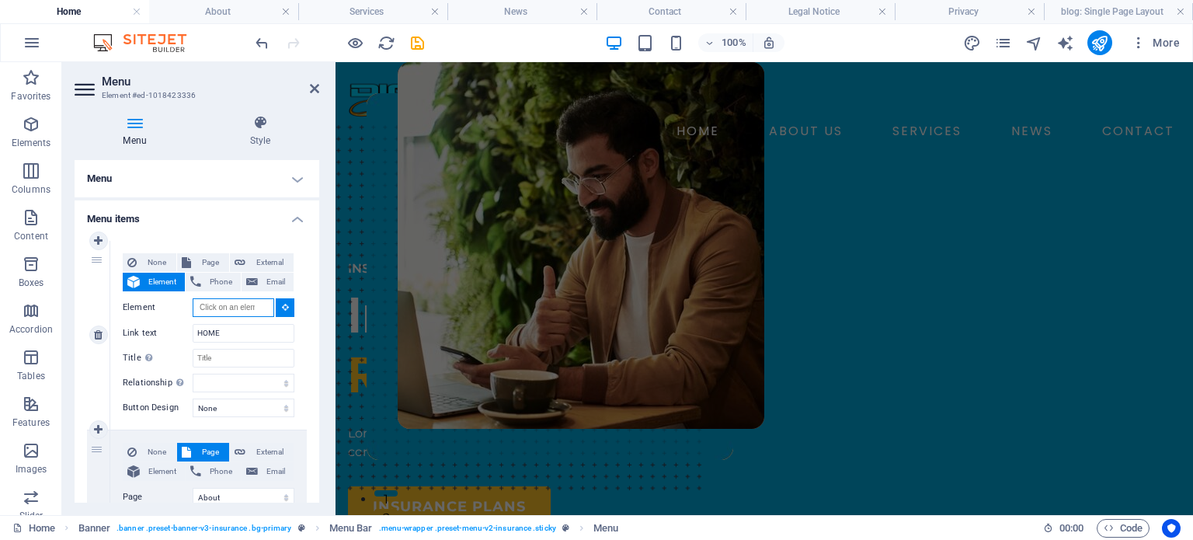
click at [232, 307] on input "Element" at bounding box center [234, 307] width 82 height 19
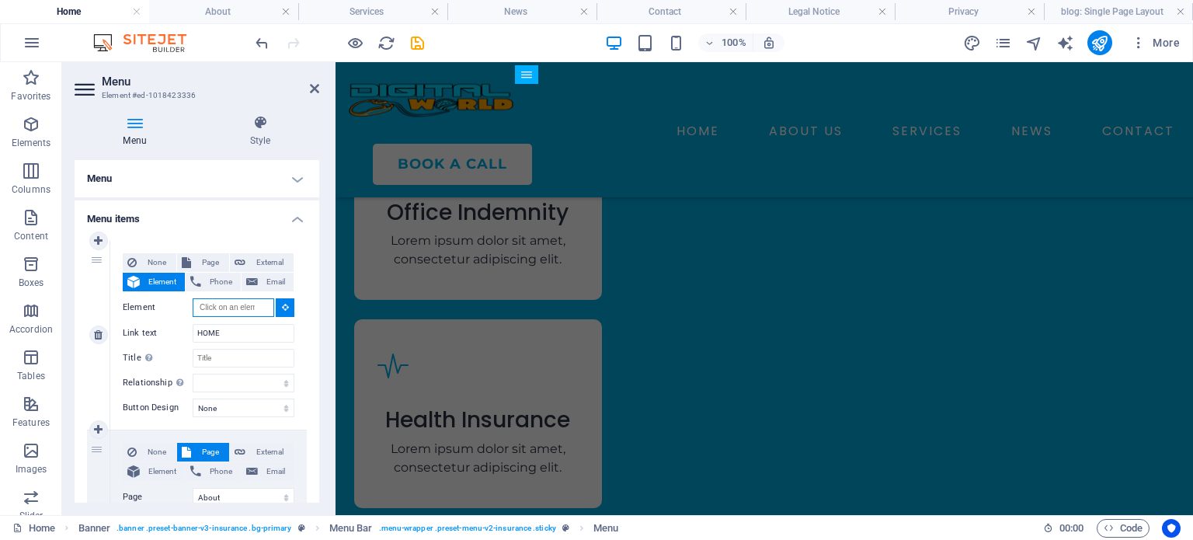
scroll to position [2979, 0]
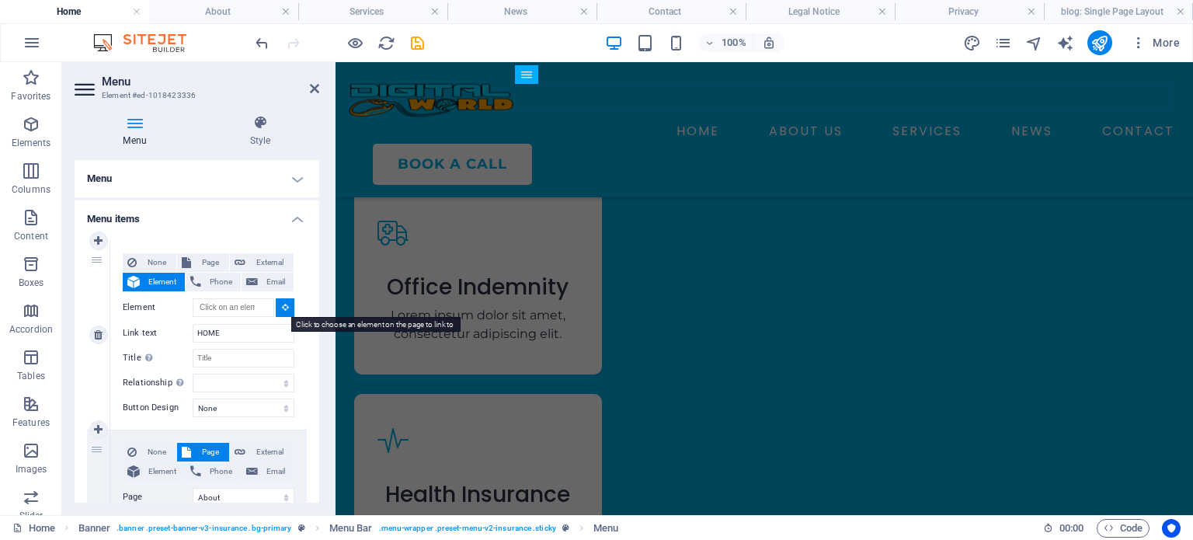
click at [286, 307] on button at bounding box center [285, 307] width 19 height 19
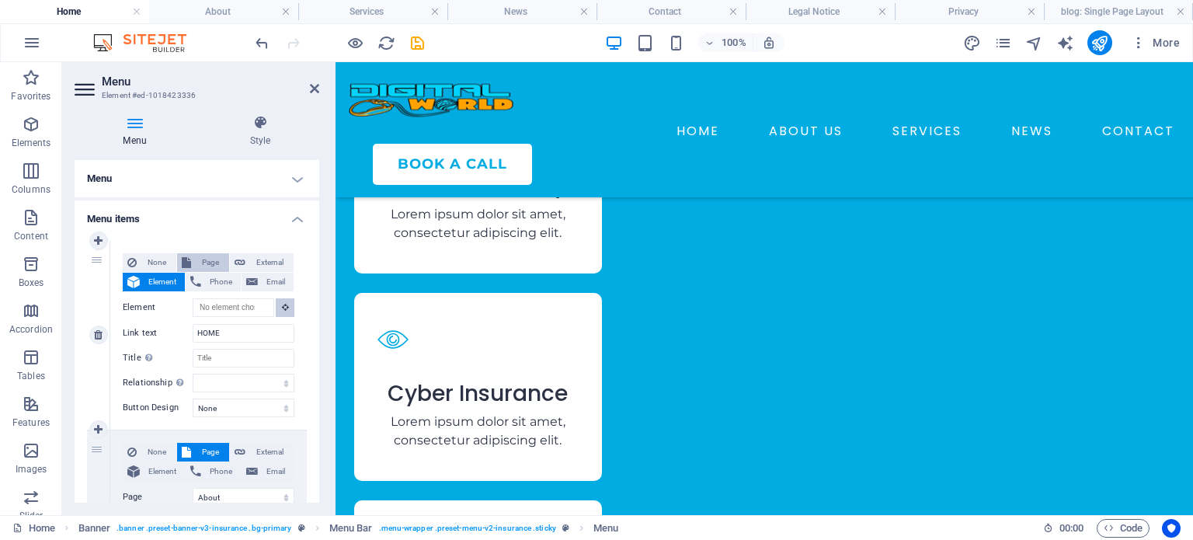
scroll to position [2870, 0]
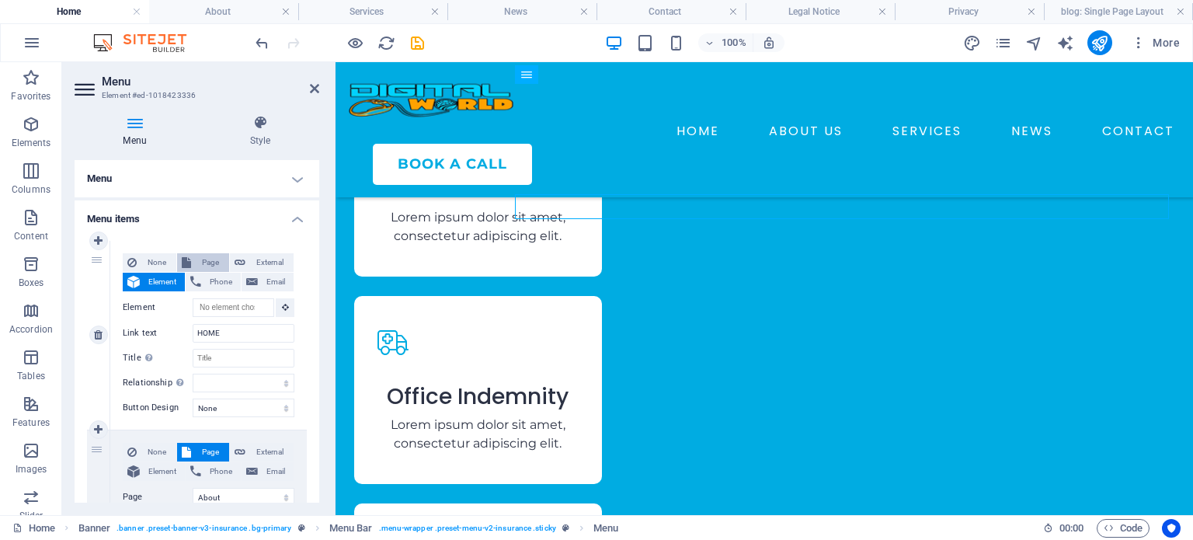
click at [204, 261] on span "Page" at bounding box center [210, 262] width 29 height 19
select select
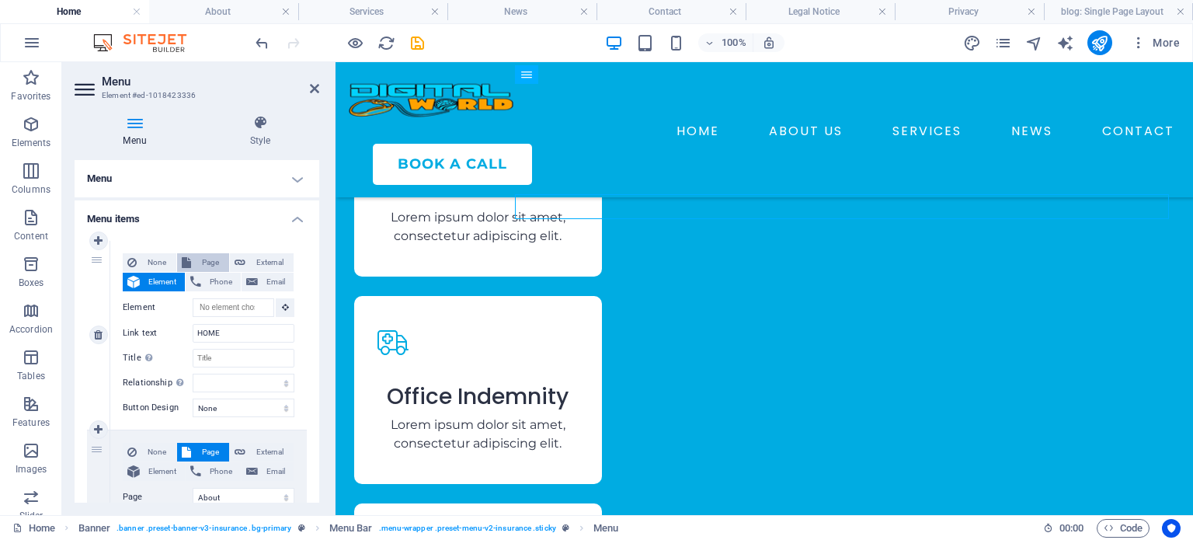
select select
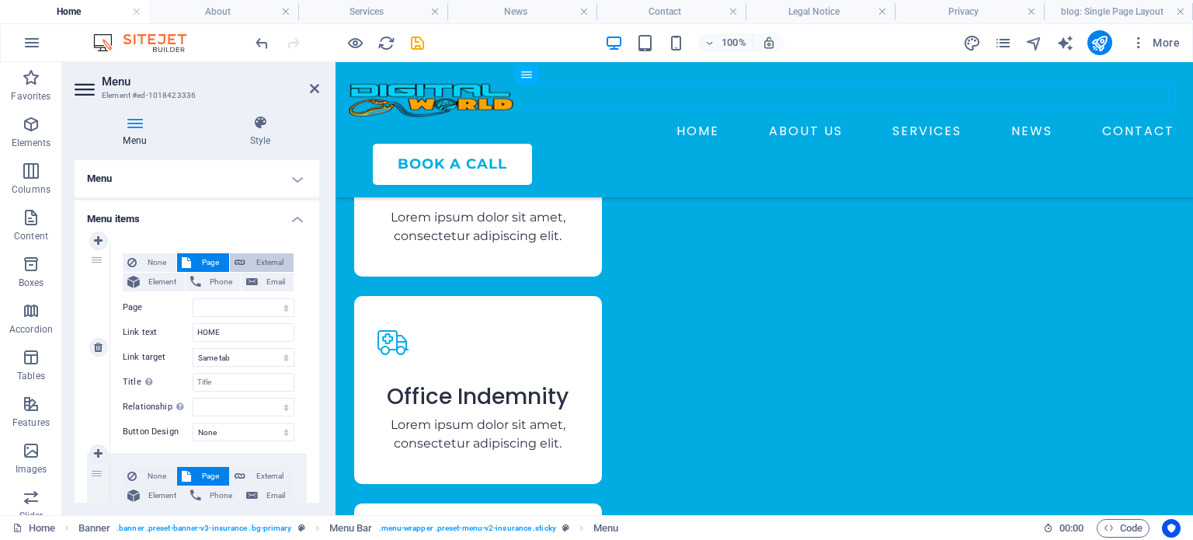
click at [263, 261] on span "External" at bounding box center [269, 262] width 39 height 19
select select "blank"
select select
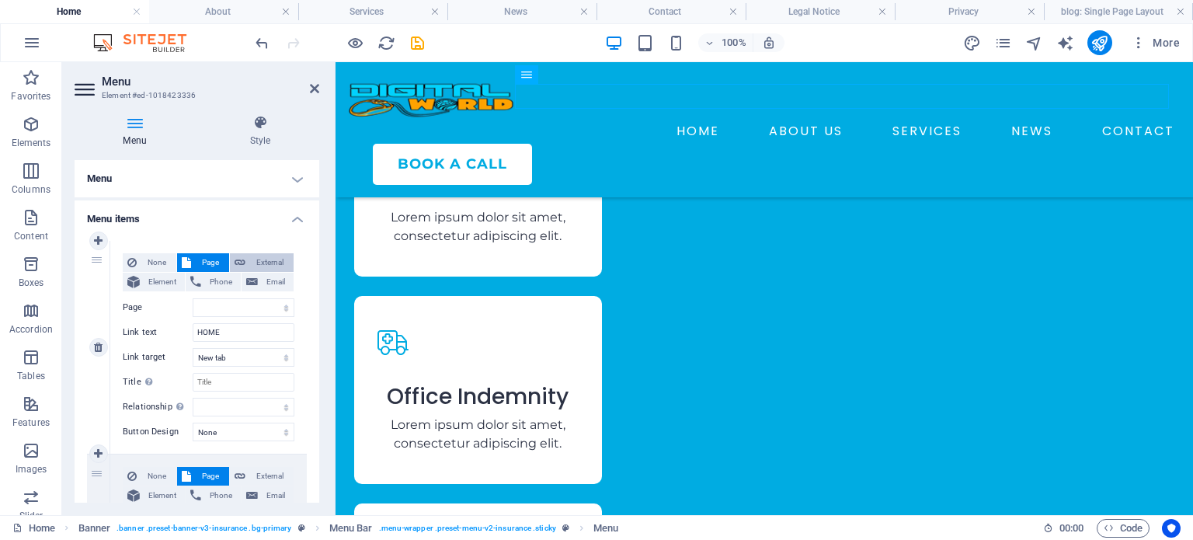
select select
click at [155, 262] on span "None" at bounding box center [156, 262] width 30 height 19
select select
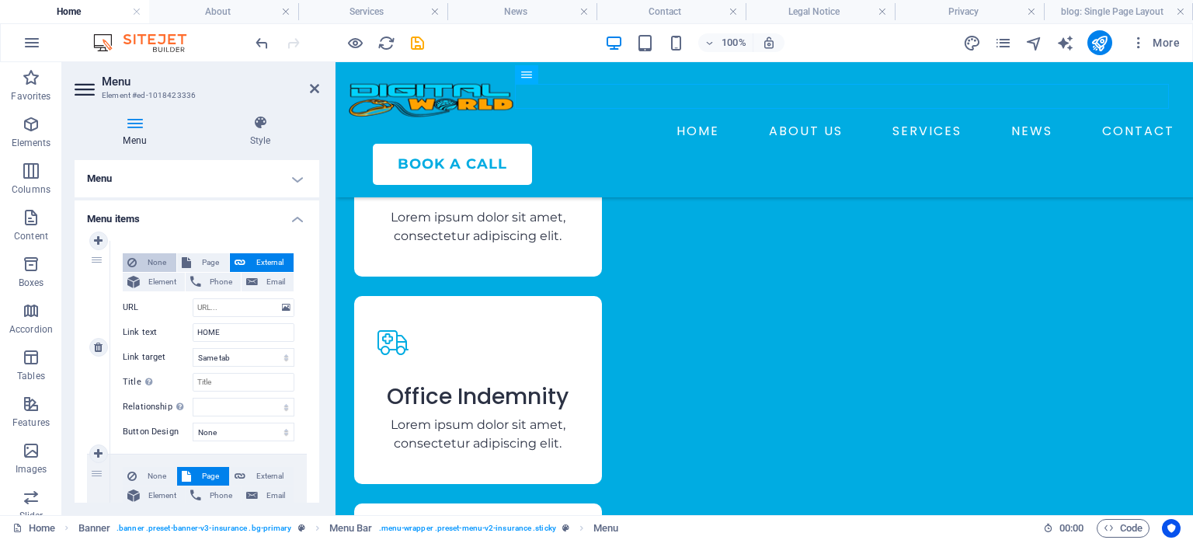
select select
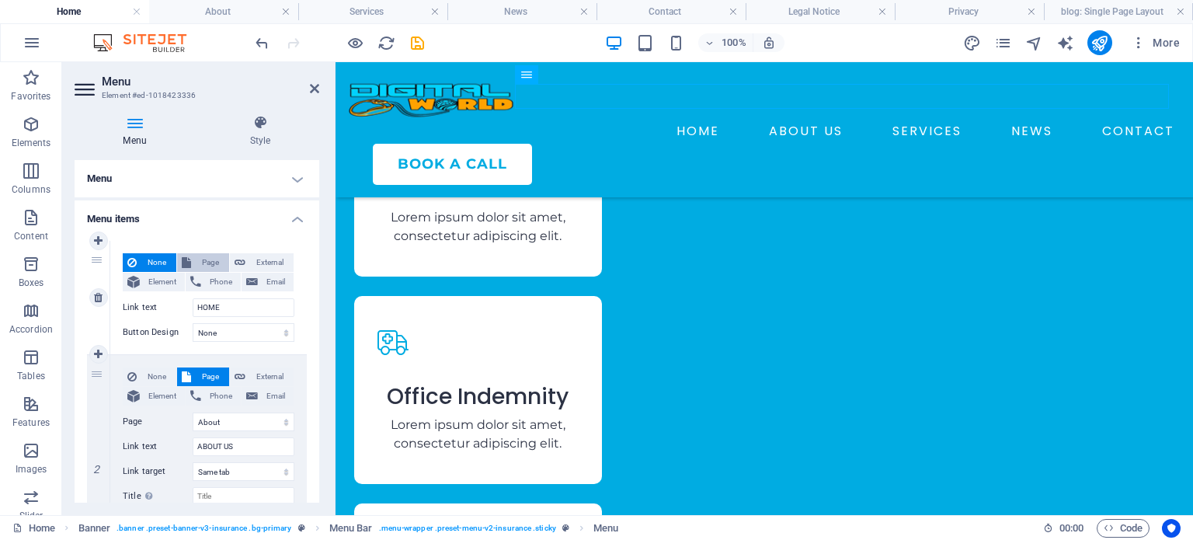
click at [188, 262] on icon at bounding box center [186, 262] width 9 height 19
select select
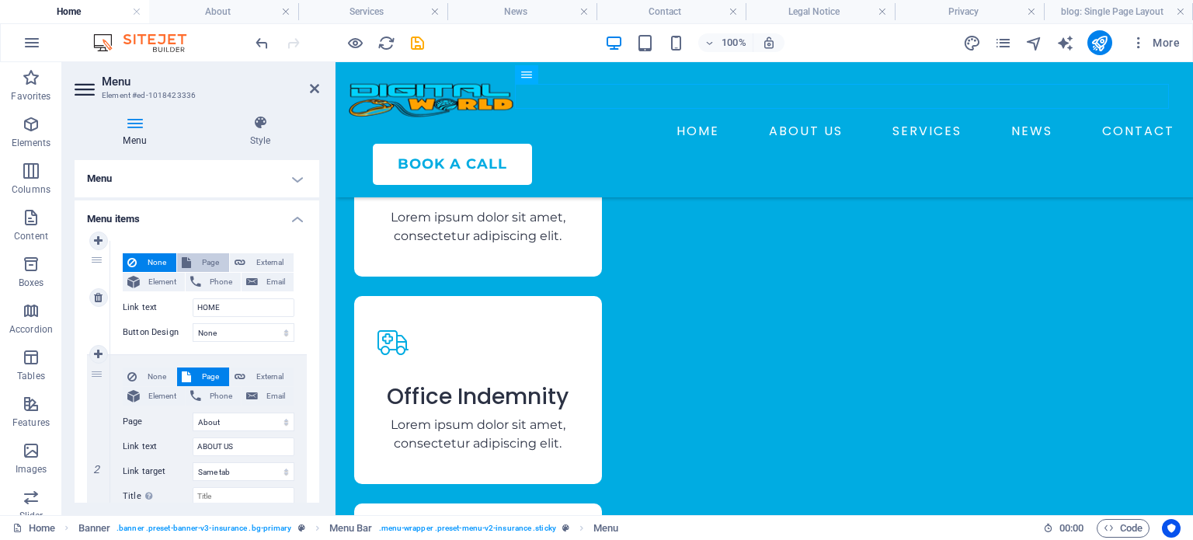
select select
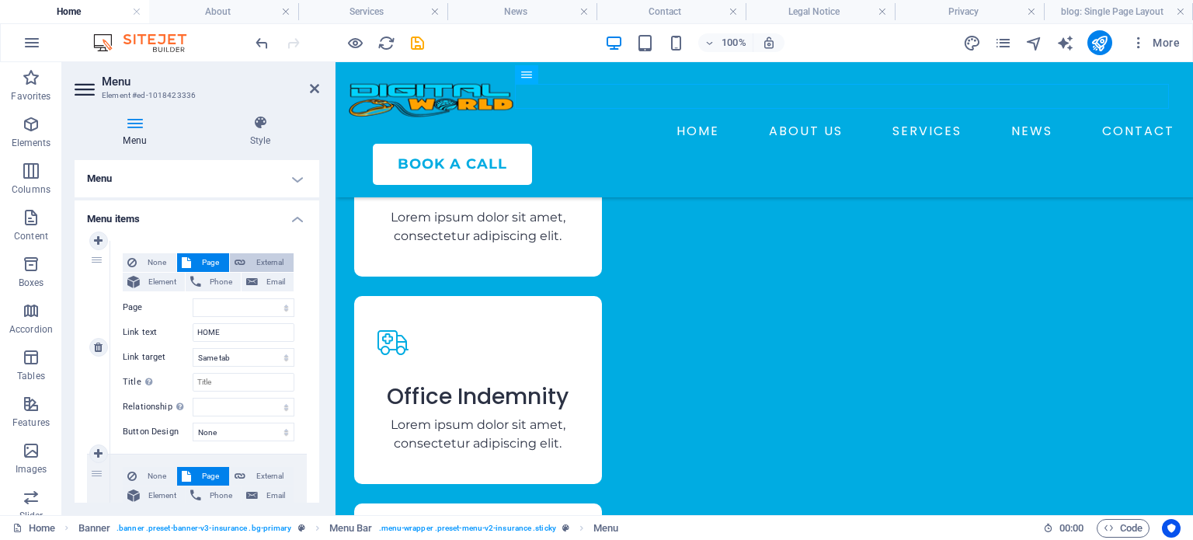
click at [264, 262] on span "External" at bounding box center [269, 262] width 39 height 19
select select "blank"
select select
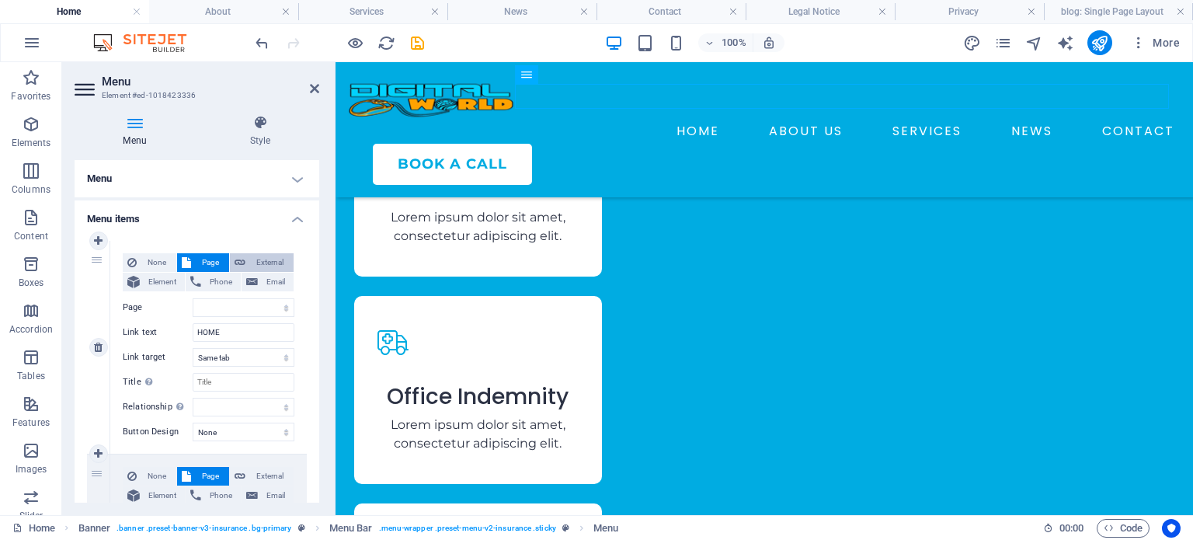
select select
click at [266, 278] on span "Email" at bounding box center [275, 282] width 26 height 19
select select
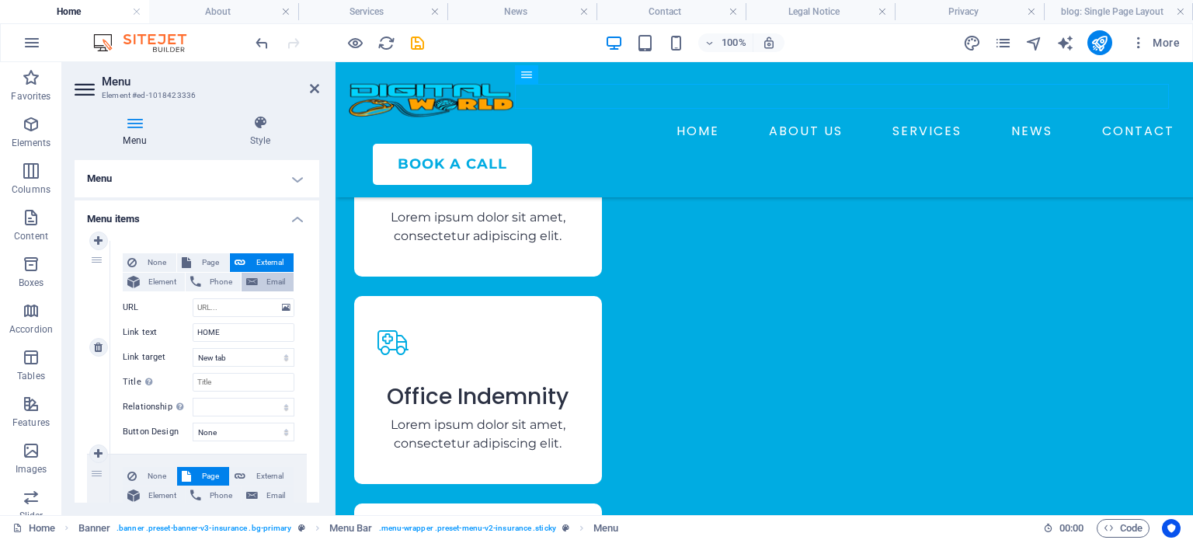
select select
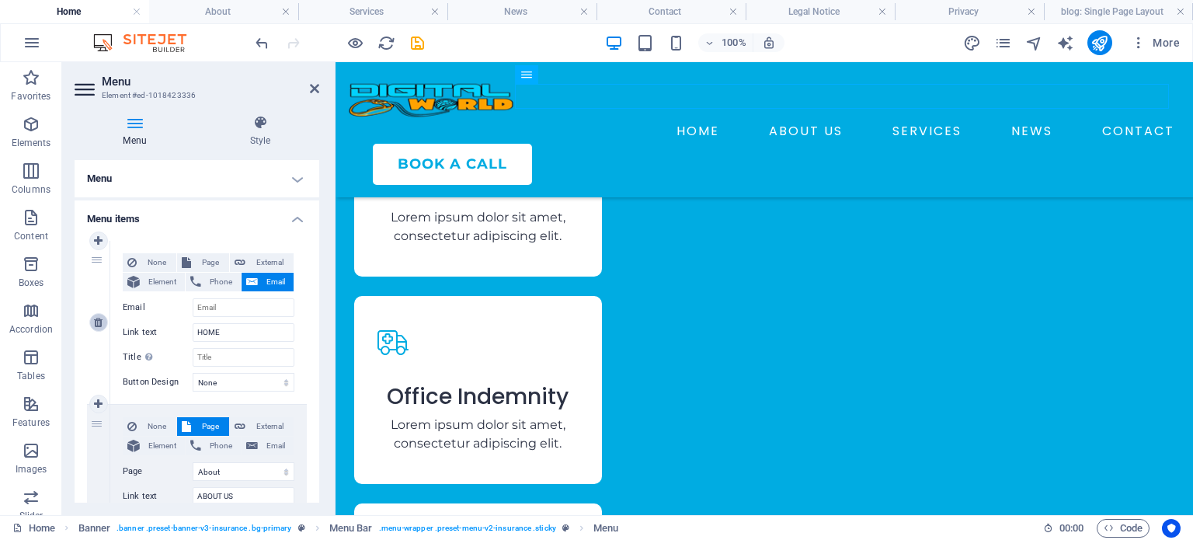
click at [95, 321] on icon at bounding box center [98, 322] width 9 height 11
select select "1"
type input "ABOUT US"
select select
select select "2"
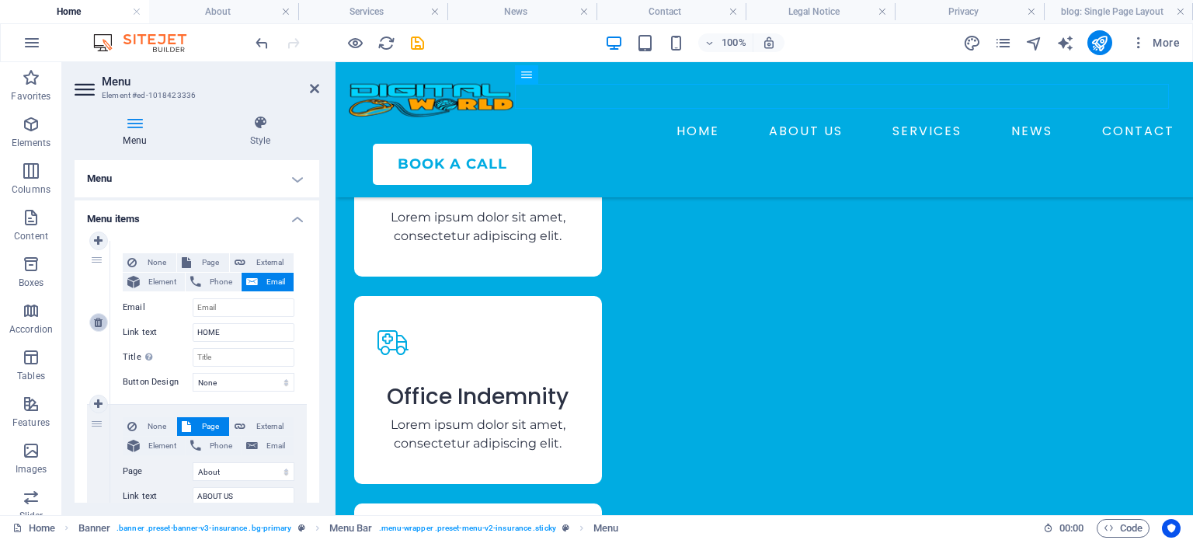
type input "SERVICES"
select select
select select "3"
type input "NEWS"
select select
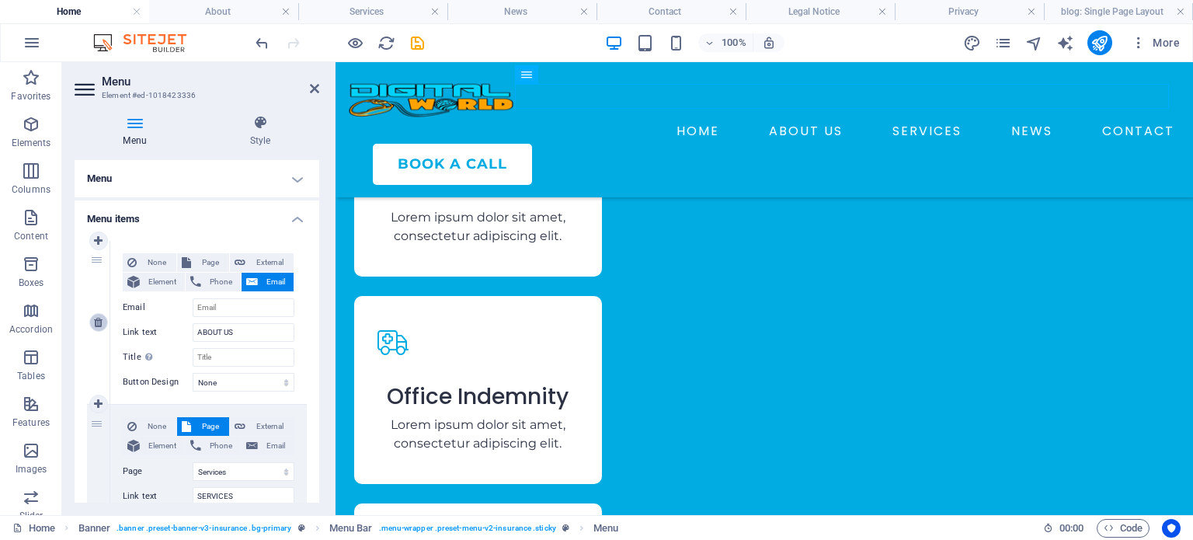
select select "4"
type input "CONTACT"
select select
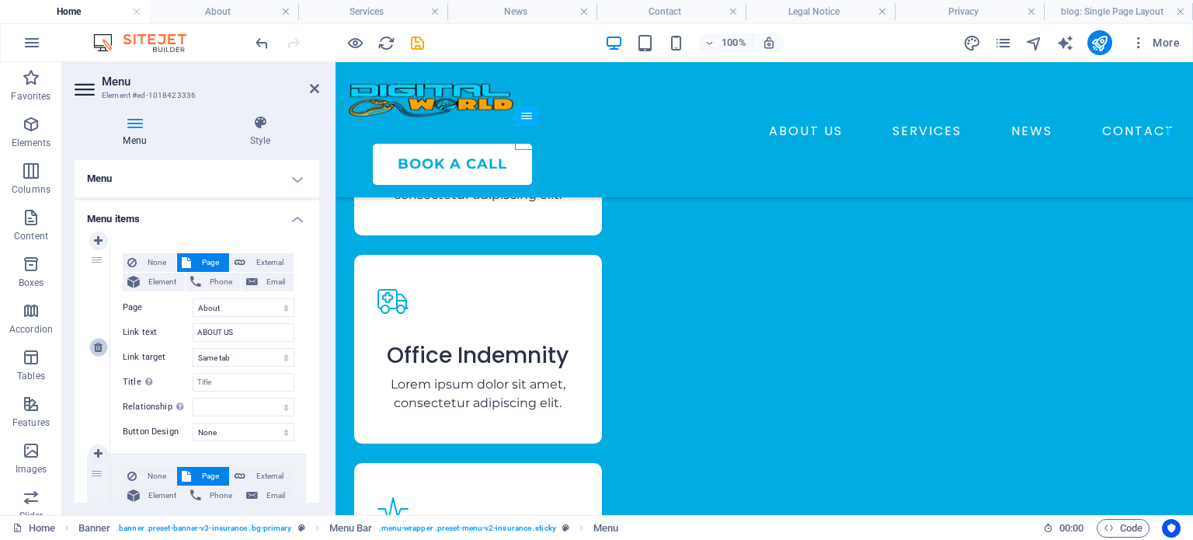
scroll to position [2829, 0]
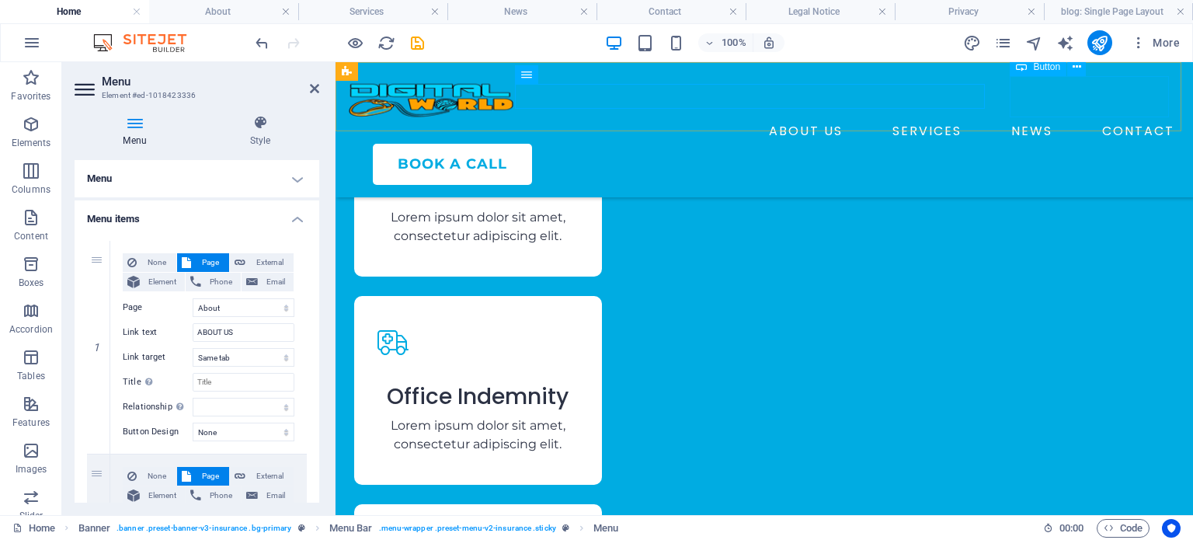
click at [1044, 144] on div "BOOK A CALL" at bounding box center [777, 164] width 808 height 41
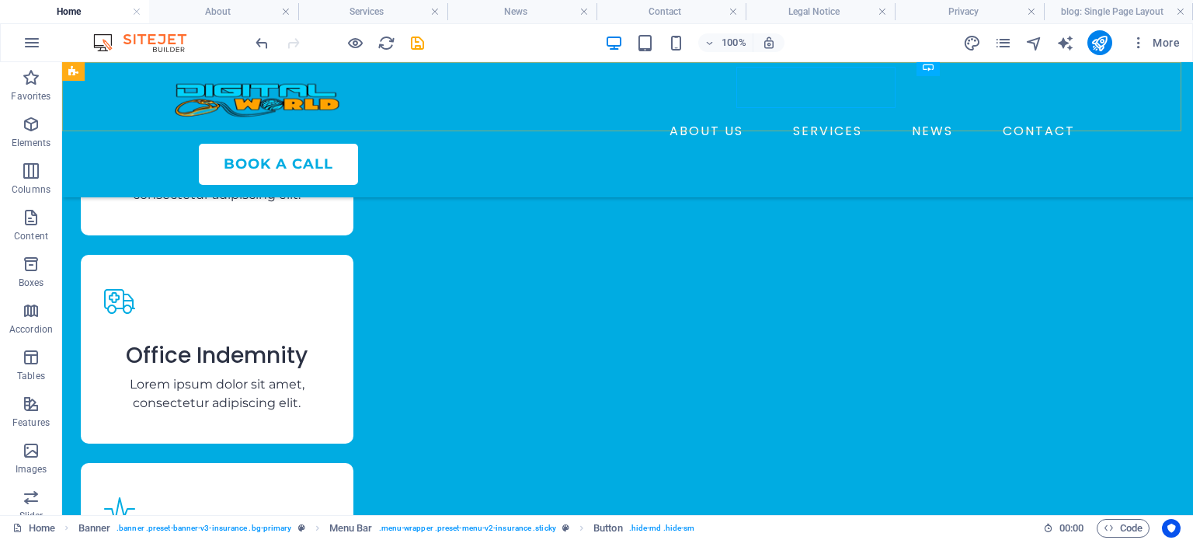
scroll to position [2838, 0]
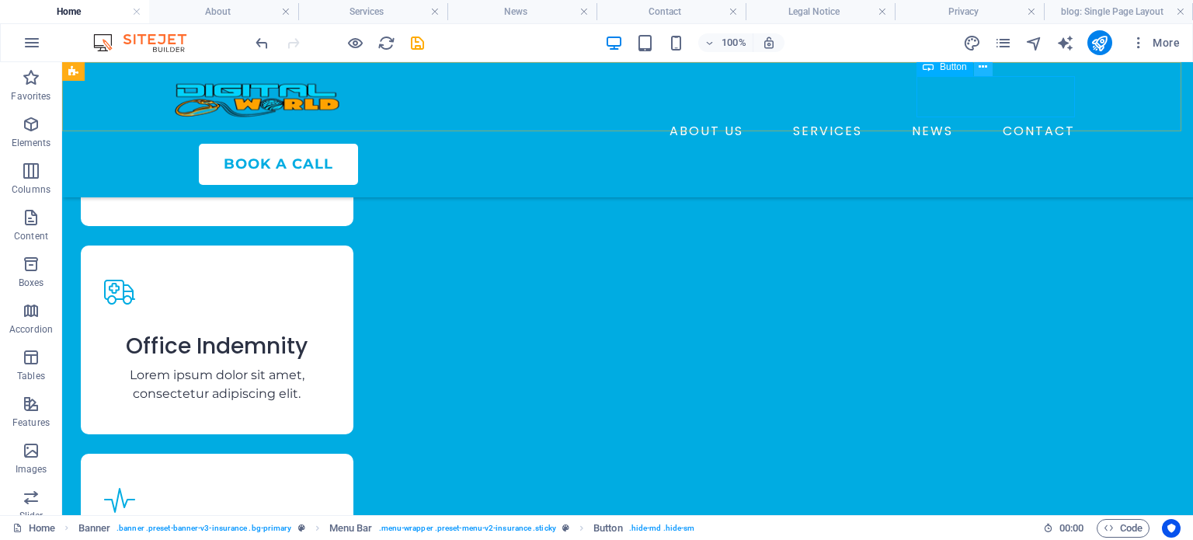
click at [980, 67] on icon at bounding box center [982, 67] width 9 height 16
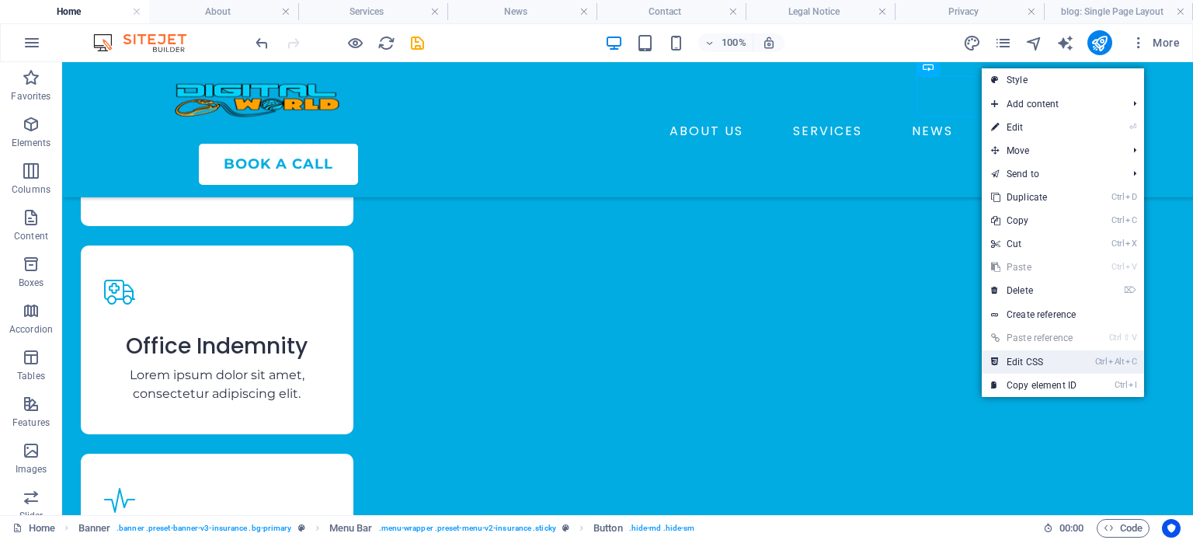
click at [1040, 357] on link "Ctrl Alt C Edit CSS" at bounding box center [1033, 361] width 104 height 23
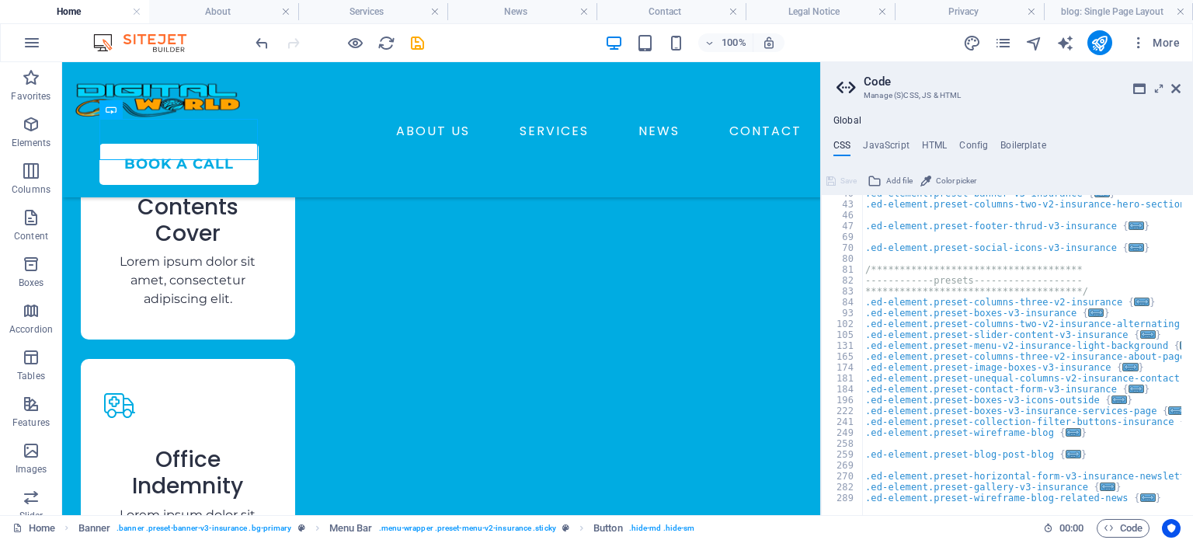
scroll to position [0, 0]
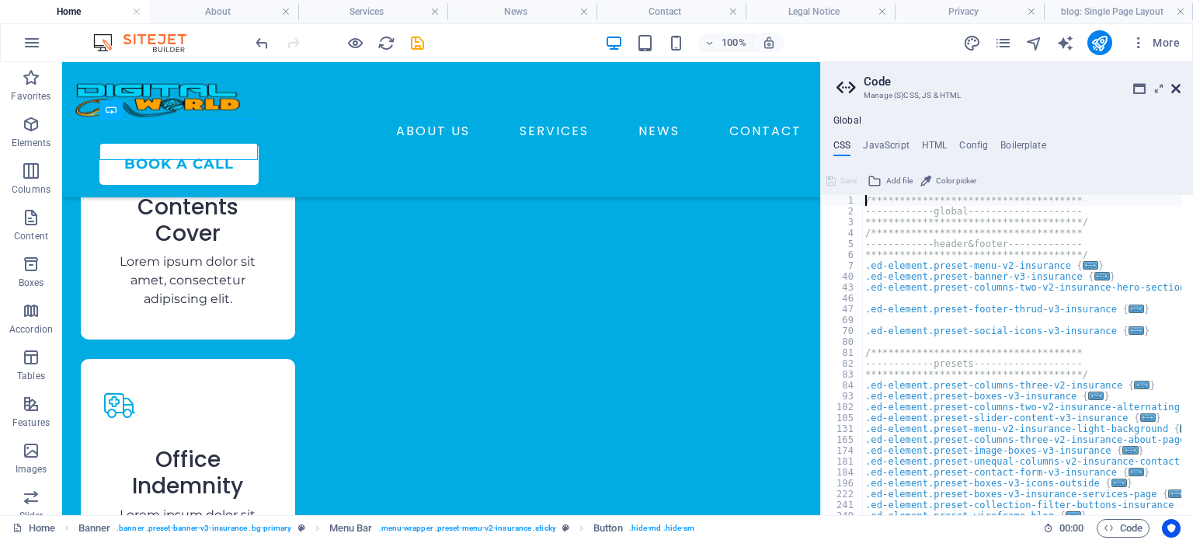
click at [1172, 89] on icon at bounding box center [1175, 88] width 9 height 12
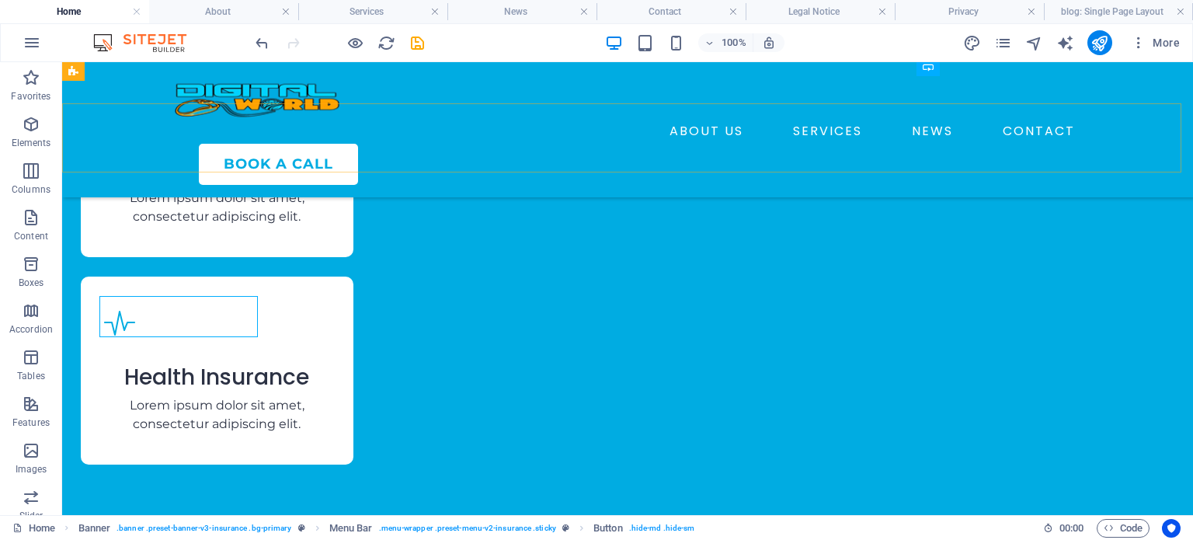
scroll to position [2838, 0]
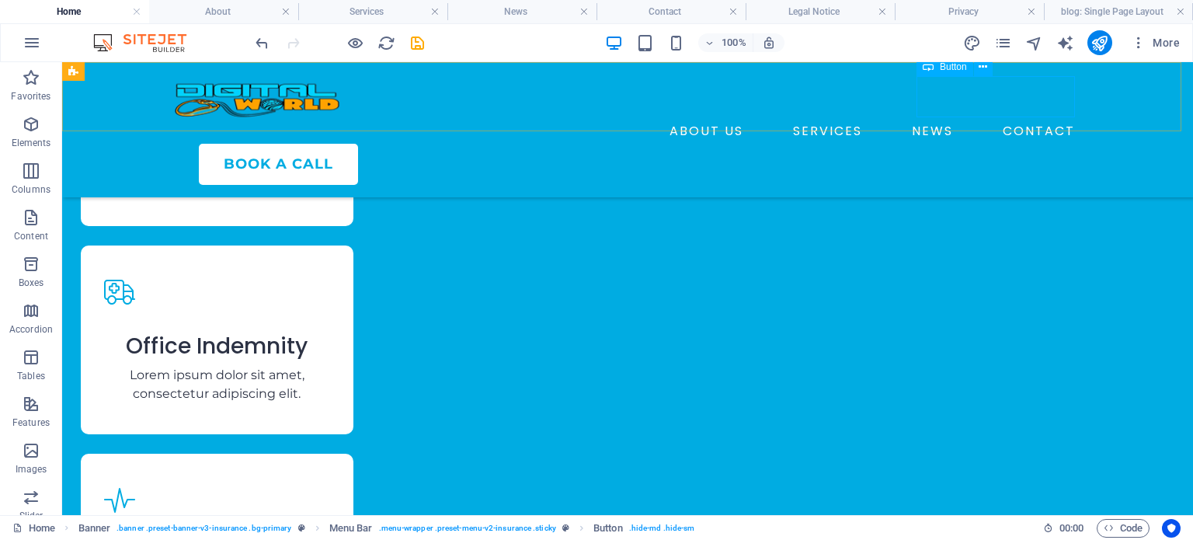
click at [1009, 144] on div "BOOK A CALL" at bounding box center [640, 164] width 882 height 41
click at [982, 63] on icon at bounding box center [982, 67] width 9 height 16
click at [984, 69] on icon at bounding box center [982, 67] width 9 height 16
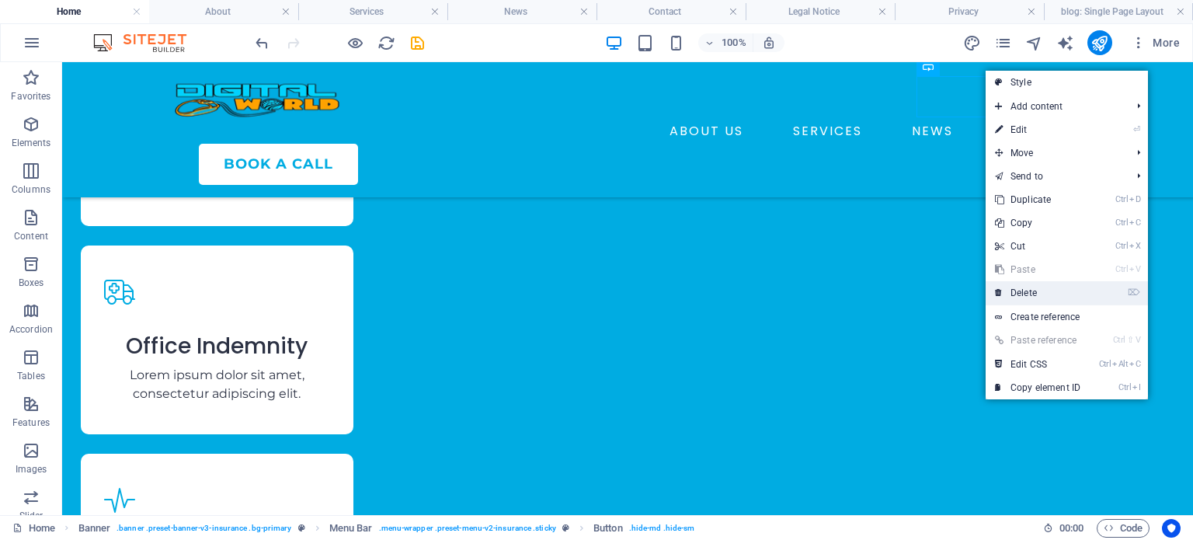
click at [1026, 293] on link "⌦ Delete" at bounding box center [1037, 292] width 104 height 23
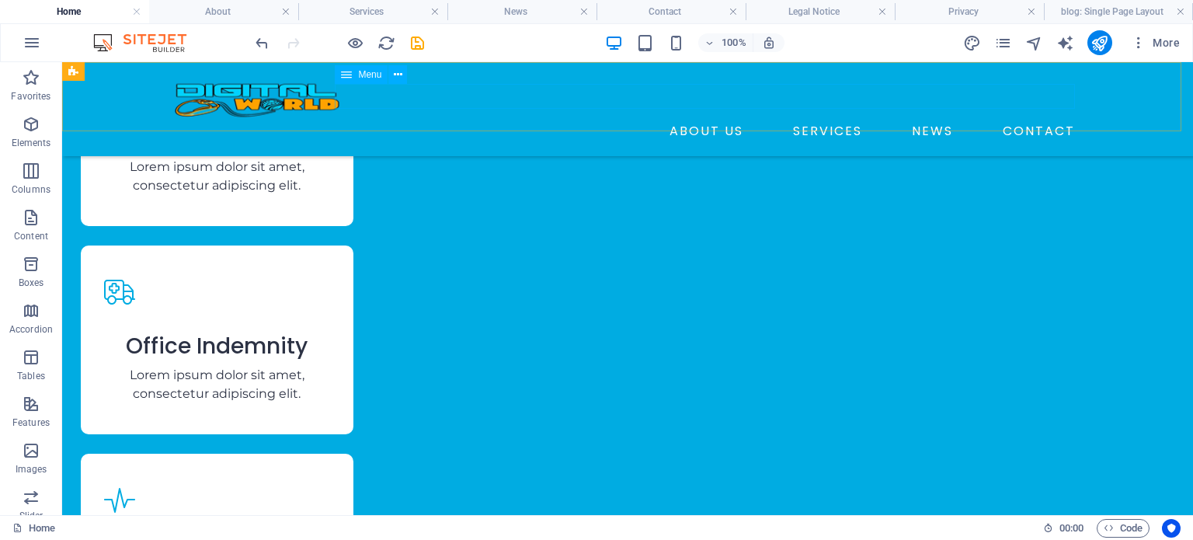
click at [696, 119] on nav "ABOUT US SERVICES NEWS CONTACT" at bounding box center [627, 131] width 907 height 25
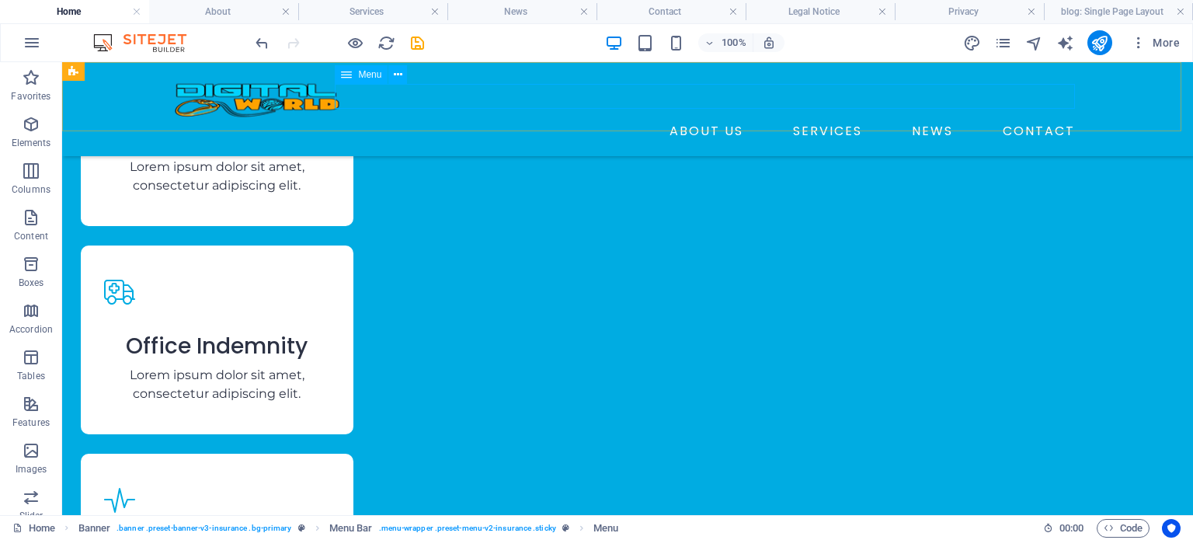
click at [354, 78] on div "Menu" at bounding box center [361, 74] width 53 height 19
click at [395, 71] on icon at bounding box center [398, 75] width 9 height 16
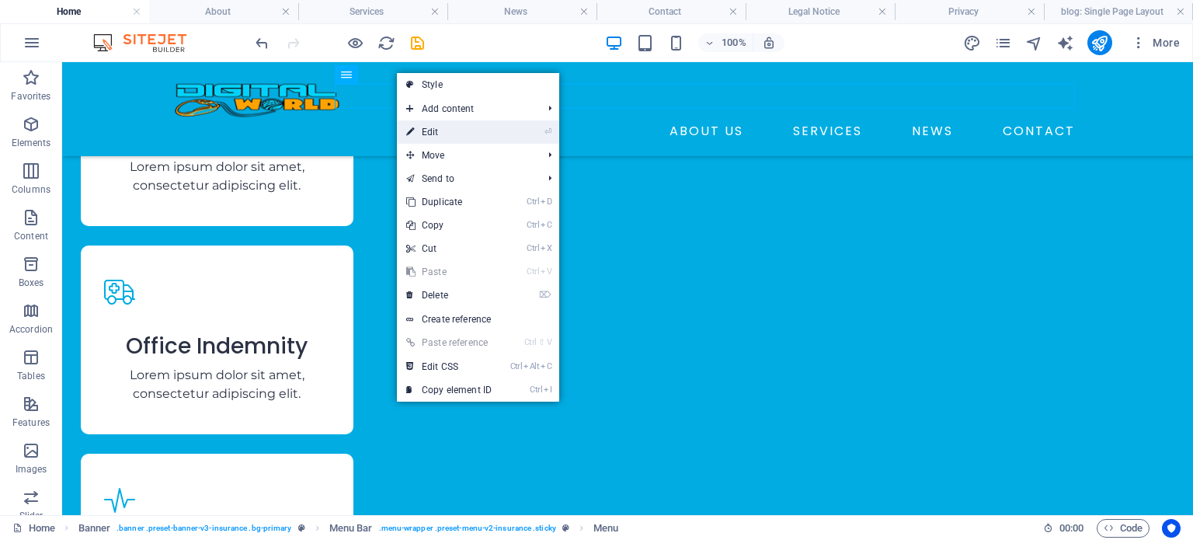
click at [443, 131] on link "⏎ Edit" at bounding box center [449, 131] width 104 height 23
select select "1"
select select
select select "2"
select select
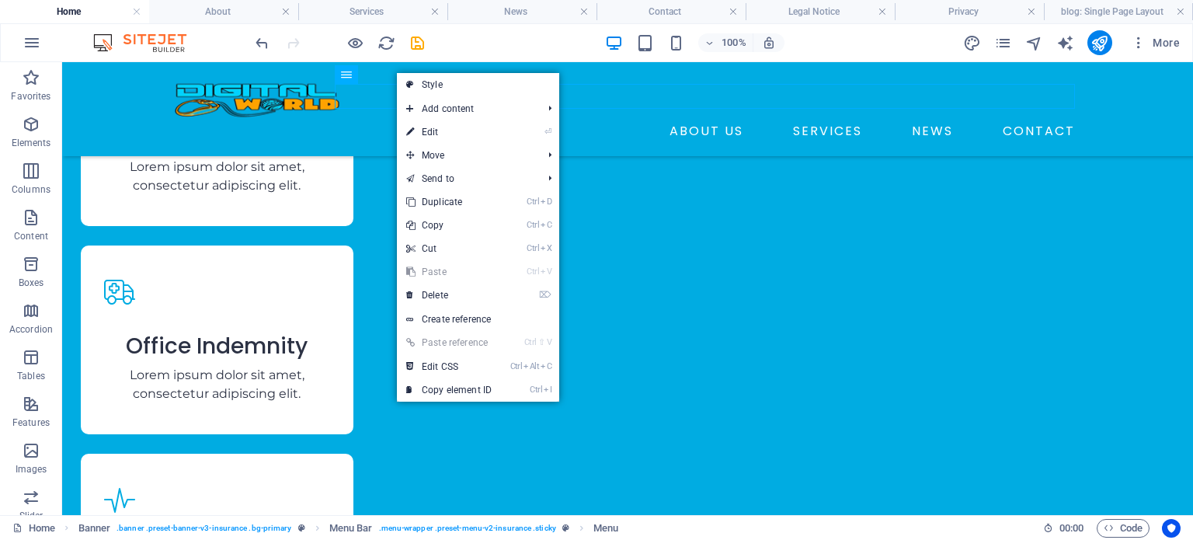
select select "3"
select select
select select "4"
select select
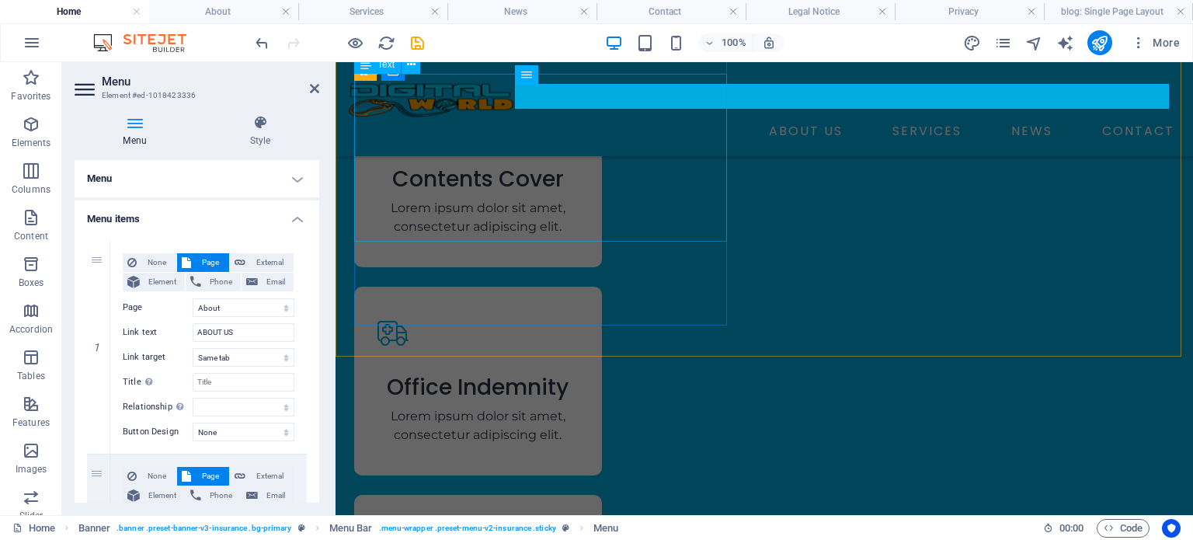
scroll to position [2829, 0]
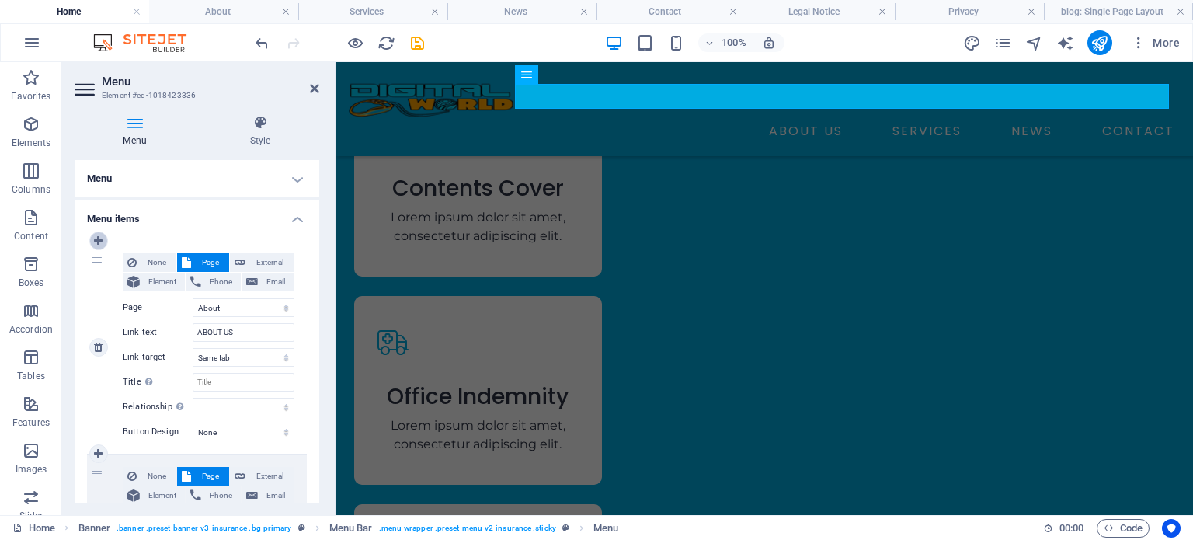
click at [97, 245] on icon at bounding box center [98, 240] width 9 height 11
select select
select select "1"
type input "ABOUT US"
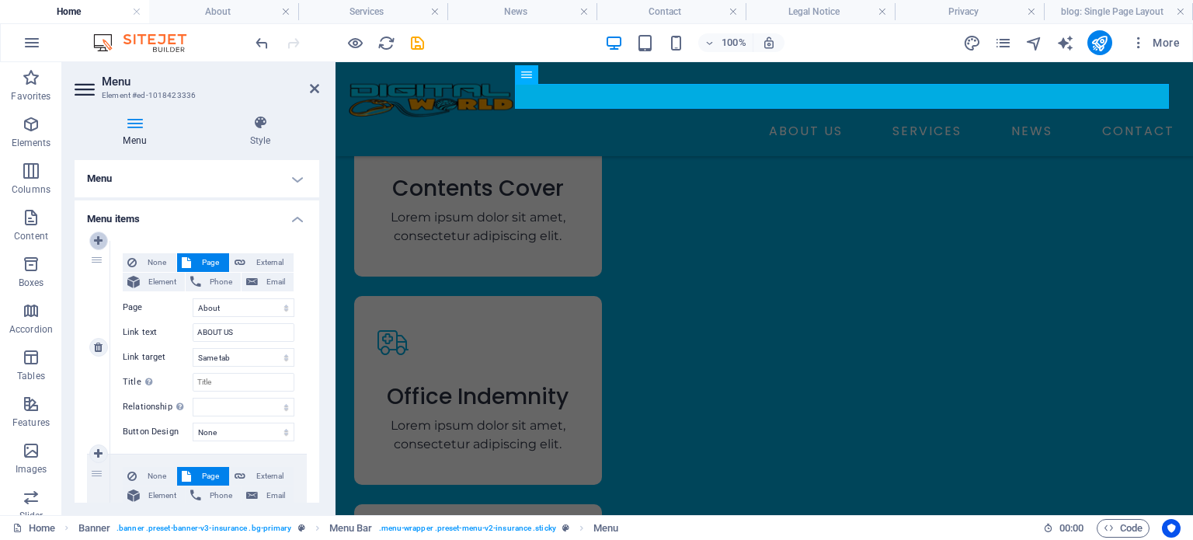
select select
select select "2"
type input "SERVICES"
select select
select select "3"
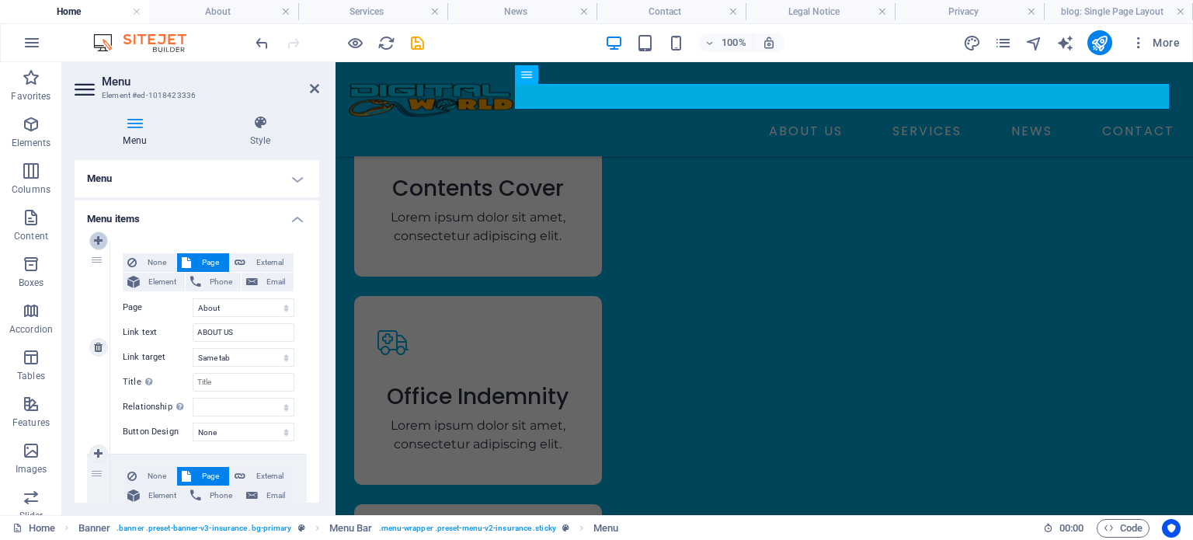
type input "NEWS"
select select
select select "4"
select select
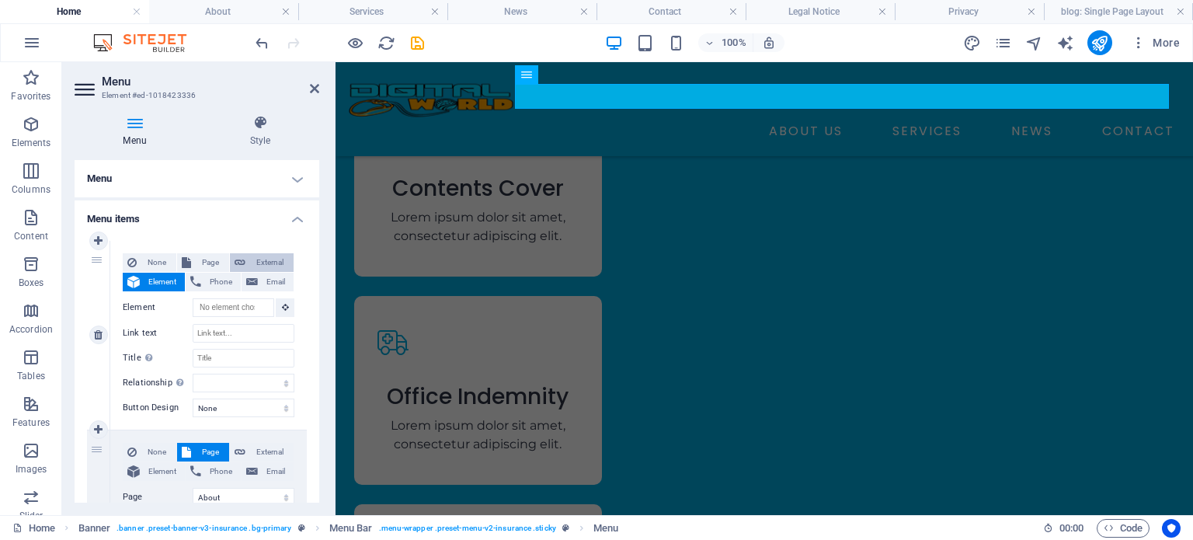
click at [255, 256] on span "External" at bounding box center [269, 262] width 39 height 19
select select "blank"
select select
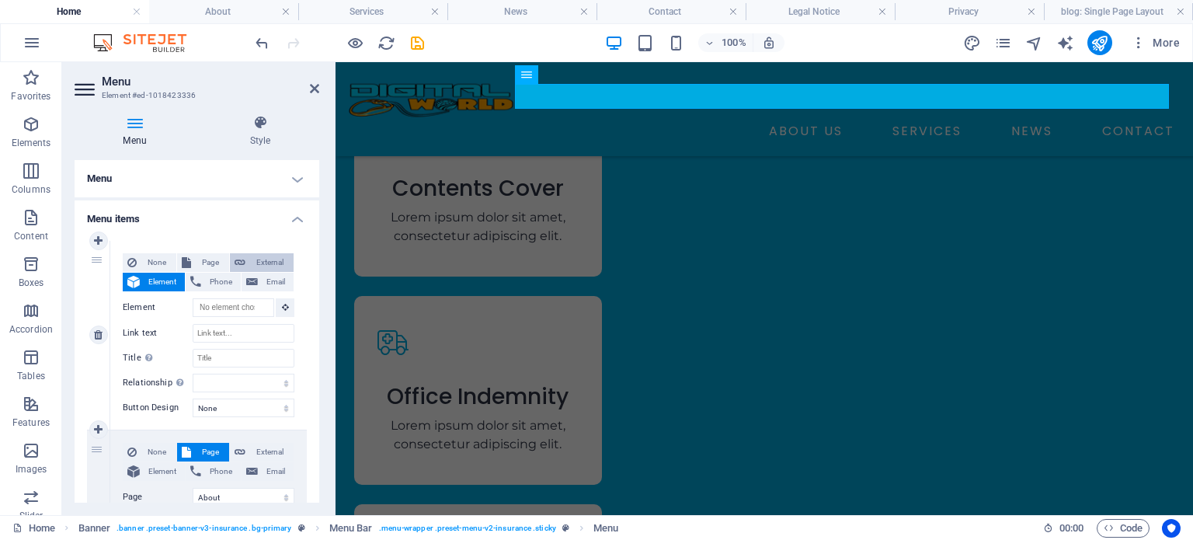
select select
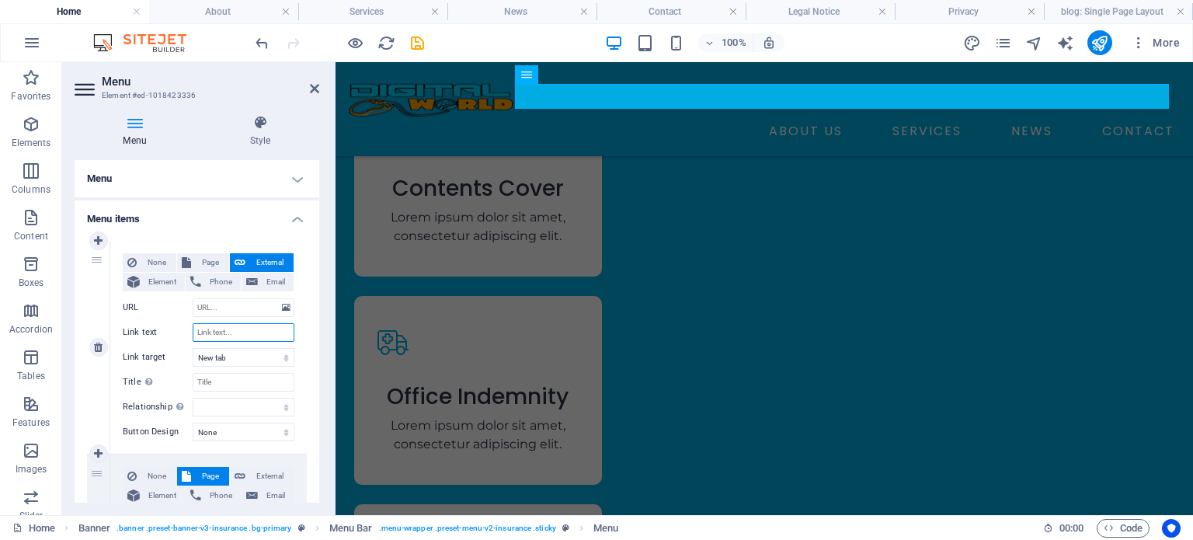
click at [218, 328] on input "Link text" at bounding box center [244, 332] width 102 height 19
type input "HOME"
select select
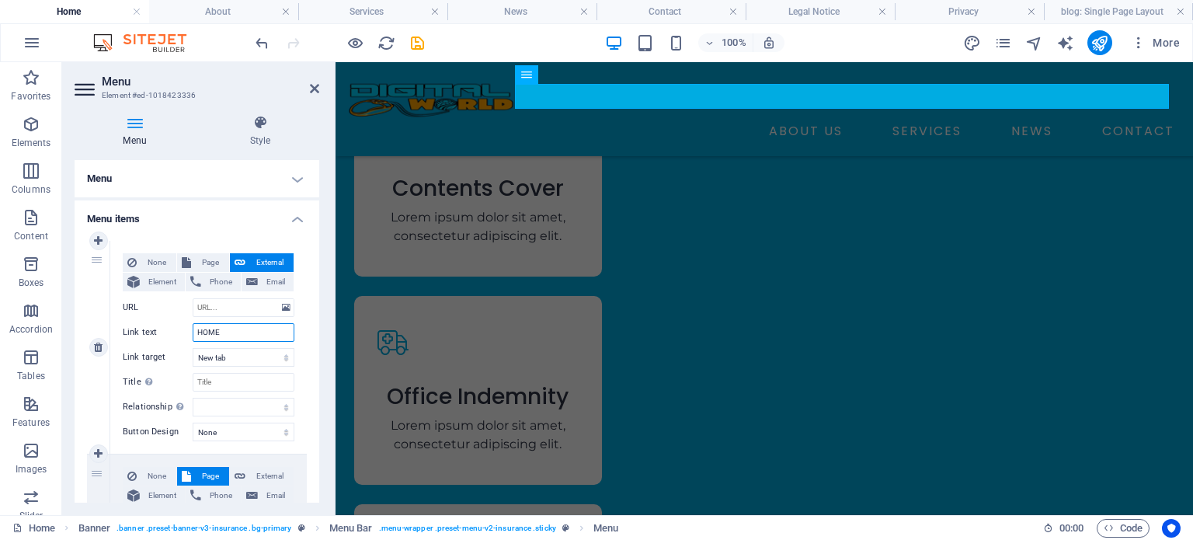
select select
type input "HOME"
click at [224, 305] on input "URL" at bounding box center [244, 307] width 102 height 19
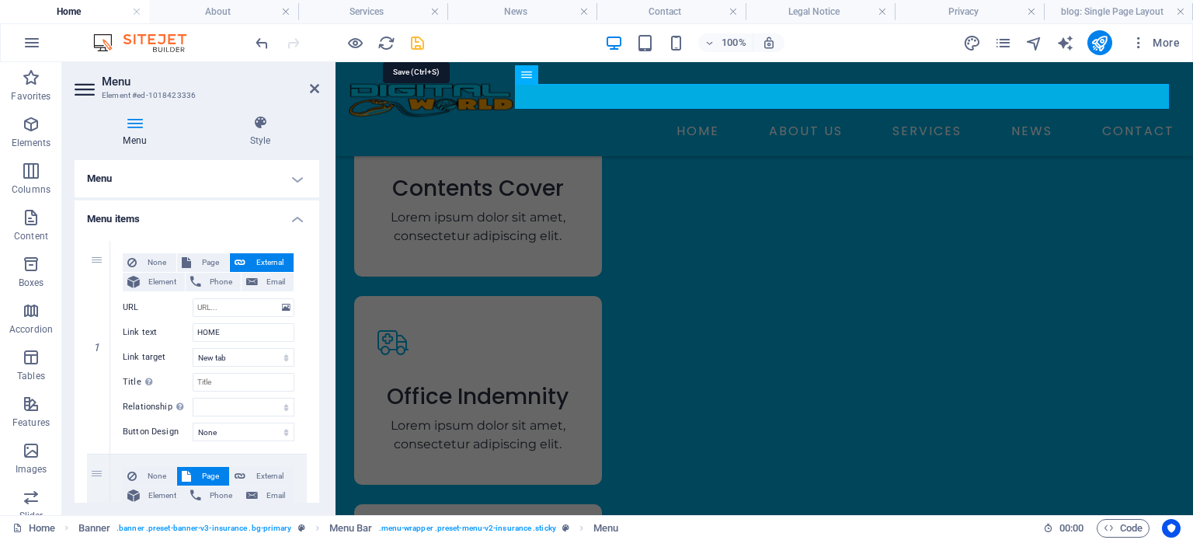
click at [419, 41] on icon "save" at bounding box center [417, 43] width 18 height 18
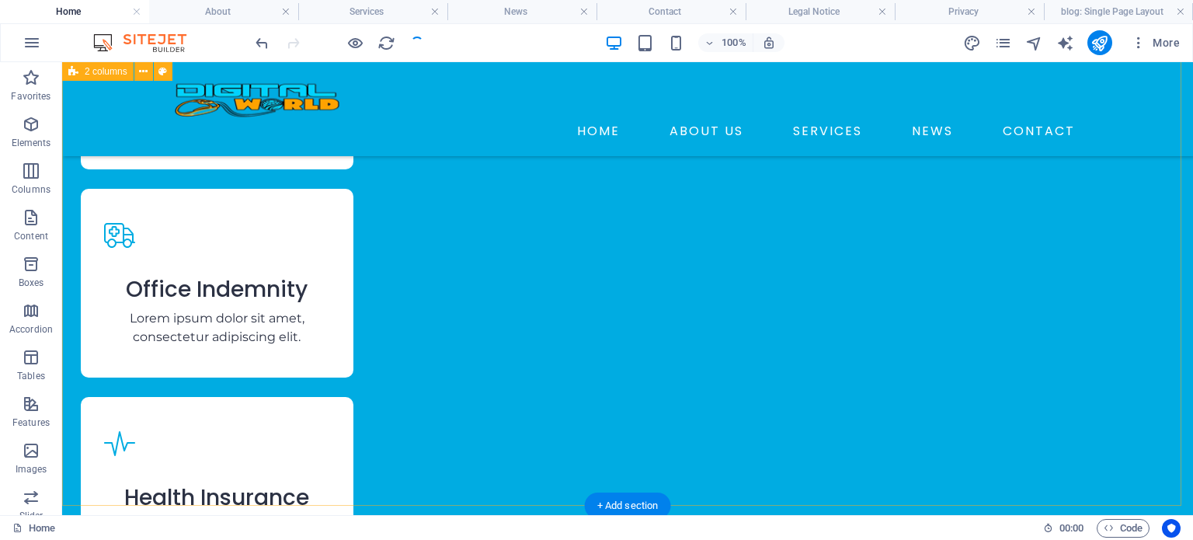
scroll to position [2605, 0]
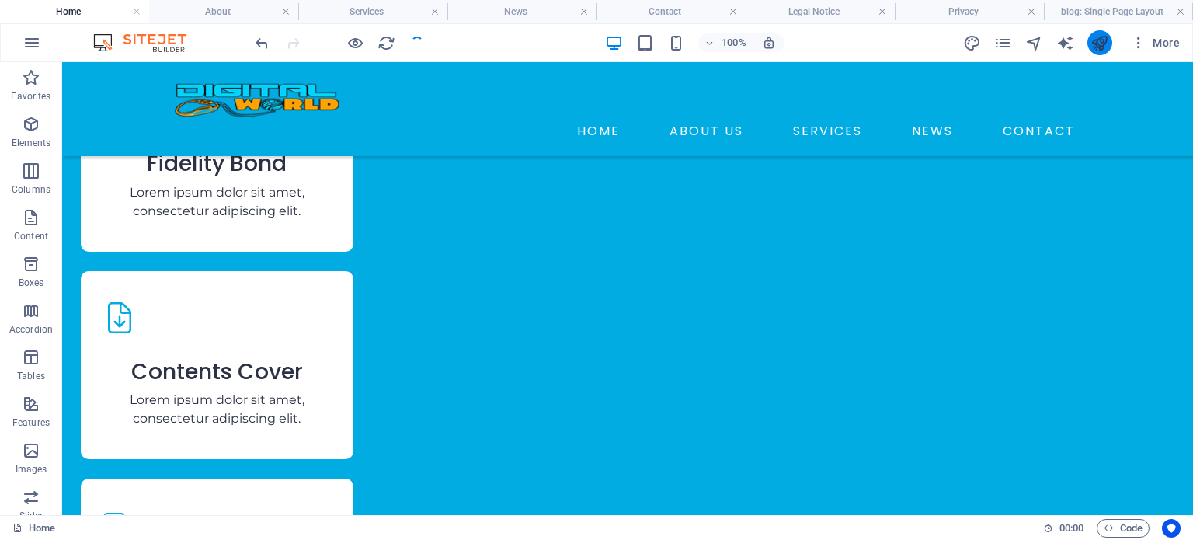
click at [1110, 46] on button "publish" at bounding box center [1099, 42] width 25 height 25
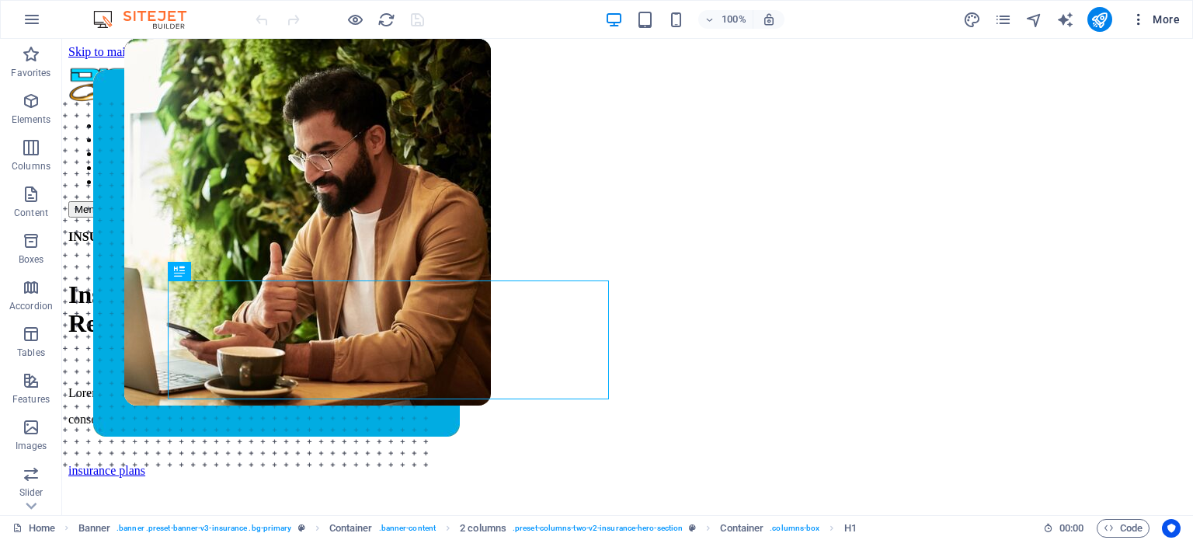
click at [1155, 8] on button "More" at bounding box center [1154, 19] width 61 height 25
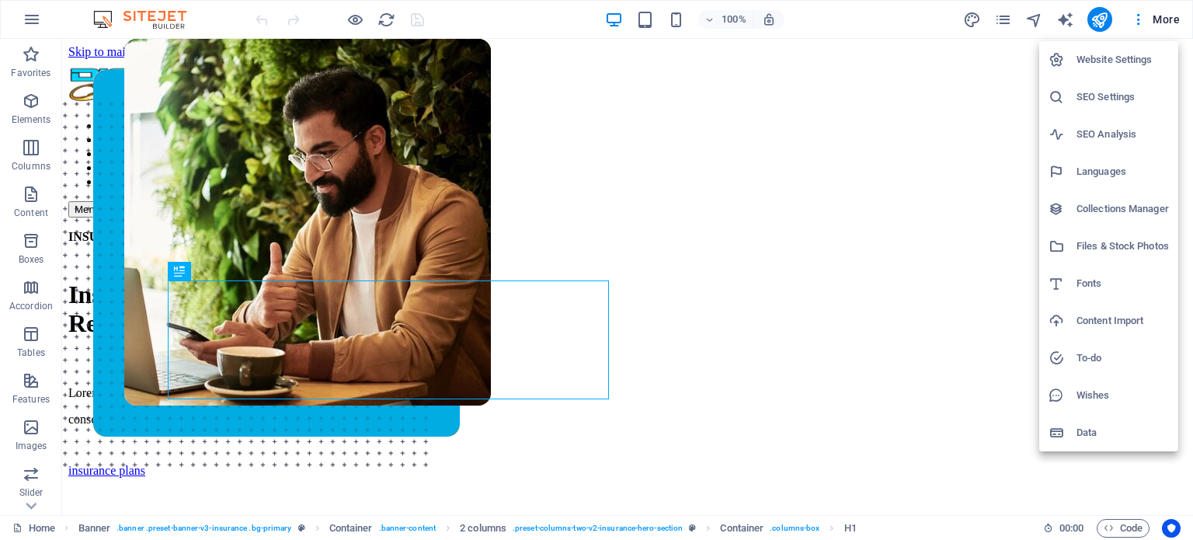
click at [1093, 422] on li "Data" at bounding box center [1108, 432] width 139 height 37
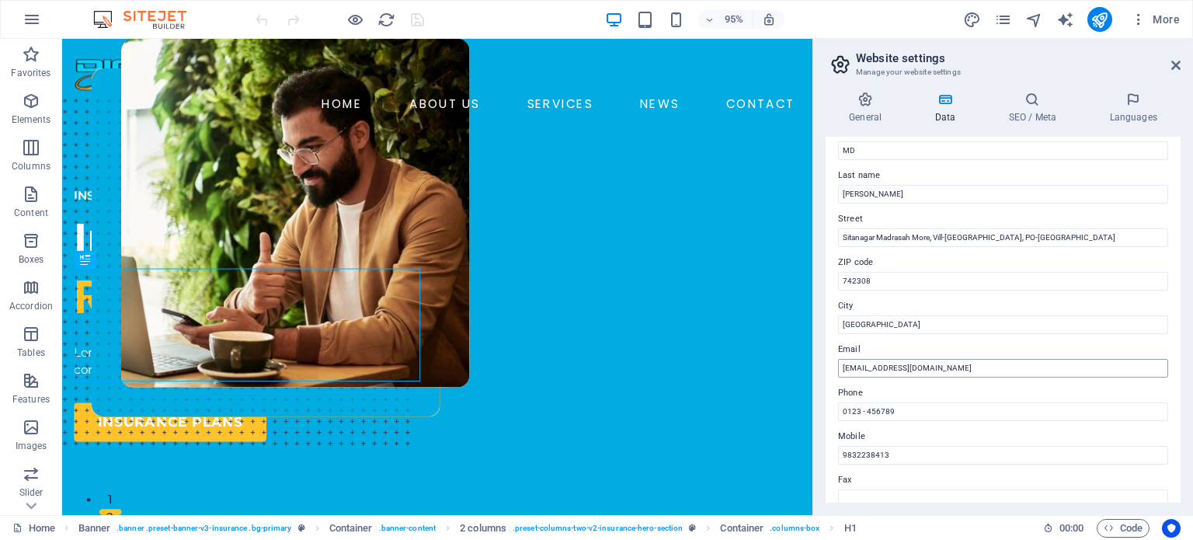
scroll to position [78, 0]
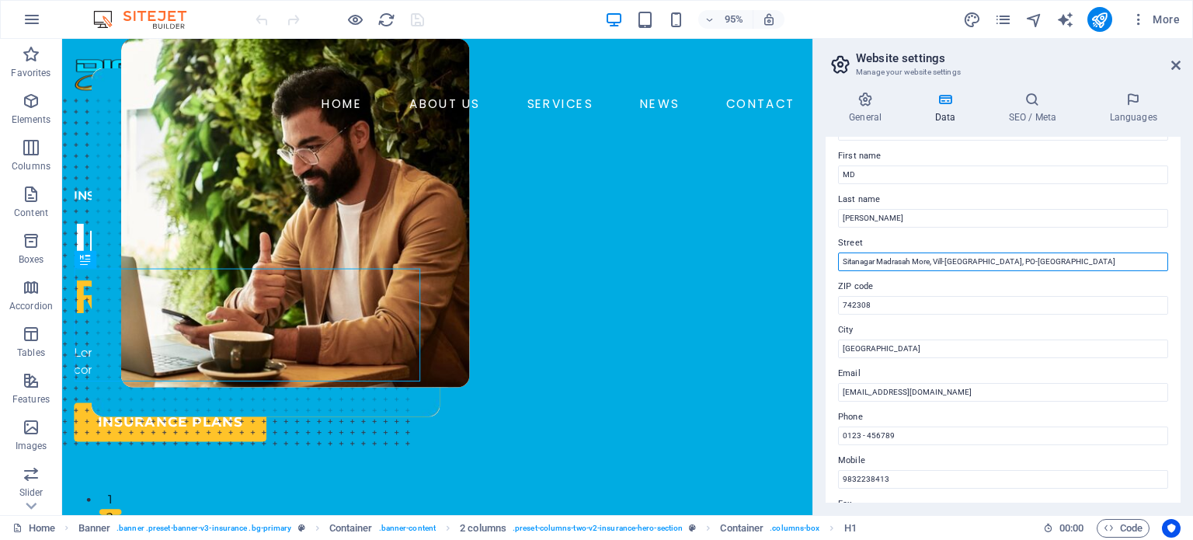
click at [1065, 257] on input "Sitanagar Madrasah More, Vill-[GEOGRAPHIC_DATA], PO-[GEOGRAPHIC_DATA]" at bounding box center [1003, 261] width 330 height 19
type input "Sitanagar Madrasah More, Vill-[GEOGRAPHIC_DATA], PO-Raninagar, PS-[GEOGRAPHIC_D…"
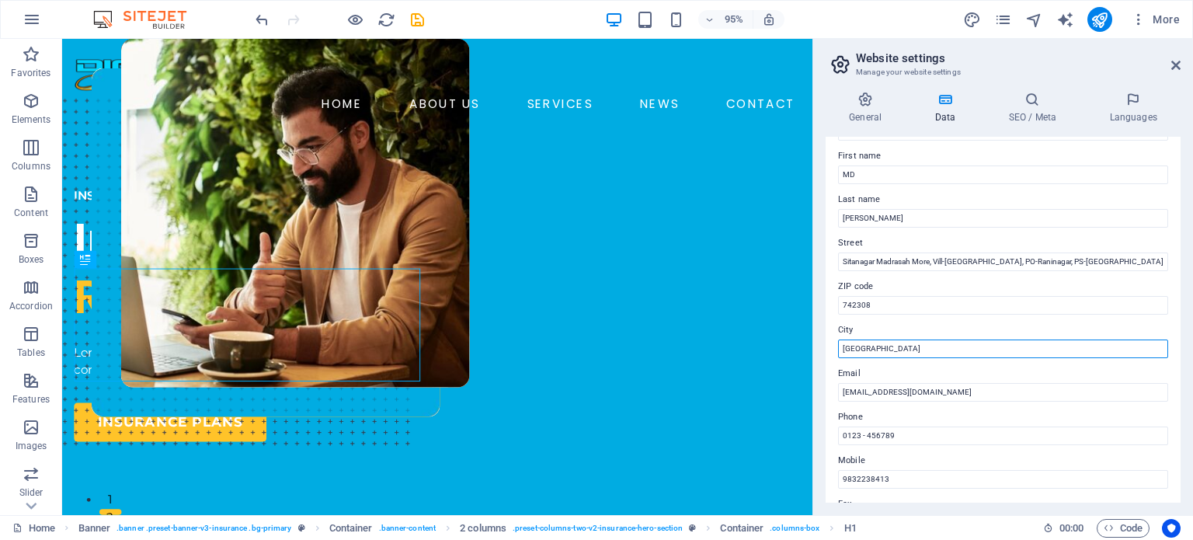
click at [844, 348] on input "[GEOGRAPHIC_DATA]" at bounding box center [1003, 348] width 330 height 19
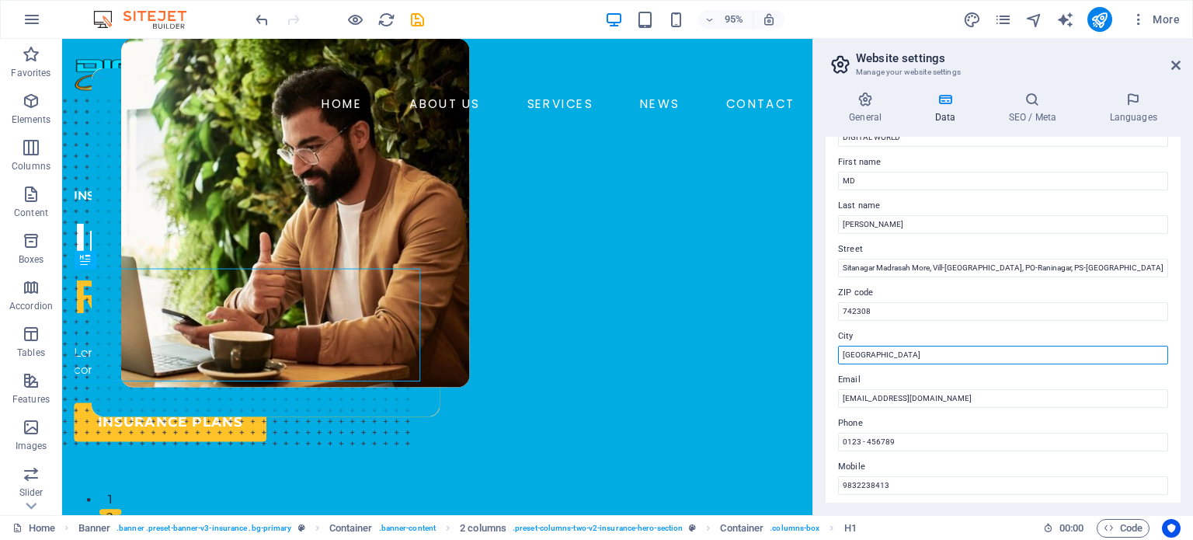
scroll to position [69, 0]
click at [1177, 62] on icon at bounding box center [1175, 65] width 9 height 12
